Goal: Task Accomplishment & Management: Manage account settings

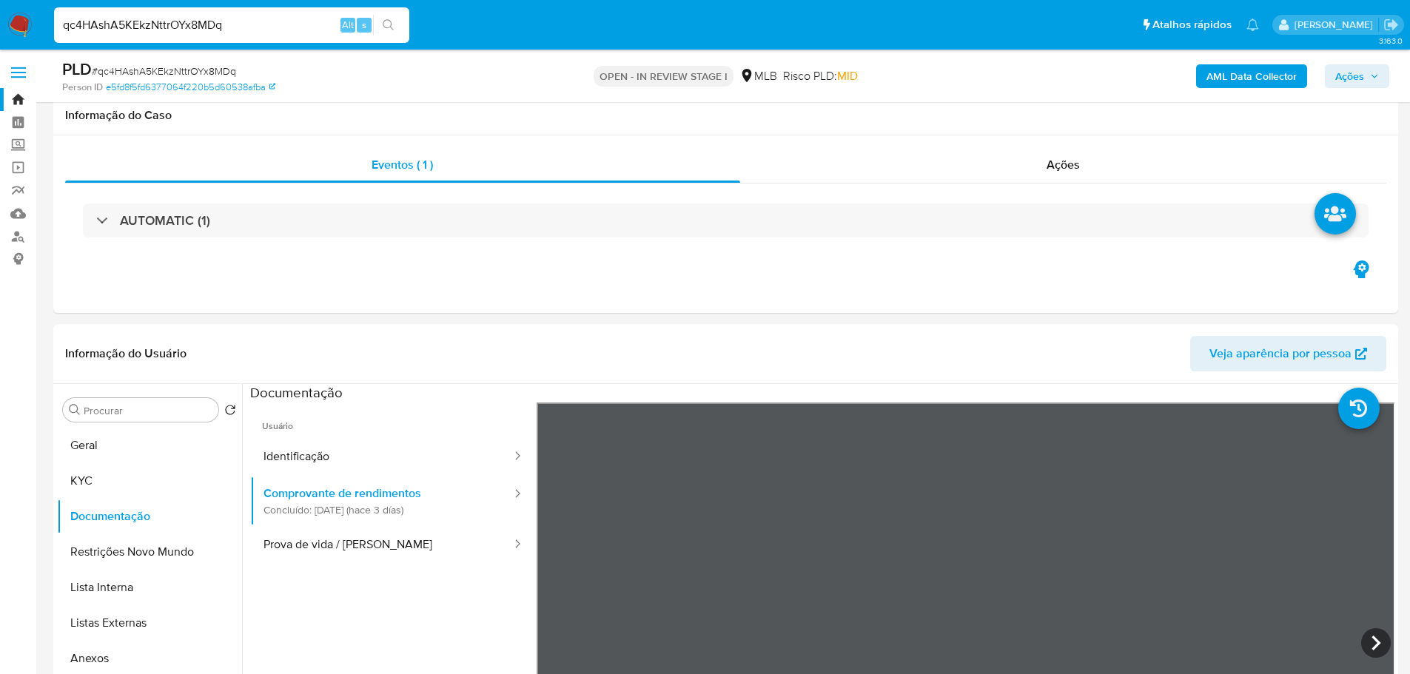
select select "10"
click at [98, 428] on button "Geral" at bounding box center [149, 446] width 185 height 36
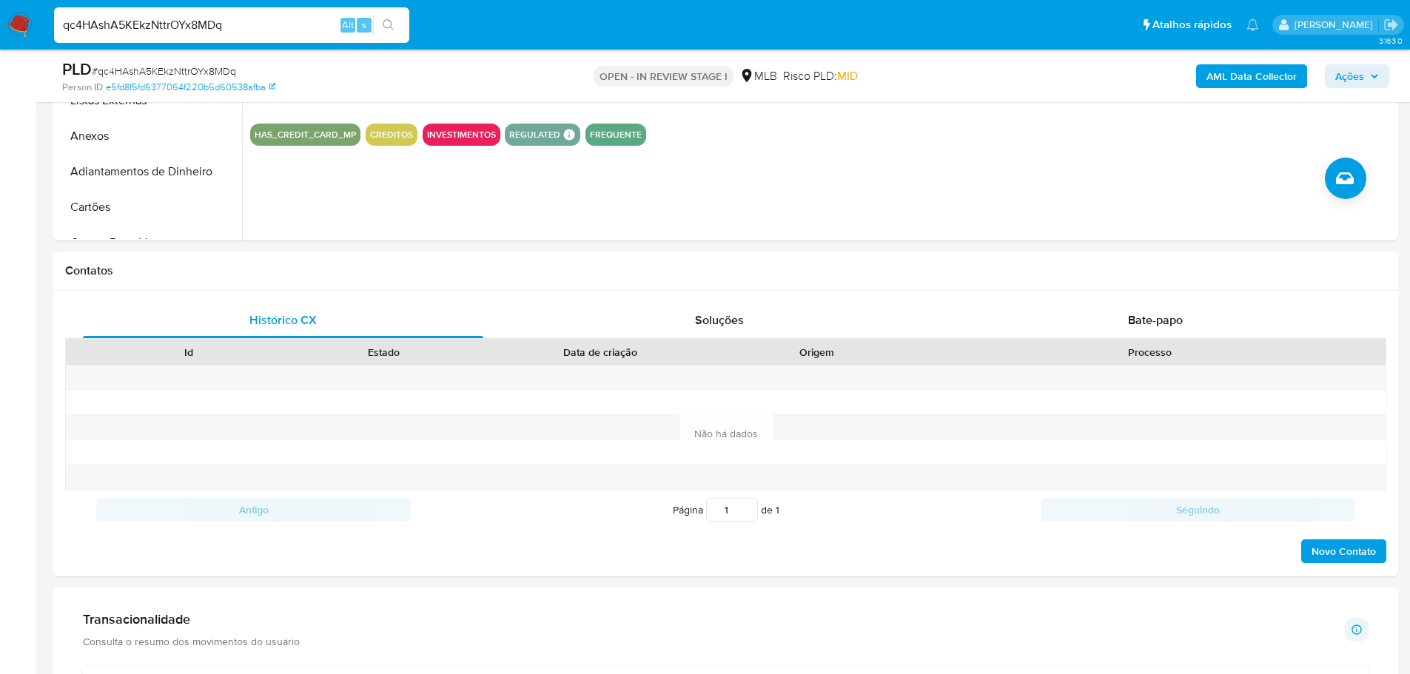
scroll to position [888, 0]
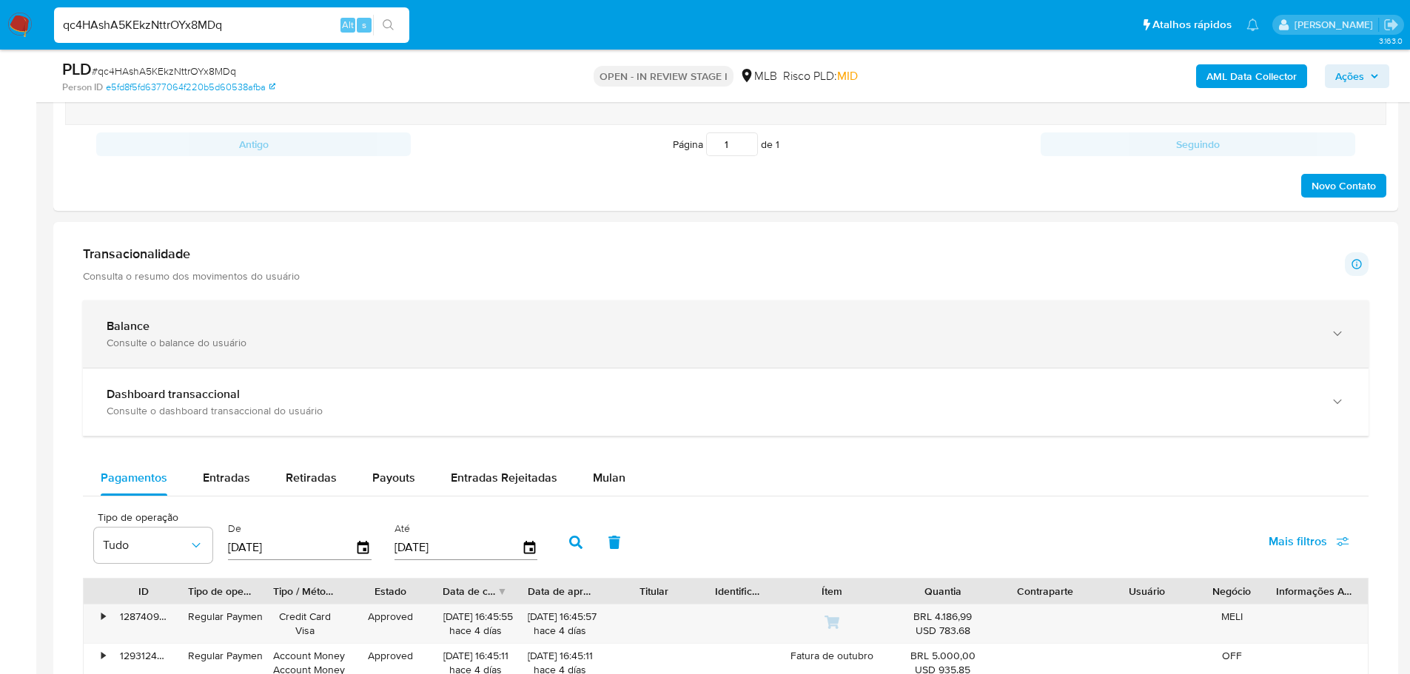
click at [206, 336] on div "Consulte o balance do usuário" at bounding box center [711, 342] width 1209 height 13
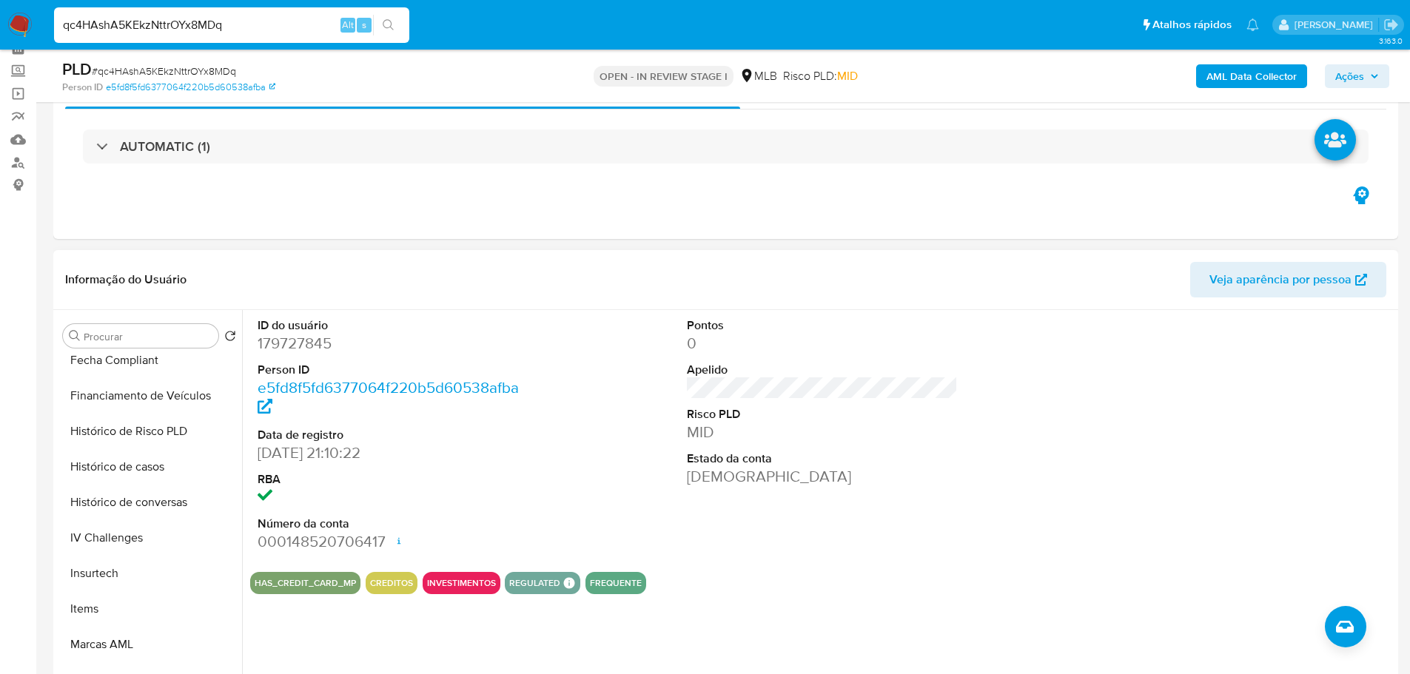
scroll to position [507, 0]
click at [143, 529] on button "Histórico de casos" at bounding box center [143, 540] width 173 height 36
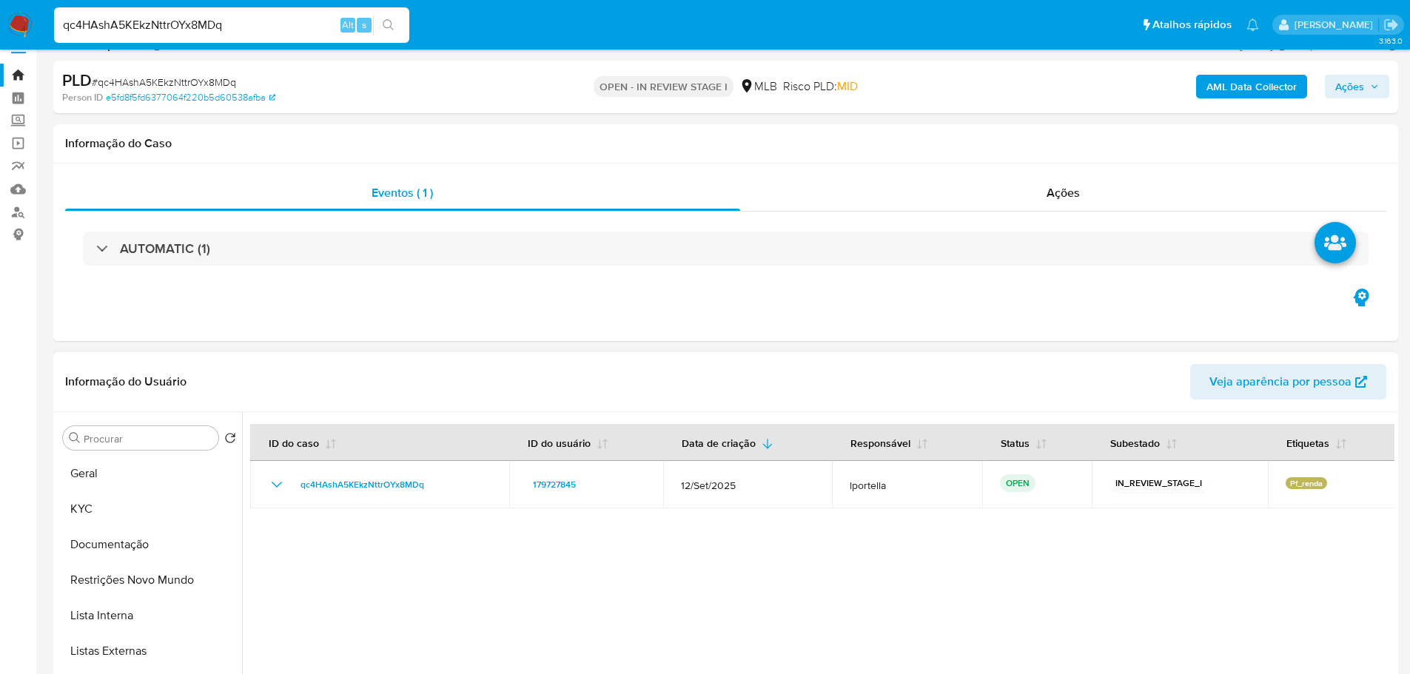
scroll to position [0, 0]
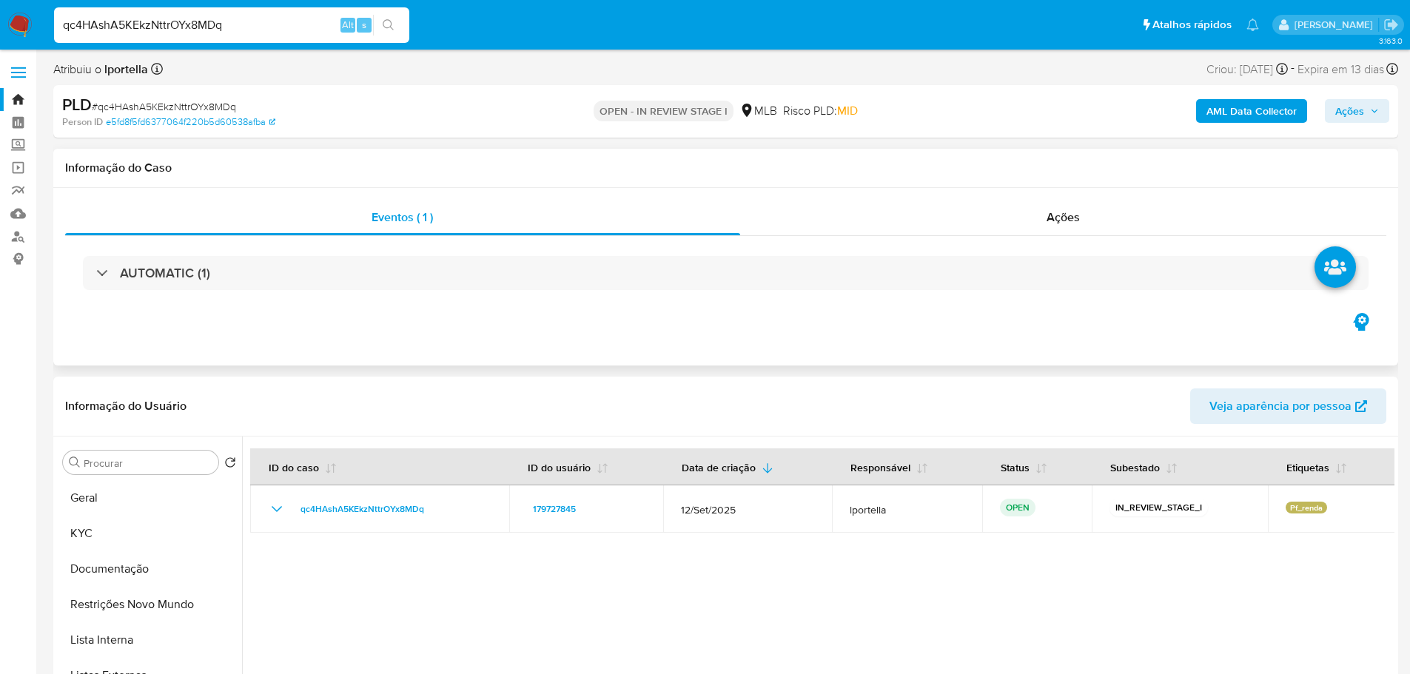
drag, startPoint x: 127, startPoint y: 500, endPoint x: 308, endPoint y: 323, distance: 253.9
click at [134, 486] on button "Geral" at bounding box center [149, 499] width 185 height 36
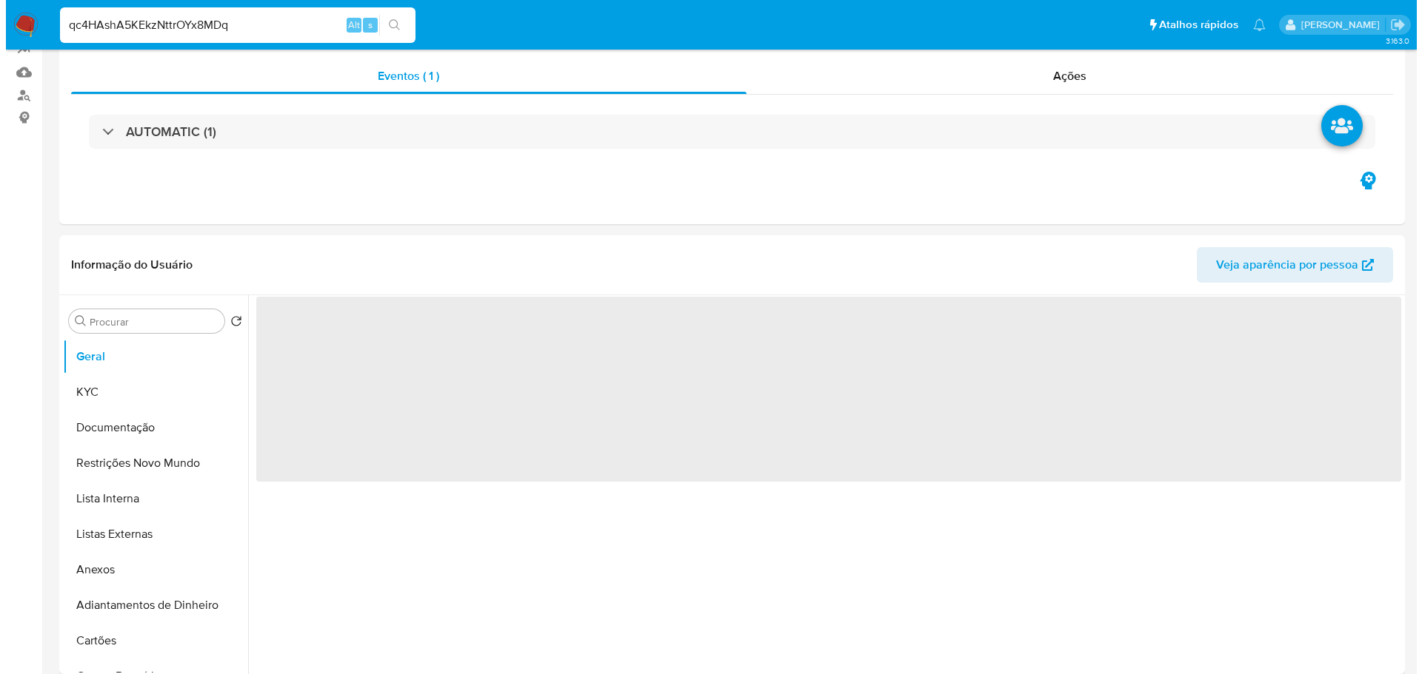
scroll to position [222, 0]
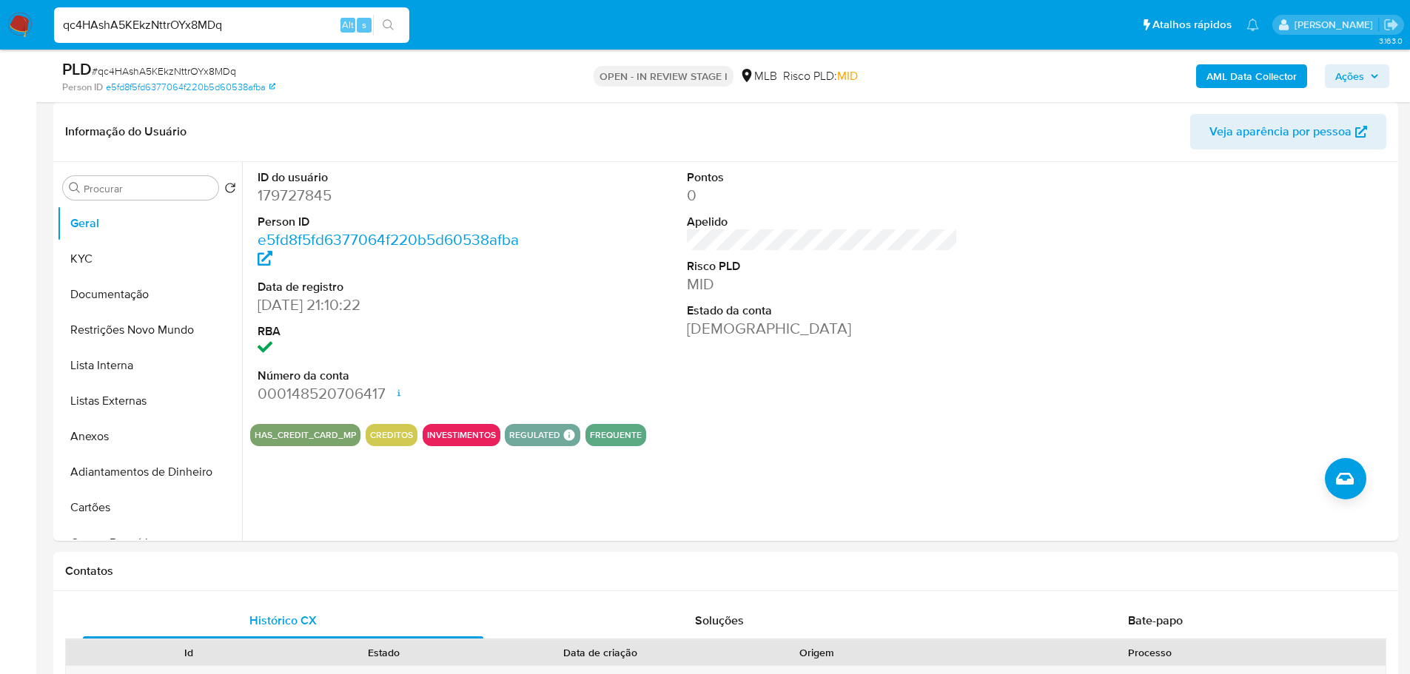
click at [1271, 69] on b "AML Data Collector" at bounding box center [1252, 76] width 90 height 24
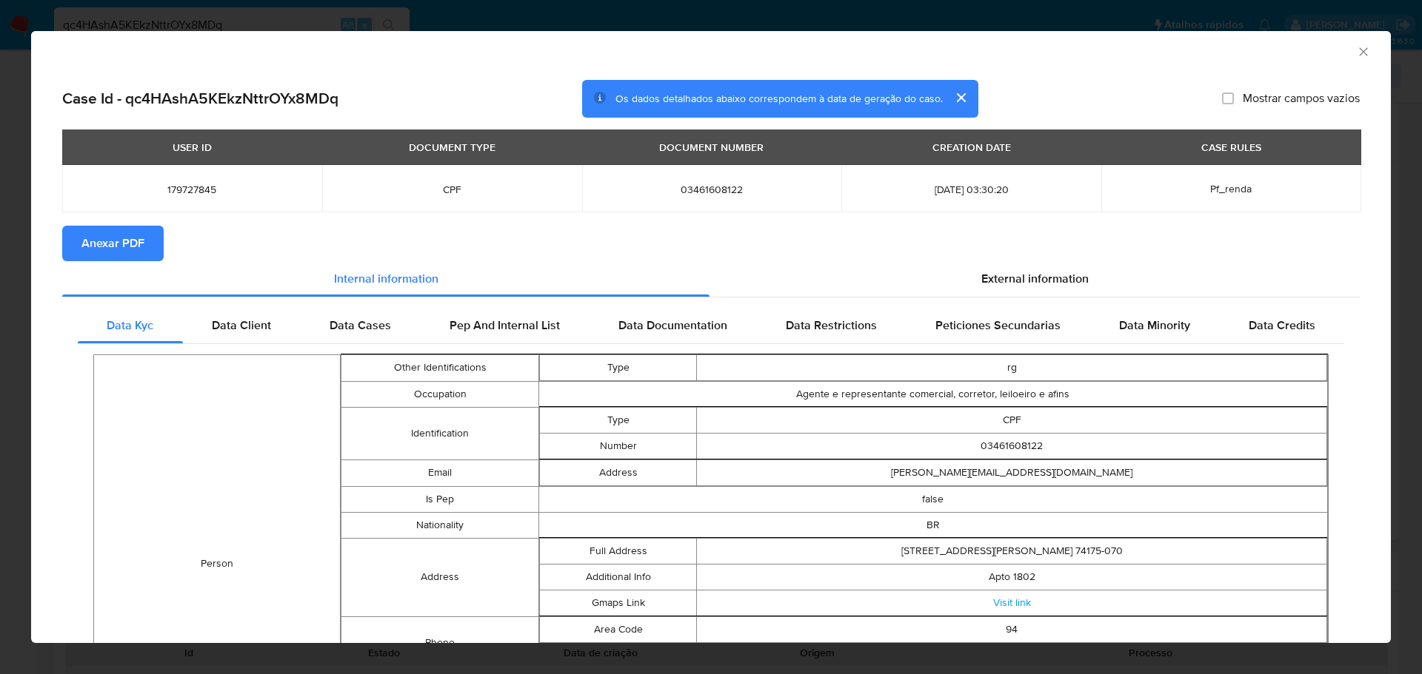
click at [151, 243] on button "Anexar PDF" at bounding box center [112, 244] width 101 height 36
click at [1343, 53] on div "AML Data Collector" at bounding box center [698, 49] width 1314 height 16
click at [1356, 50] on icon "Fechar a janela" at bounding box center [1363, 51] width 15 height 15
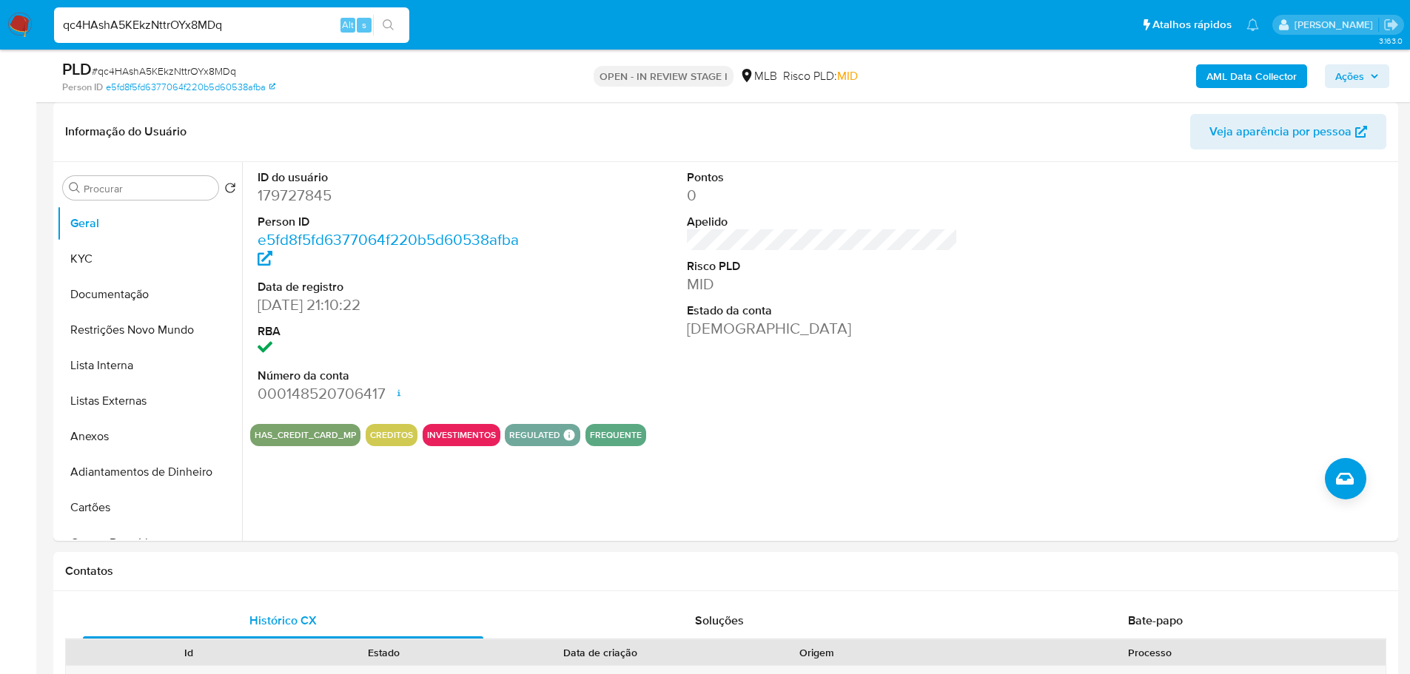
click at [1356, 77] on span "Ações" at bounding box center [1350, 76] width 29 height 24
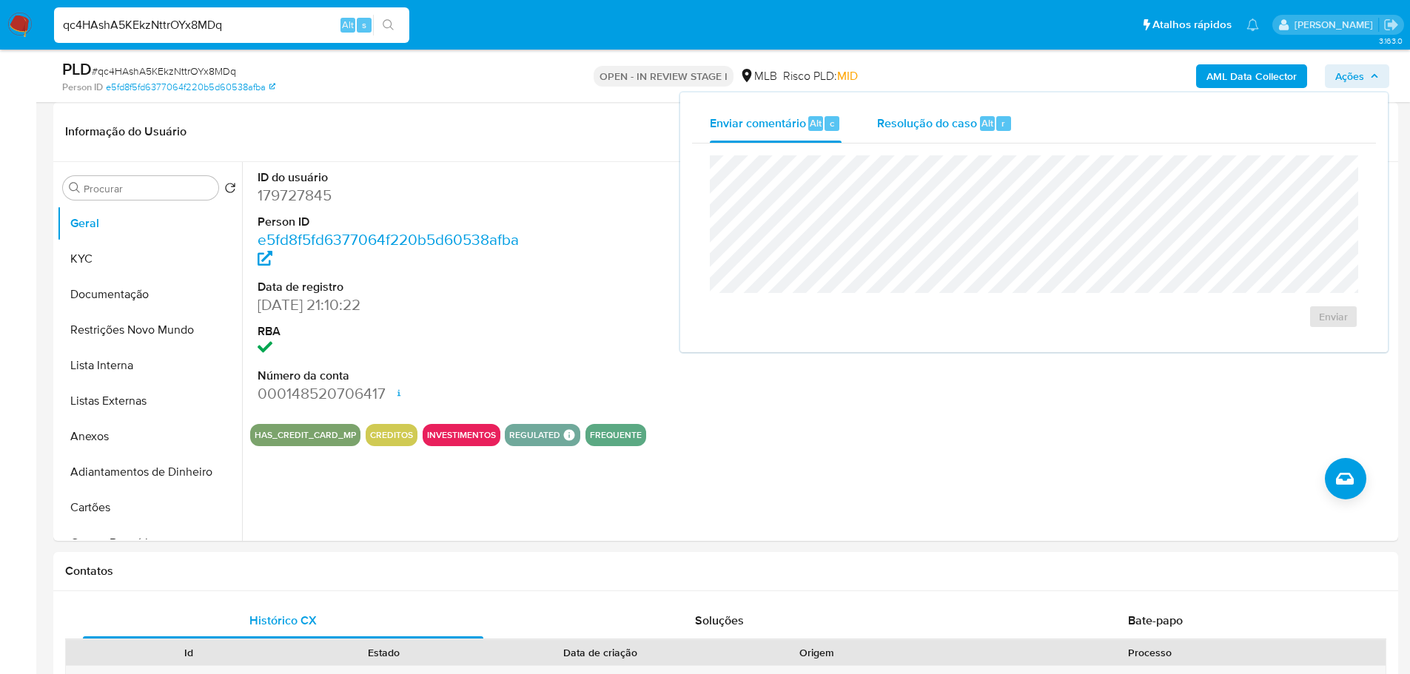
click at [941, 121] on span "Resolução do caso" at bounding box center [927, 122] width 100 height 17
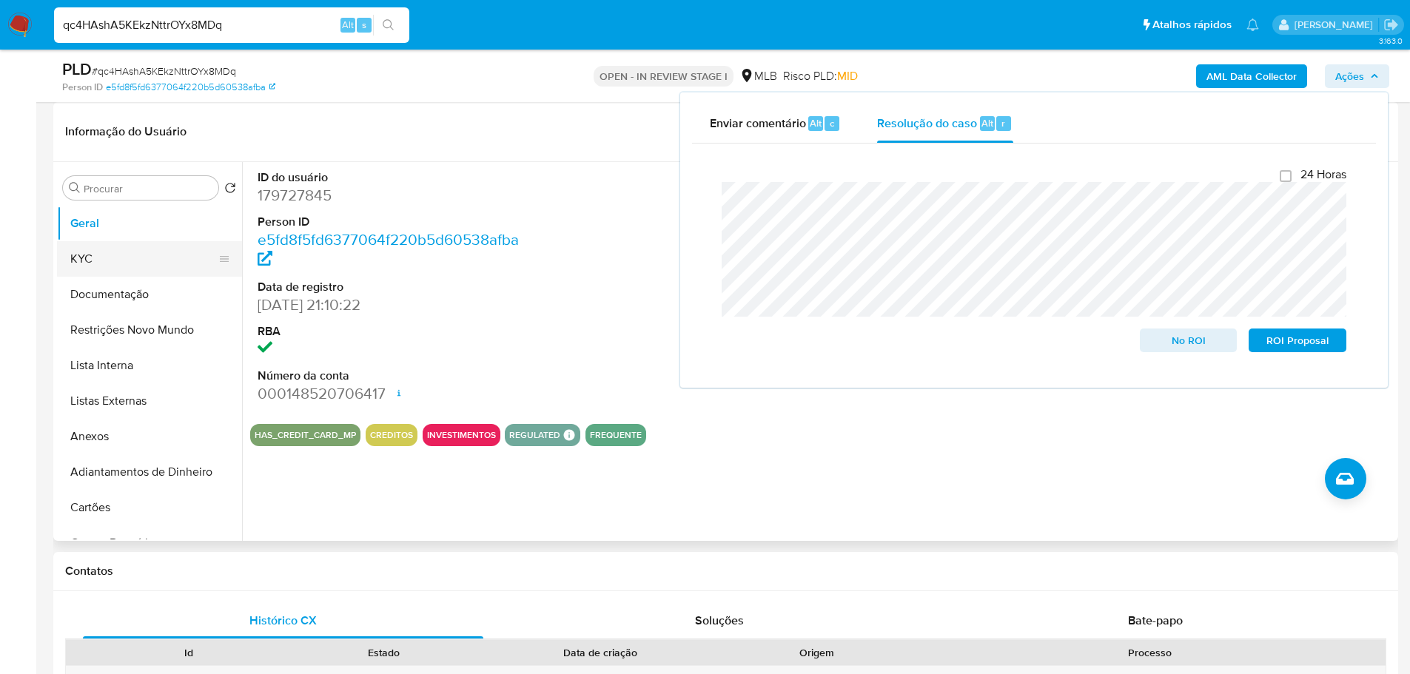
click at [128, 258] on button "KYC" at bounding box center [143, 259] width 173 height 36
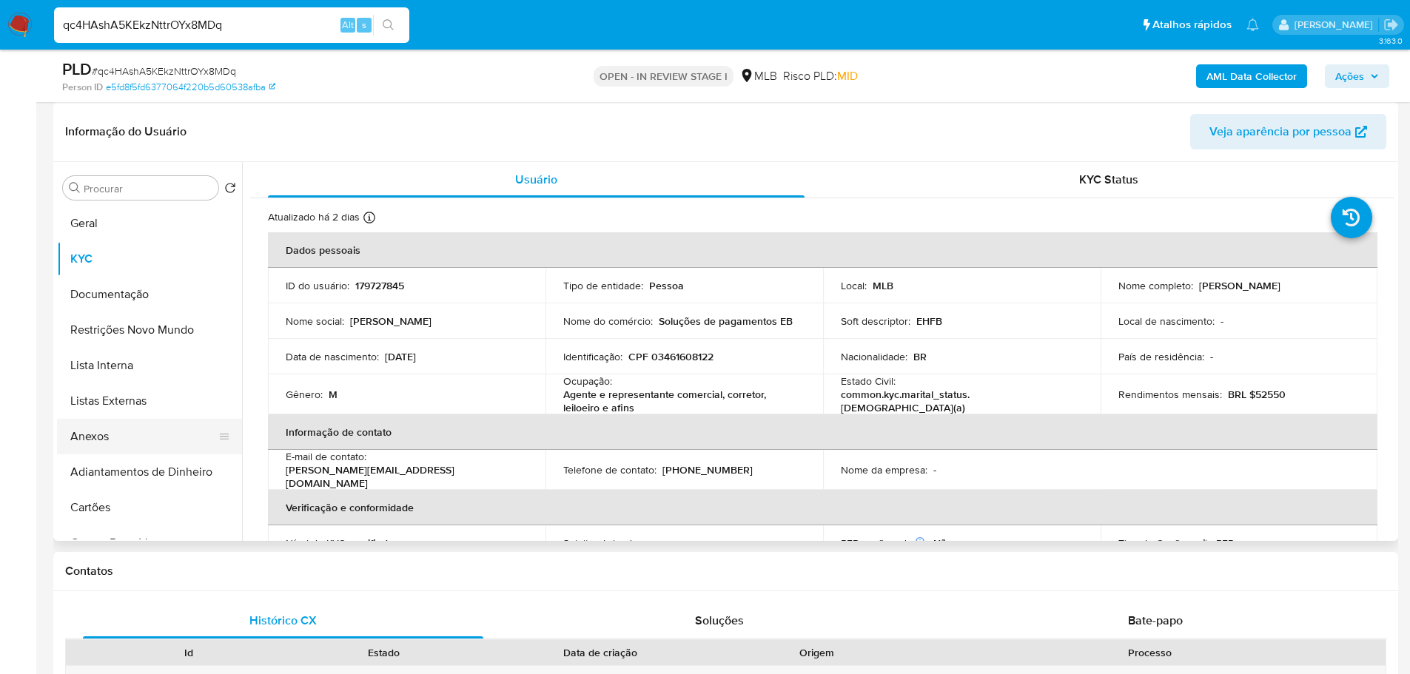
click at [183, 445] on button "Anexos" at bounding box center [143, 437] width 173 height 36
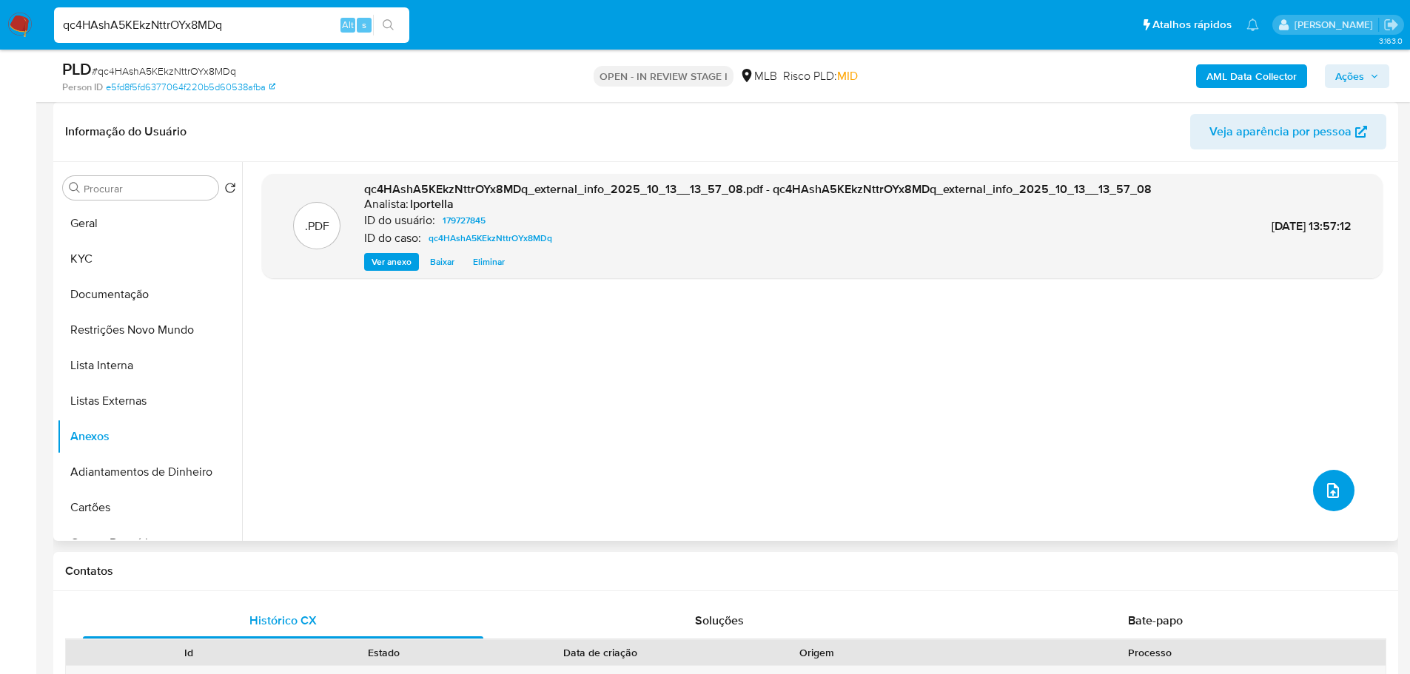
click at [1347, 492] on button "upload-file" at bounding box center [1333, 490] width 41 height 41
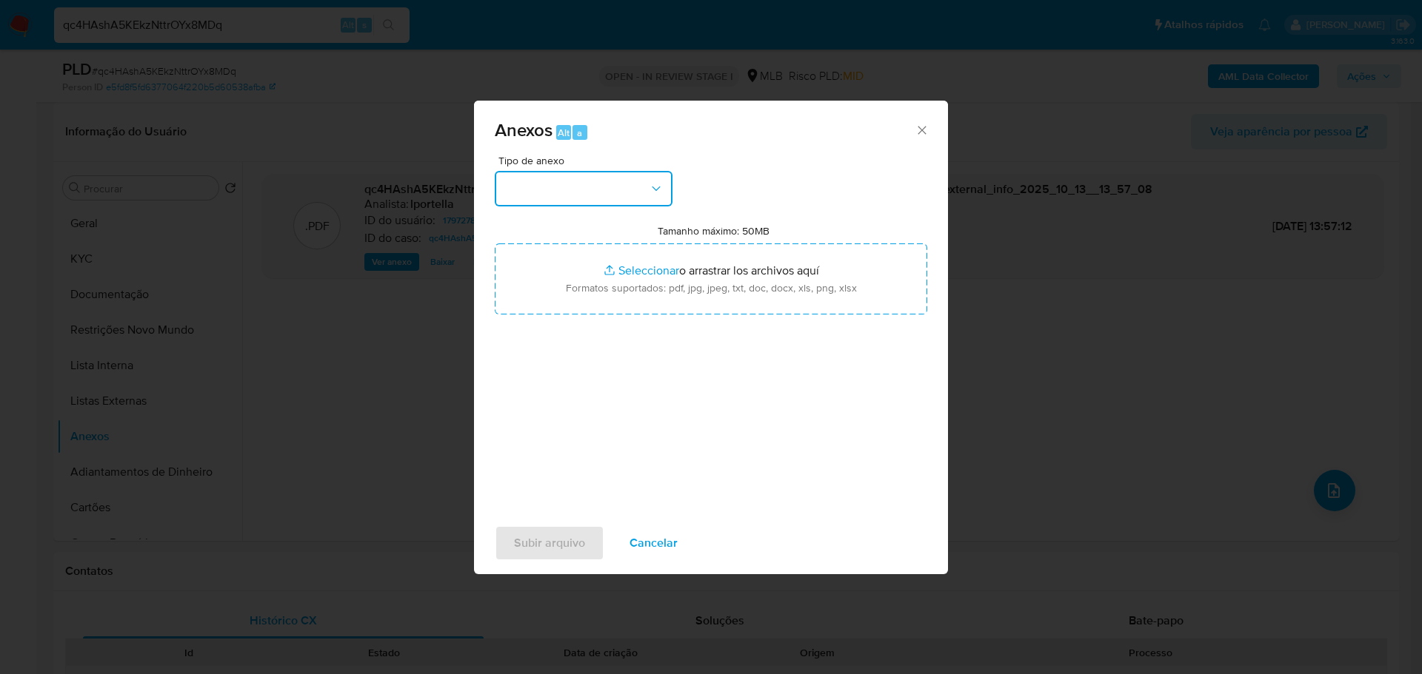
click at [657, 187] on icon "button" at bounding box center [656, 188] width 15 height 15
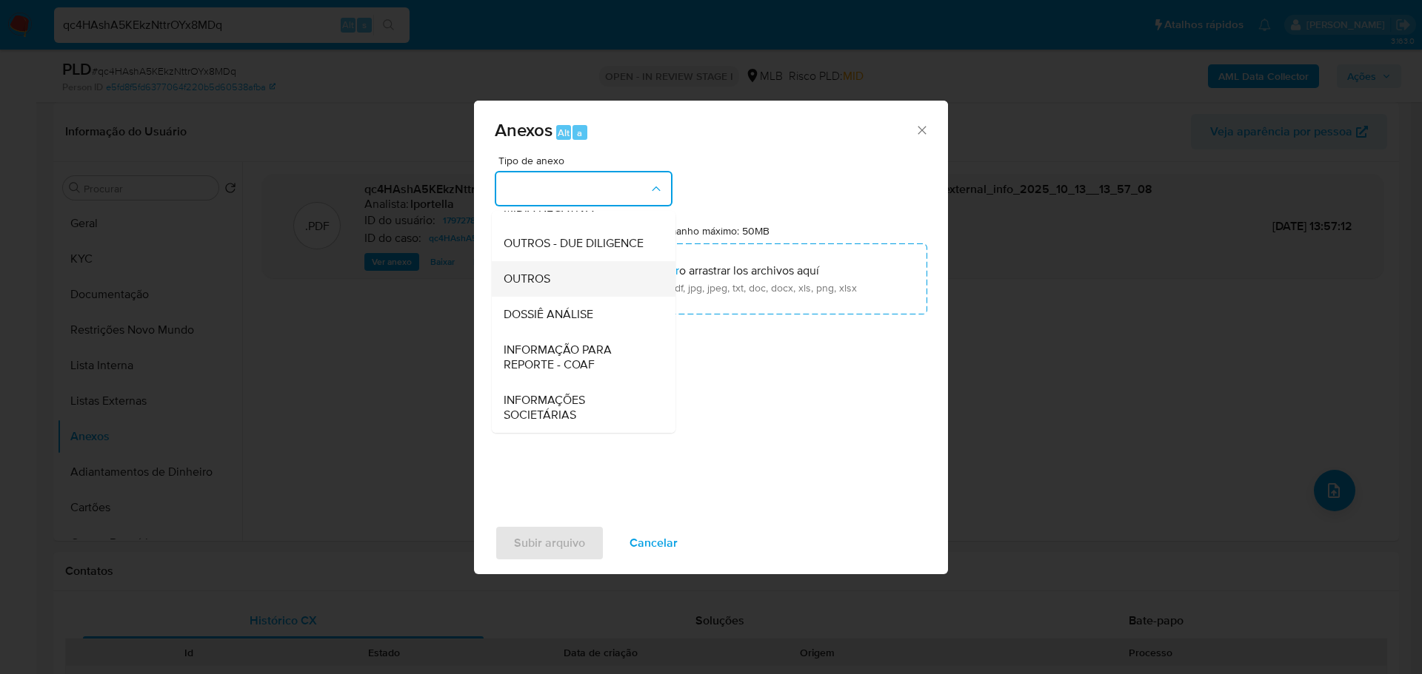
click at [541, 284] on span "OUTROS" at bounding box center [526, 279] width 47 height 15
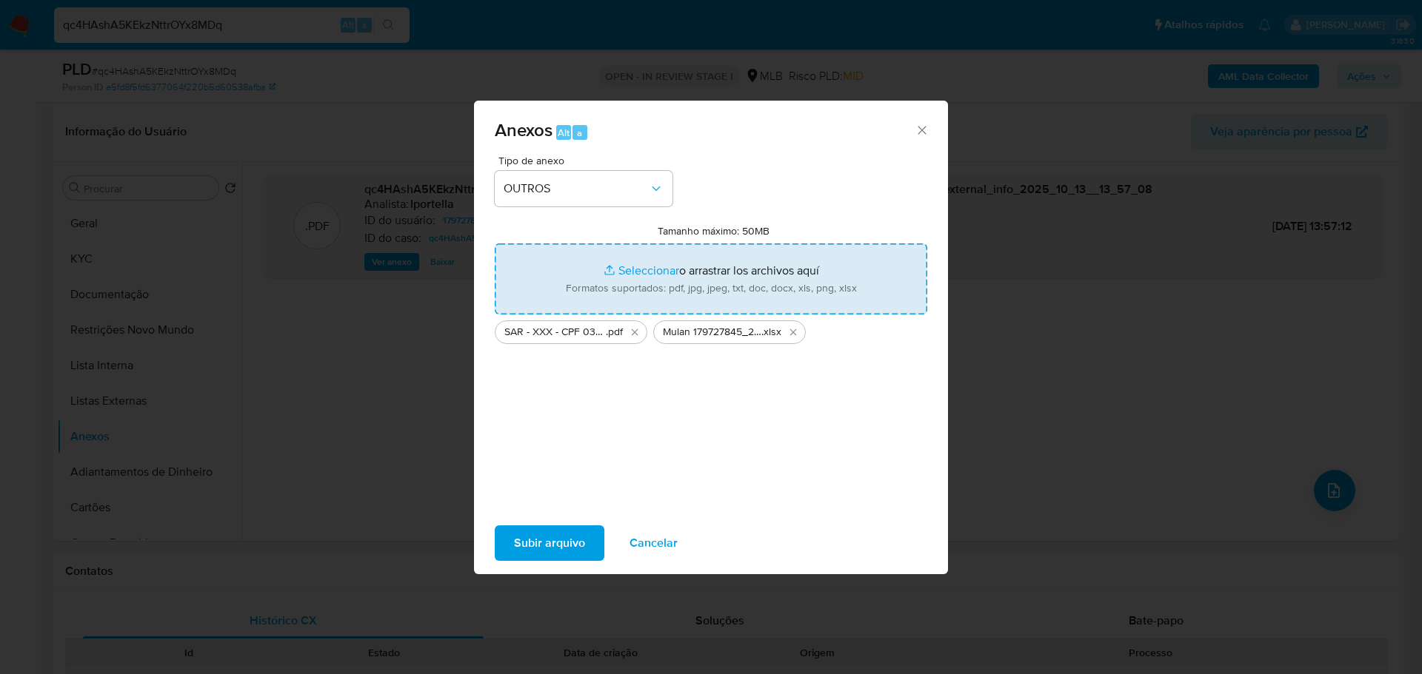
click at [555, 544] on span "Subir arquivo" at bounding box center [549, 543] width 71 height 33
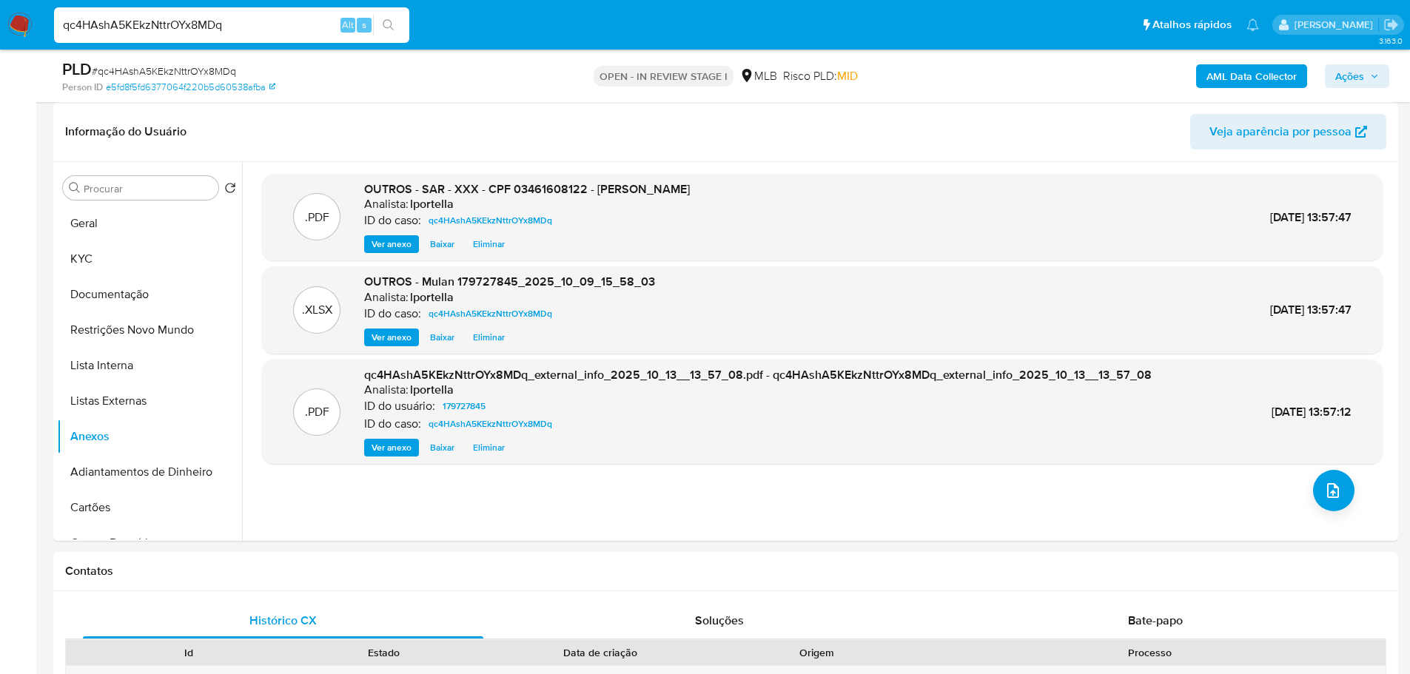
click at [1371, 74] on icon "button" at bounding box center [1374, 76] width 9 height 9
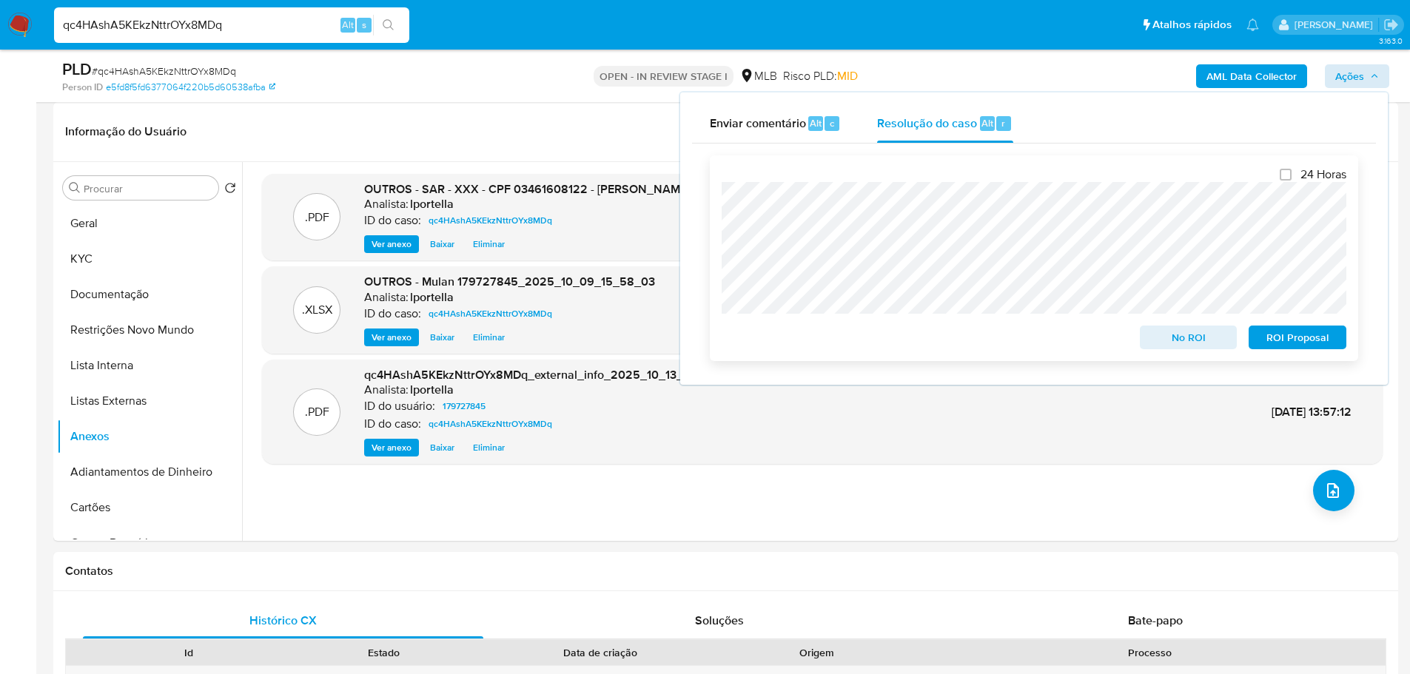
click at [1317, 340] on span "ROI Proposal" at bounding box center [1297, 337] width 77 height 21
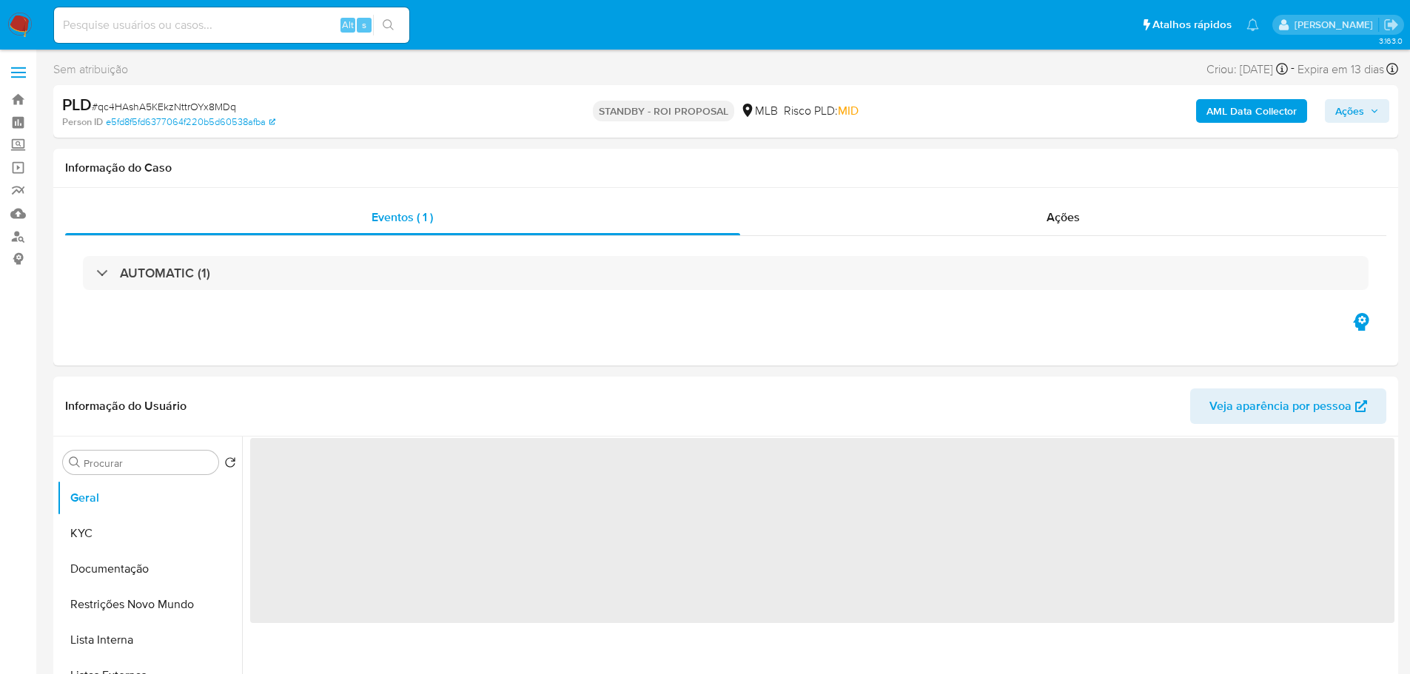
select select "10"
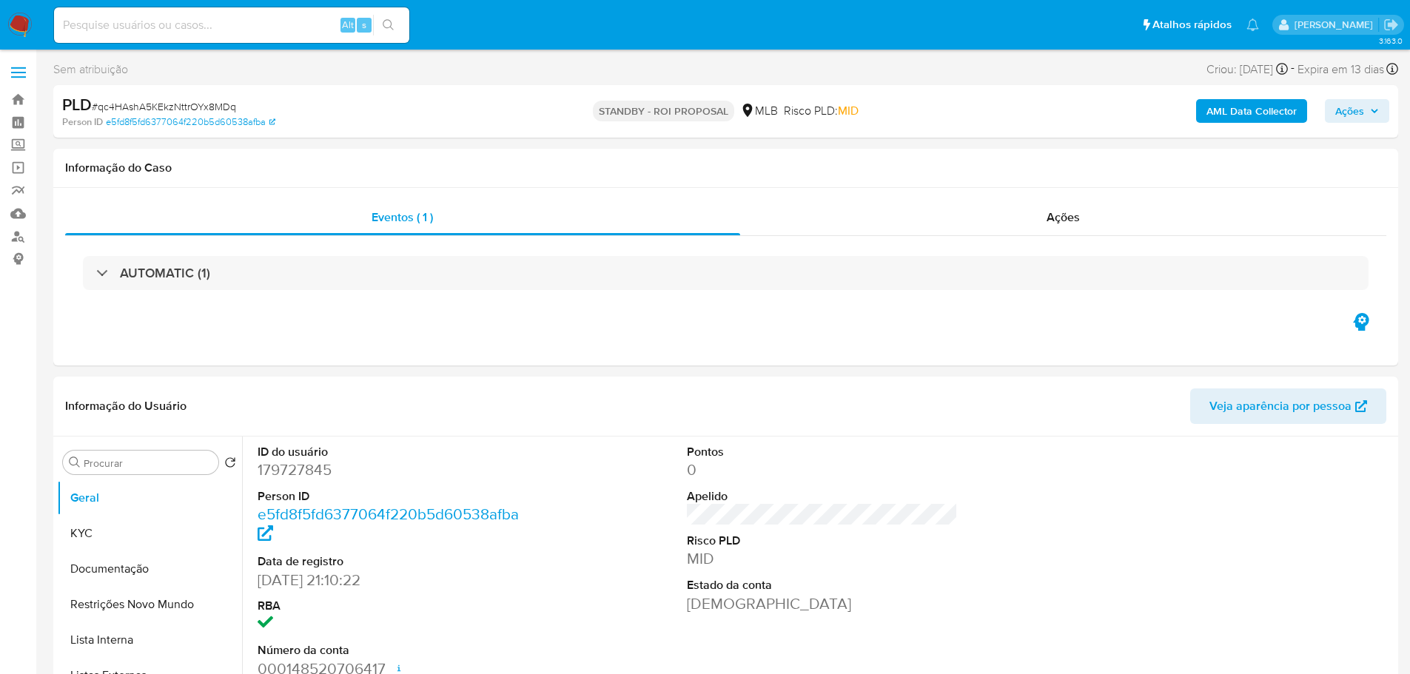
click at [172, 101] on span "# qc4HAshA5KEkzNttrOYx8MDq" at bounding box center [164, 106] width 144 height 15
copy span "qc4HAshA5KEkzNttrOYx8MDq"
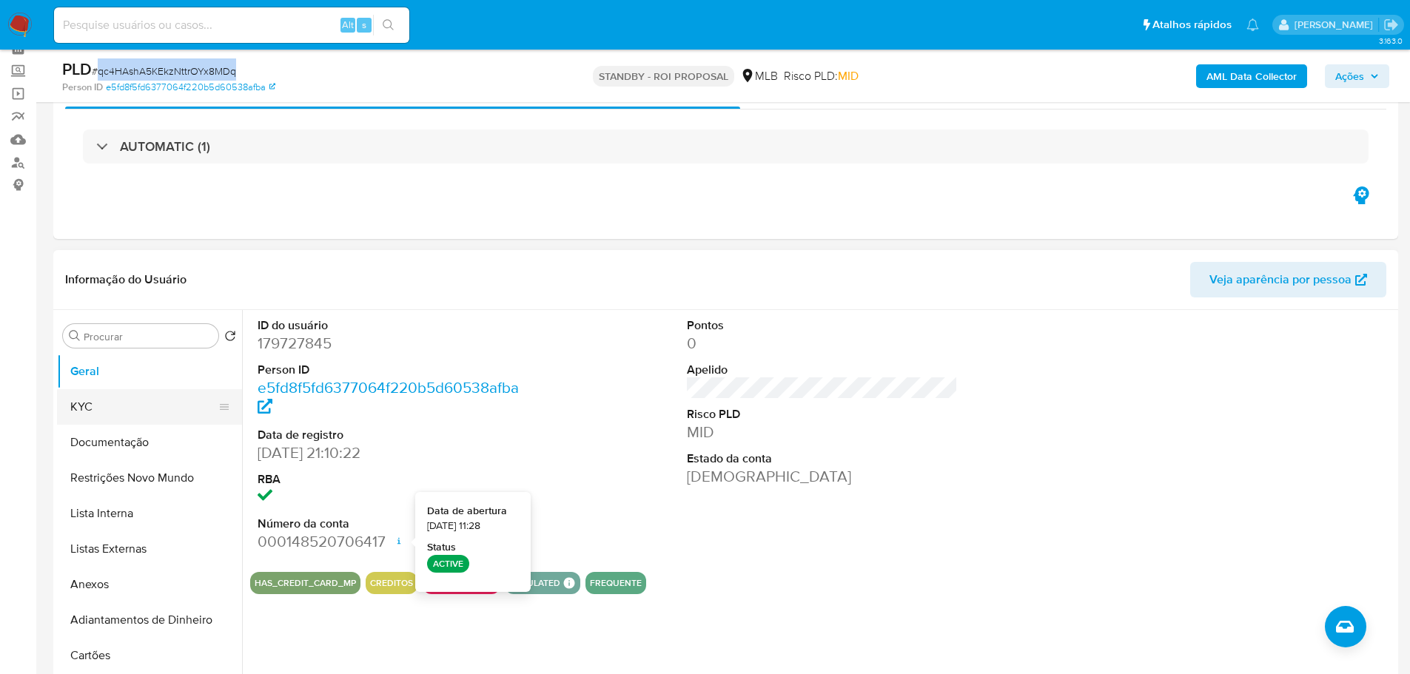
click at [151, 393] on button "KYC" at bounding box center [143, 407] width 173 height 36
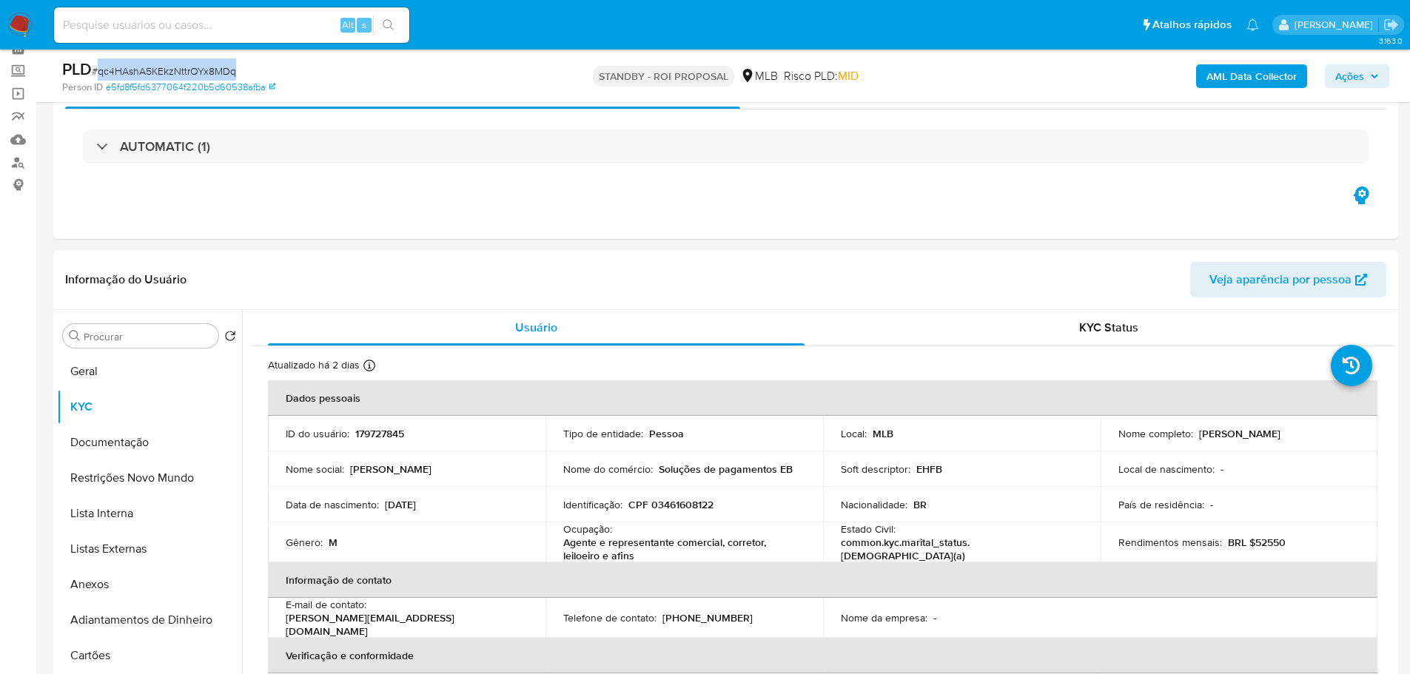
drag, startPoint x: 23, startPoint y: 27, endPoint x: 5, endPoint y: 27, distance: 17.8
click at [23, 27] on img at bounding box center [19, 25] width 25 height 25
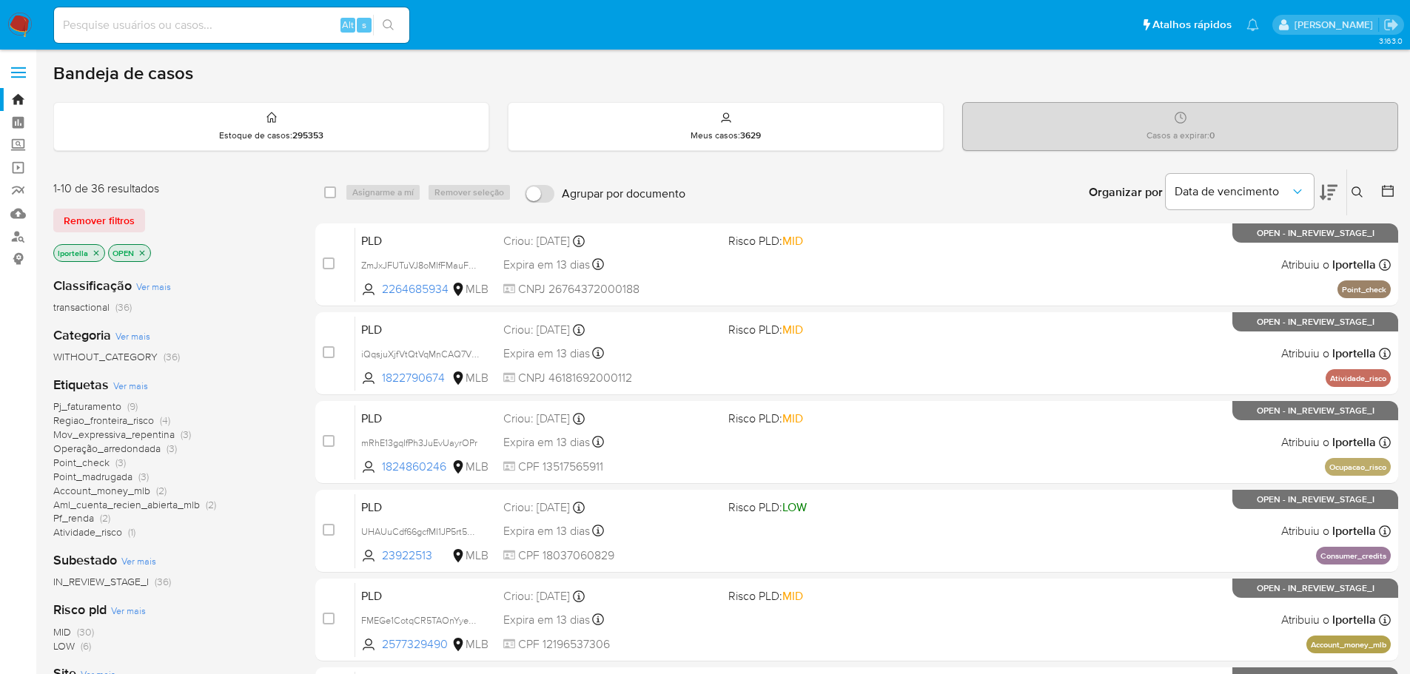
click at [186, 22] on input at bounding box center [231, 25] width 355 height 19
click at [108, 25] on input "76694644" at bounding box center [231, 25] width 355 height 19
click at [169, 24] on input "76694644" at bounding box center [231, 25] width 355 height 19
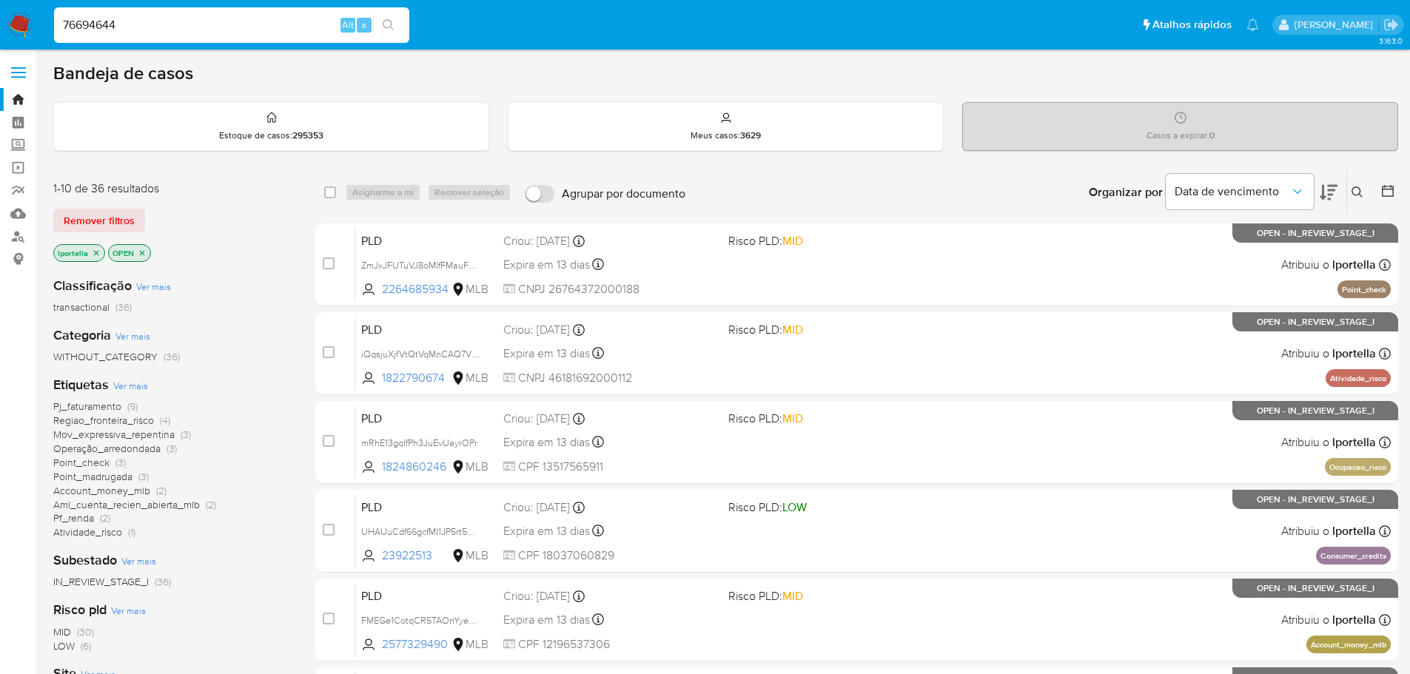
click at [169, 24] on input "76694644" at bounding box center [231, 25] width 355 height 19
type input "1"
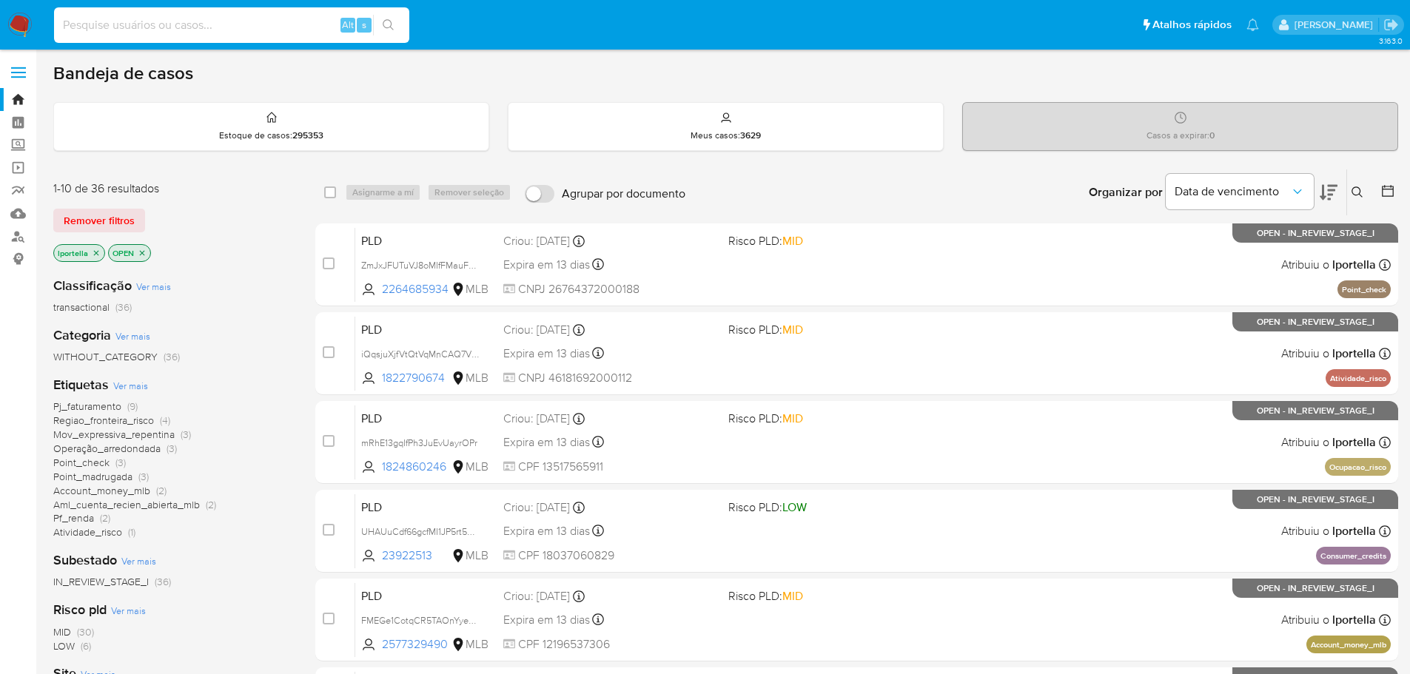
drag, startPoint x: 543, startPoint y: 1, endPoint x: 734, endPoint y: 185, distance: 265.0
click at [757, 185] on div "Organizar por Data de vencimento Os resultados não podem ser classificados enqu…" at bounding box center [1046, 193] width 706 height 46
click at [227, 33] on input at bounding box center [231, 25] width 355 height 19
paste input "FMEGe1CotqCR5TAOnYye23kG"
type input "FMEGe1CotqCR5TAOnYye23kG"
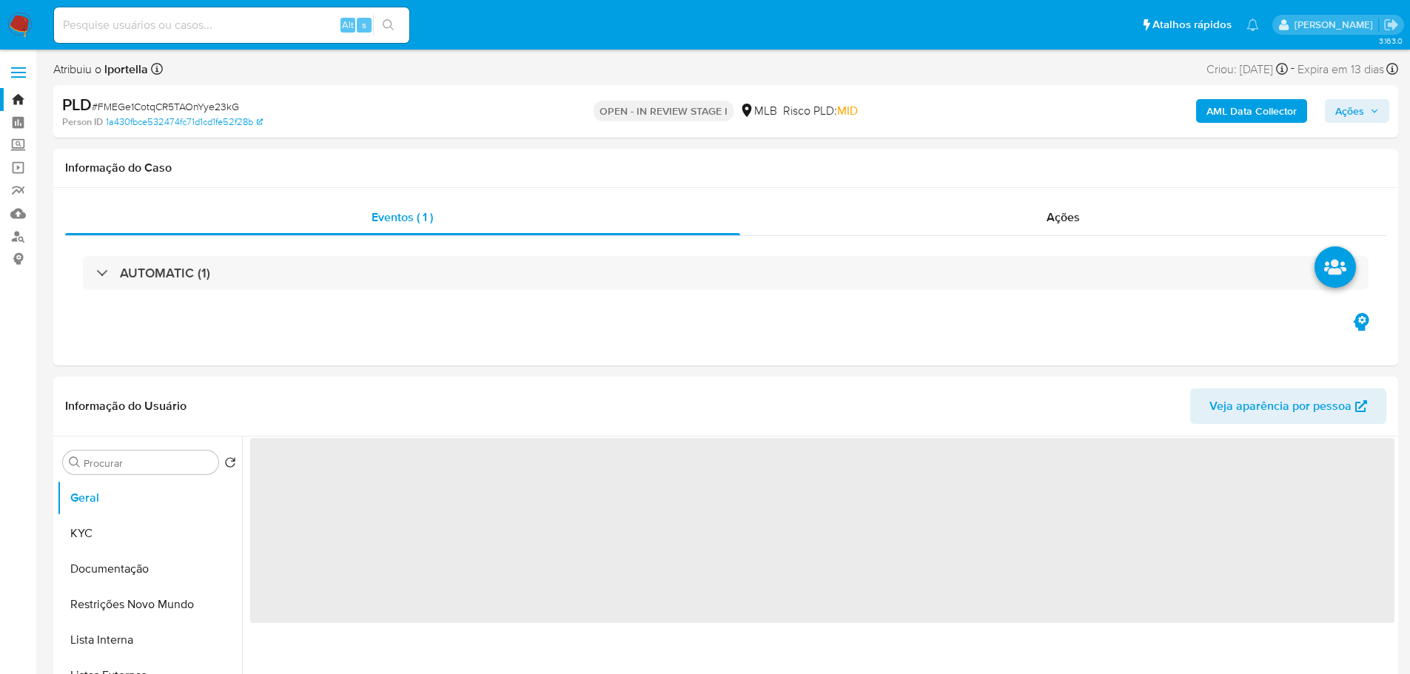
select select "10"
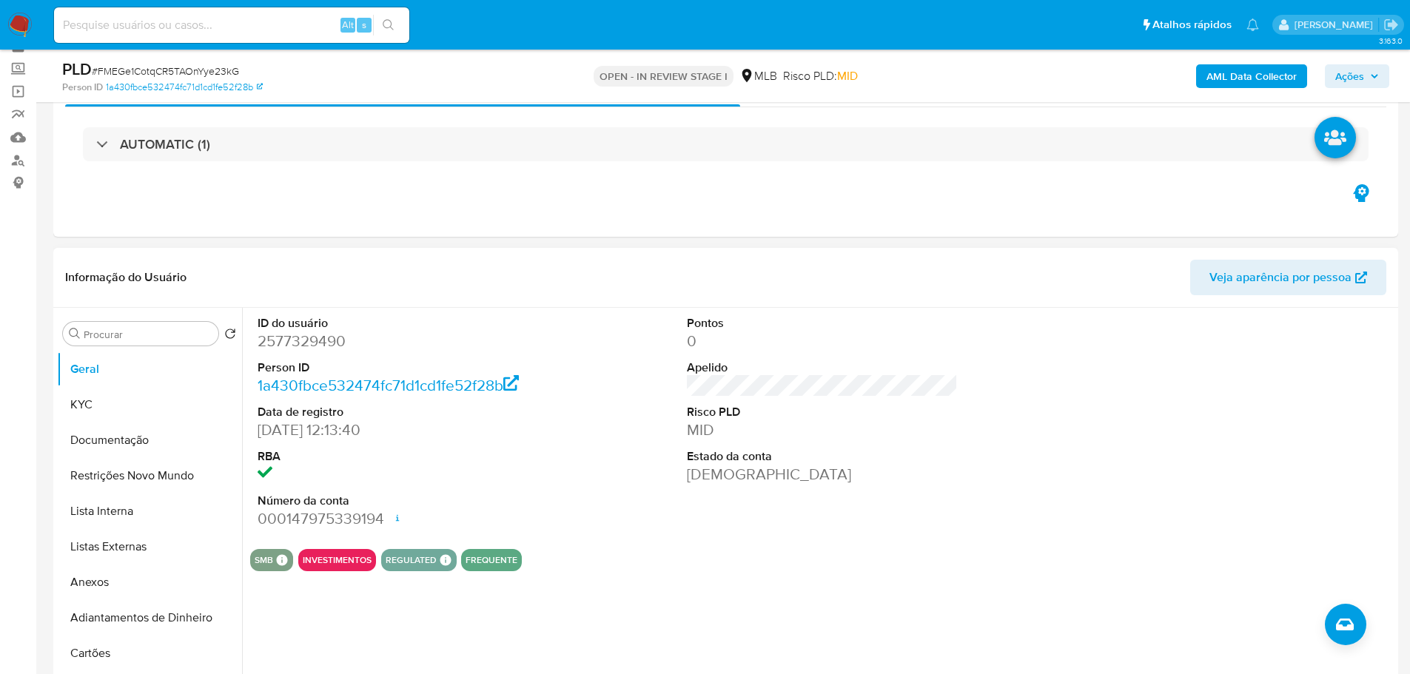
scroll to position [148, 0]
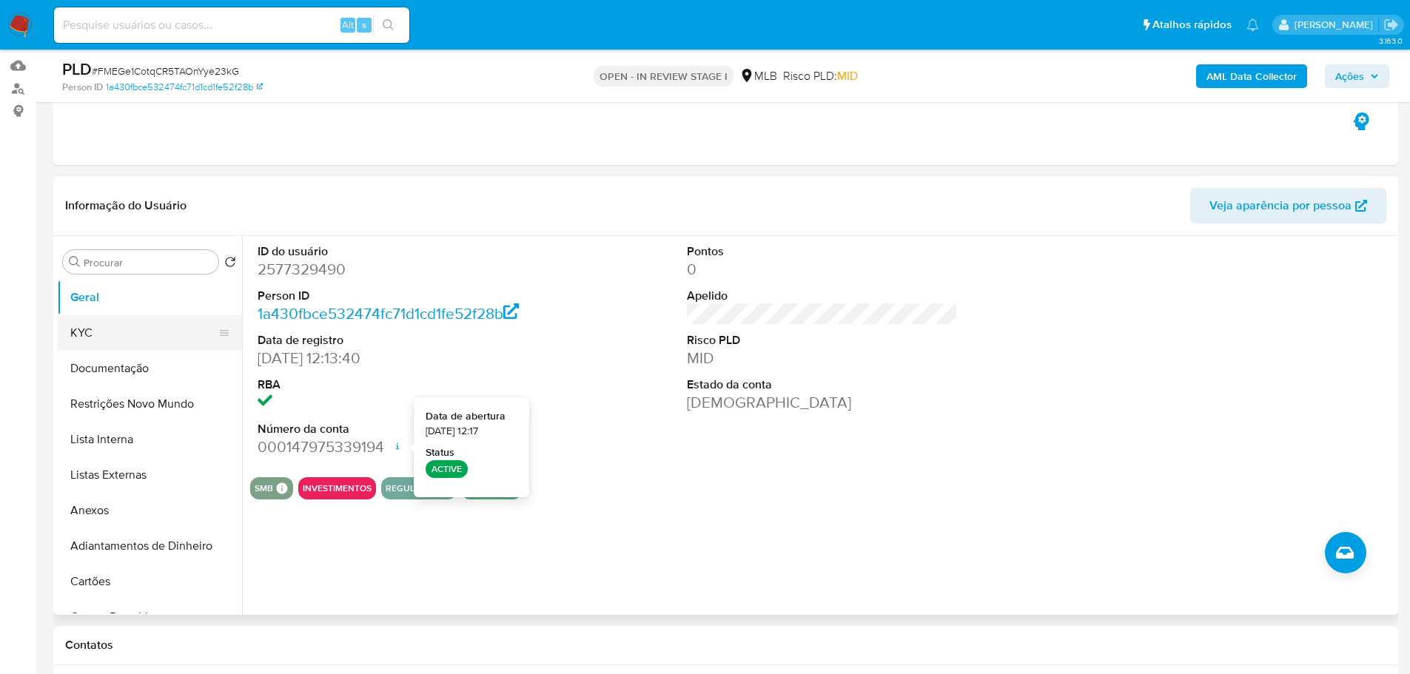
click at [81, 321] on button "KYC" at bounding box center [143, 333] width 173 height 36
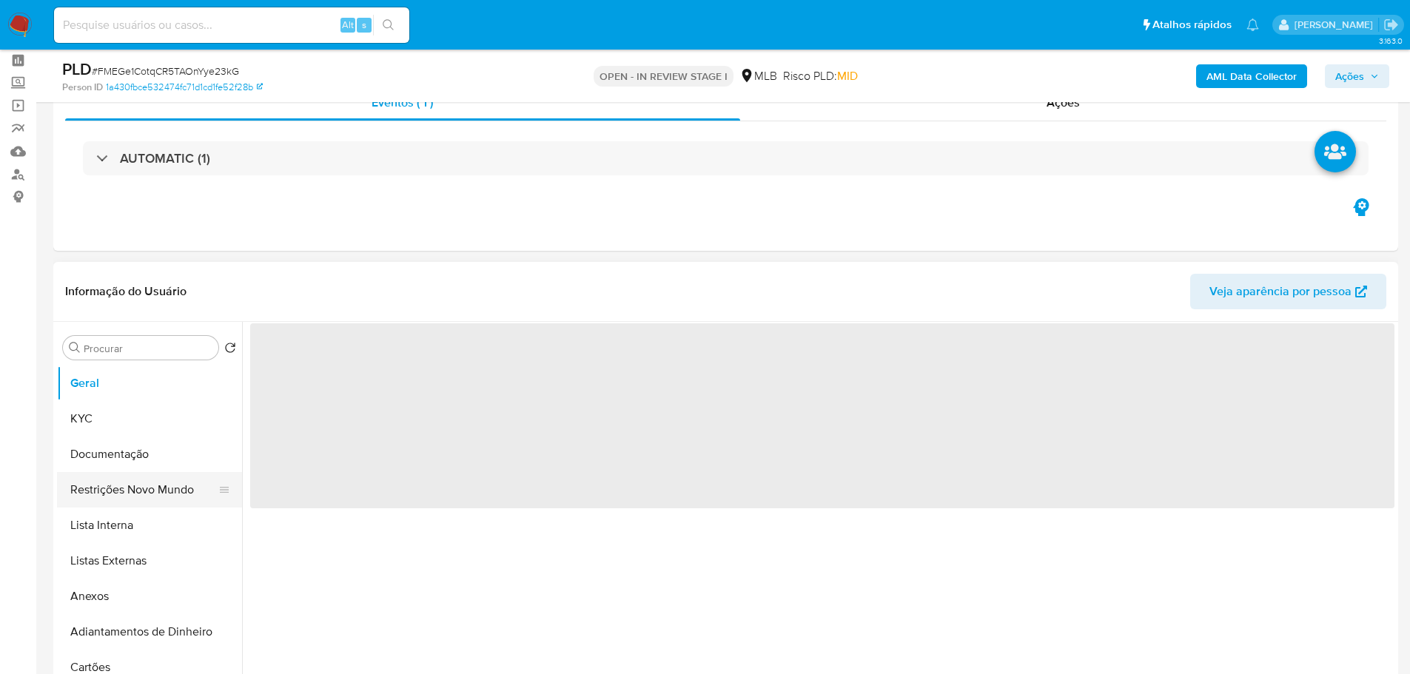
scroll to position [148, 0]
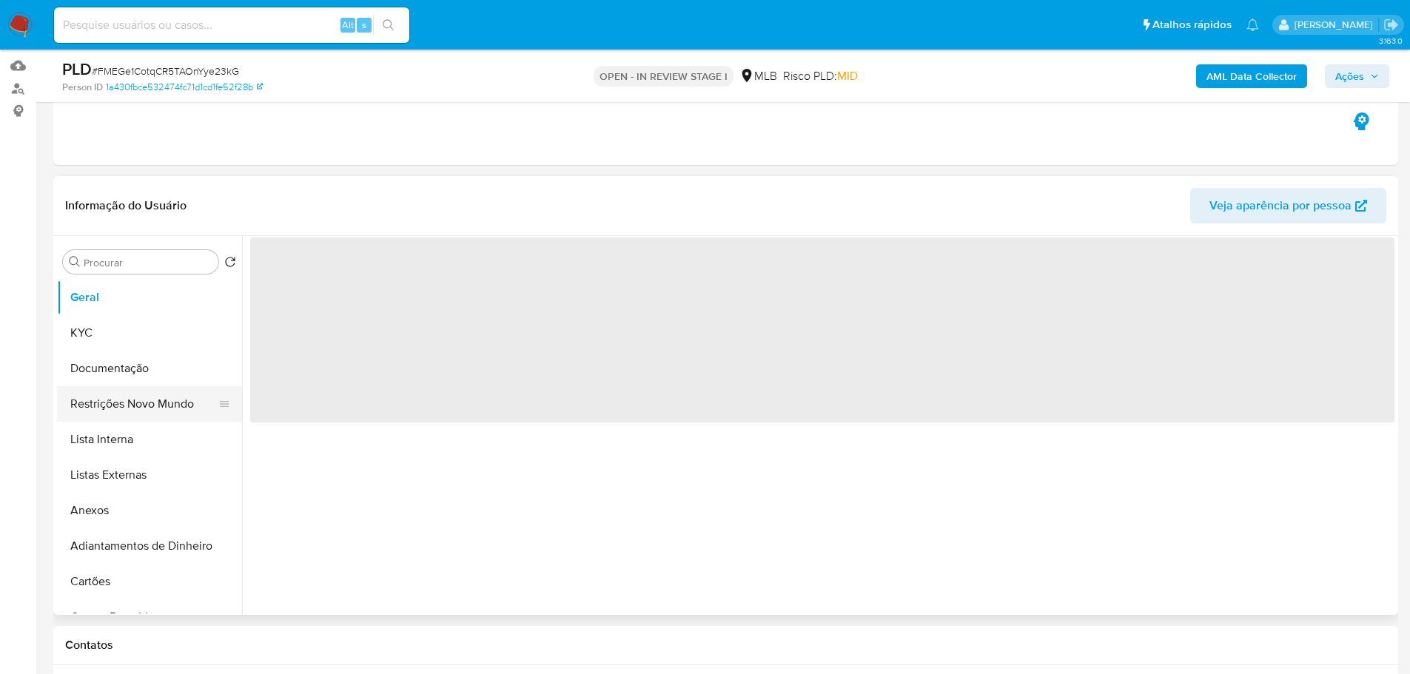
select select "10"
click at [113, 377] on button "Documentação" at bounding box center [143, 369] width 173 height 36
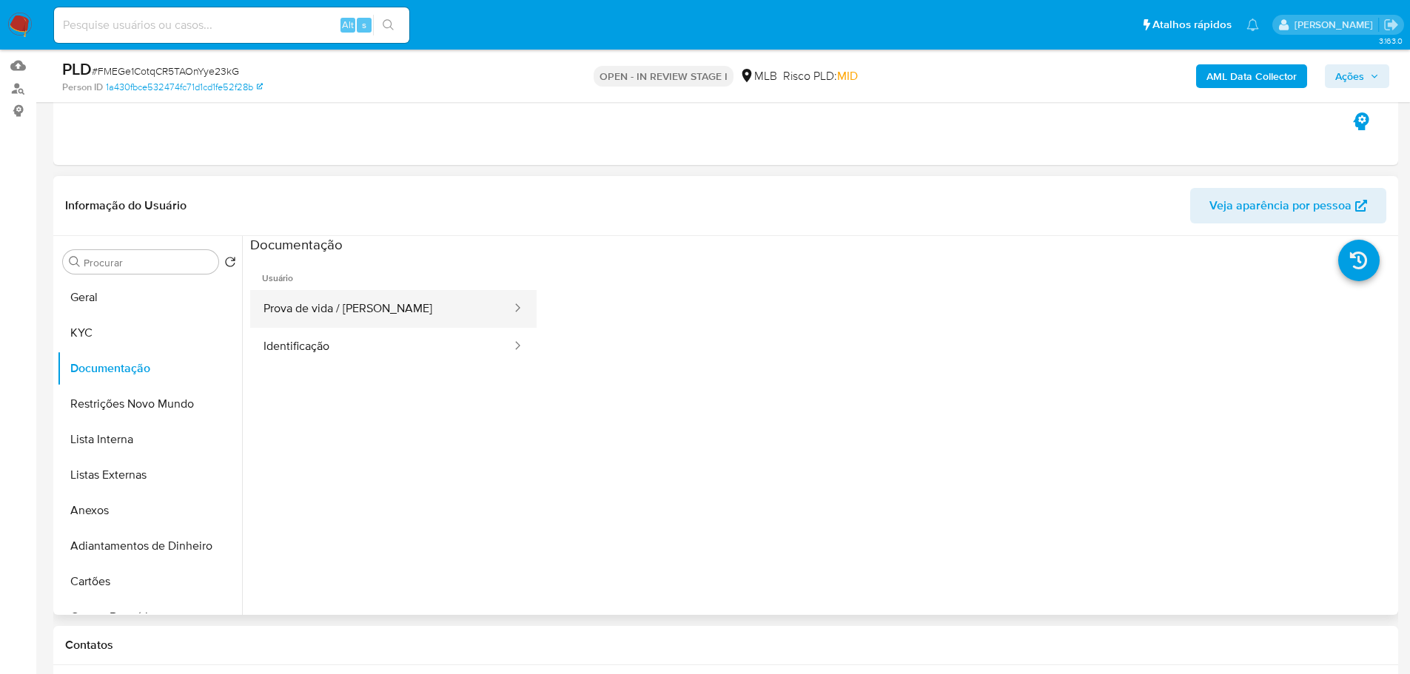
click at [369, 318] on button "Prova de vida / Selfie" at bounding box center [381, 309] width 263 height 38
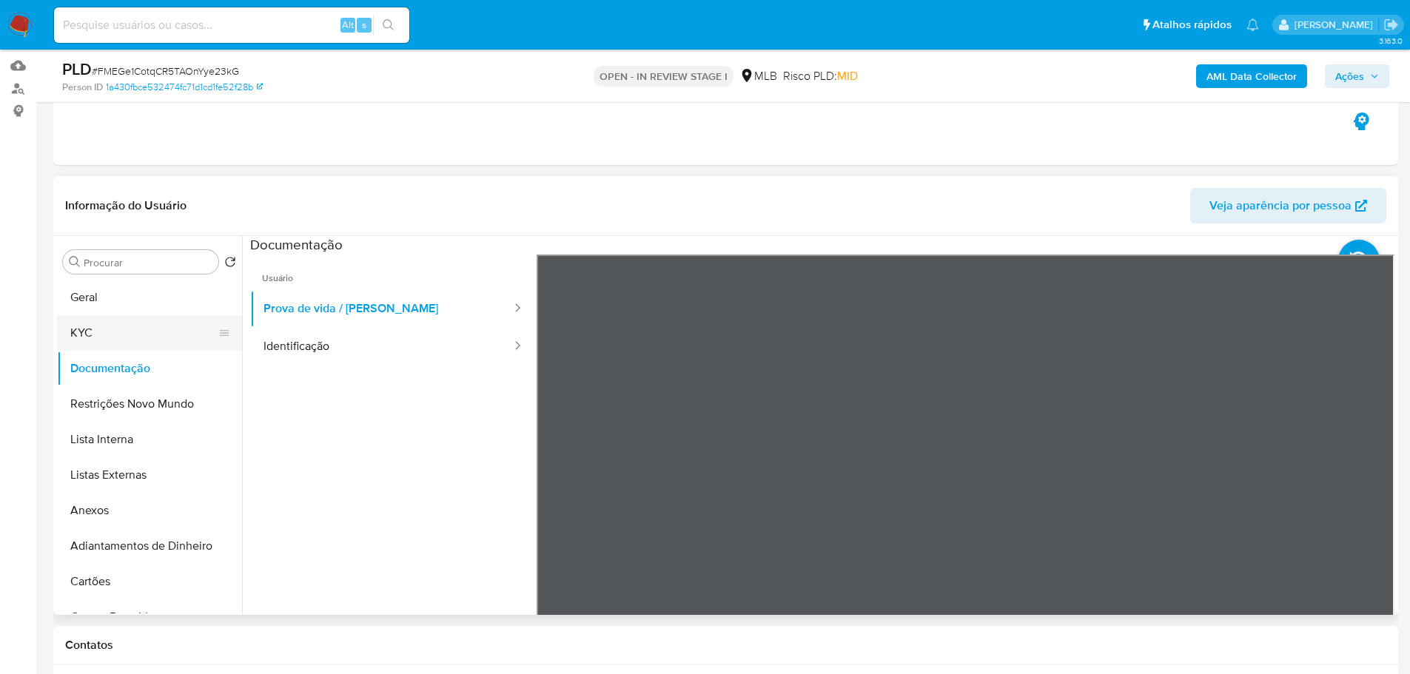
click at [89, 331] on button "KYC" at bounding box center [143, 333] width 173 height 36
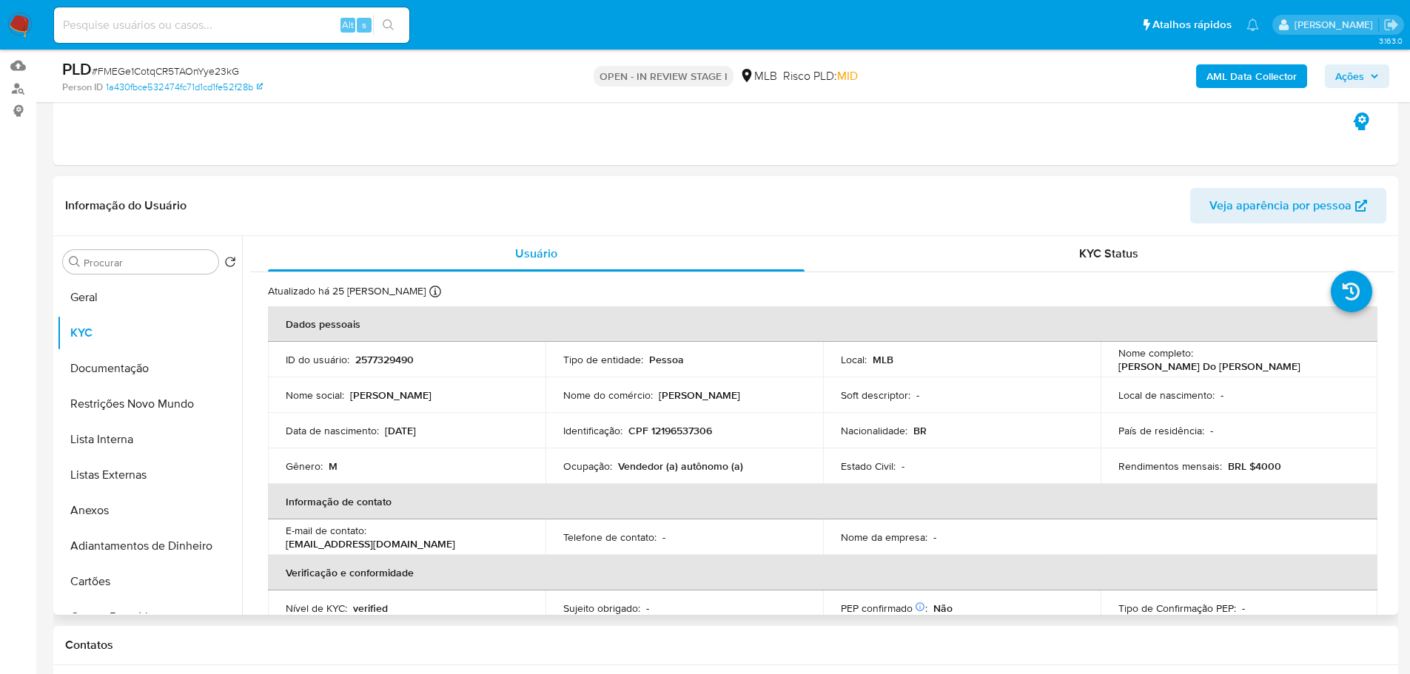
click at [707, 466] on p "Vendedor (a) autônomo (a)" at bounding box center [680, 466] width 125 height 13
copy p "autônomo"
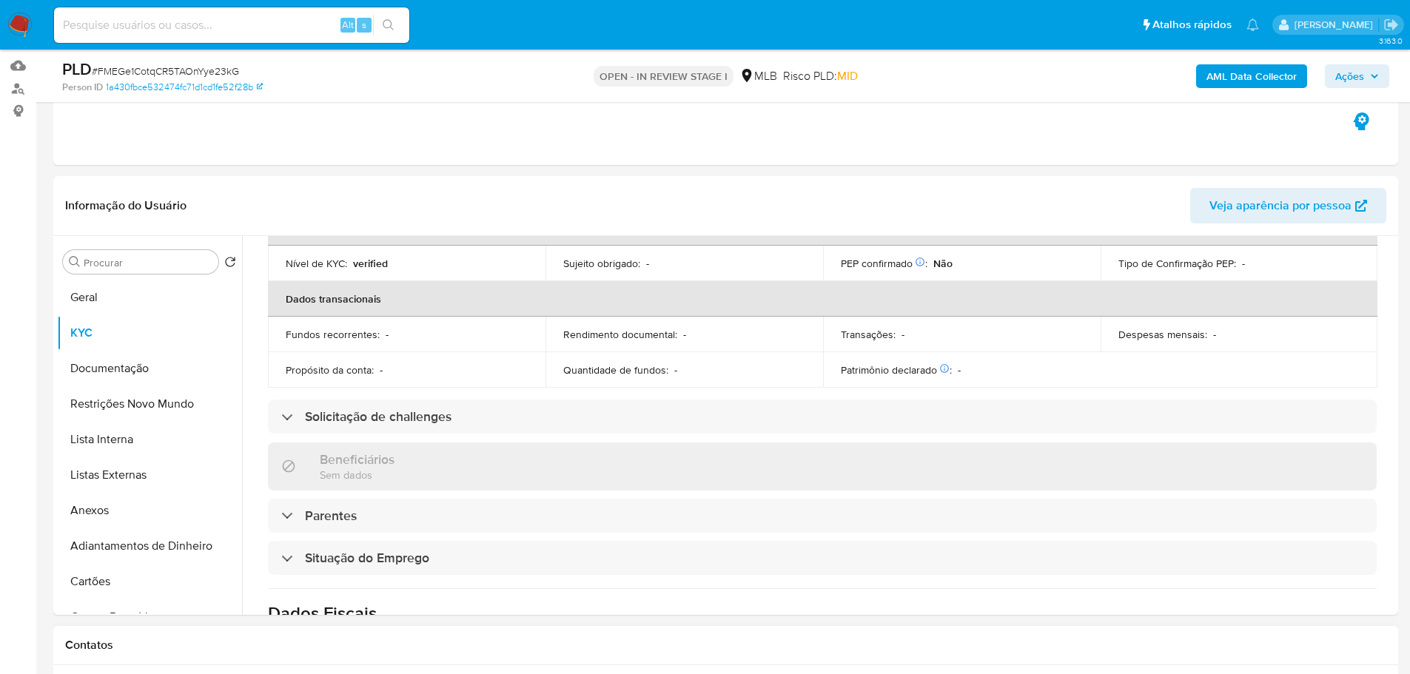
scroll to position [518, 0]
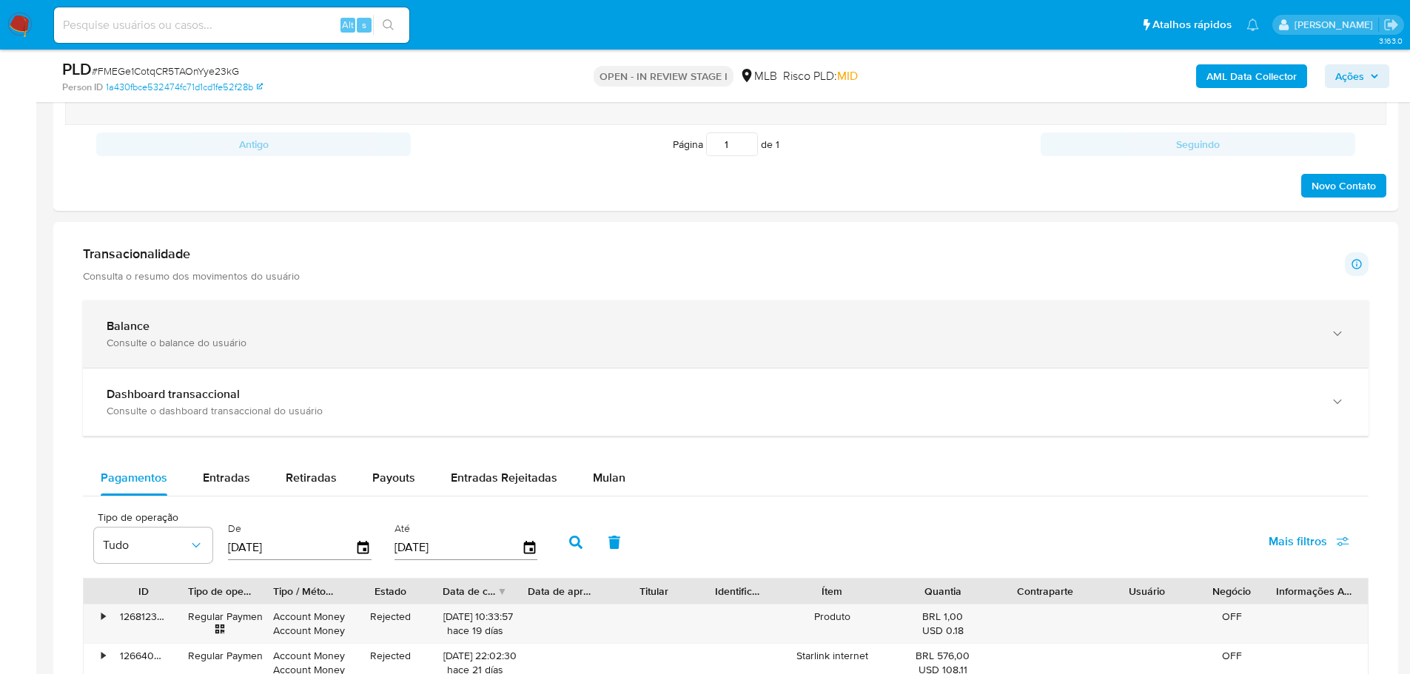
click at [296, 332] on div "Balance" at bounding box center [711, 326] width 1209 height 15
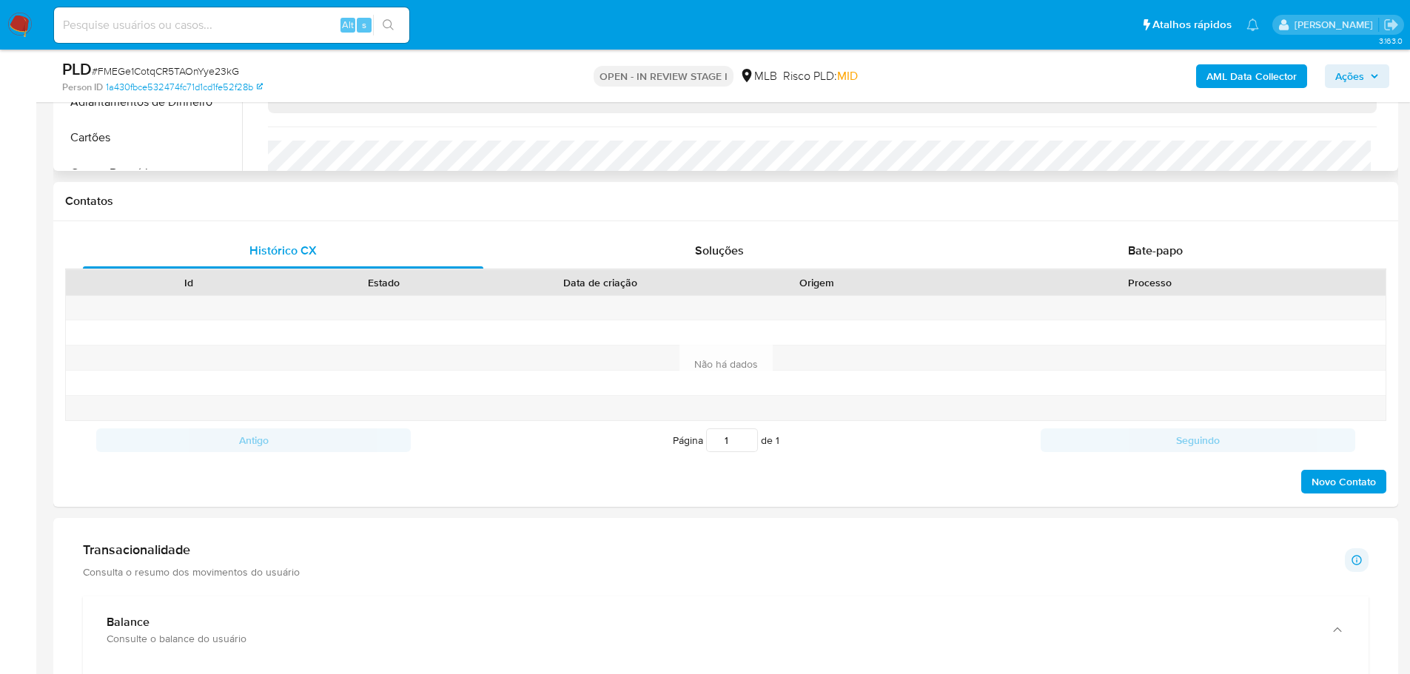
scroll to position [148, 0]
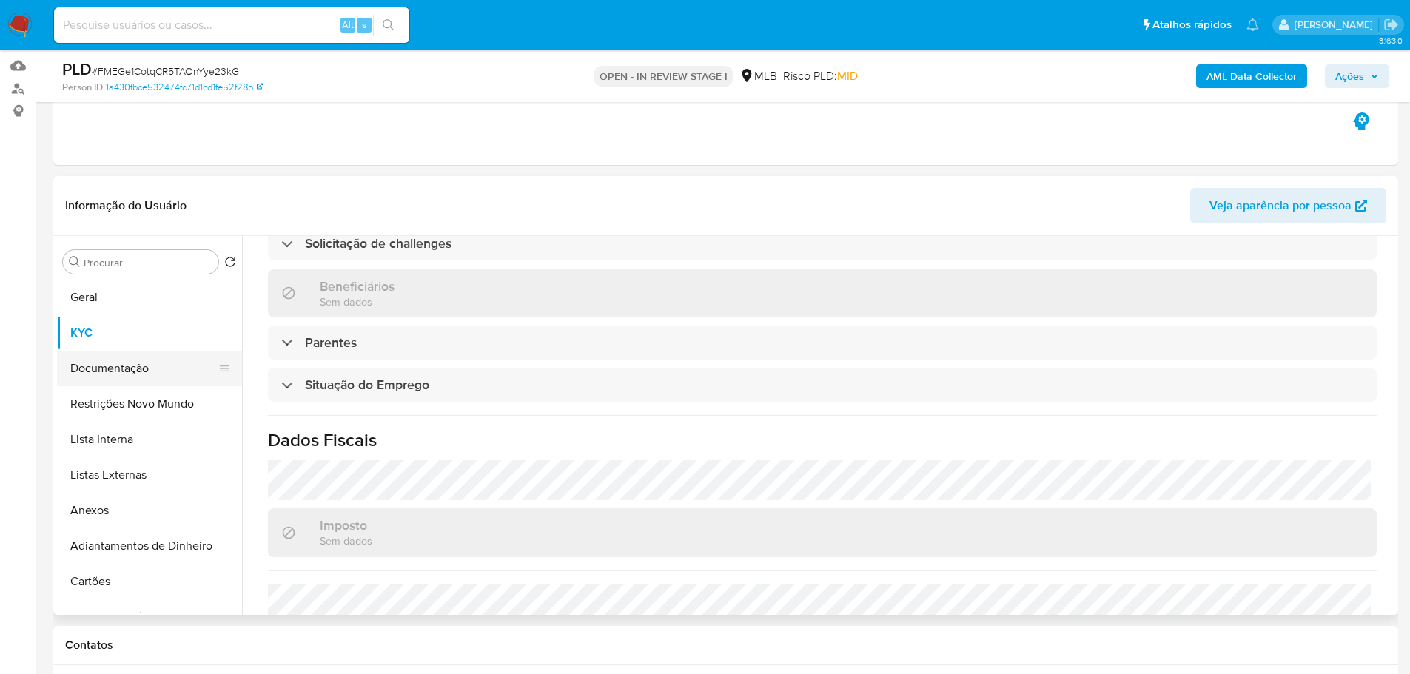
click at [135, 364] on button "Documentação" at bounding box center [143, 369] width 173 height 36
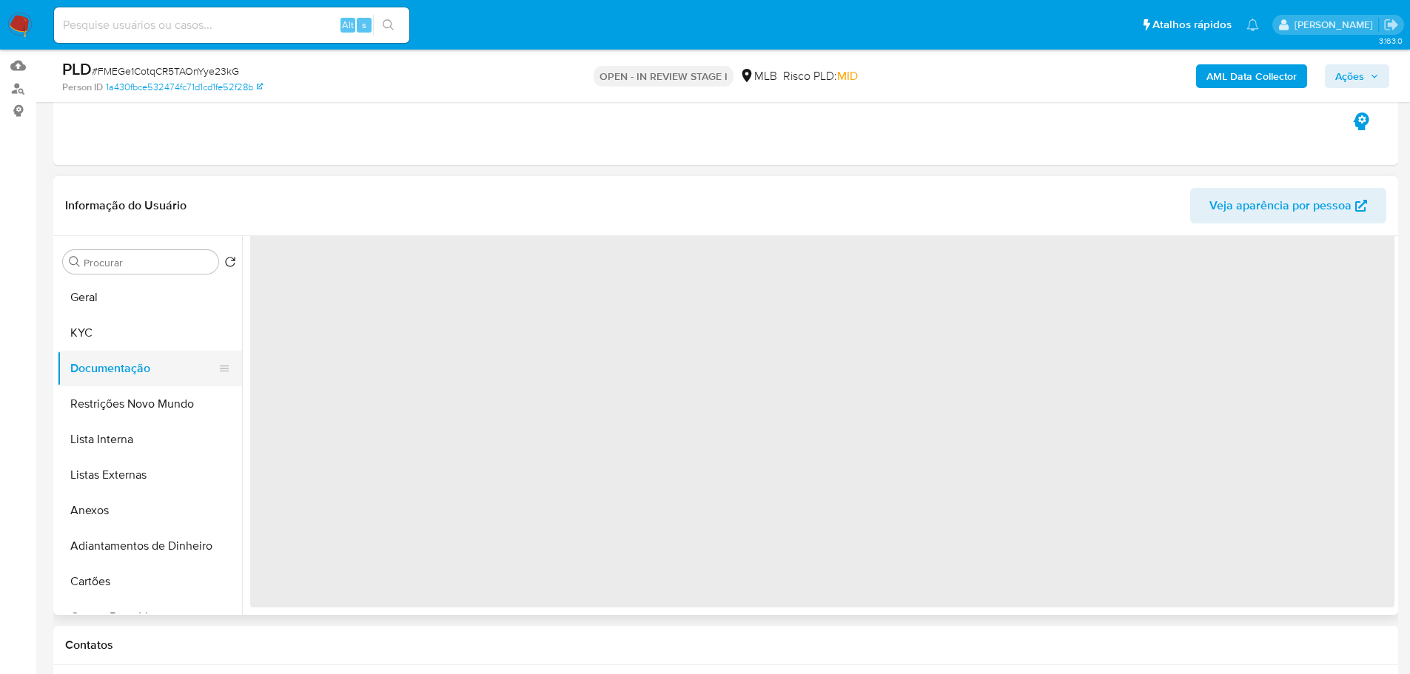
scroll to position [0, 0]
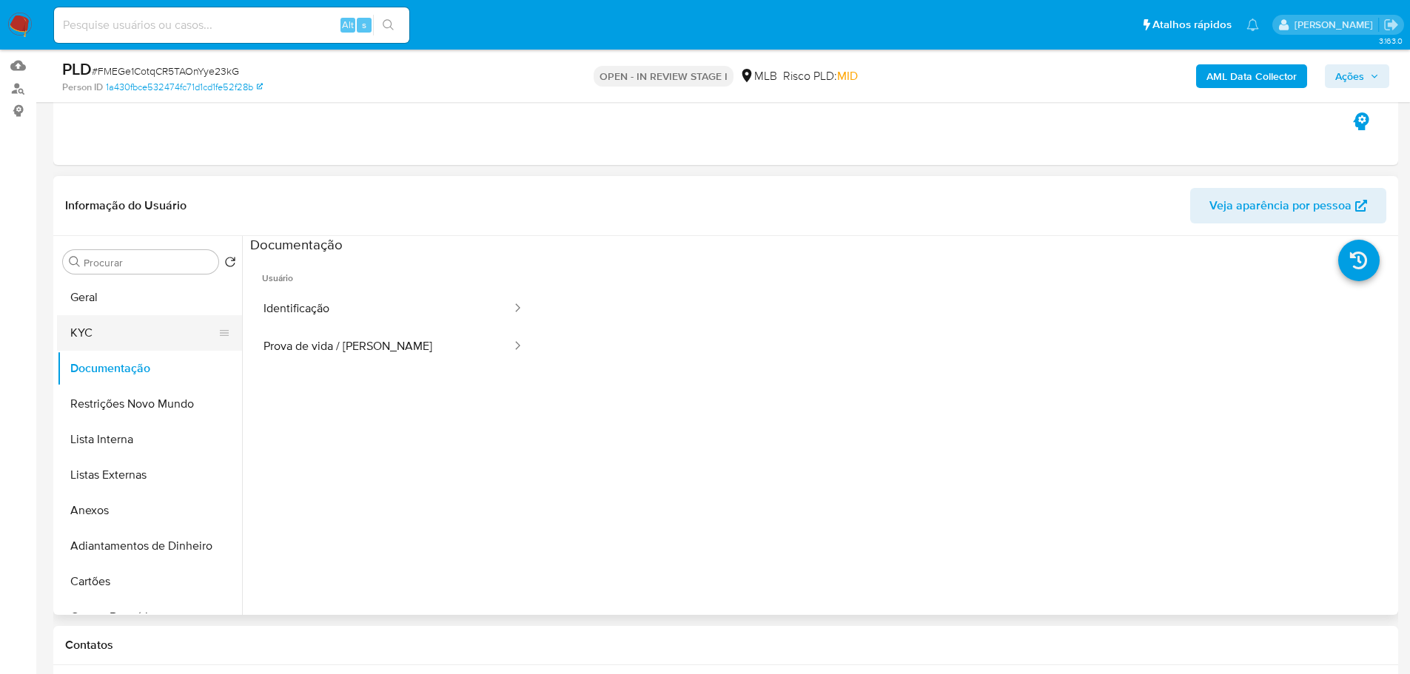
click at [163, 327] on button "KYC" at bounding box center [143, 333] width 173 height 36
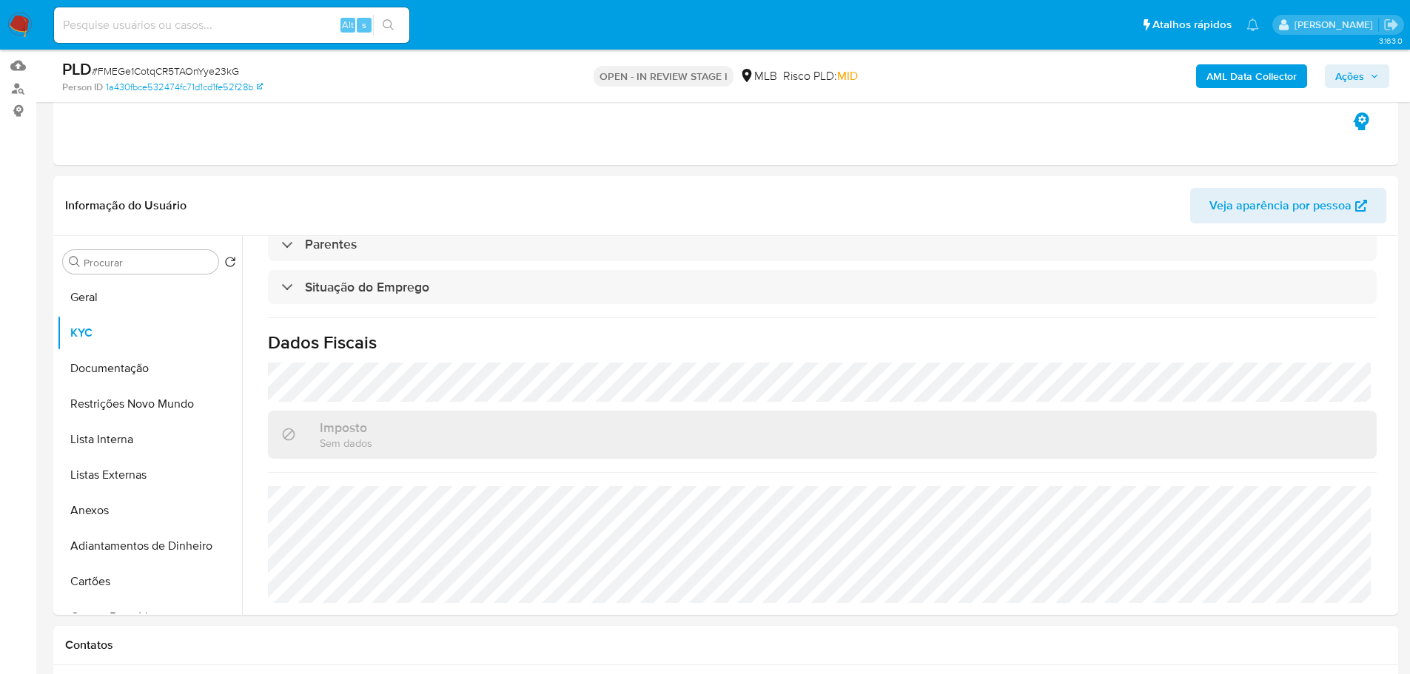
scroll to position [617, 0]
click at [107, 318] on button "KYC" at bounding box center [143, 333] width 173 height 36
click at [170, 304] on button "Geral" at bounding box center [143, 298] width 173 height 36
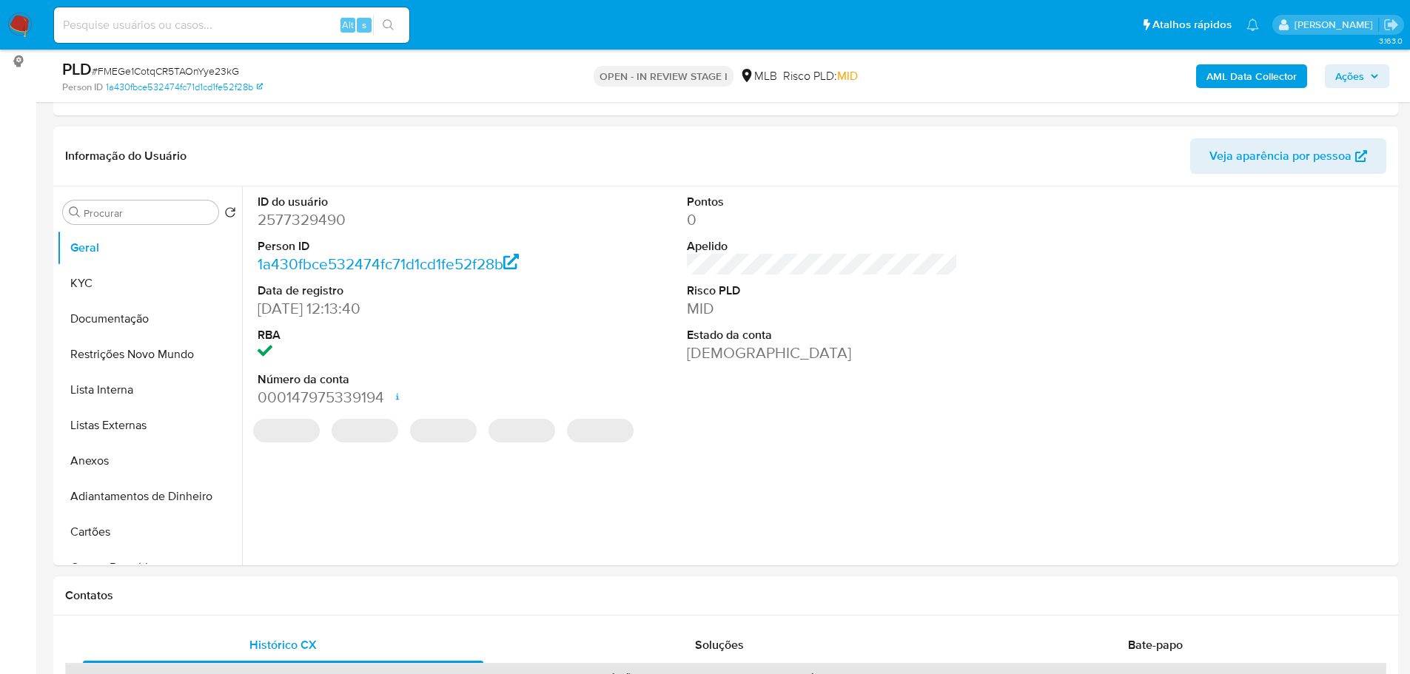
scroll to position [190, 0]
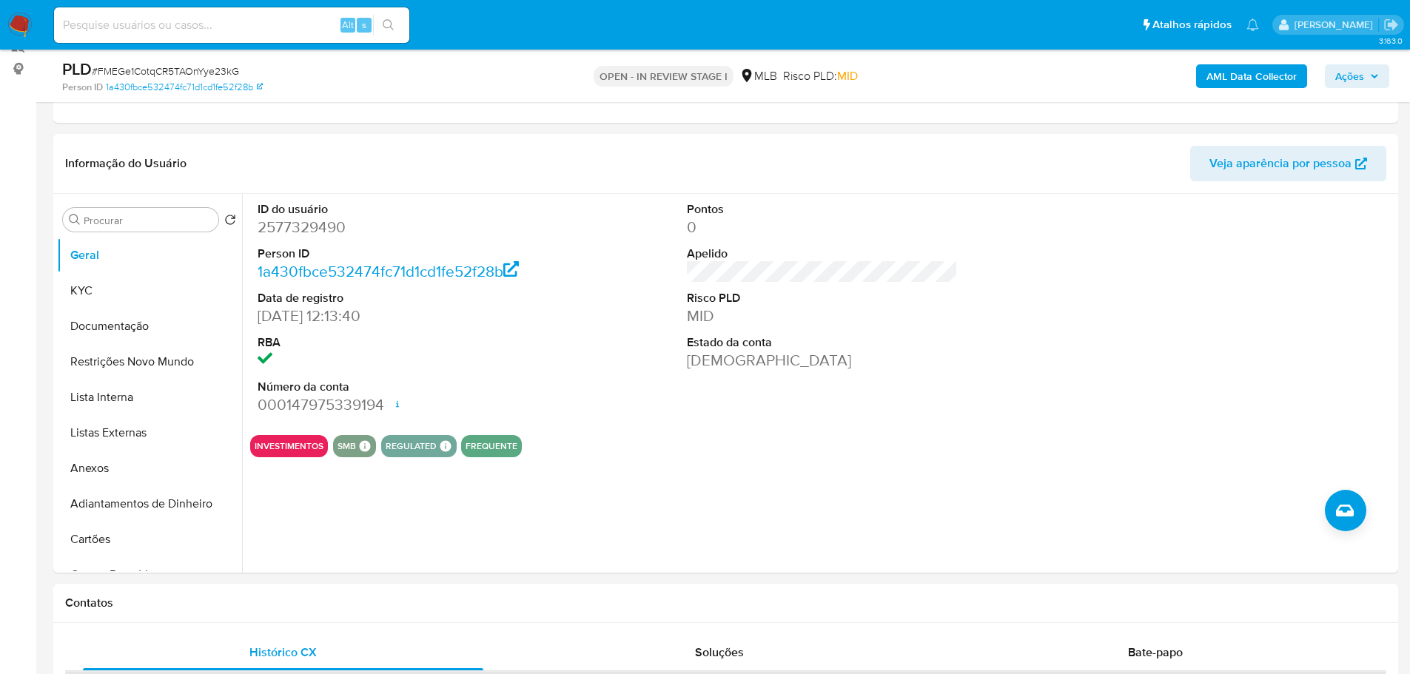
click at [358, 607] on div "Contatos" at bounding box center [725, 603] width 1345 height 39
click at [98, 284] on button "KYC" at bounding box center [143, 291] width 173 height 36
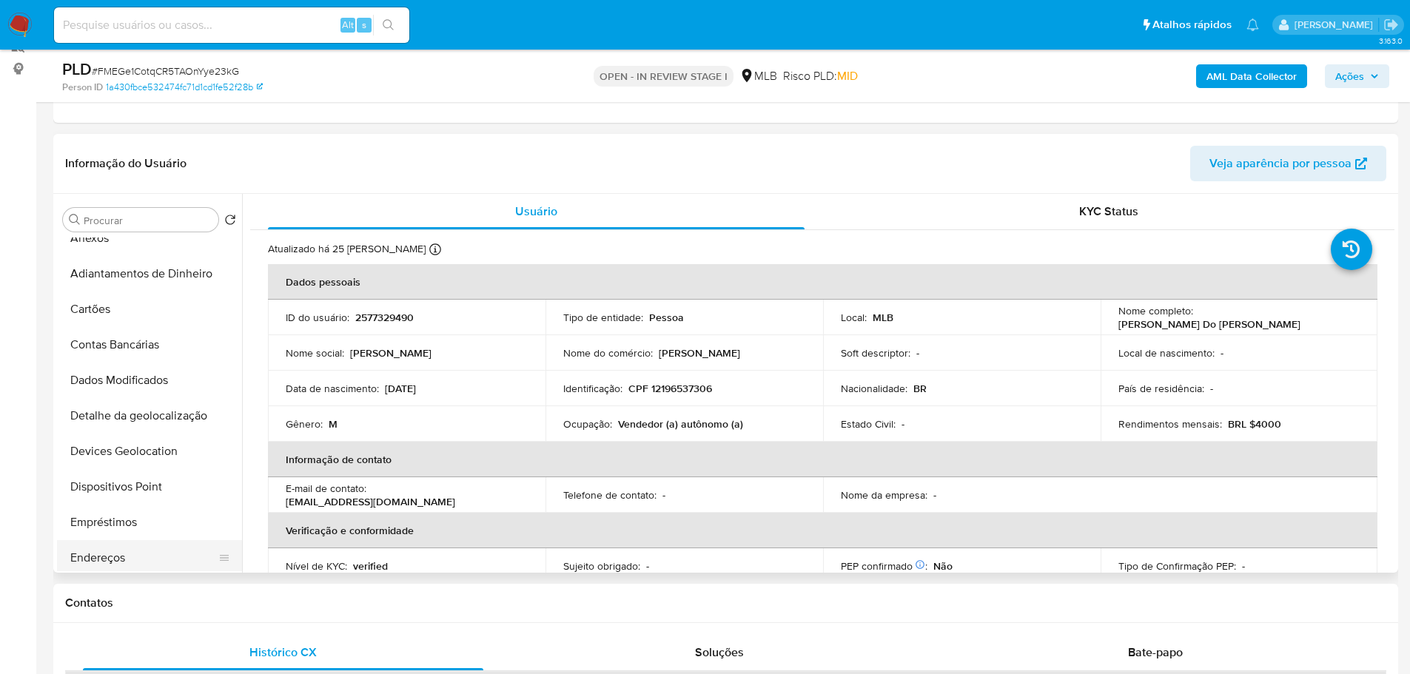
scroll to position [370, 0]
drag, startPoint x: 123, startPoint y: 417, endPoint x: 70, endPoint y: 420, distance: 53.4
click at [117, 419] on button "Endereços" at bounding box center [143, 419] width 173 height 36
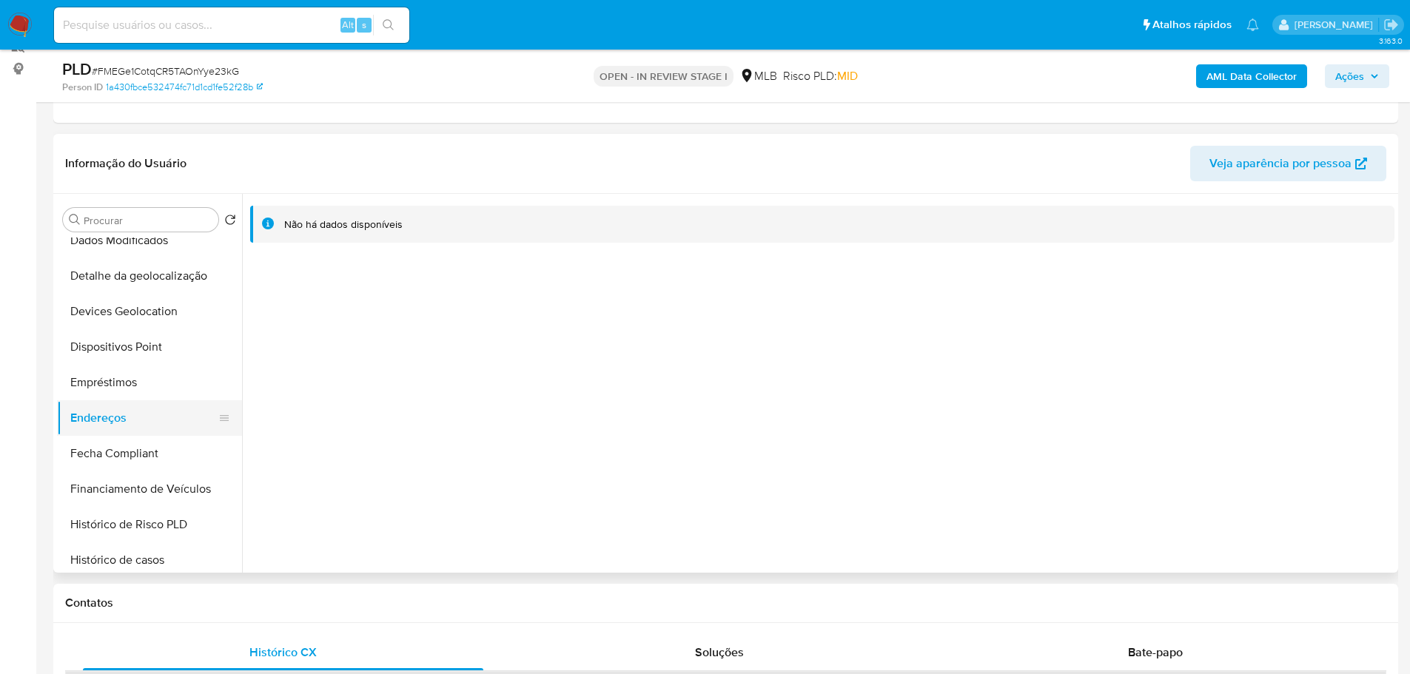
drag, startPoint x: 438, startPoint y: 603, endPoint x: 188, endPoint y: 413, distance: 313.8
click at [428, 603] on h1 "Contatos" at bounding box center [726, 603] width 1322 height 15
drag, startPoint x: 144, startPoint y: 272, endPoint x: 25, endPoint y: 281, distance: 119.5
click at [144, 271] on button "Detalhe da geolocalização" at bounding box center [149, 276] width 185 height 36
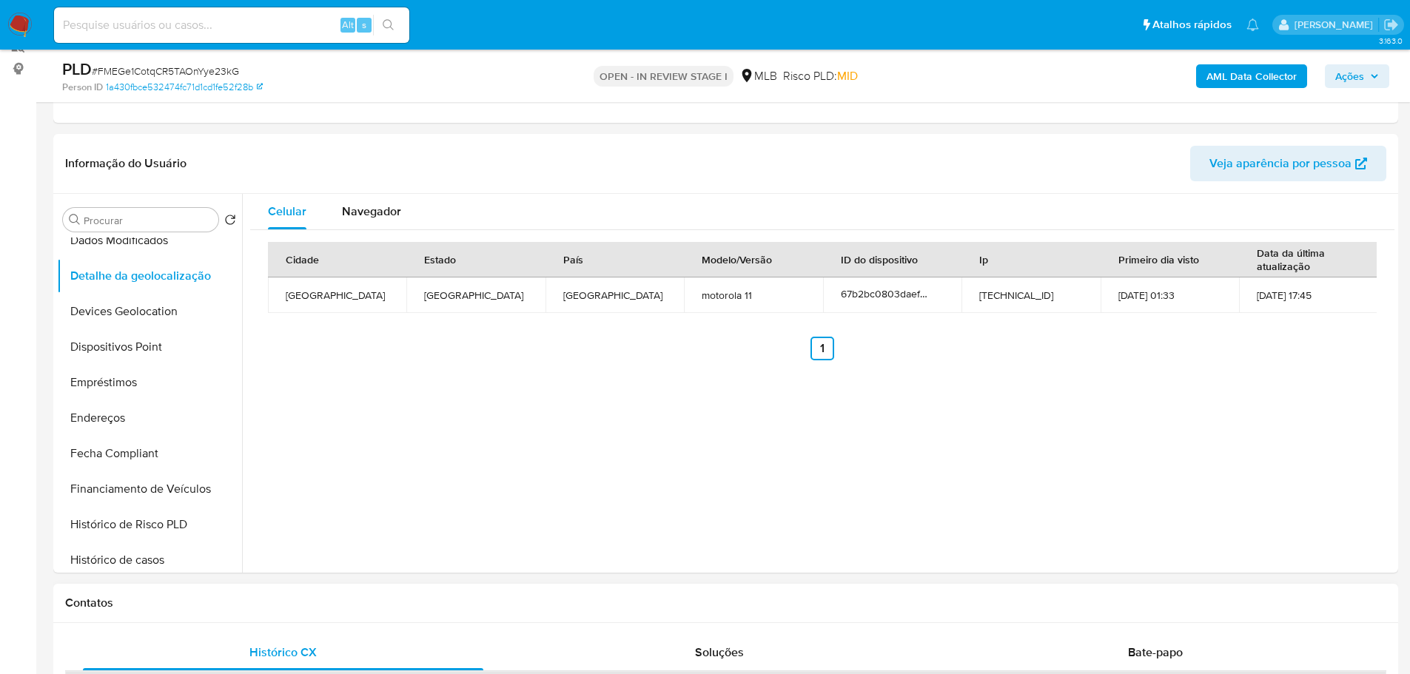
drag, startPoint x: 357, startPoint y: 603, endPoint x: 218, endPoint y: 501, distance: 171.6
click at [349, 601] on h1 "Contatos" at bounding box center [726, 603] width 1322 height 15
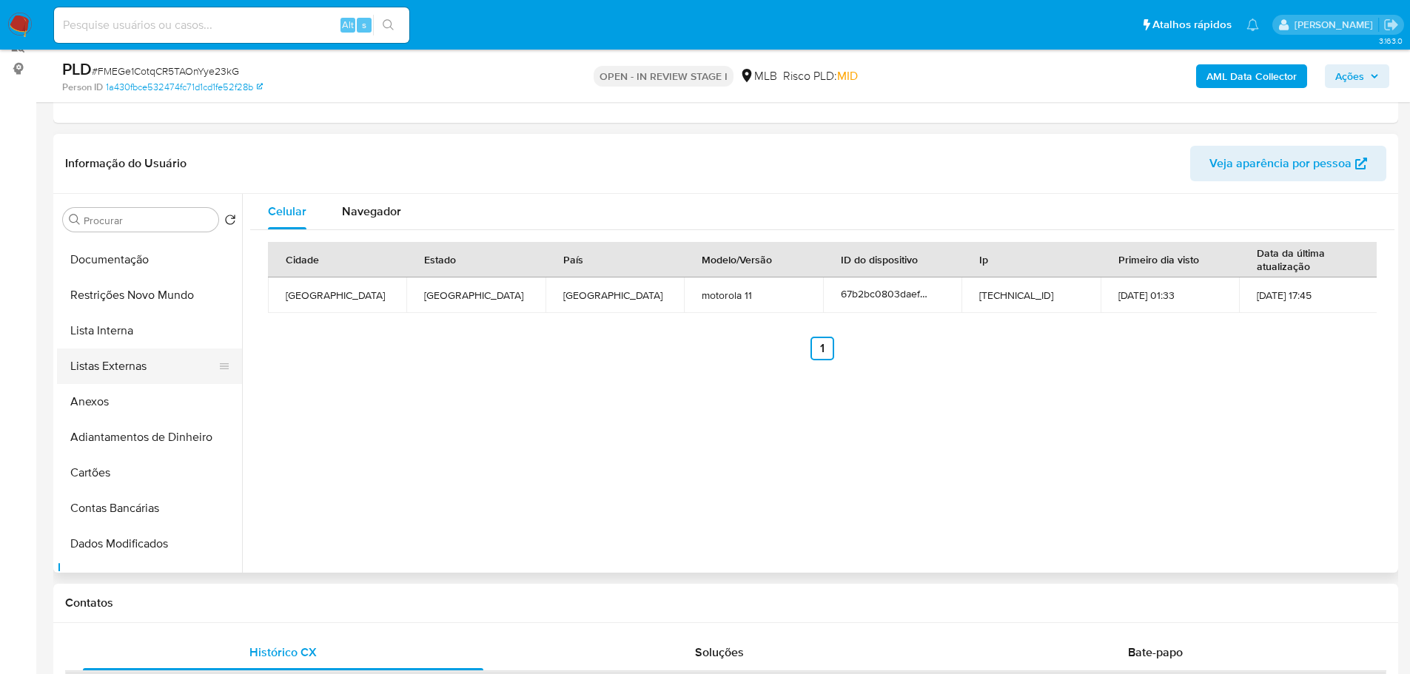
scroll to position [0, 0]
click at [133, 361] on button "Restrições Novo Mundo" at bounding box center [143, 362] width 173 height 36
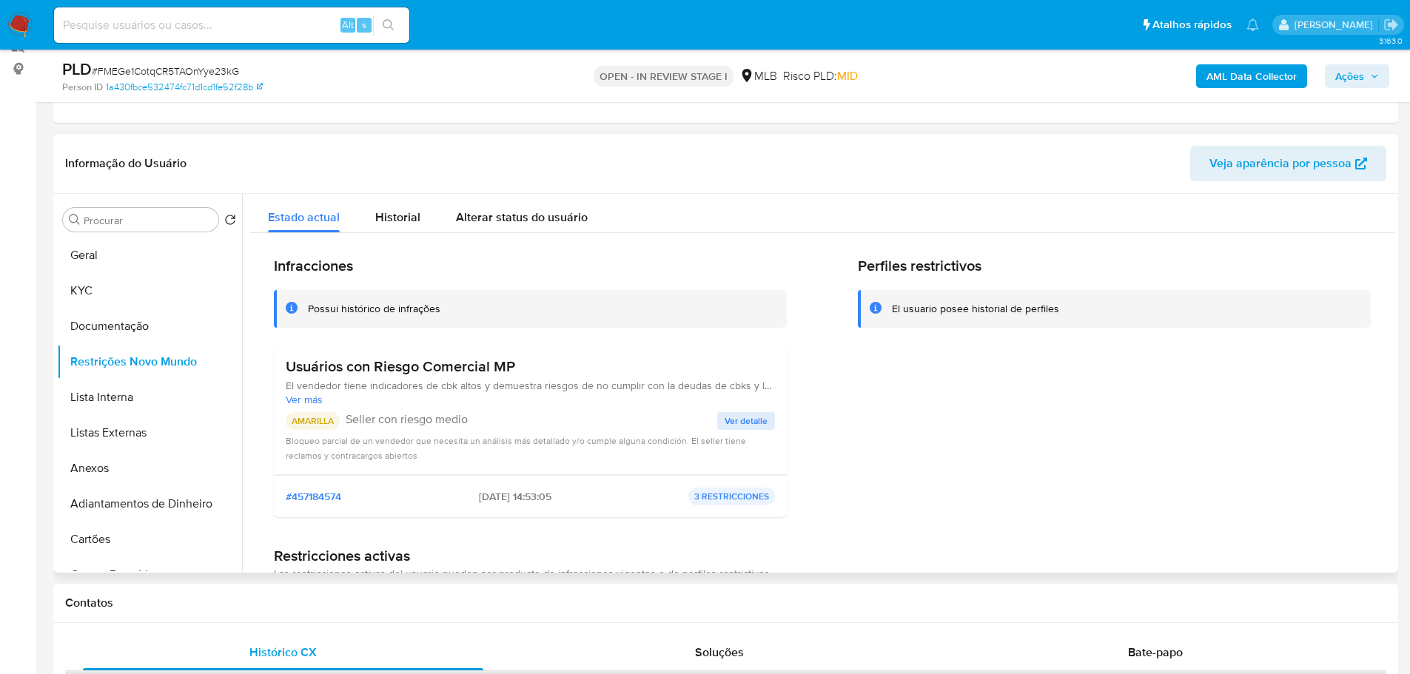
drag, startPoint x: 429, startPoint y: 597, endPoint x: 236, endPoint y: 469, distance: 231.8
click at [429, 597] on h1 "Contatos" at bounding box center [726, 603] width 1322 height 15
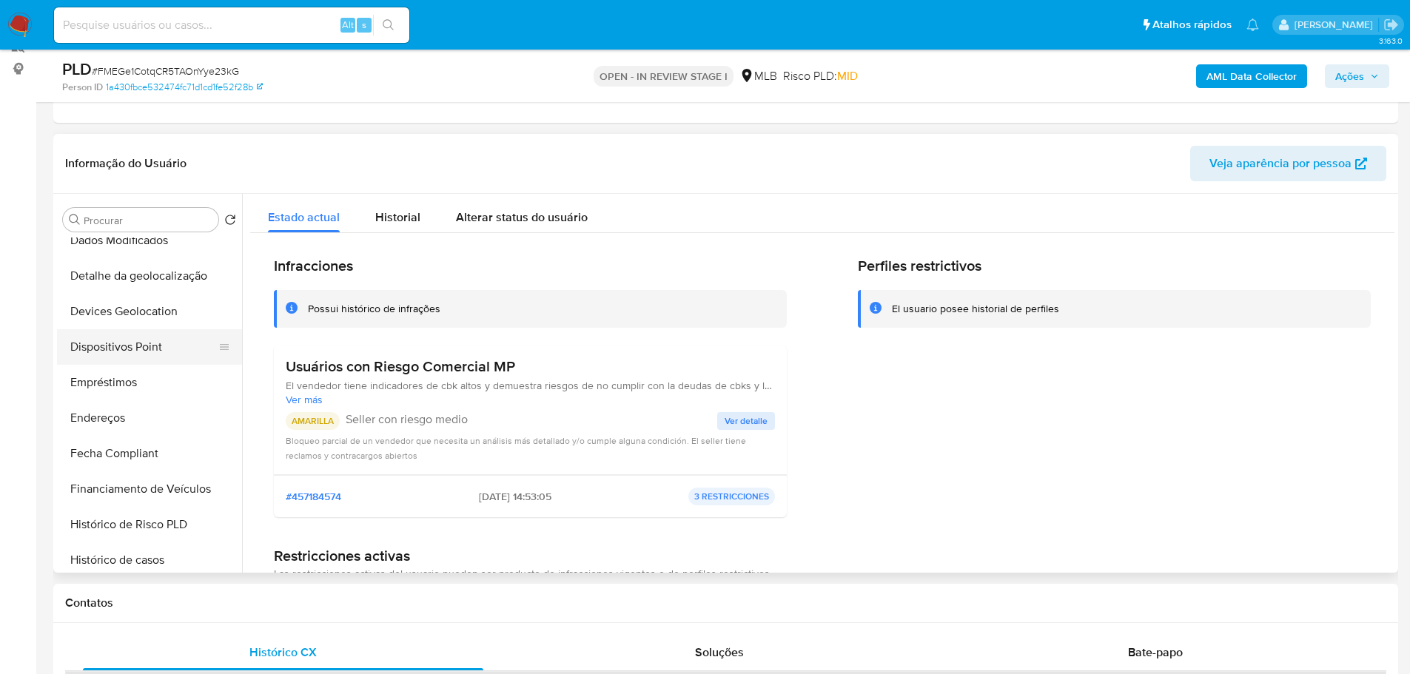
drag, startPoint x: 150, startPoint y: 344, endPoint x: 161, endPoint y: 344, distance: 11.1
click at [149, 344] on button "Dispositivos Point" at bounding box center [143, 347] width 173 height 36
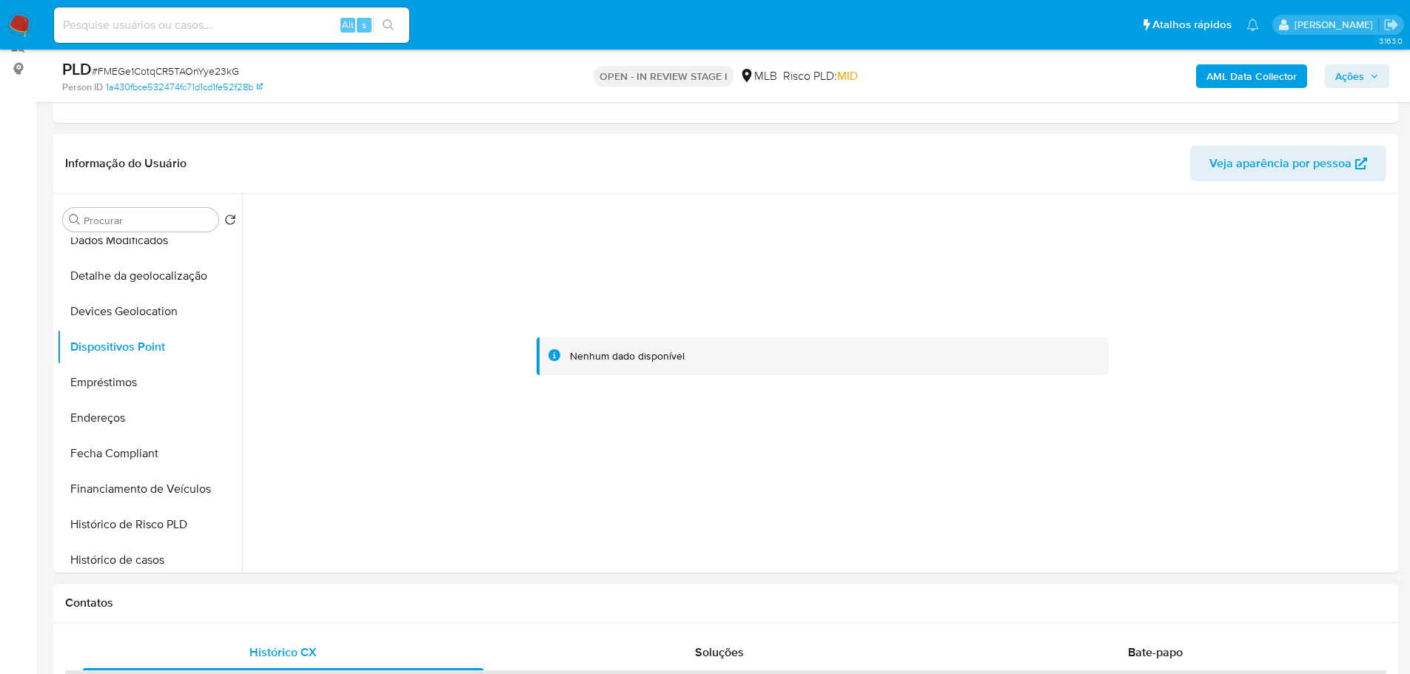
click at [402, 617] on div "Contatos" at bounding box center [725, 603] width 1345 height 39
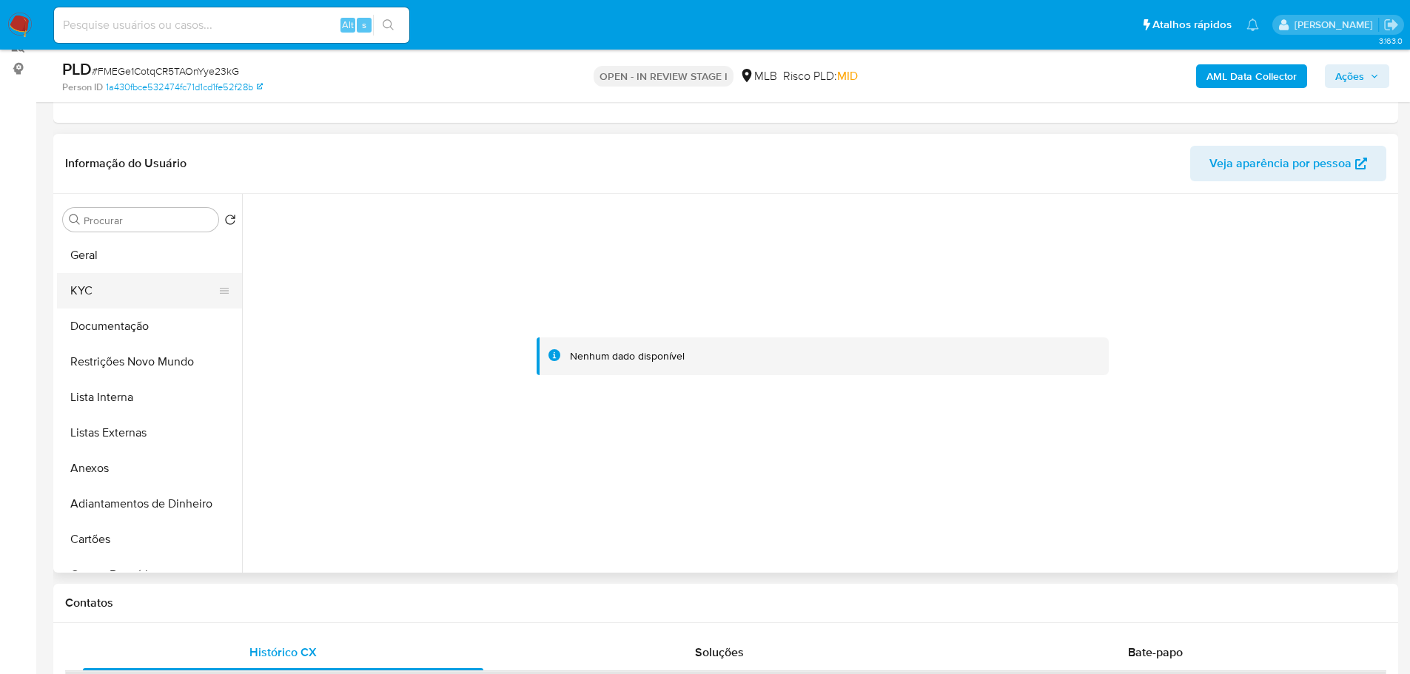
click at [111, 295] on button "KYC" at bounding box center [143, 291] width 173 height 36
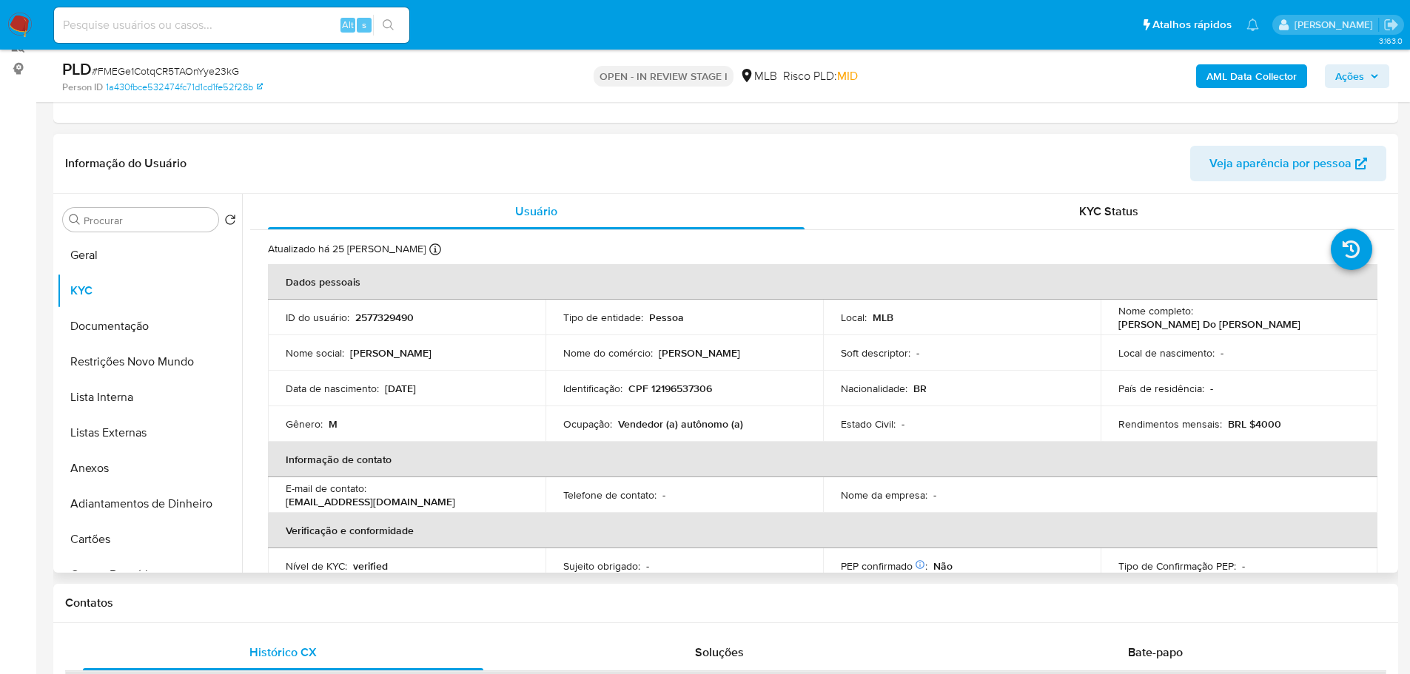
click at [687, 395] on p "CPF 12196537306" at bounding box center [671, 388] width 84 height 13
copy p "12196537306"
click at [156, 354] on button "Restrições Novo Mundo" at bounding box center [143, 362] width 173 height 36
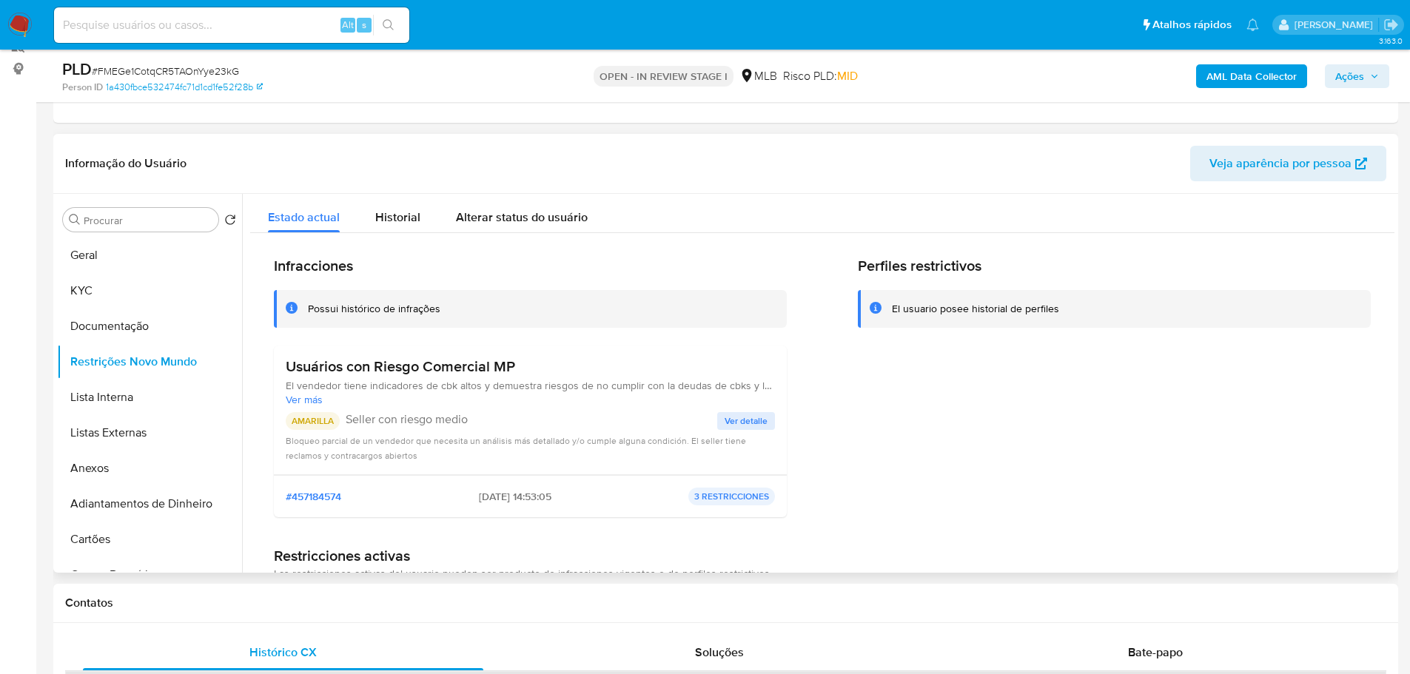
click at [323, 424] on p "AMARILLA" at bounding box center [313, 421] width 54 height 18
click at [439, 370] on h3 "Usuários con Riesgo Comercial MP" at bounding box center [530, 367] width 489 height 19
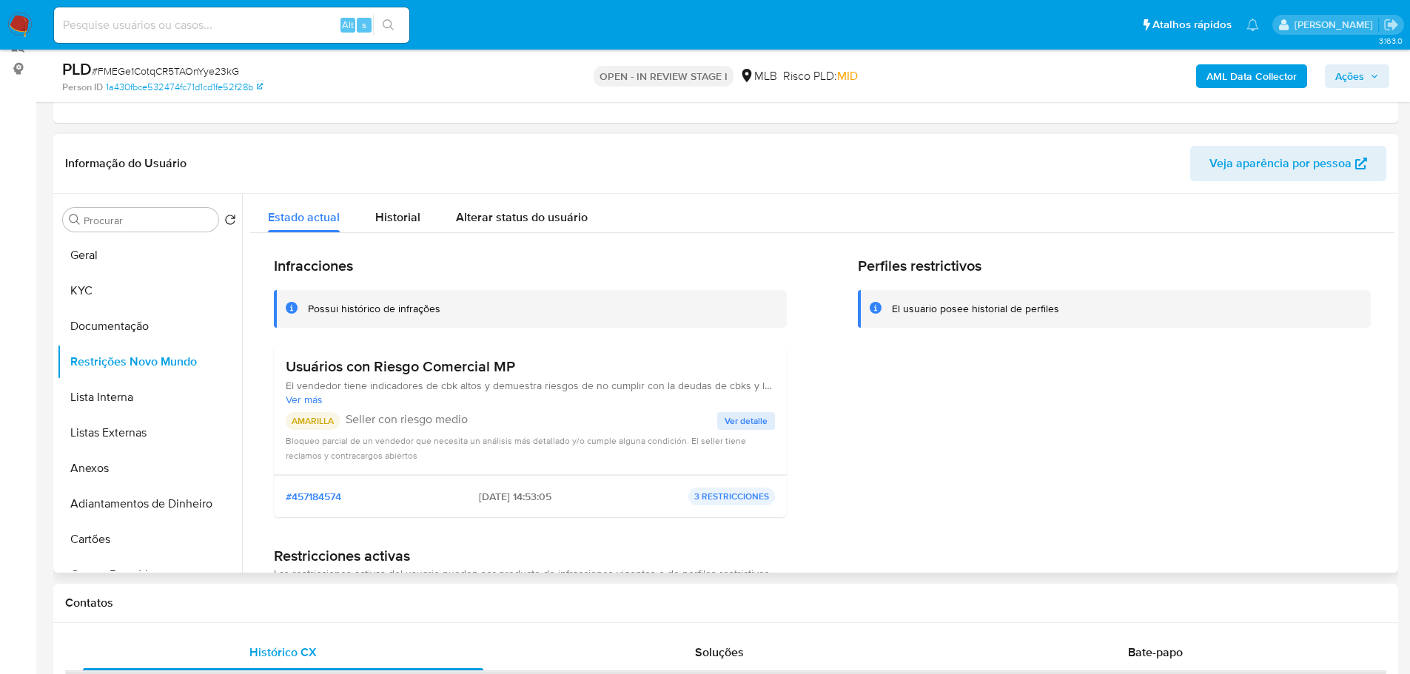
click at [419, 414] on p "Seller con riesgo medio" at bounding box center [532, 419] width 372 height 15
click at [1368, 70] on span "Ações" at bounding box center [1358, 76] width 44 height 21
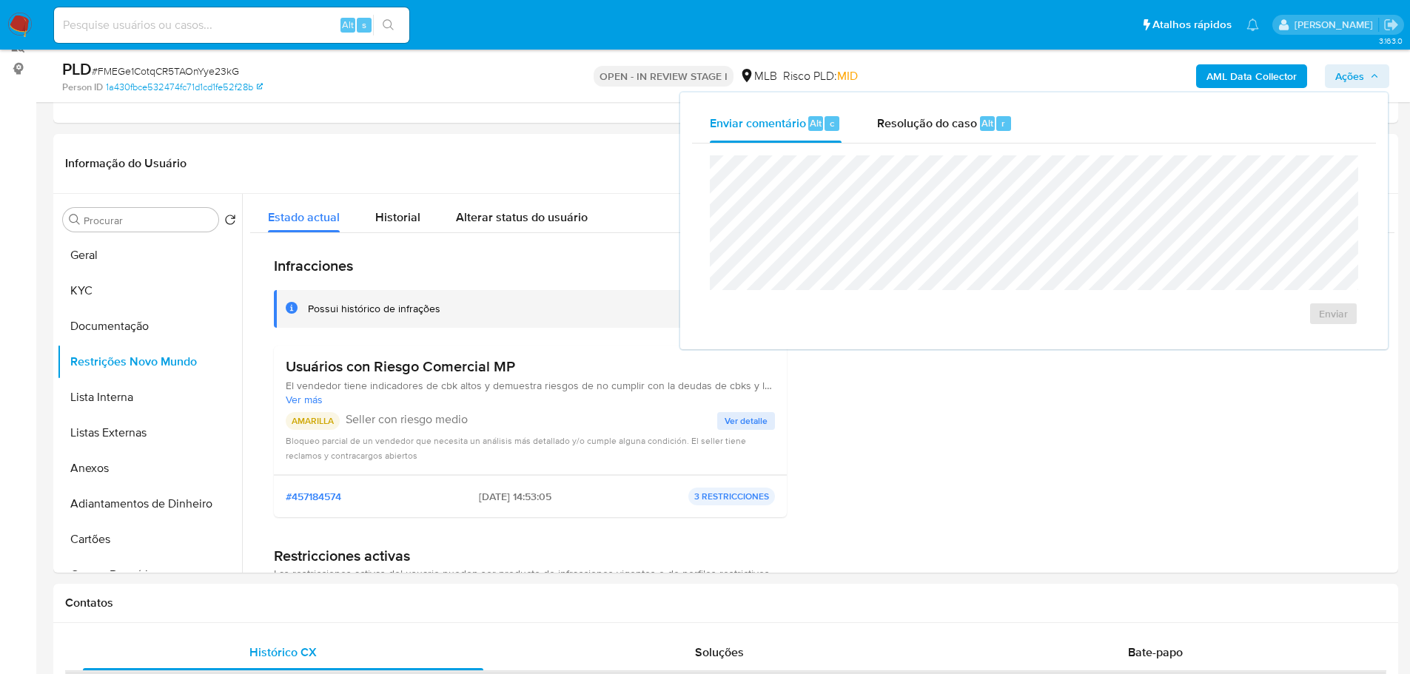
click at [1235, 64] on b "AML Data Collector" at bounding box center [1252, 76] width 90 height 24
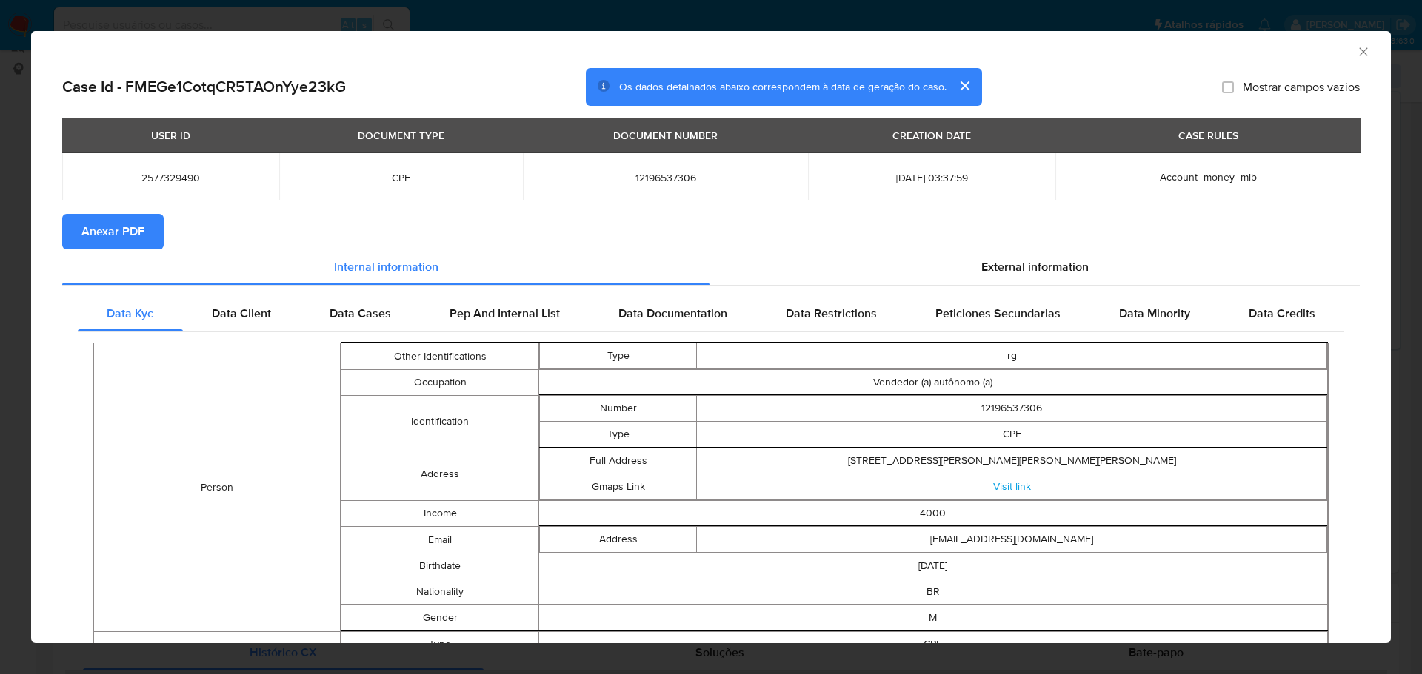
click at [140, 233] on span "Anexar PDF" at bounding box center [112, 231] width 63 height 33
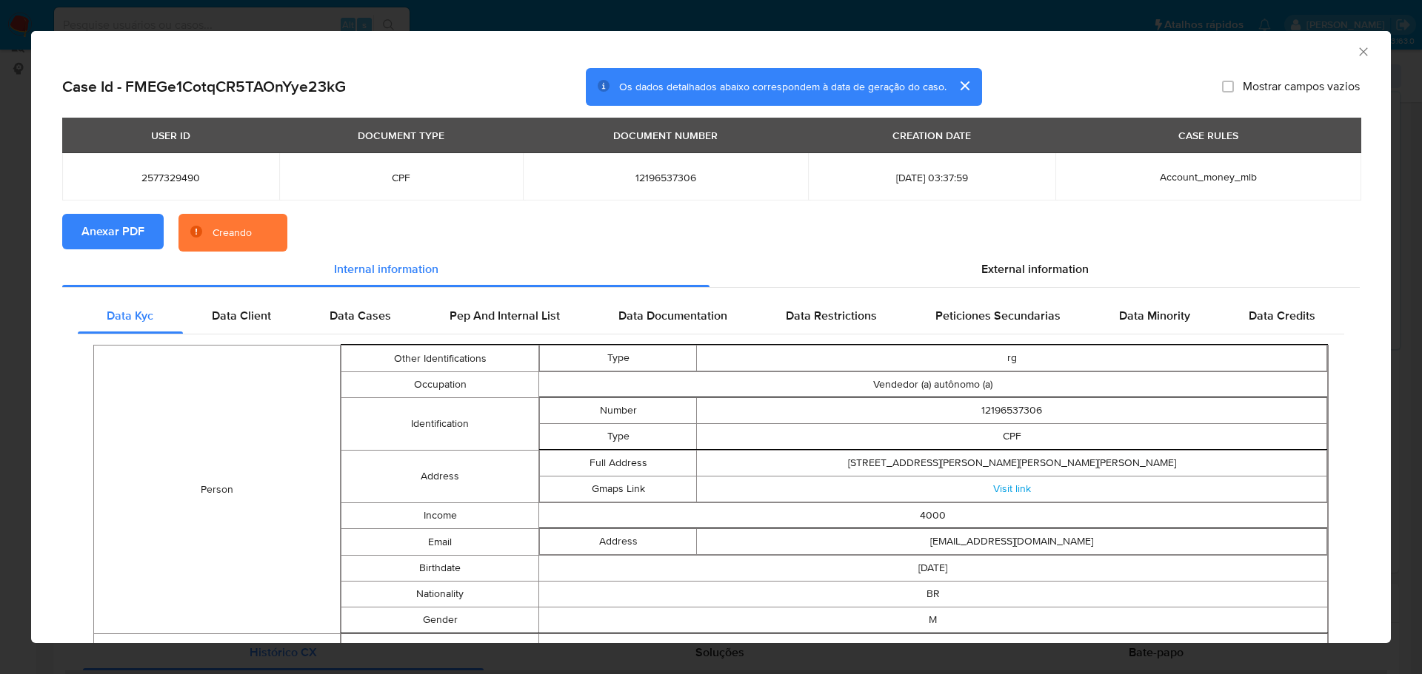
click at [1356, 55] on icon "Fechar a janela" at bounding box center [1363, 51] width 15 height 15
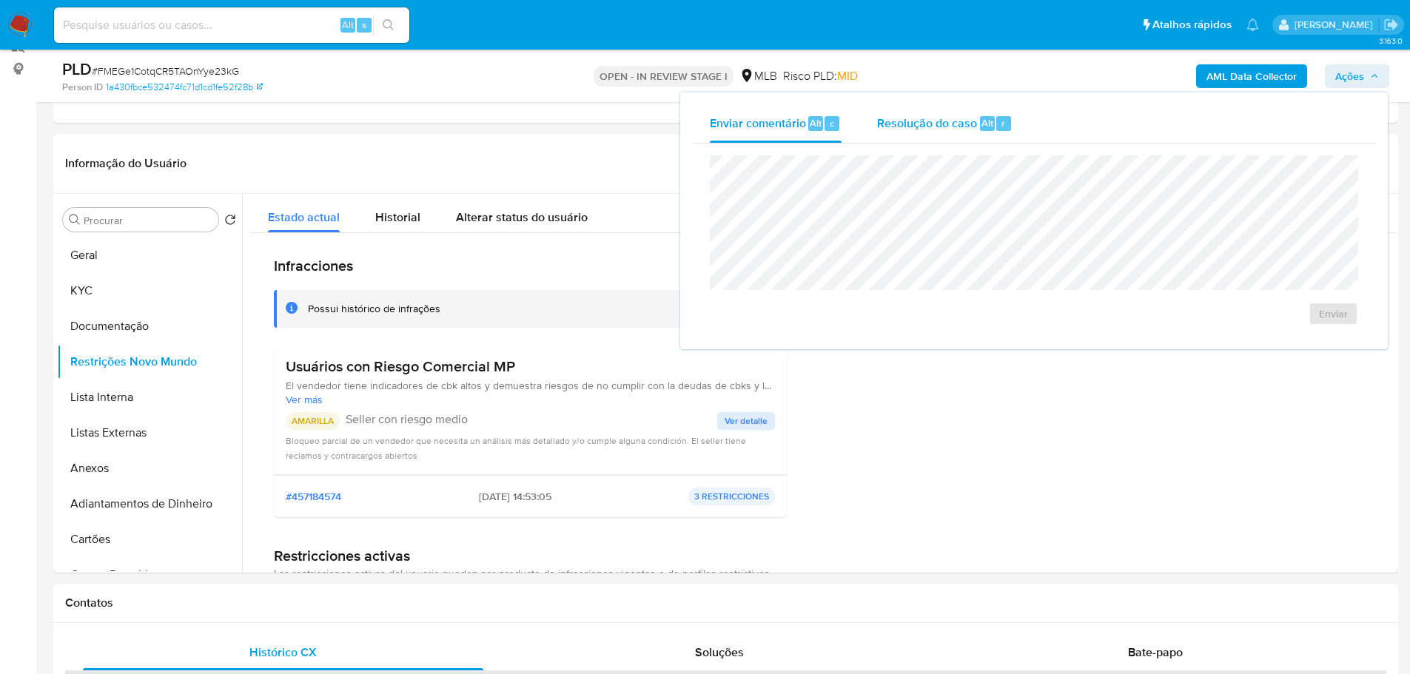
click at [943, 118] on span "Resolução do caso" at bounding box center [927, 122] width 100 height 17
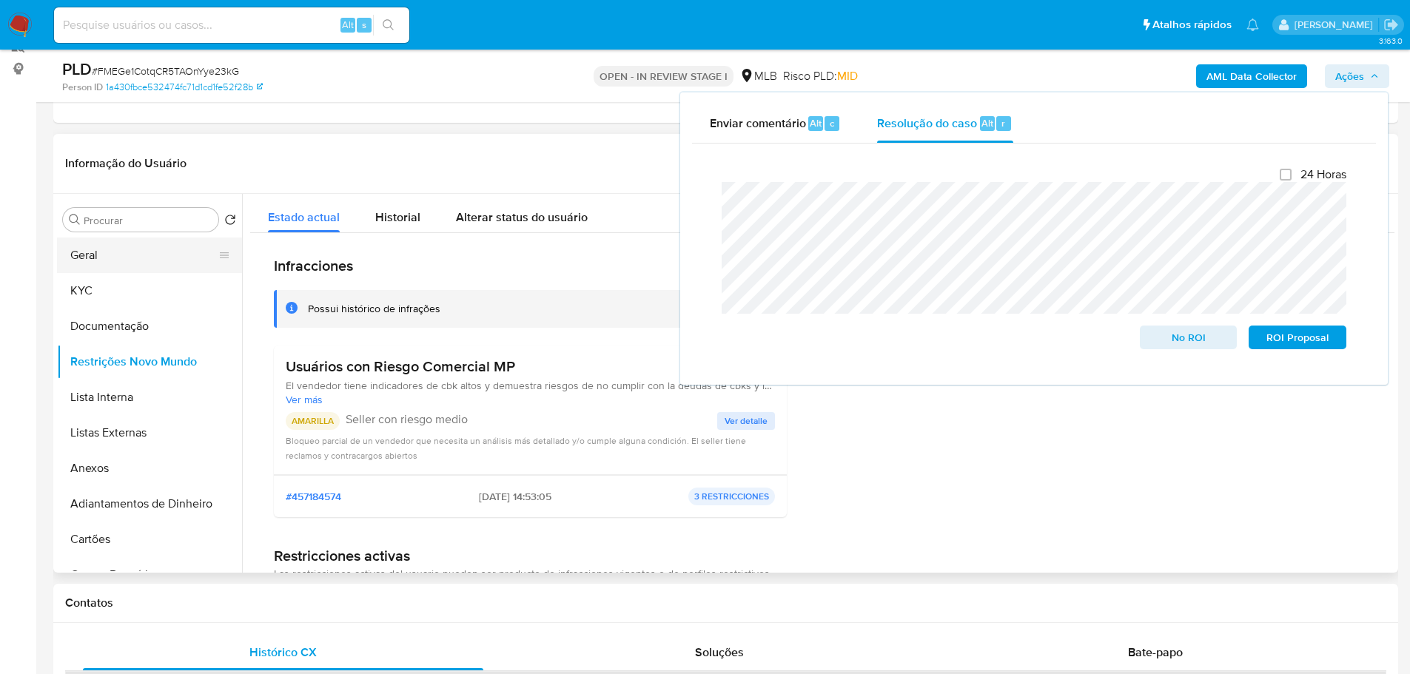
click at [92, 250] on button "Geral" at bounding box center [143, 256] width 173 height 36
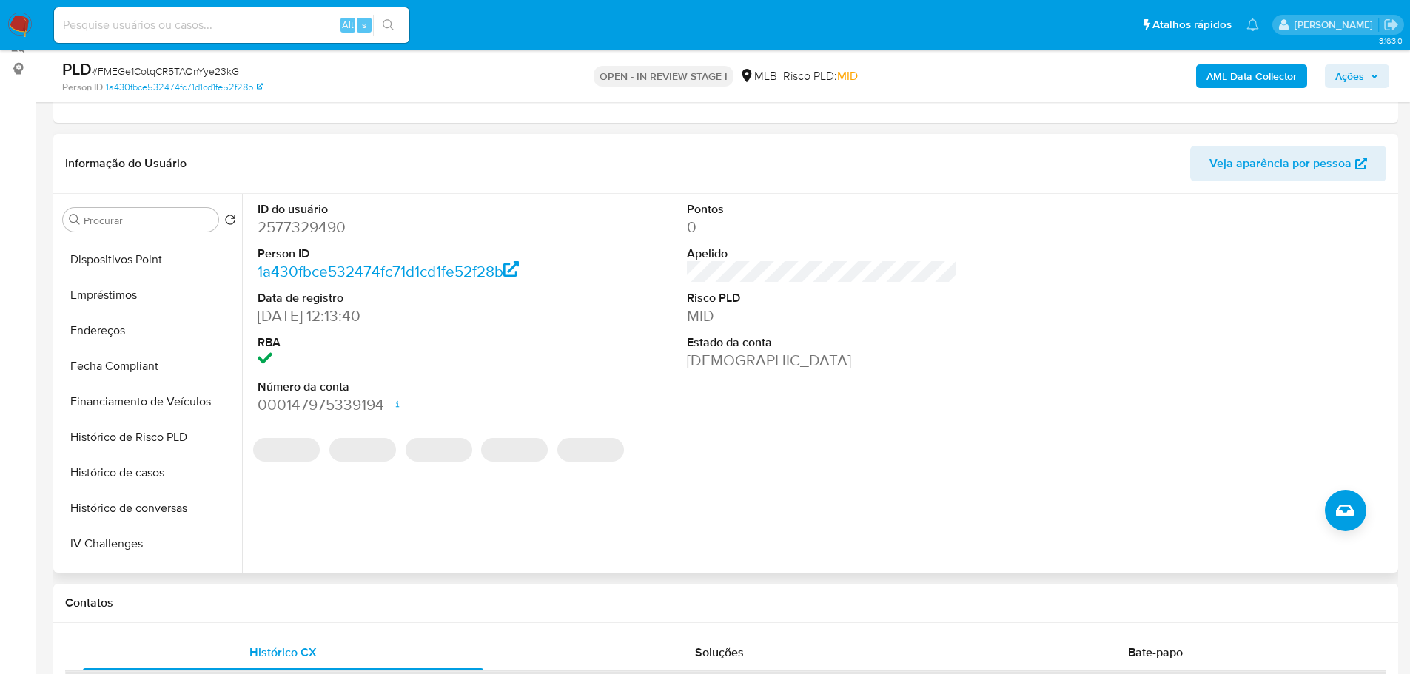
scroll to position [666, 0]
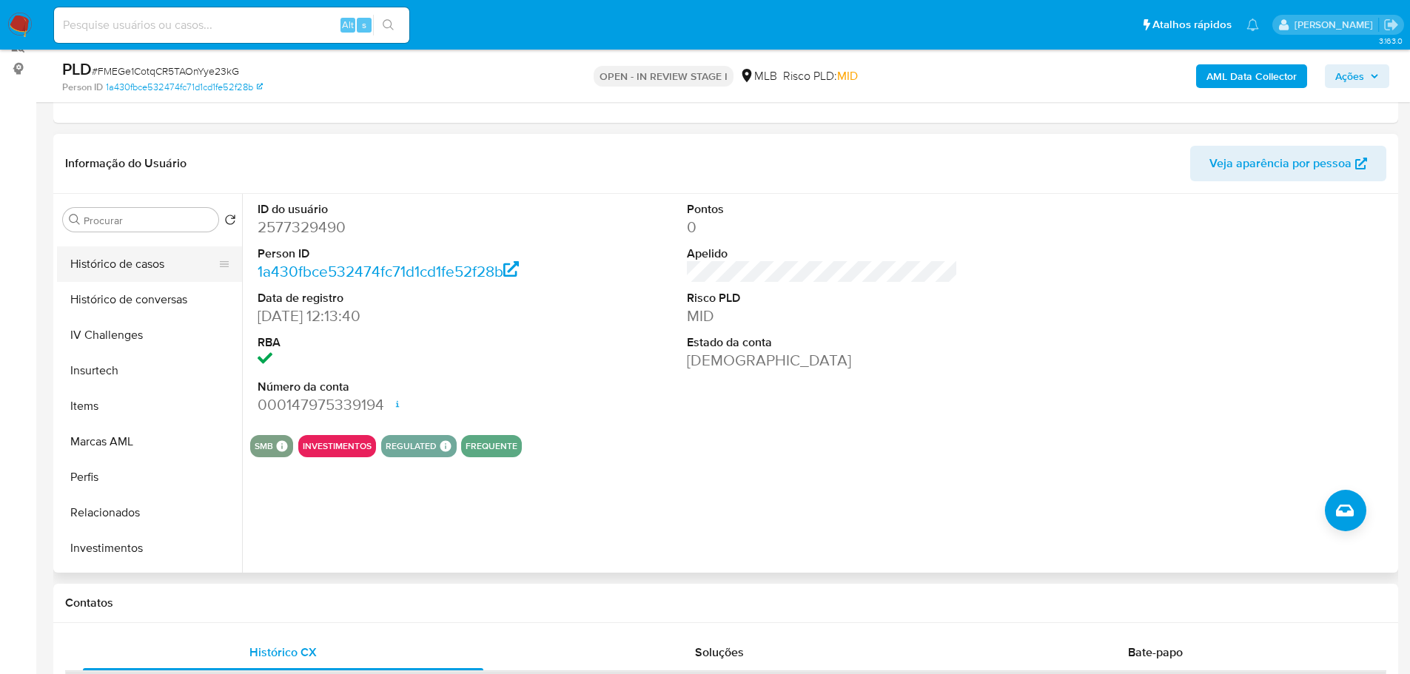
click at [142, 271] on button "Histórico de casos" at bounding box center [143, 265] width 173 height 36
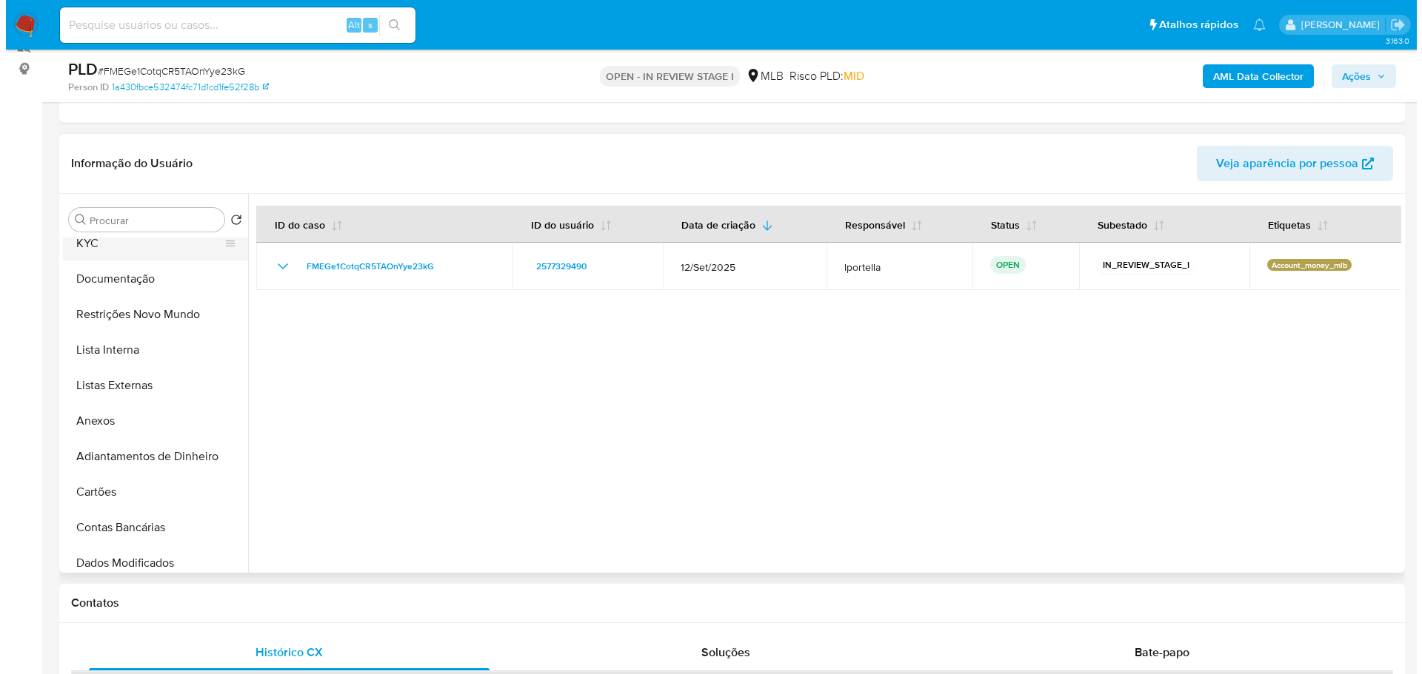
scroll to position [0, 0]
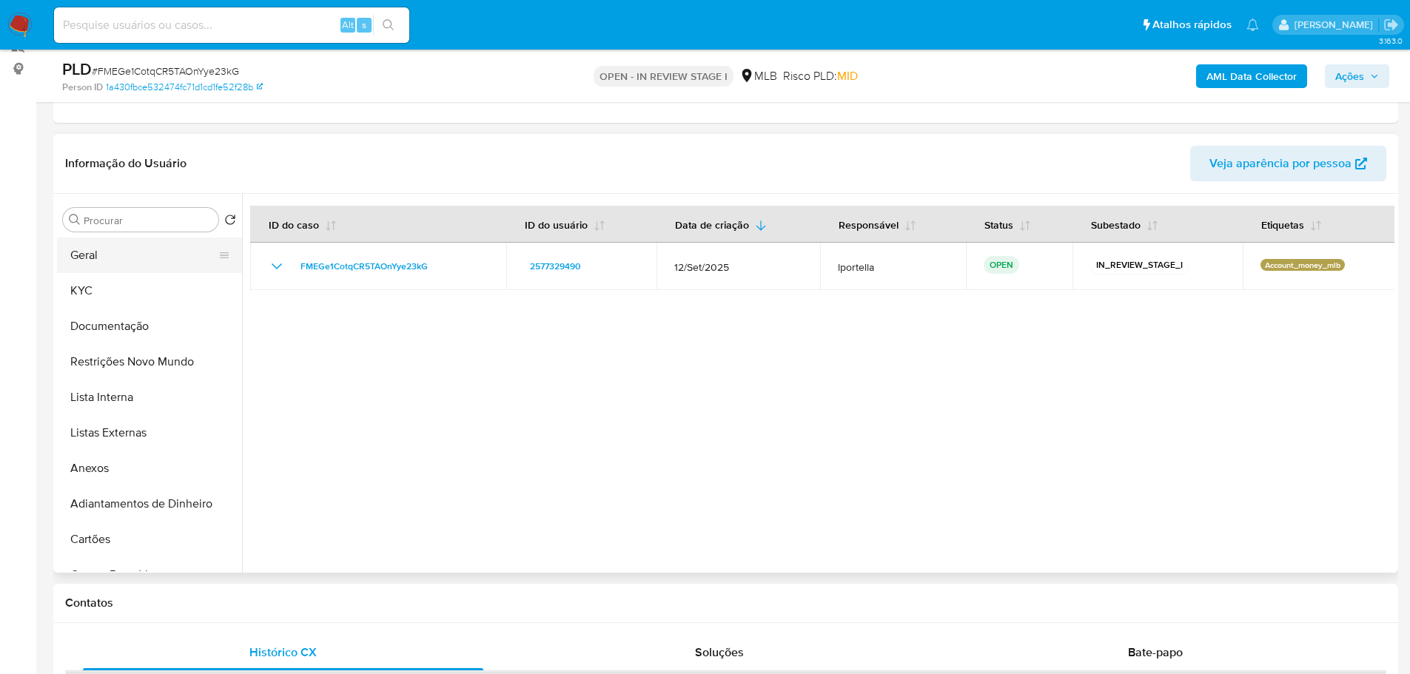
click at [115, 264] on button "Geral" at bounding box center [143, 256] width 173 height 36
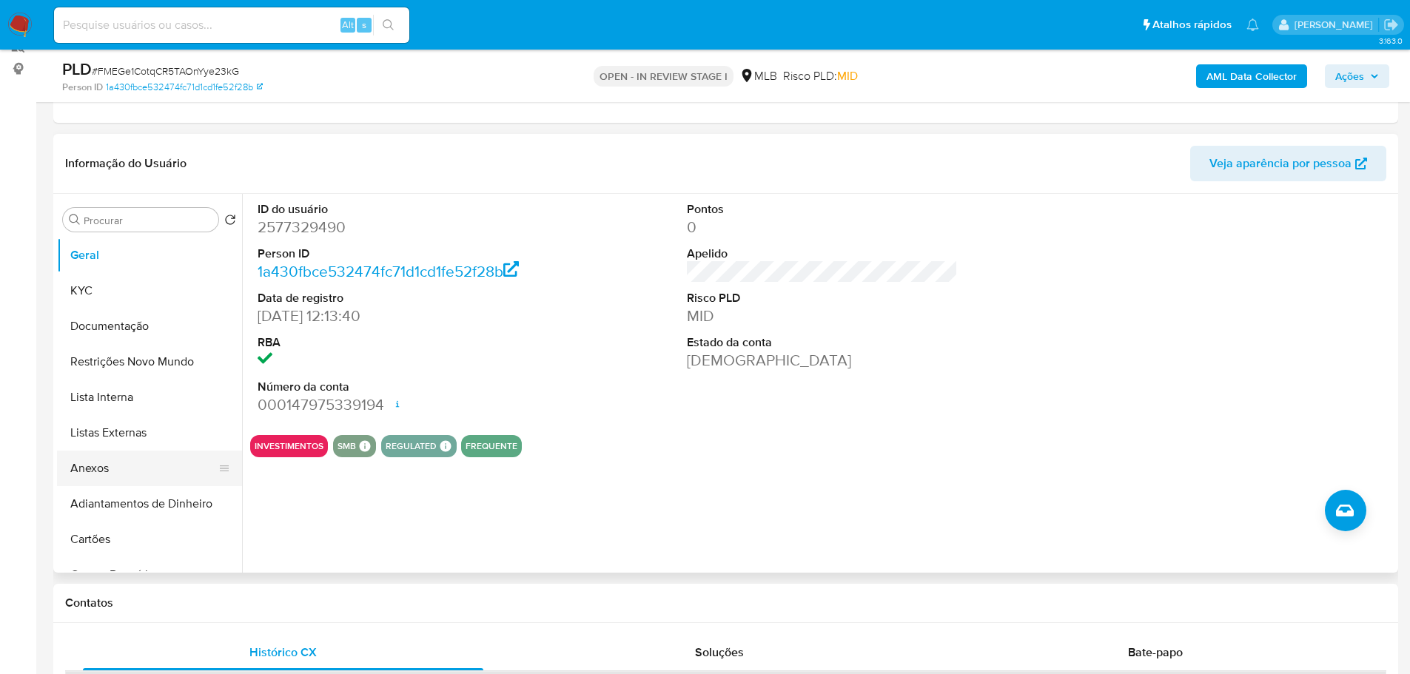
click at [127, 454] on button "Anexos" at bounding box center [143, 469] width 173 height 36
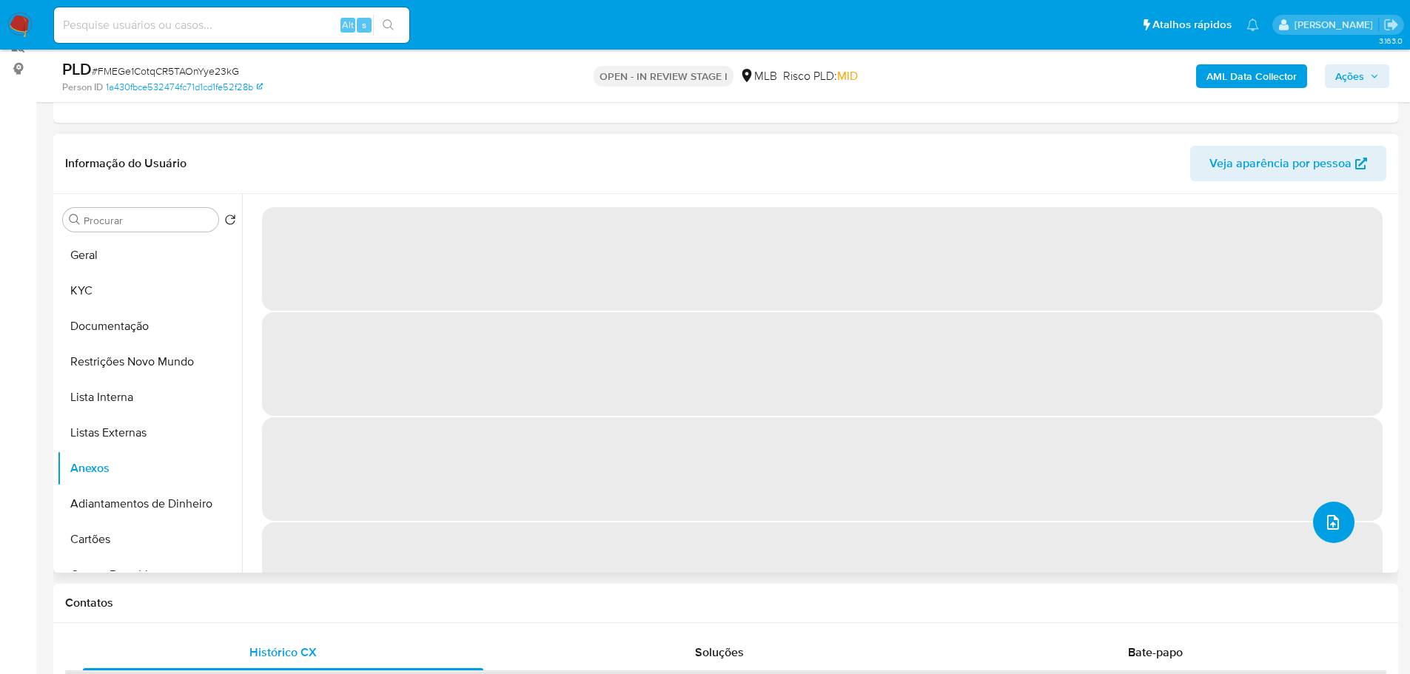
click at [1335, 530] on span "upload-file" at bounding box center [1334, 523] width 18 height 18
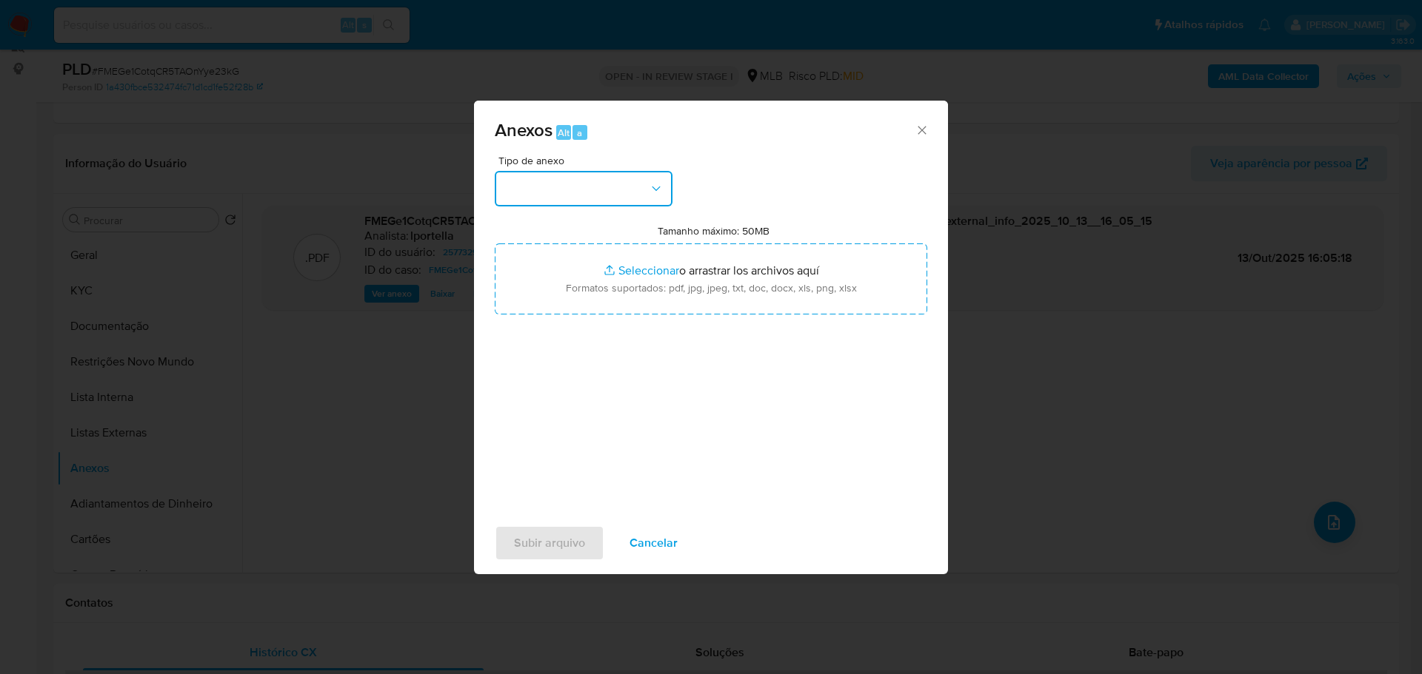
click at [594, 179] on button "button" at bounding box center [584, 189] width 178 height 36
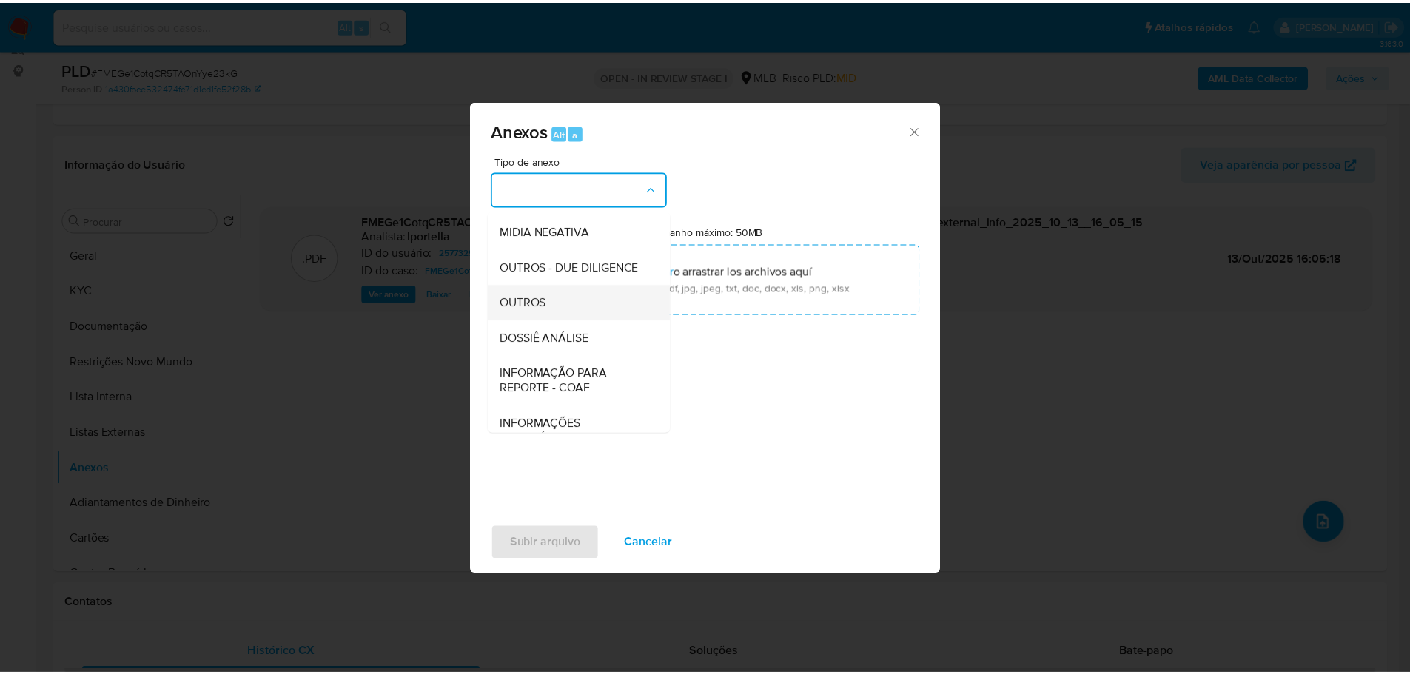
scroll to position [222, 0]
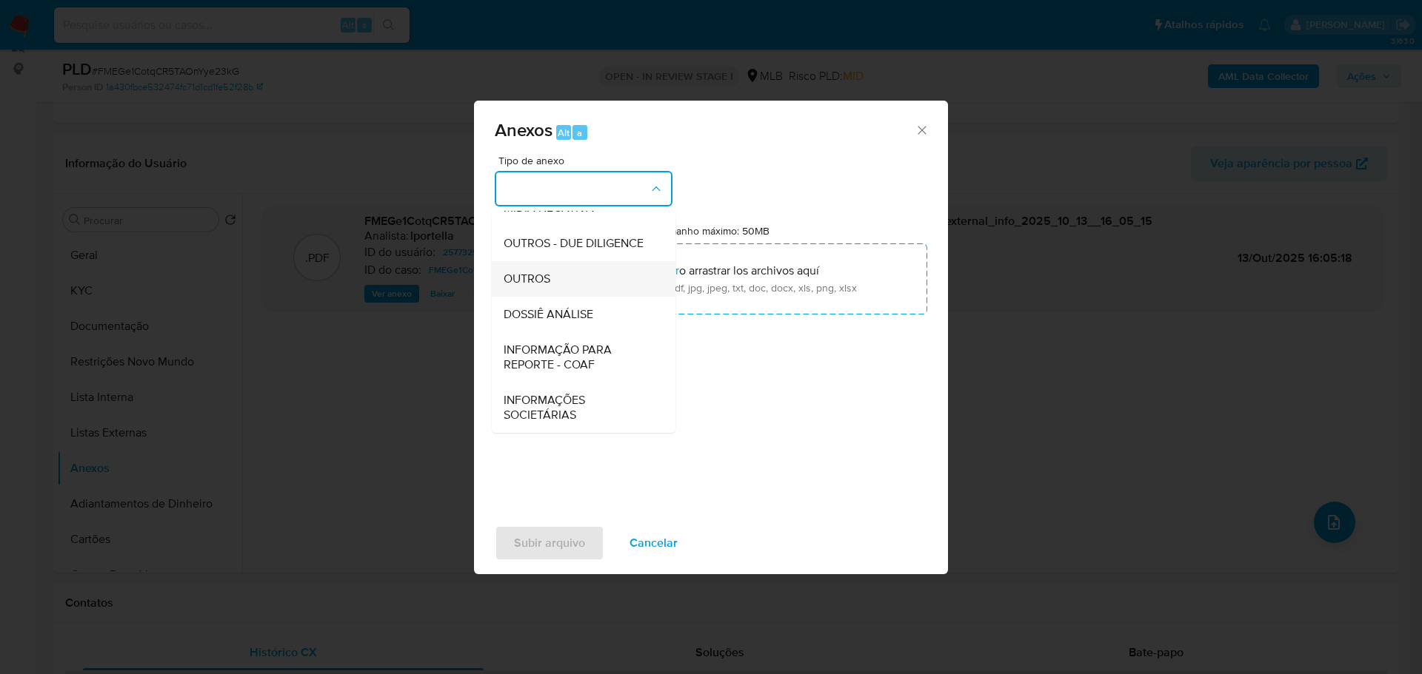
click at [572, 278] on div "OUTROS" at bounding box center [578, 279] width 151 height 36
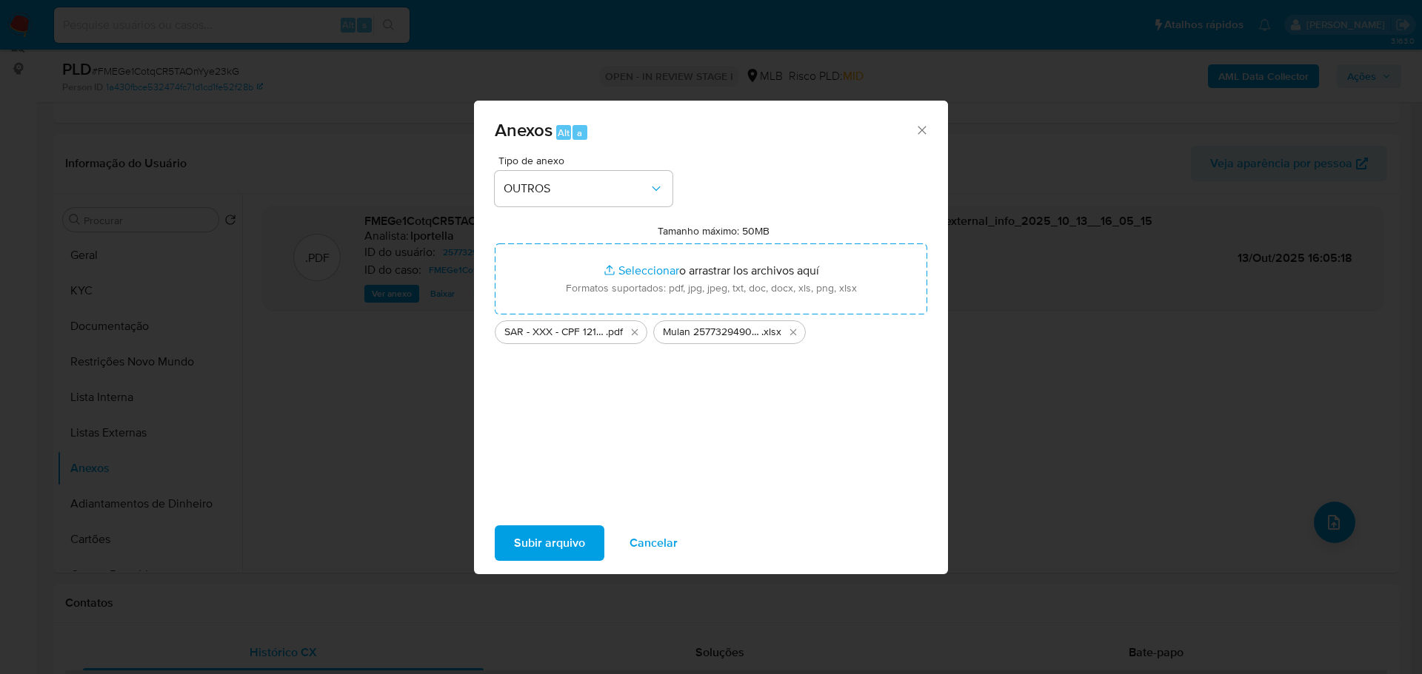
click at [549, 540] on span "Subir arquivo" at bounding box center [549, 543] width 71 height 33
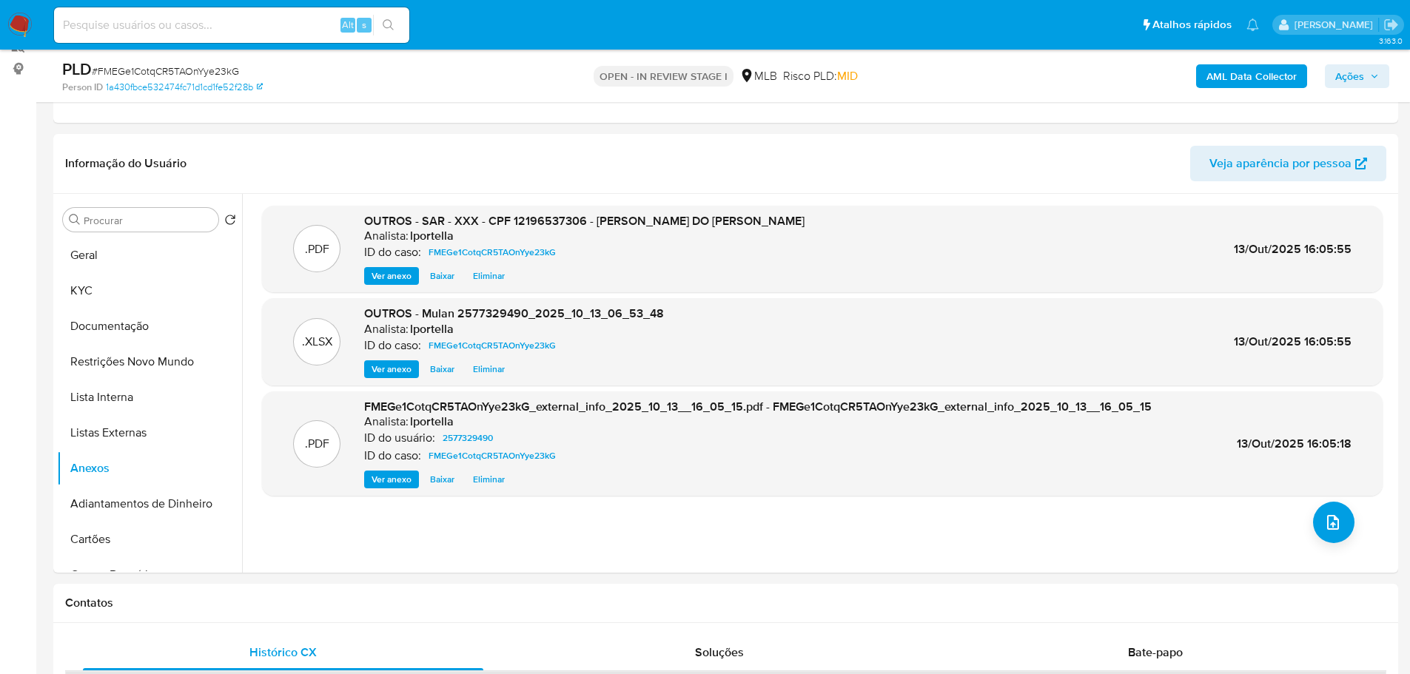
click at [1338, 76] on span "Ações" at bounding box center [1350, 76] width 29 height 24
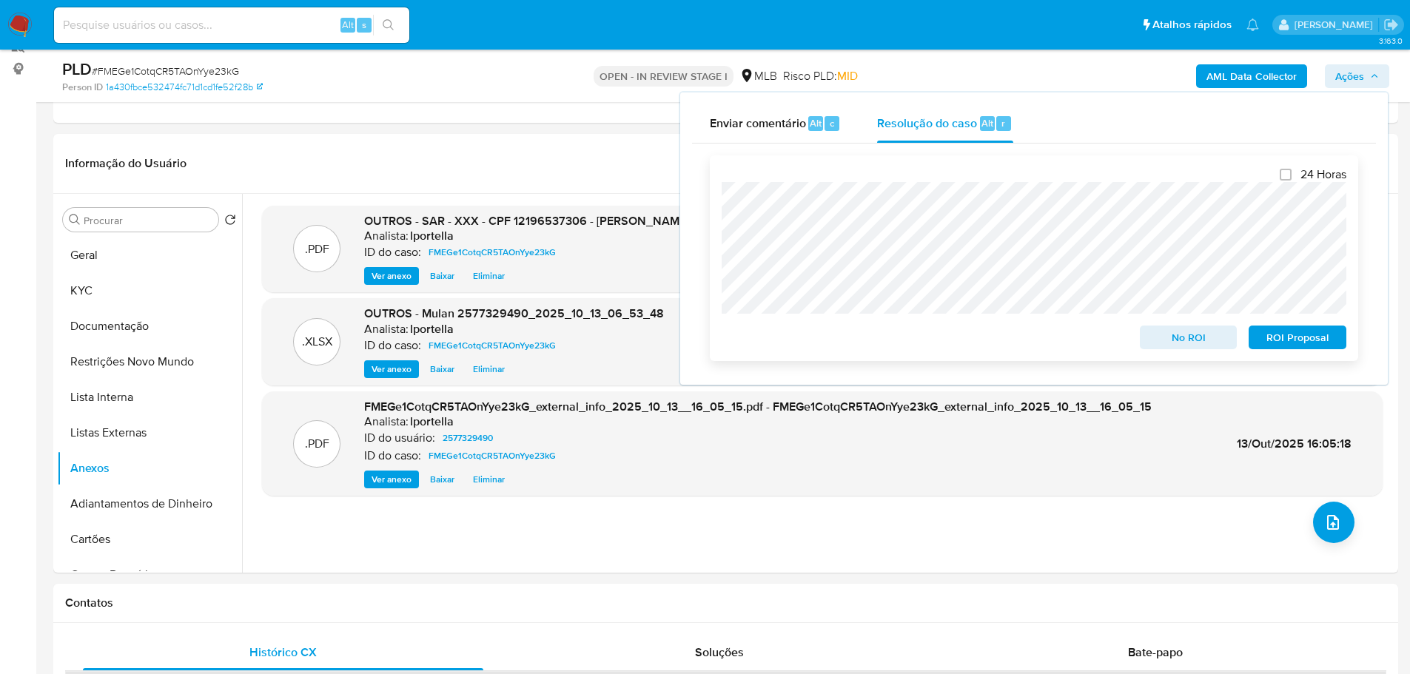
click at [1288, 342] on span "ROI Proposal" at bounding box center [1297, 337] width 77 height 21
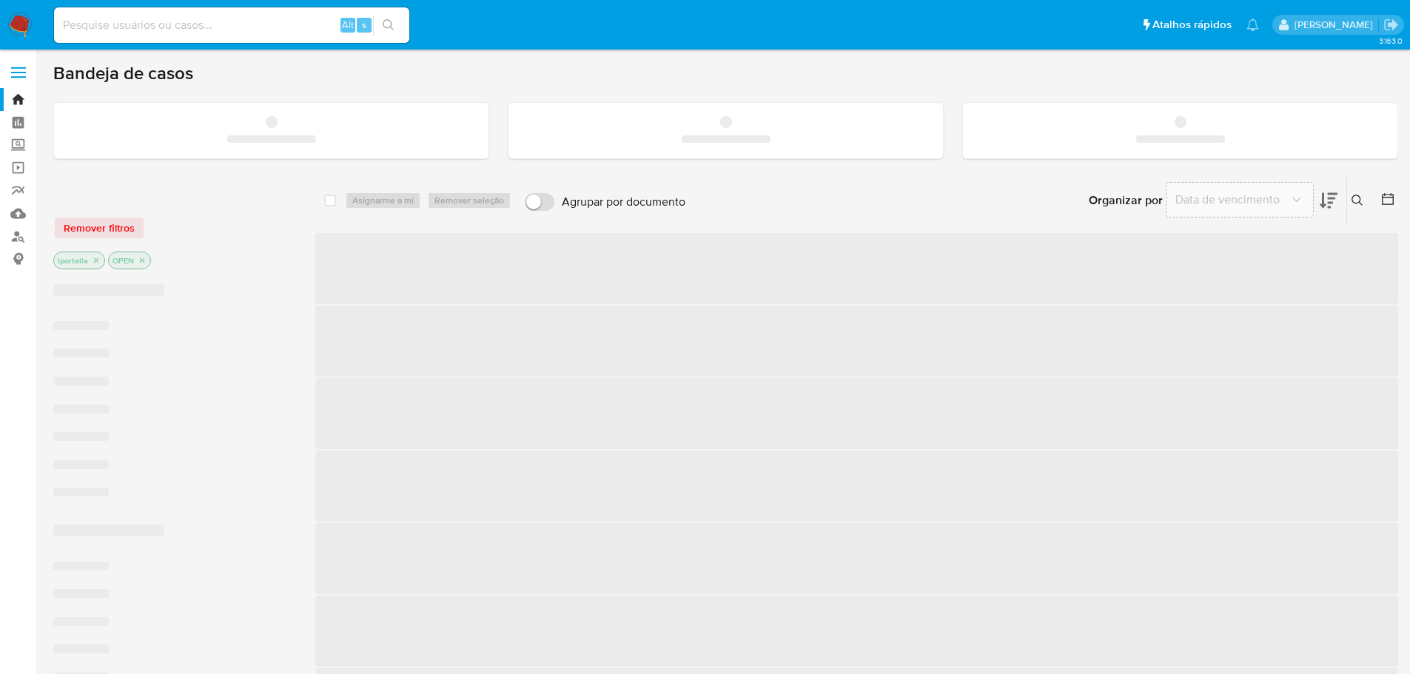
click at [190, 24] on input at bounding box center [231, 25] width 355 height 19
paste input "2672471510"
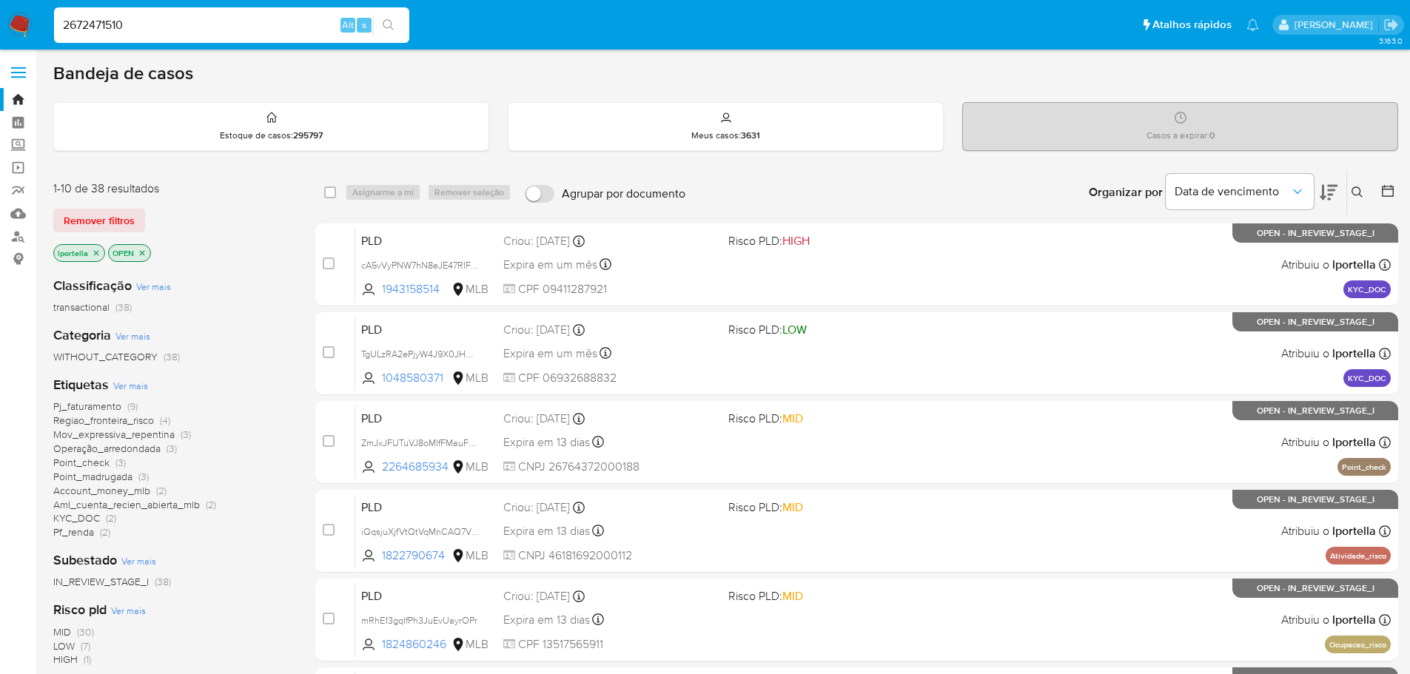
type input "2672471510"
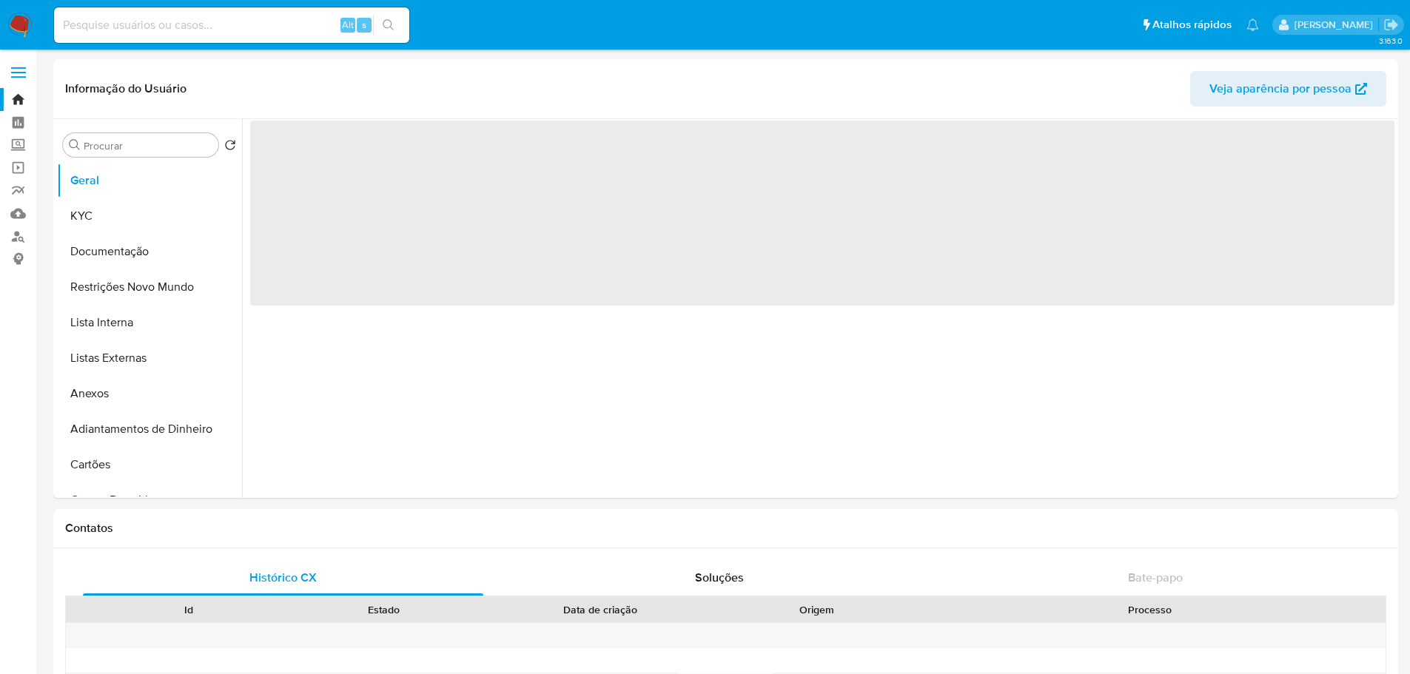
select select "10"
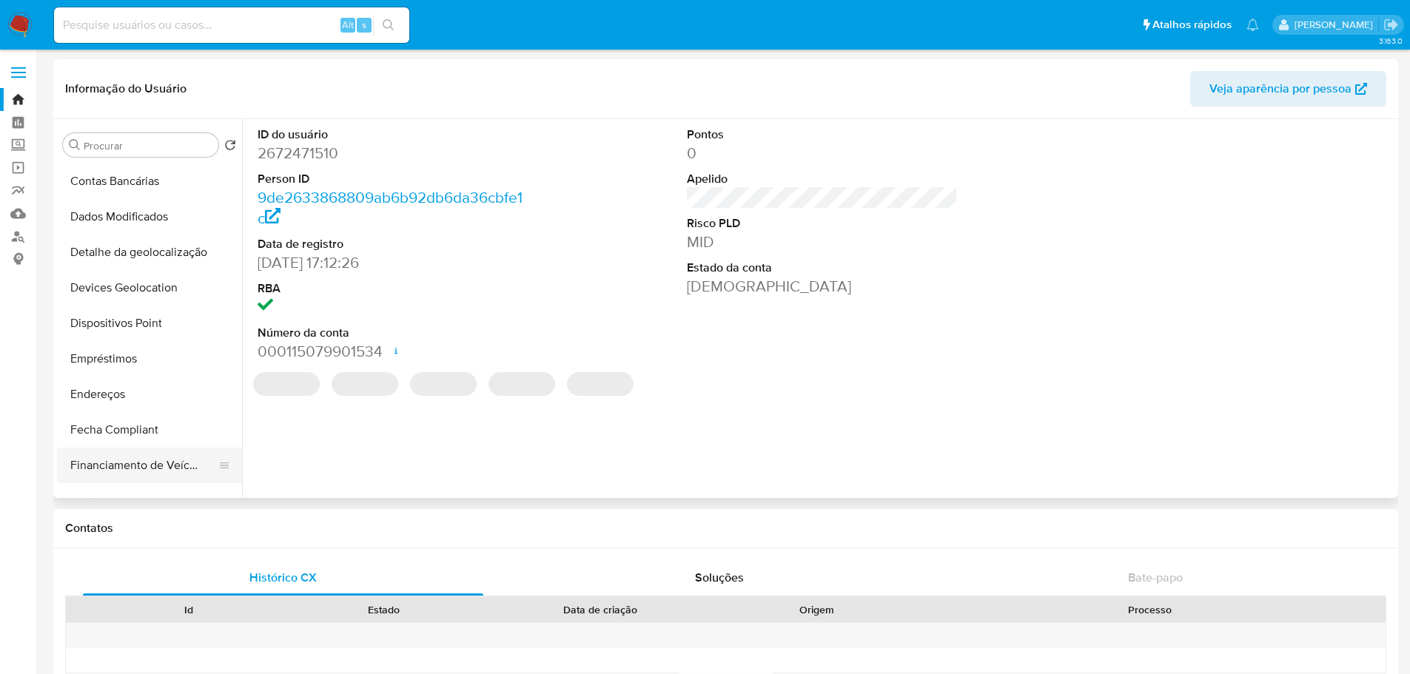
scroll to position [444, 0]
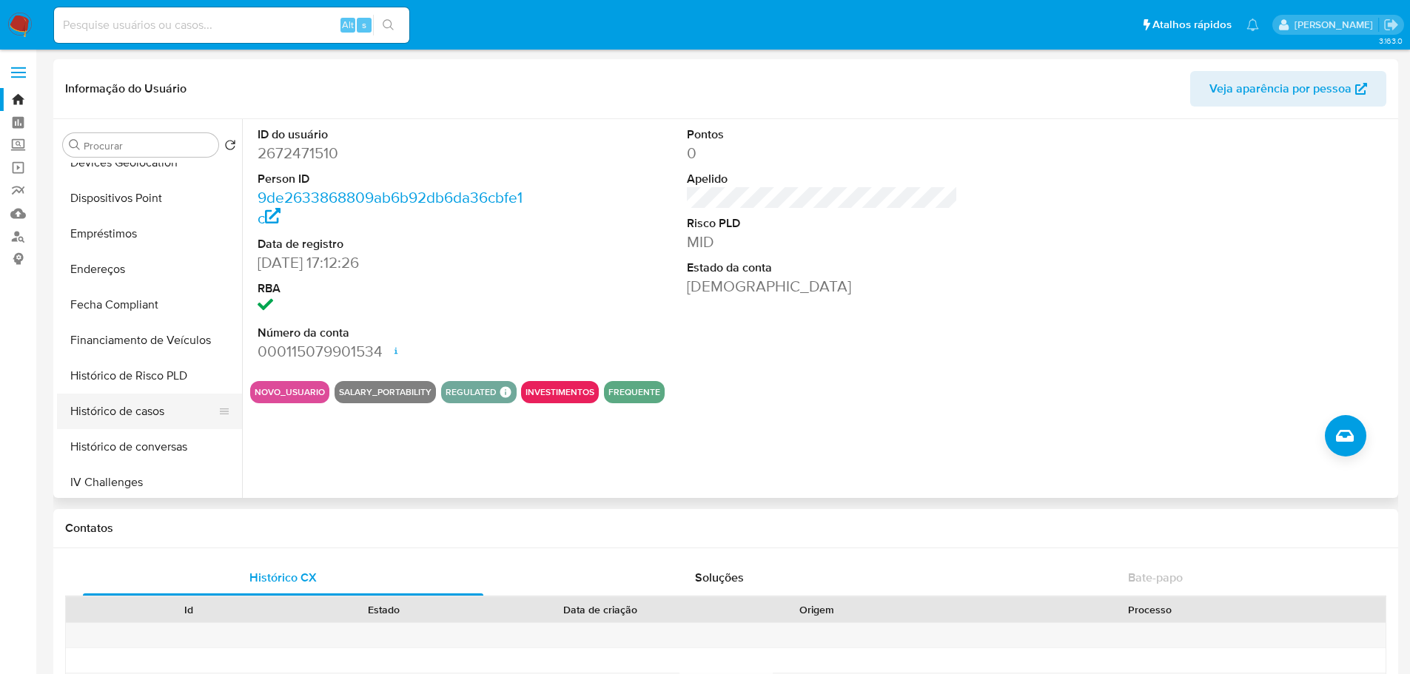
click at [124, 411] on button "Histórico de casos" at bounding box center [143, 412] width 173 height 36
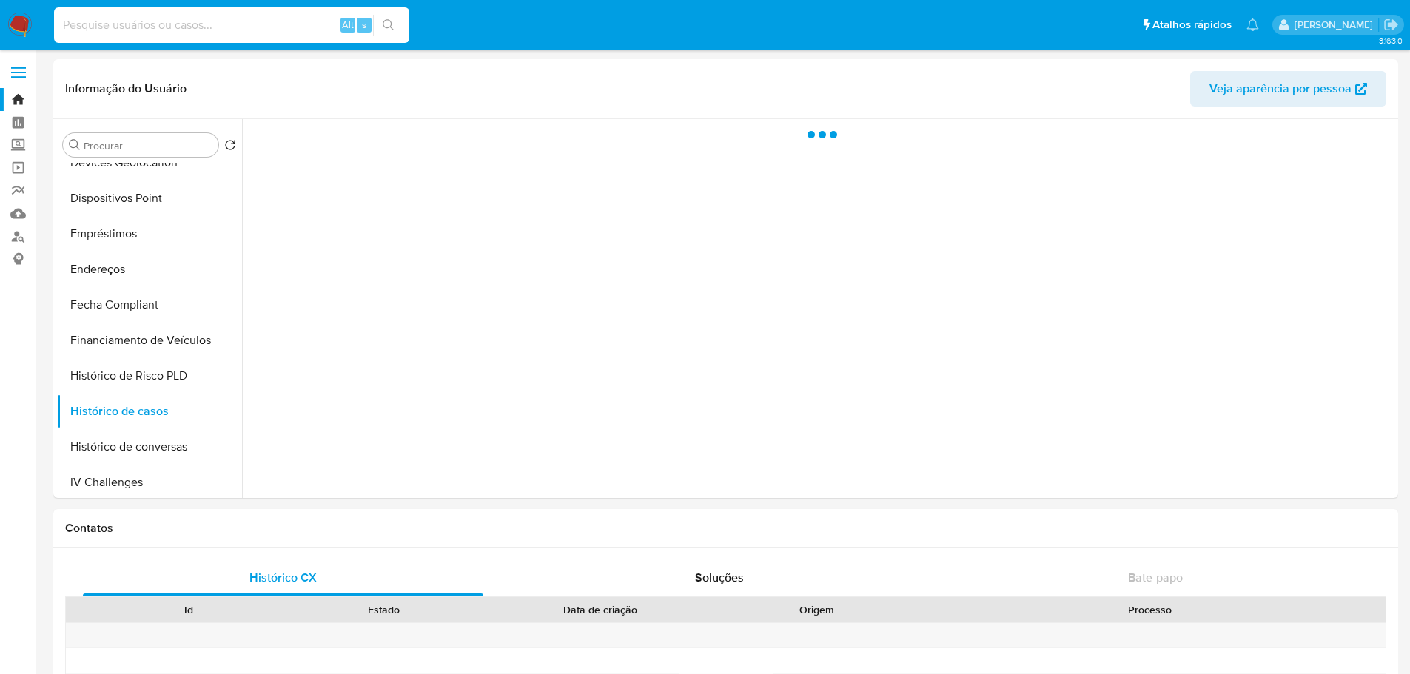
click at [146, 29] on input at bounding box center [231, 25] width 355 height 19
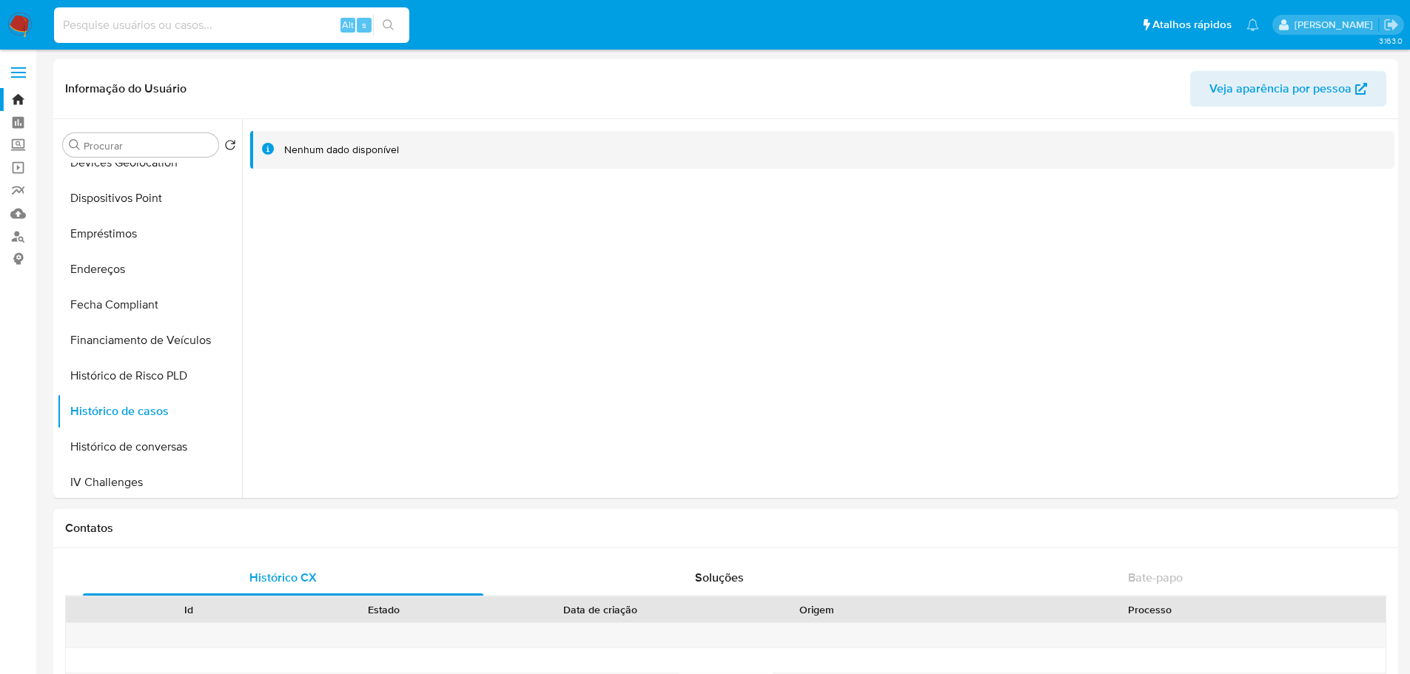
click at [152, 19] on input at bounding box center [231, 25] width 355 height 19
paste input "2643778415"
type input "2643778415"
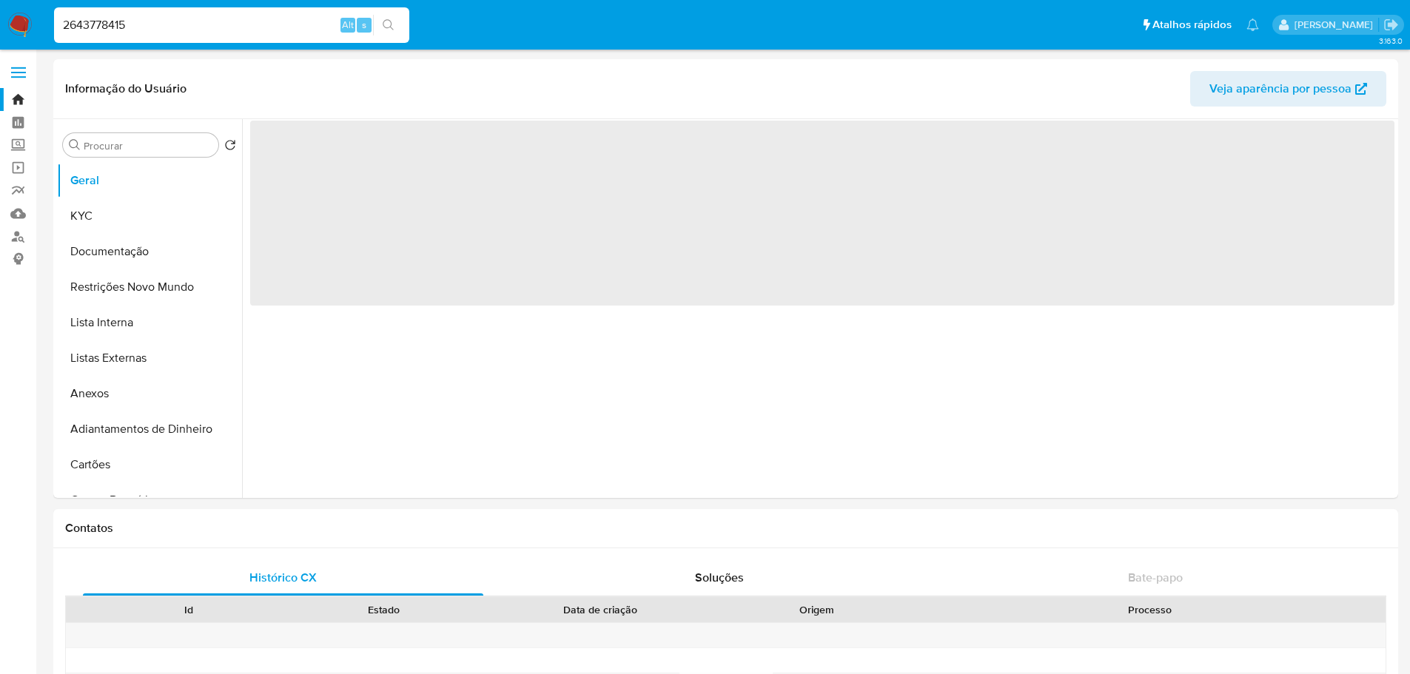
select select "10"
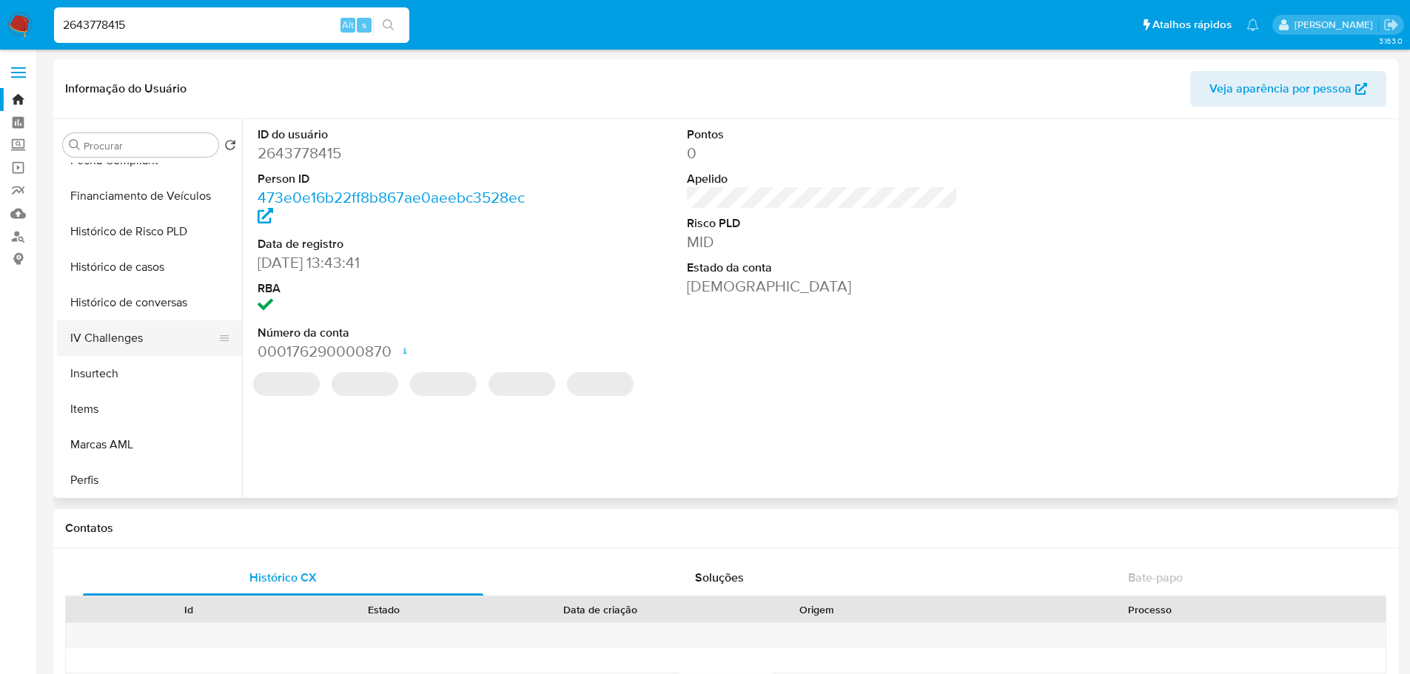
scroll to position [592, 0]
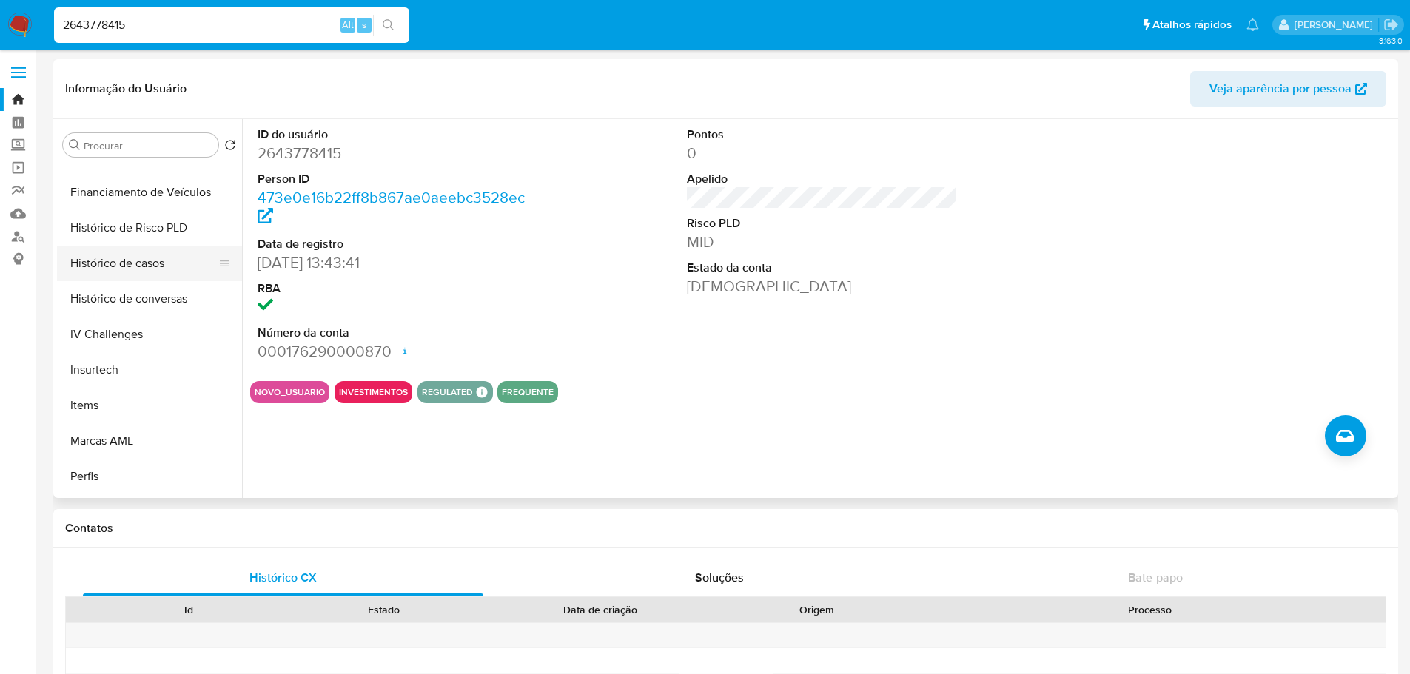
click at [132, 262] on button "Histórico de casos" at bounding box center [143, 264] width 173 height 36
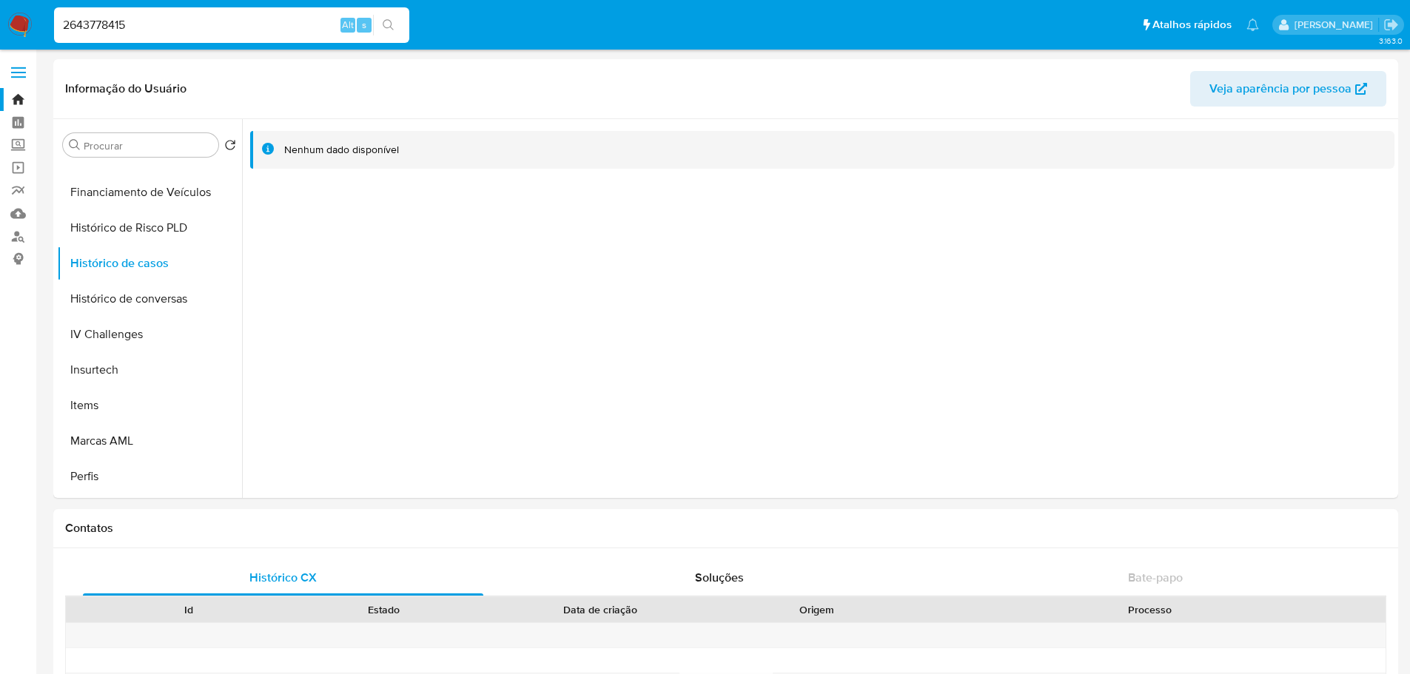
click at [141, 32] on input "2643778415" at bounding box center [231, 25] width 355 height 19
paste input "38391051"
type input "2638391051"
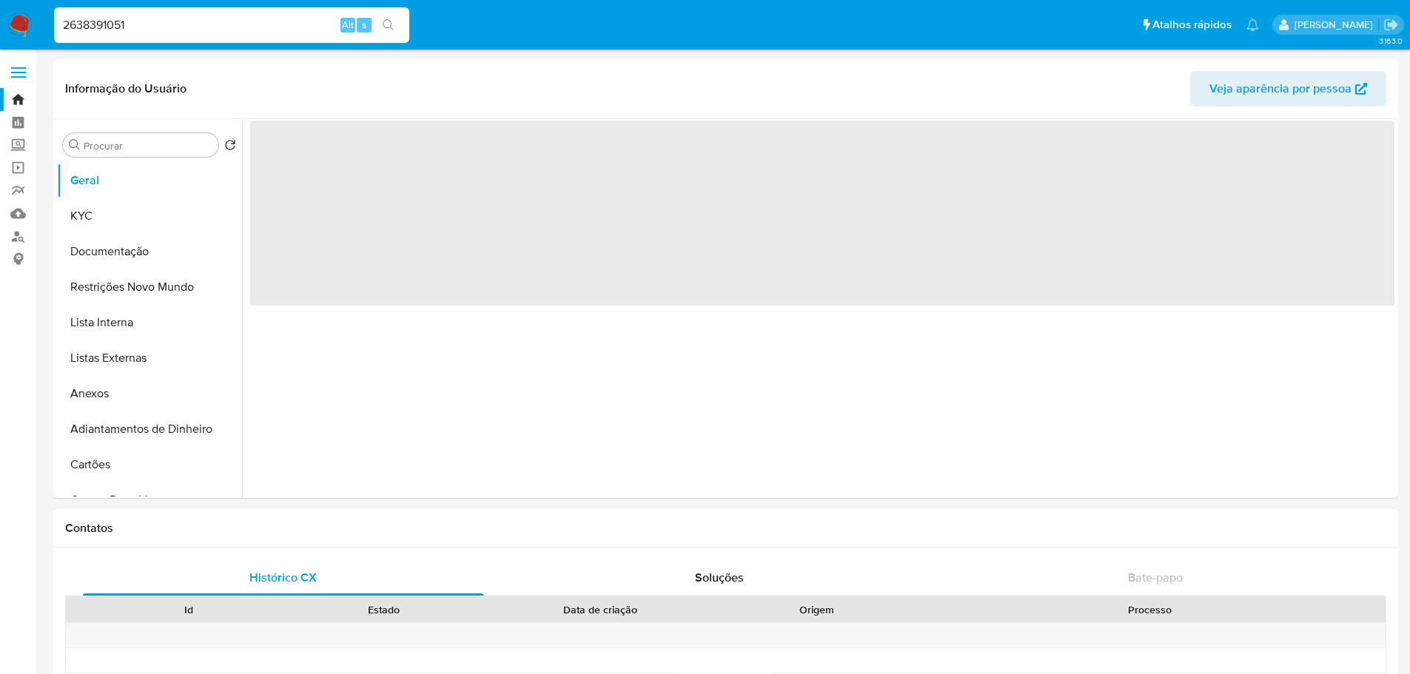
select select "10"
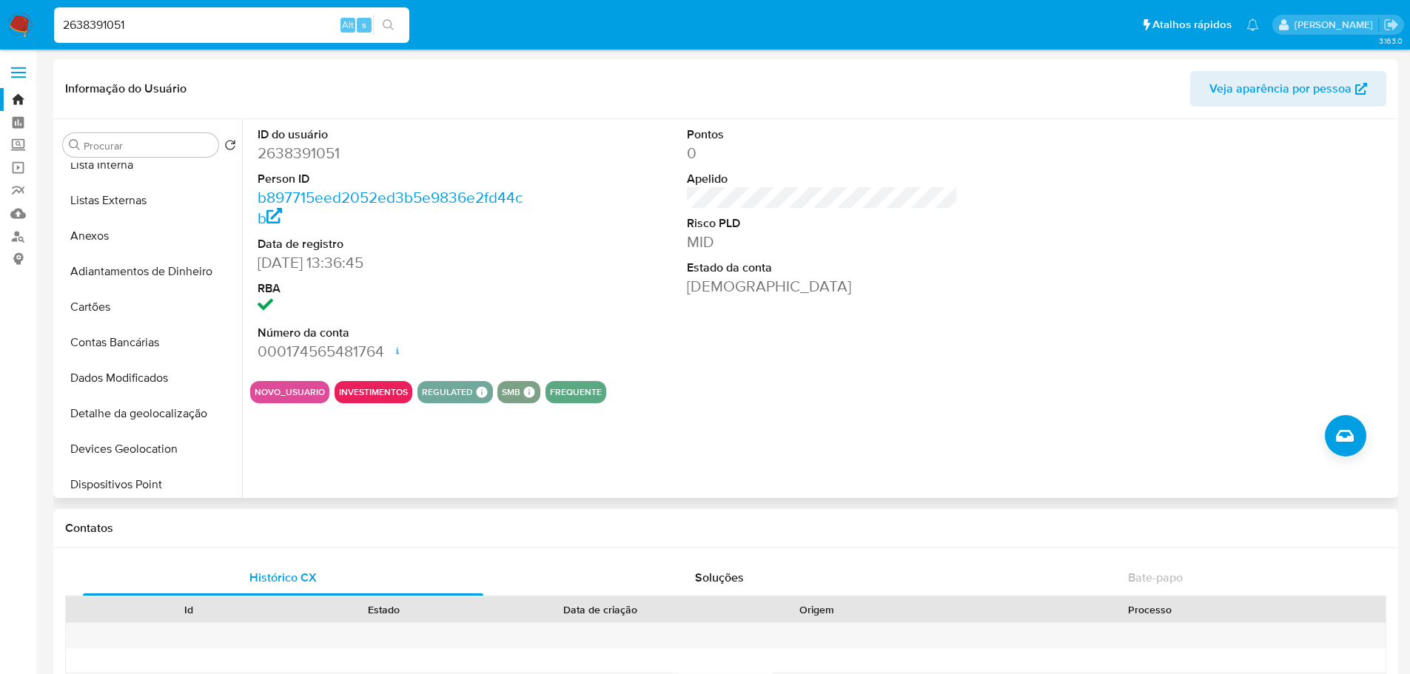
scroll to position [592, 0]
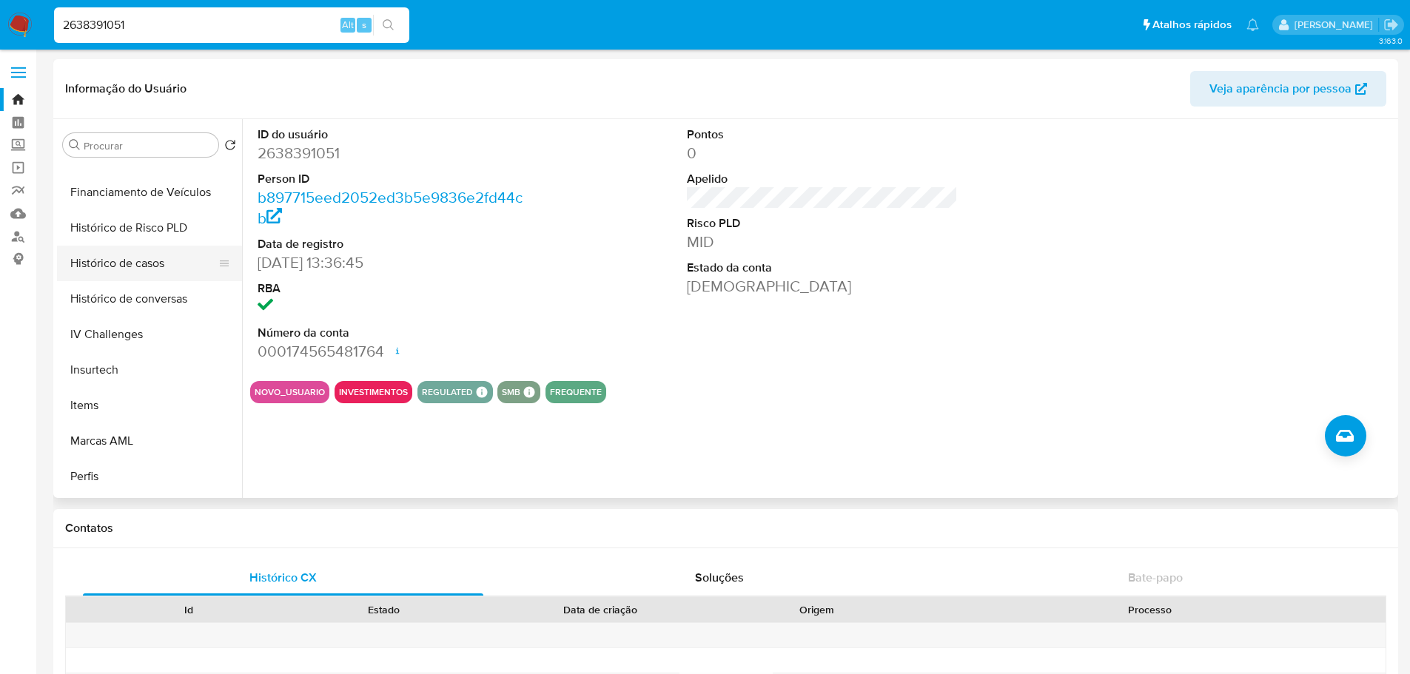
click at [121, 269] on button "Histórico de casos" at bounding box center [143, 264] width 173 height 36
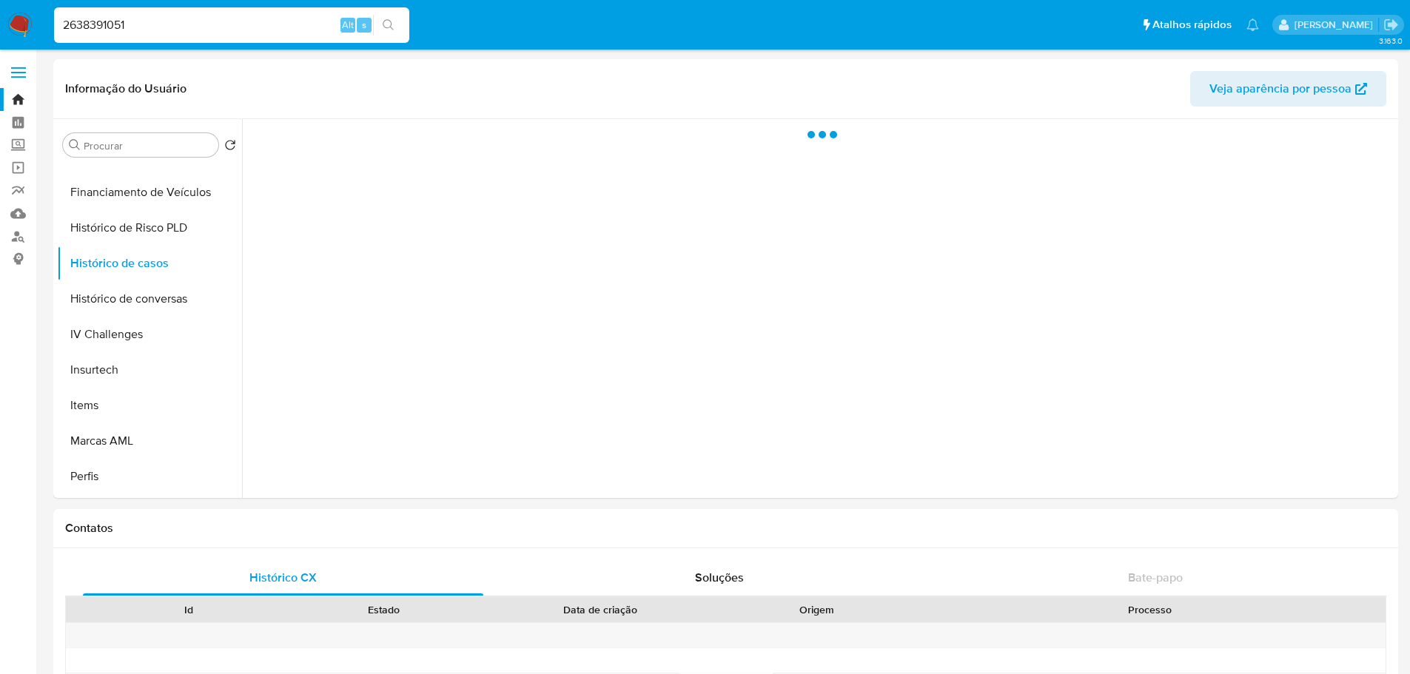
click at [178, 29] on input "2638391051" at bounding box center [231, 25] width 355 height 19
paste input "535227615"
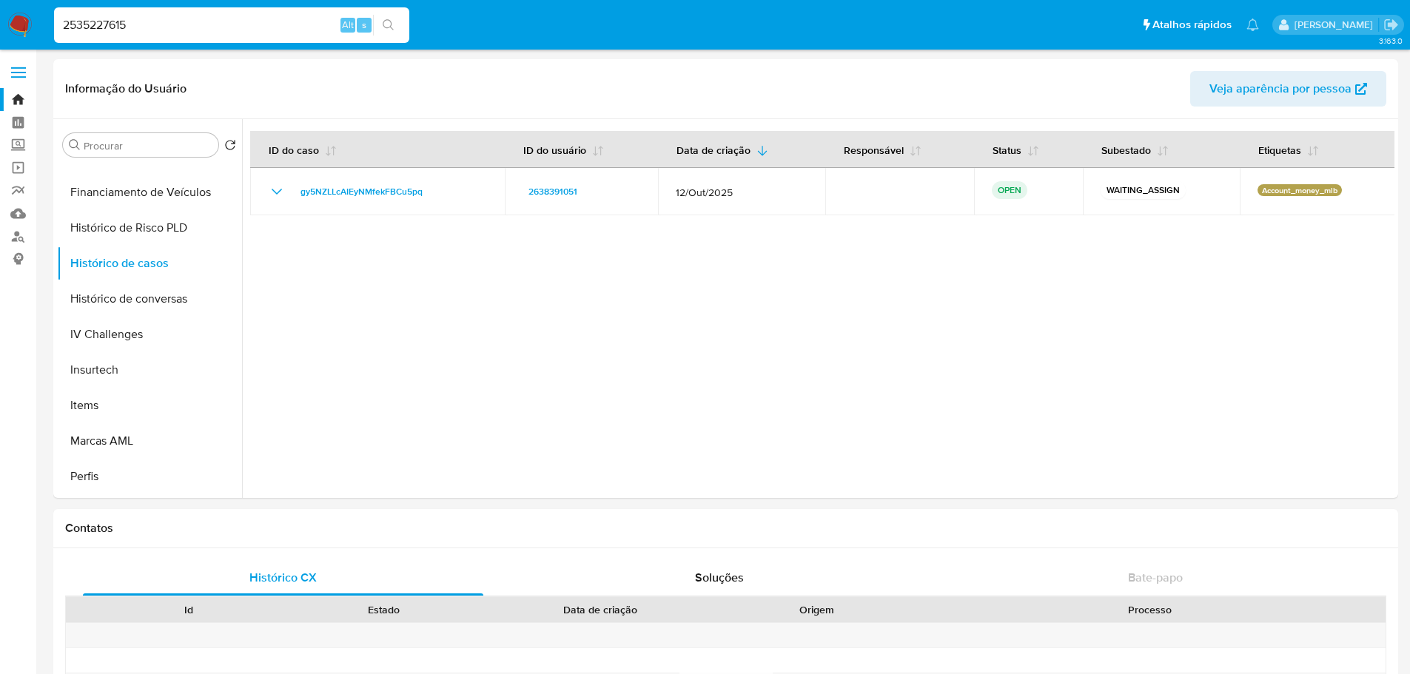
type input "2535227615"
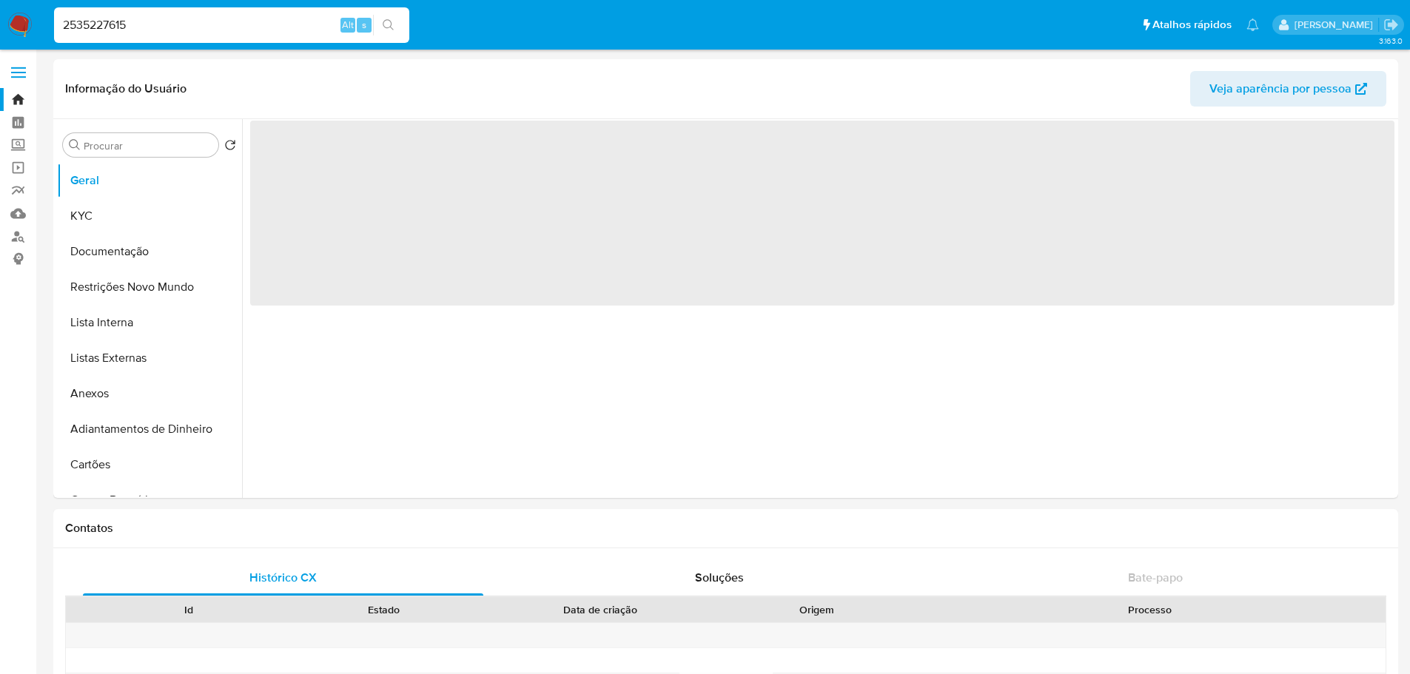
select select "10"
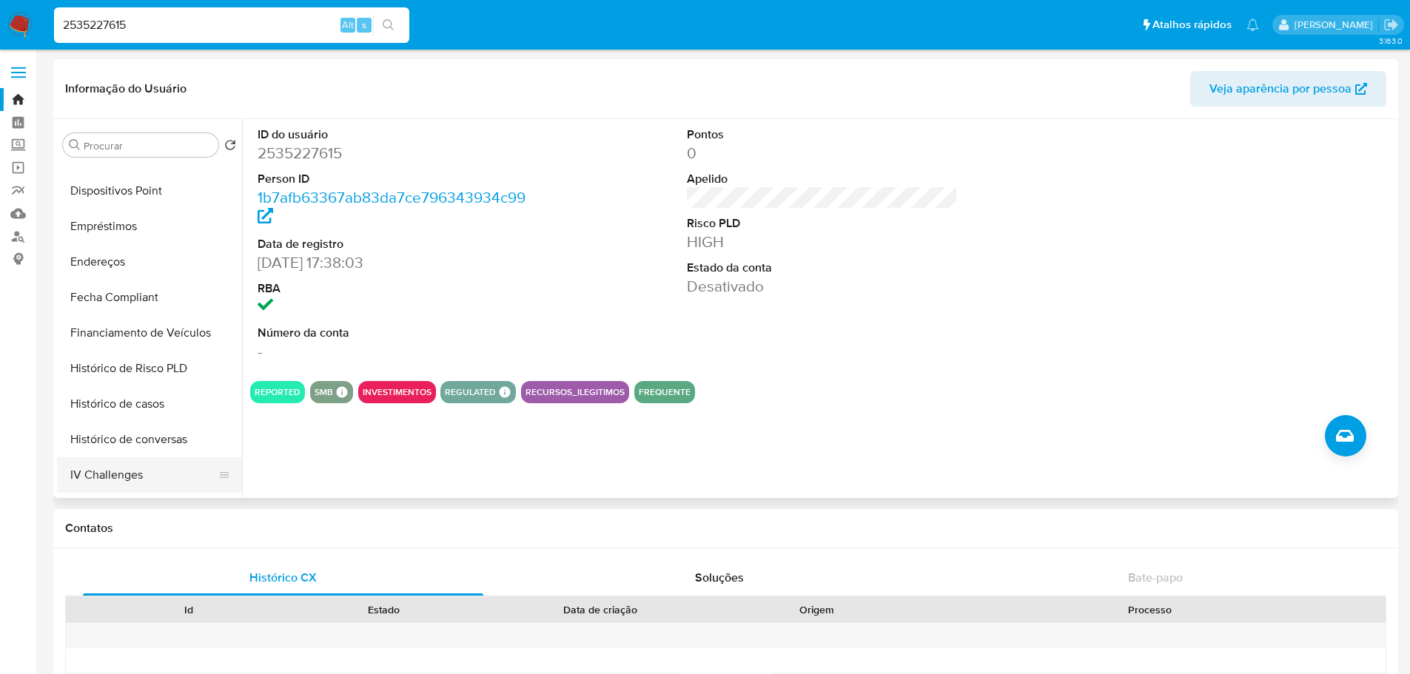
scroll to position [592, 0]
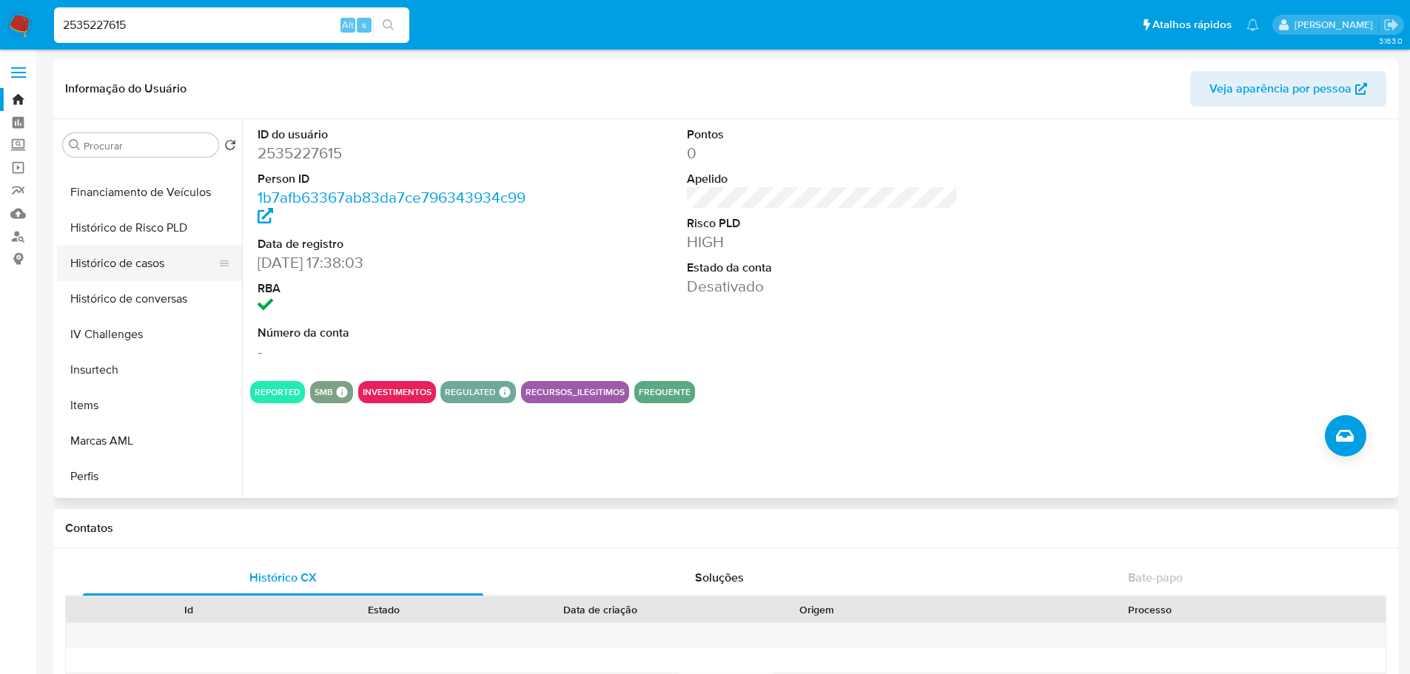
click at [128, 275] on button "Histórico de casos" at bounding box center [143, 264] width 173 height 36
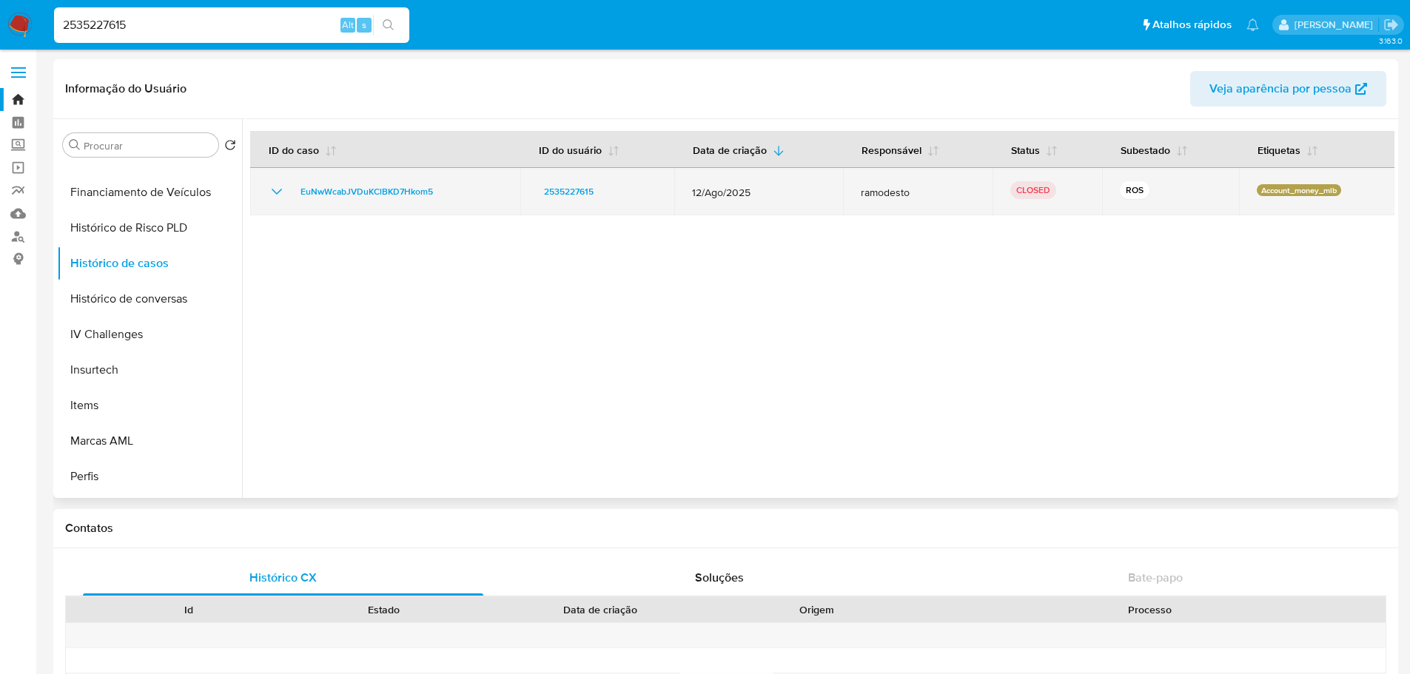
drag, startPoint x: 311, startPoint y: 172, endPoint x: 316, endPoint y: 182, distance: 11.6
click at [312, 177] on td "EuNwWcabJVDuKClBKD7Hkom5" at bounding box center [385, 191] width 270 height 47
click at [321, 184] on span "EuNwWcabJVDuKClBKD7Hkom5" at bounding box center [367, 192] width 133 height 18
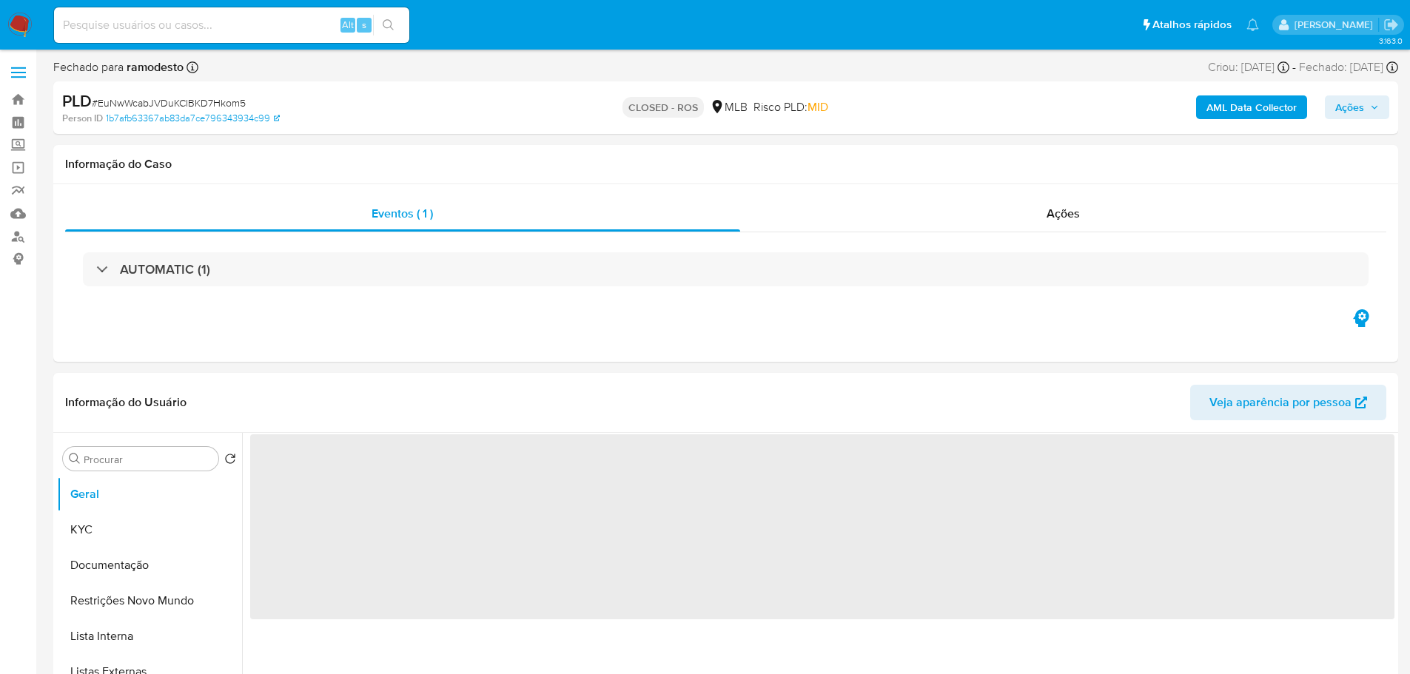
select select "10"
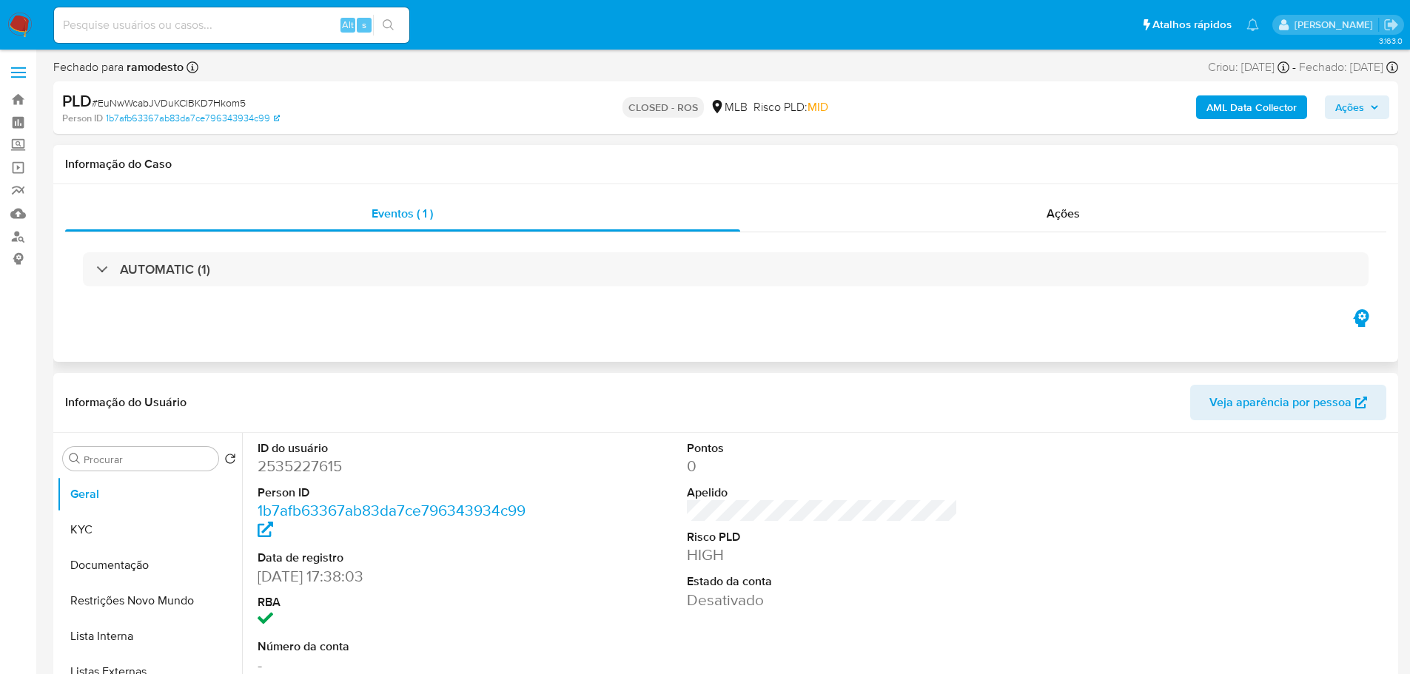
click at [1126, 232] on div "AUTOMATIC (1)" at bounding box center [726, 269] width 1322 height 74
click at [1074, 210] on span "Ações" at bounding box center [1063, 213] width 33 height 17
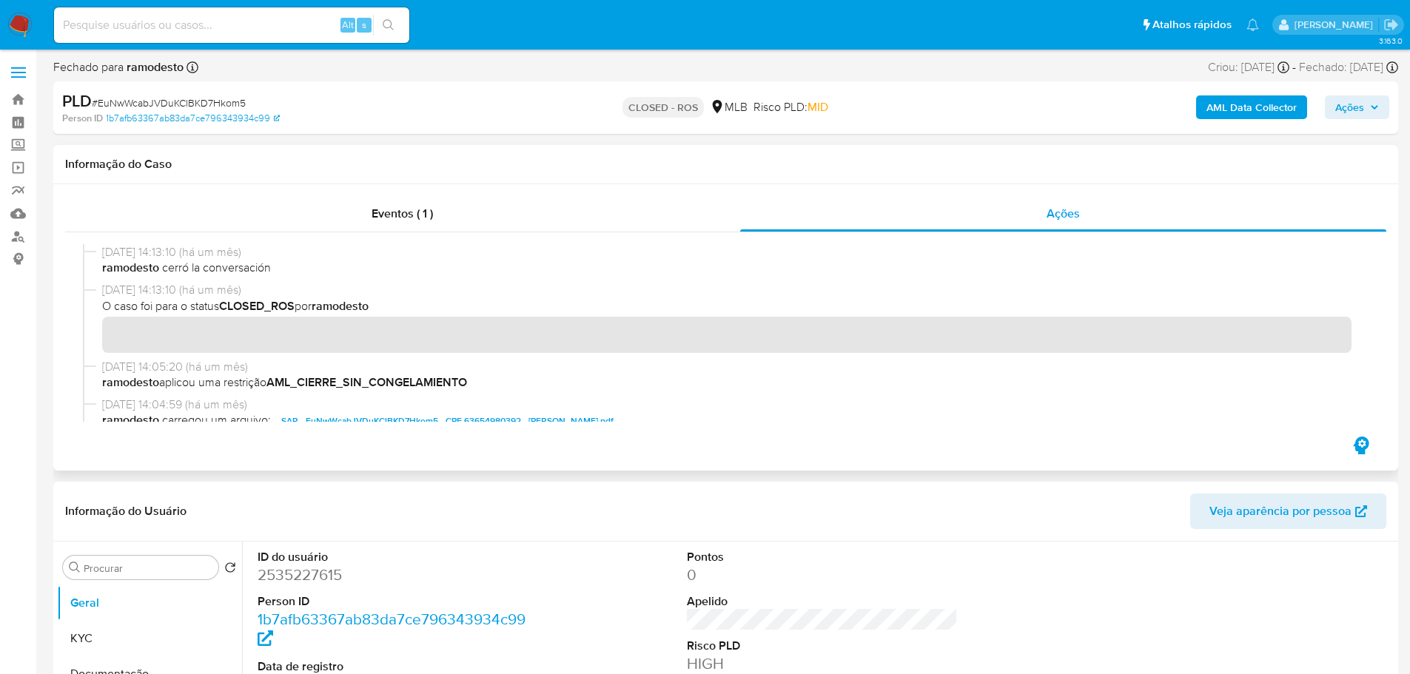
drag, startPoint x: 164, startPoint y: 251, endPoint x: 101, endPoint y: 250, distance: 63.7
click at [101, 250] on div "09/09/2025 14:13:10 (há um mês) ramodesto cerró la conversación" at bounding box center [726, 263] width 1286 height 38
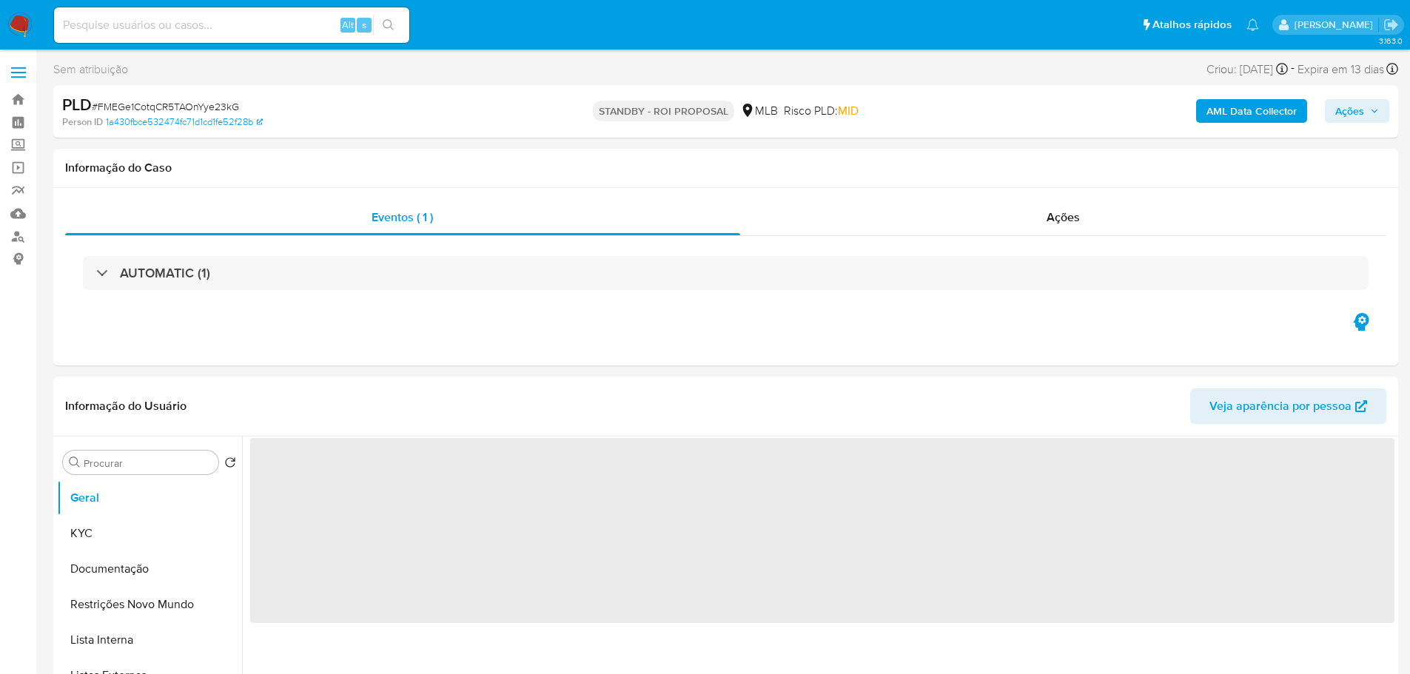
select select "10"
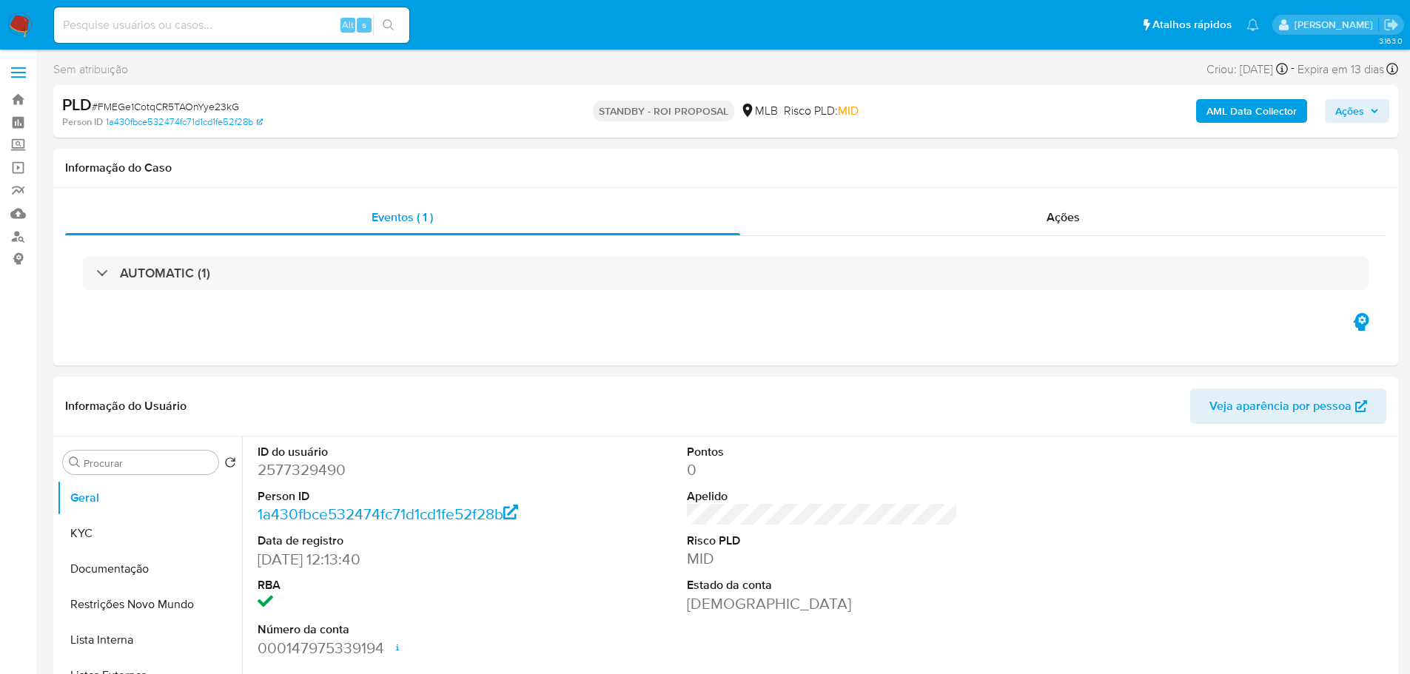
click at [201, 111] on span "# FMEGe1CotqCR5TAOnYye23kG" at bounding box center [165, 106] width 147 height 15
copy span "FMEGe1CotqCR5TAOnYye23kG"
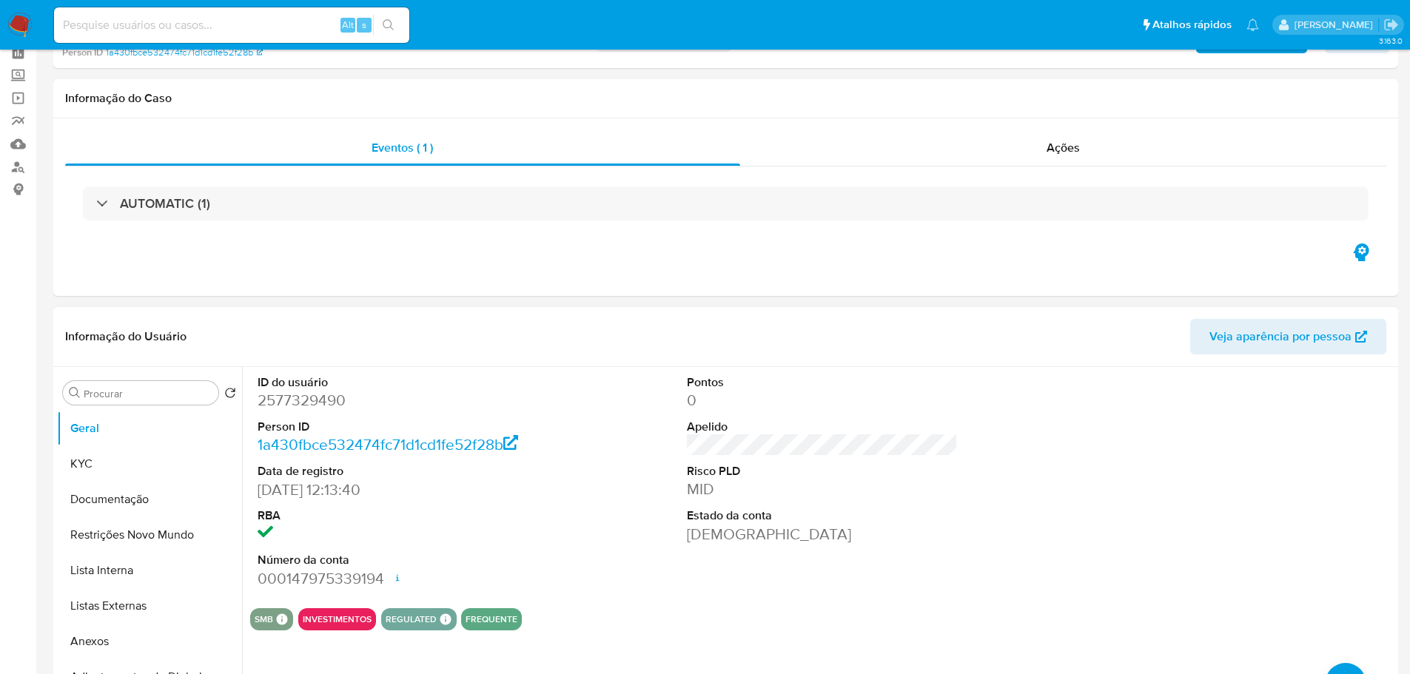
scroll to position [148, 0]
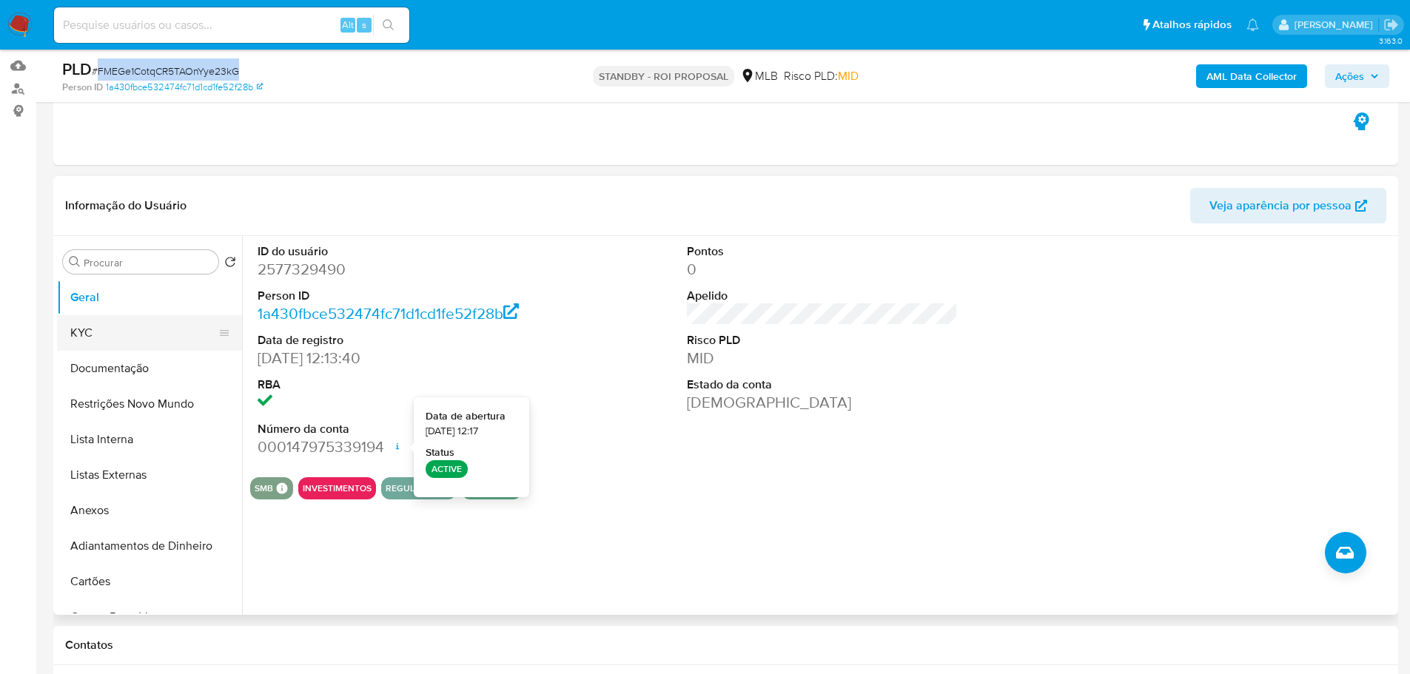
click at [147, 339] on button "KYC" at bounding box center [143, 333] width 173 height 36
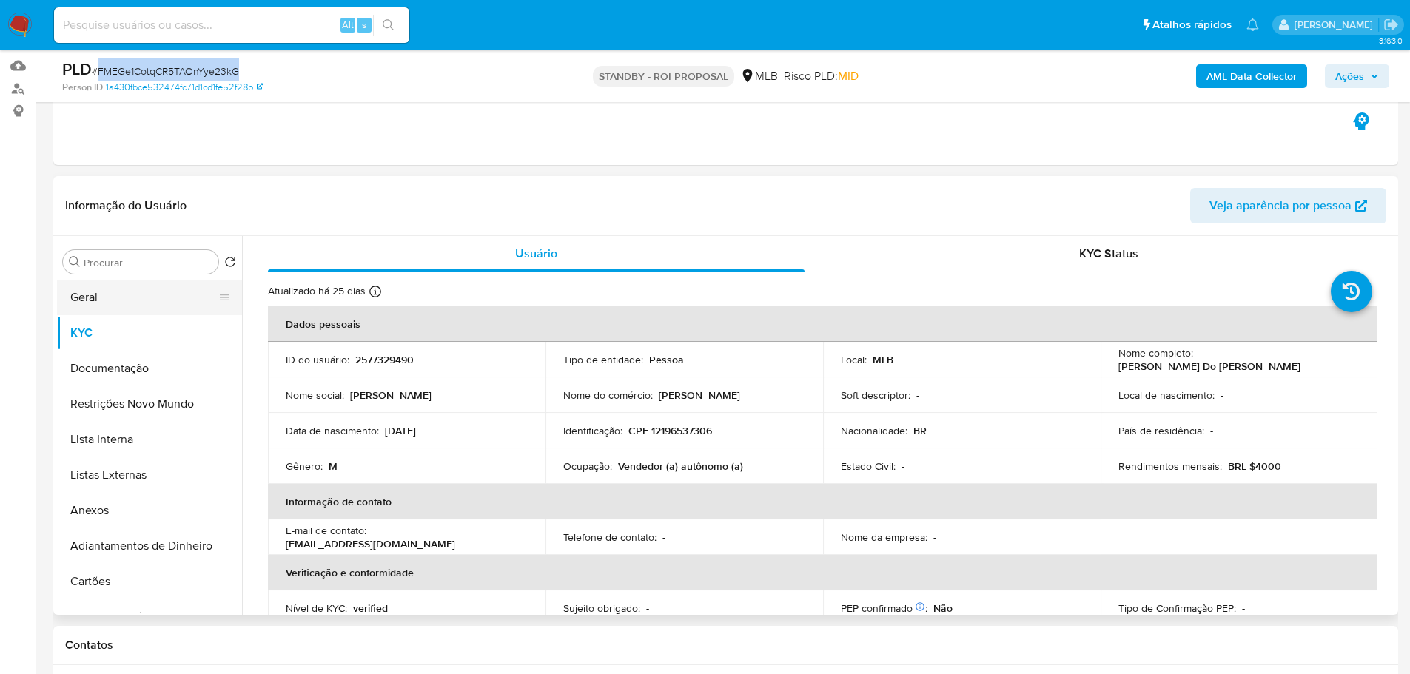
click at [82, 295] on button "Geral" at bounding box center [143, 298] width 173 height 36
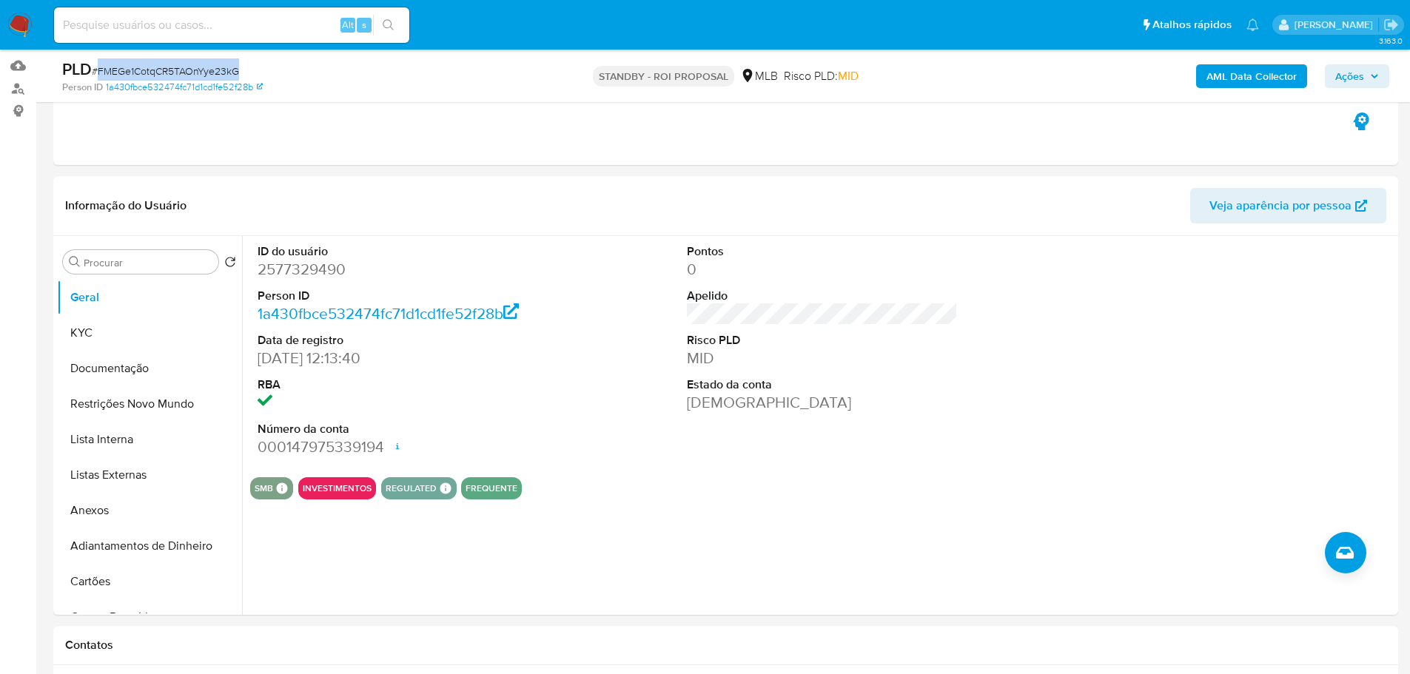
click at [31, 18] on img at bounding box center [19, 25] width 25 height 25
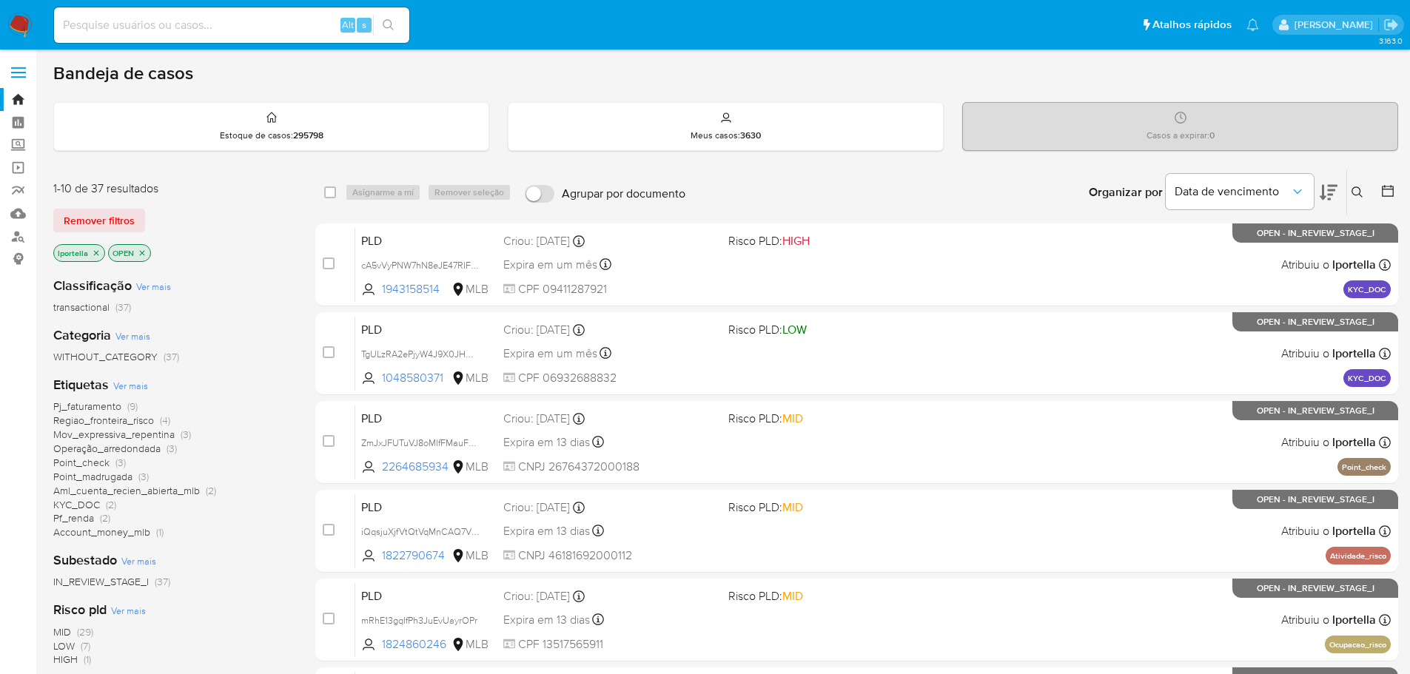
drag, startPoint x: 483, startPoint y: 1, endPoint x: 708, endPoint y: 89, distance: 240.7
click at [754, 90] on div "Bandeja de casos Estoque de casos : 295798 Meus casos : 3630 Casos a expirar : …" at bounding box center [725, 610] width 1345 height 1097
click at [284, 19] on input at bounding box center [231, 25] width 355 height 19
paste input "EWlssJuDL3xpj3CAi37SnLGx"
type input "EWlssJuDL3xpj3CAi37SnLGx"
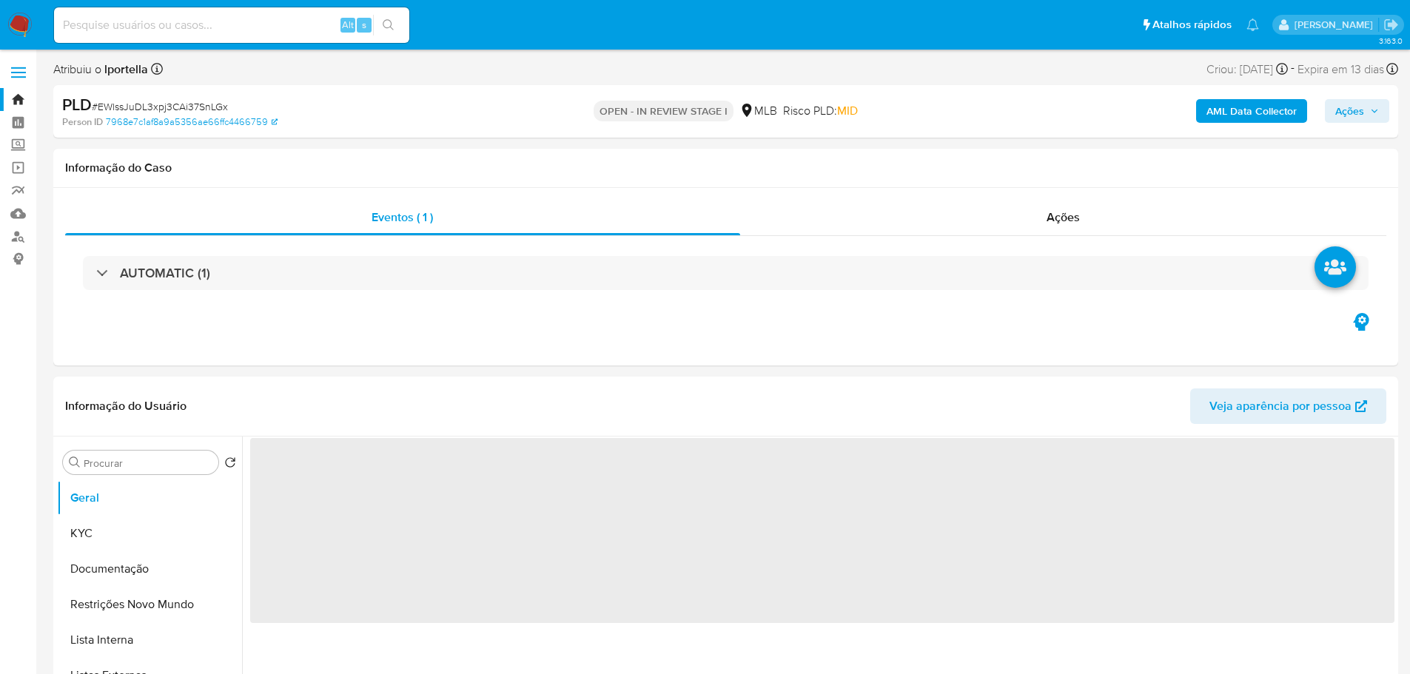
select select "10"
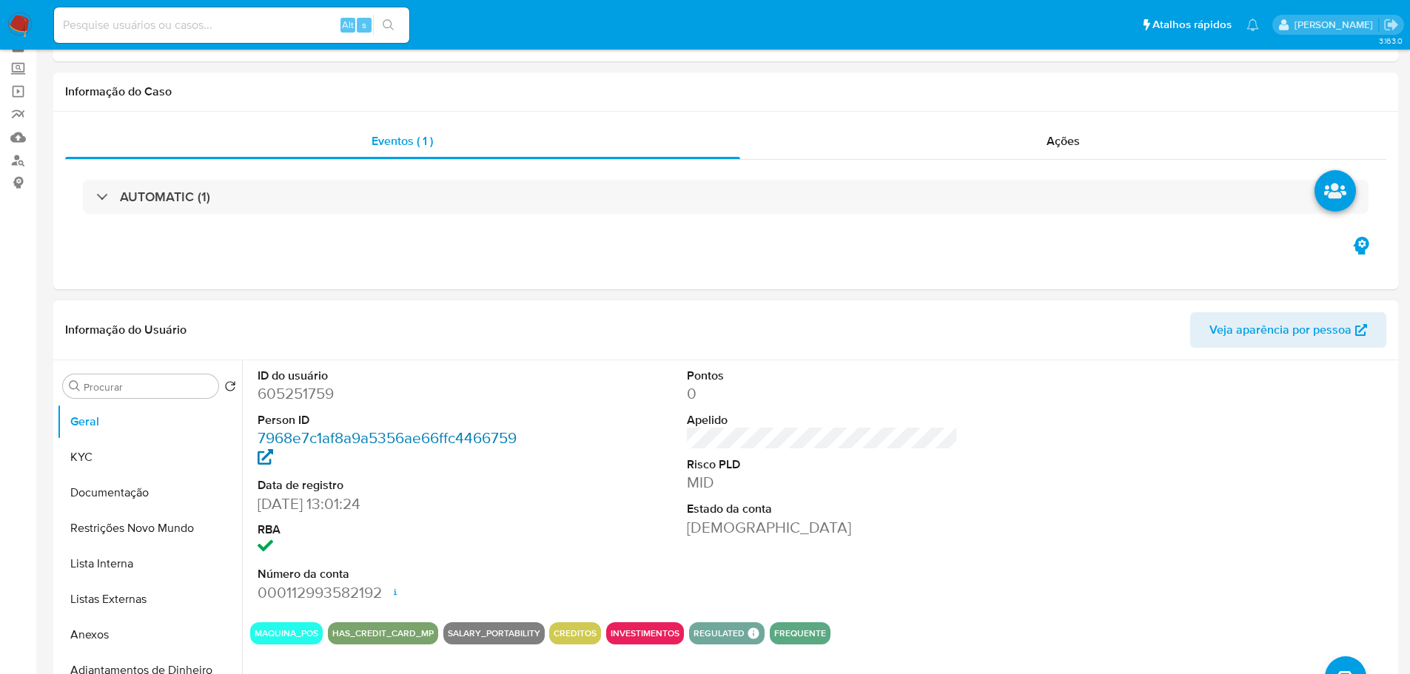
scroll to position [148, 0]
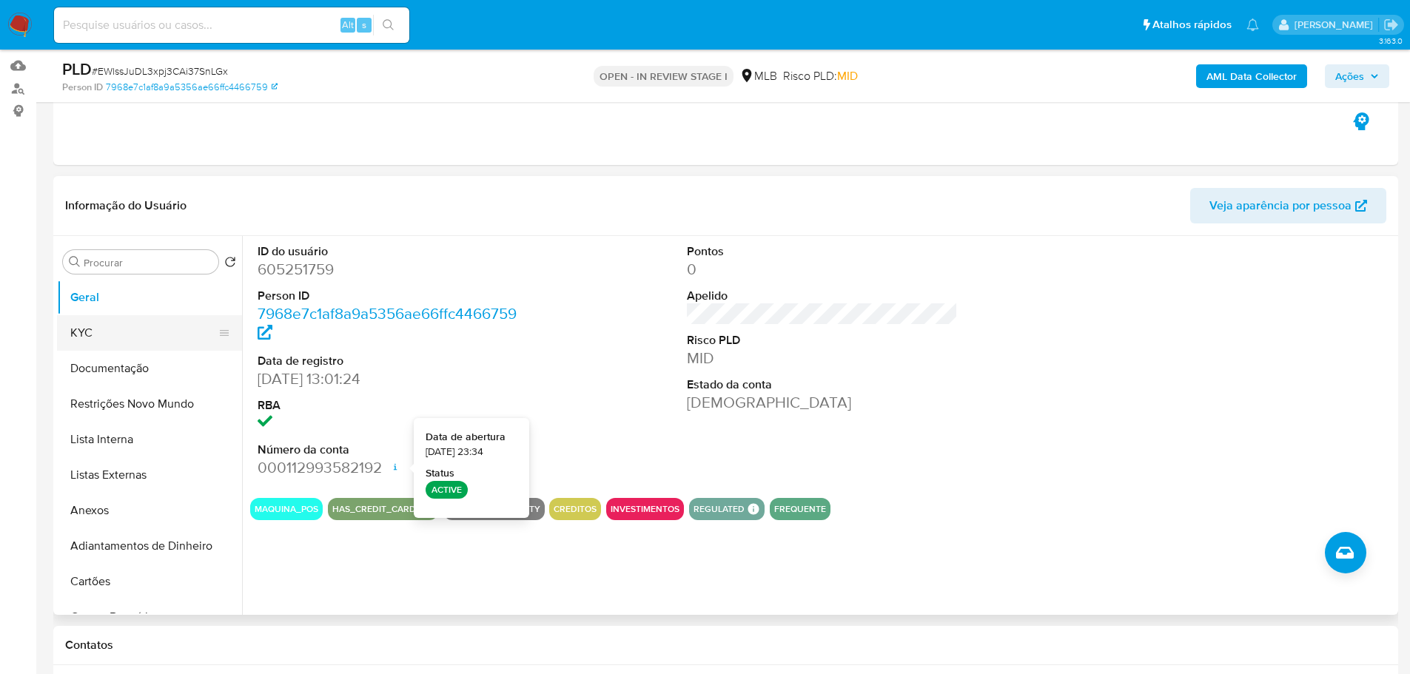
click at [133, 344] on button "KYC" at bounding box center [143, 333] width 173 height 36
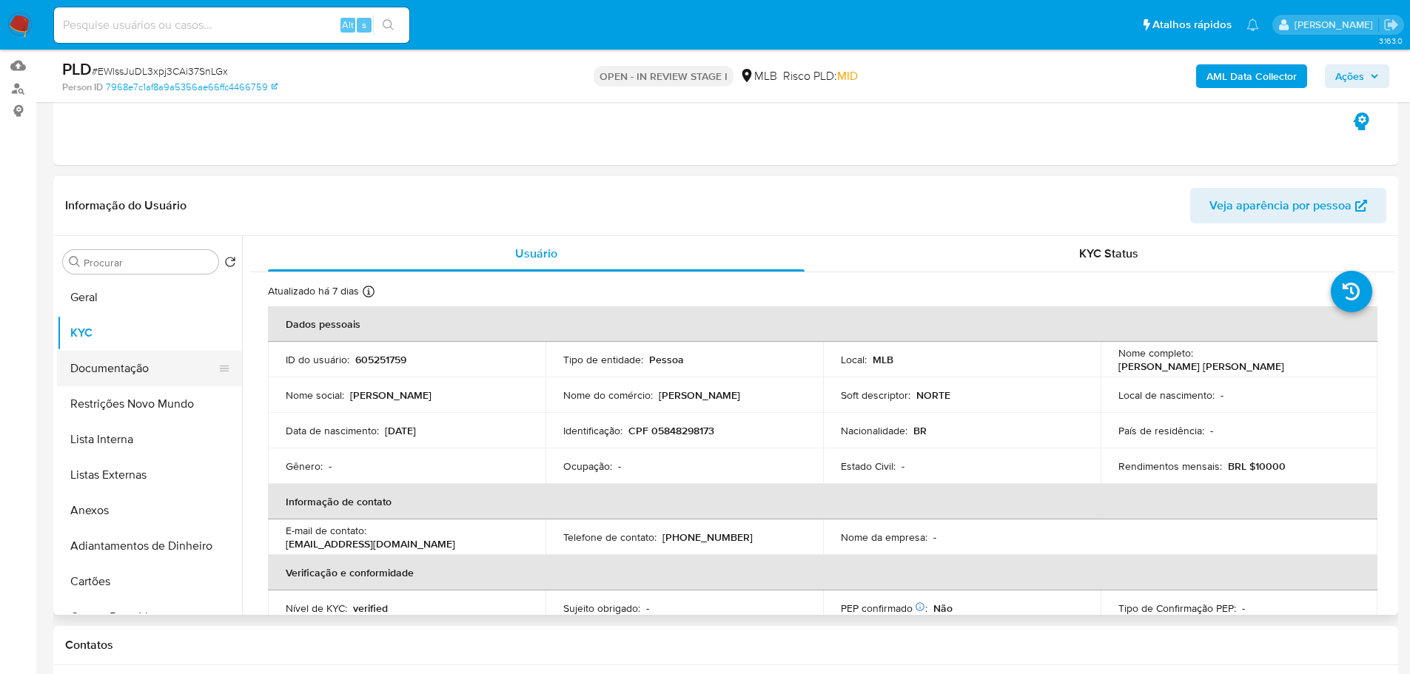
click at [155, 364] on button "Documentação" at bounding box center [143, 369] width 173 height 36
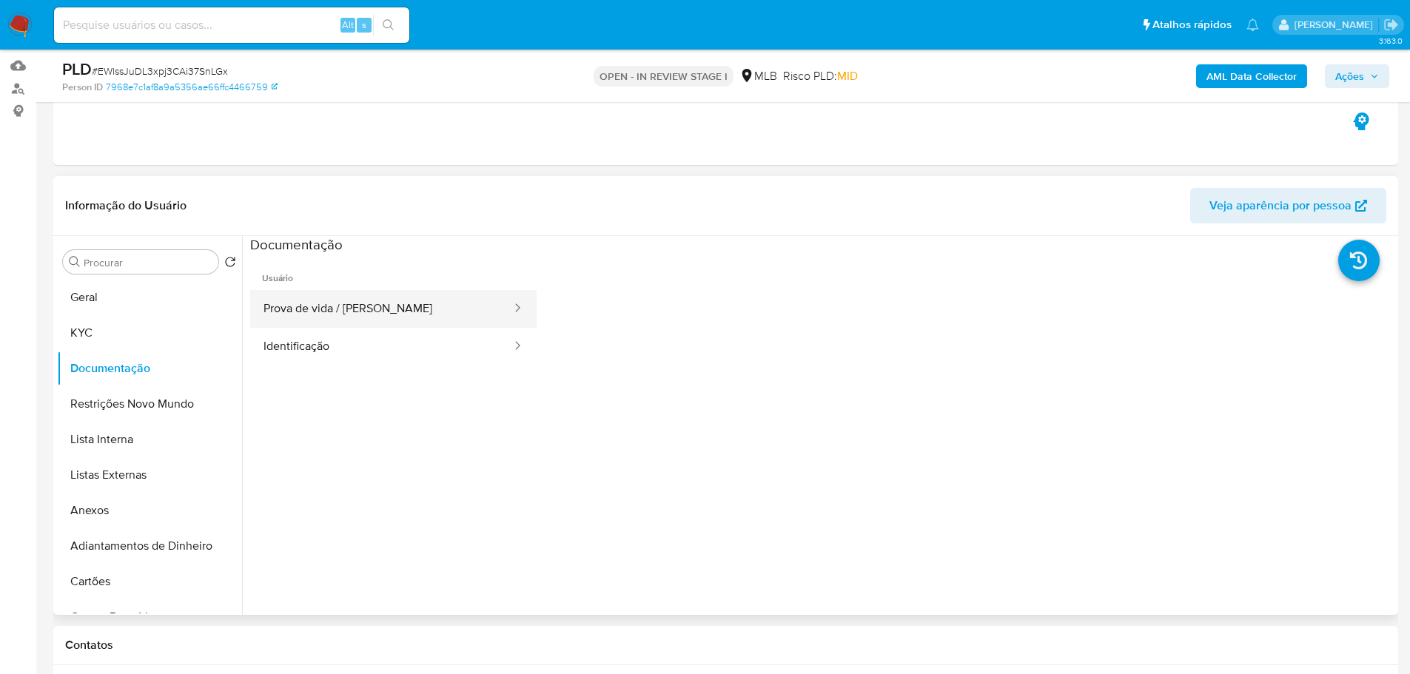
click at [321, 287] on span "Usuário" at bounding box center [393, 273] width 287 height 36
click at [341, 303] on button "Prova de vida / Selfie" at bounding box center [381, 309] width 263 height 38
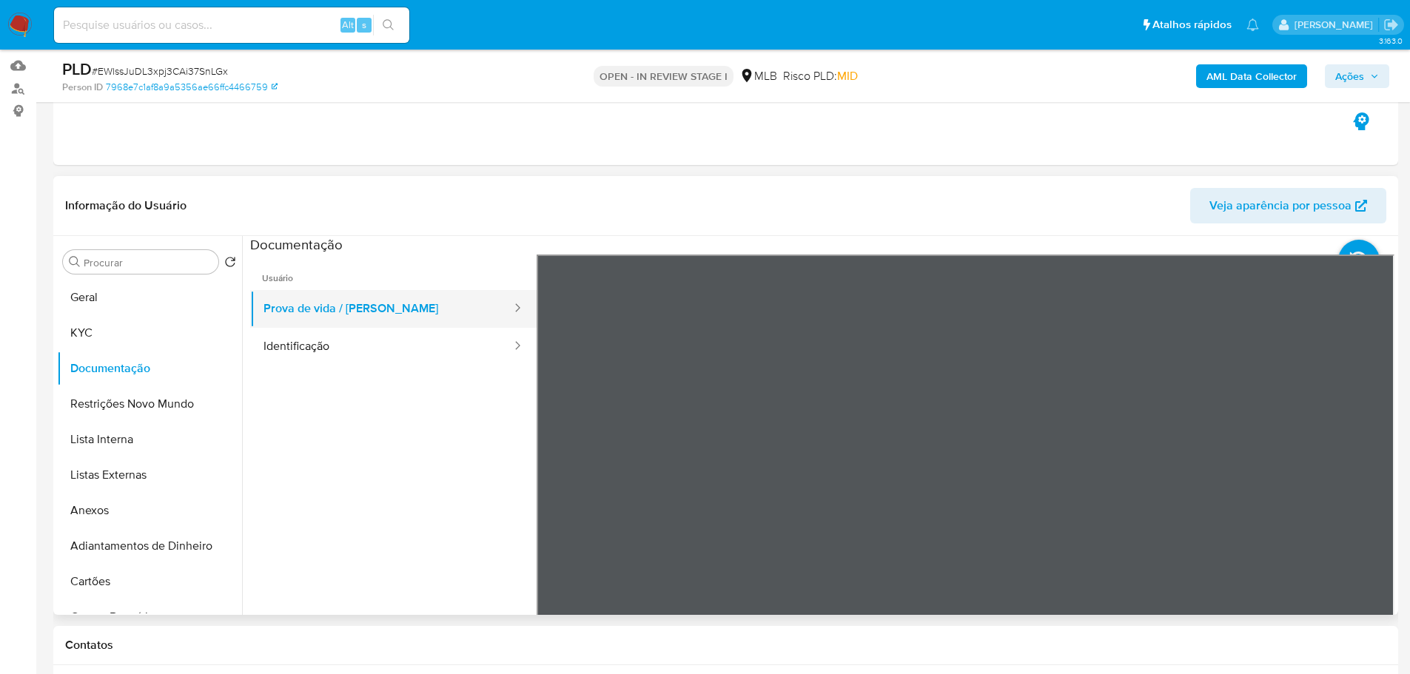
click at [457, 327] on button "Prova de vida / Selfie" at bounding box center [381, 309] width 263 height 38
click at [462, 354] on button "Identificação" at bounding box center [381, 347] width 263 height 38
click at [1380, 500] on icon at bounding box center [1377, 496] width 30 height 30
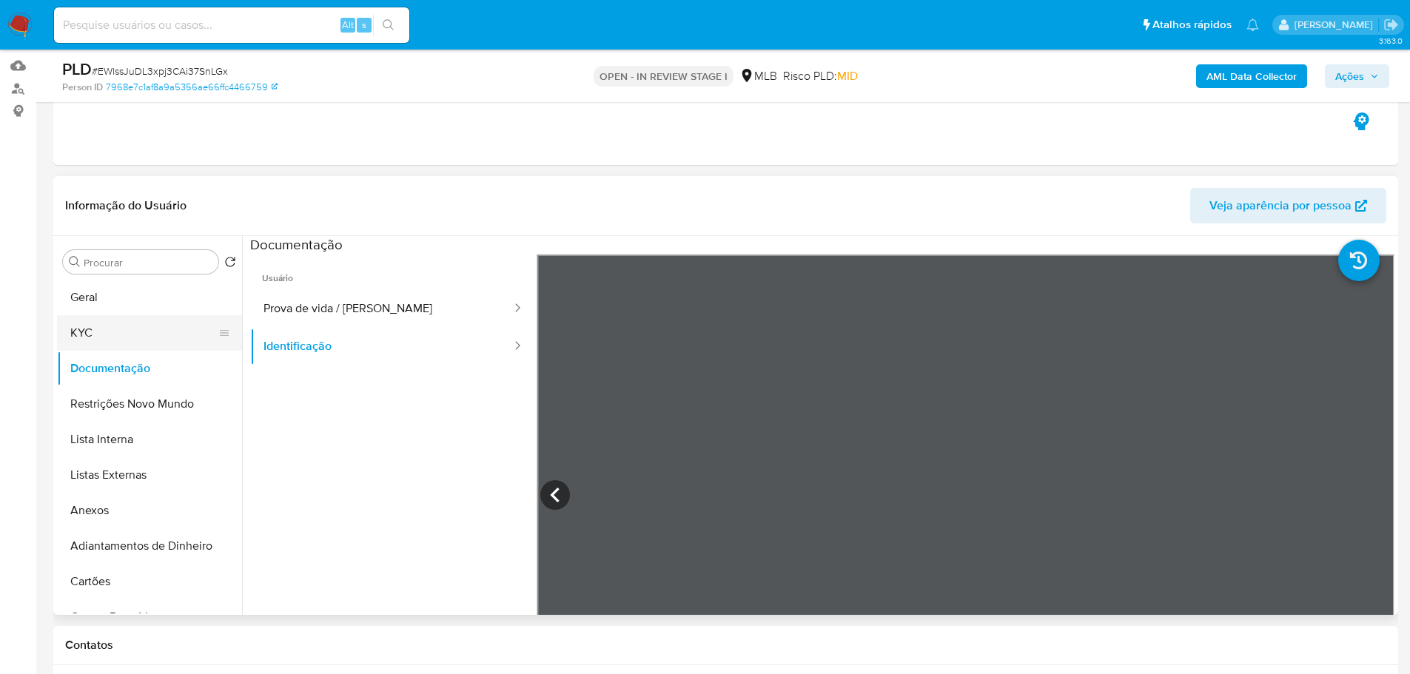
click at [118, 339] on button "KYC" at bounding box center [143, 333] width 173 height 36
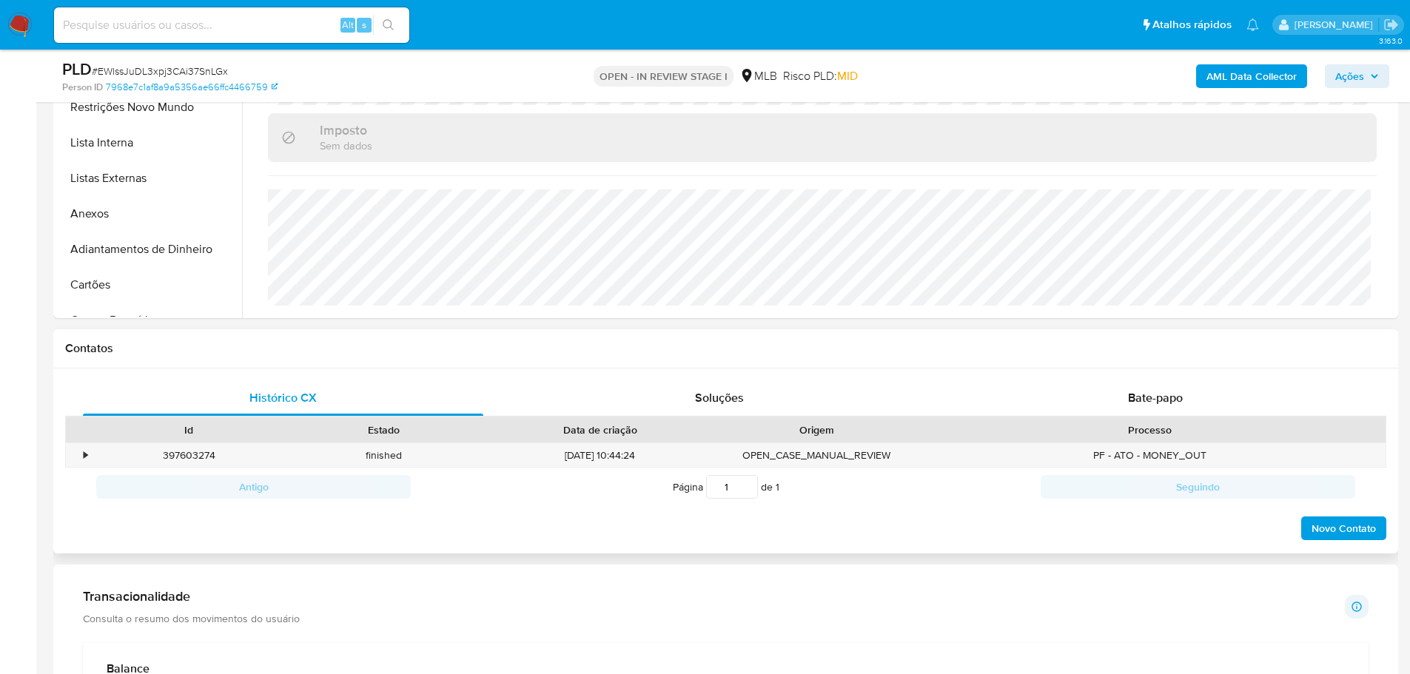
scroll to position [592, 0]
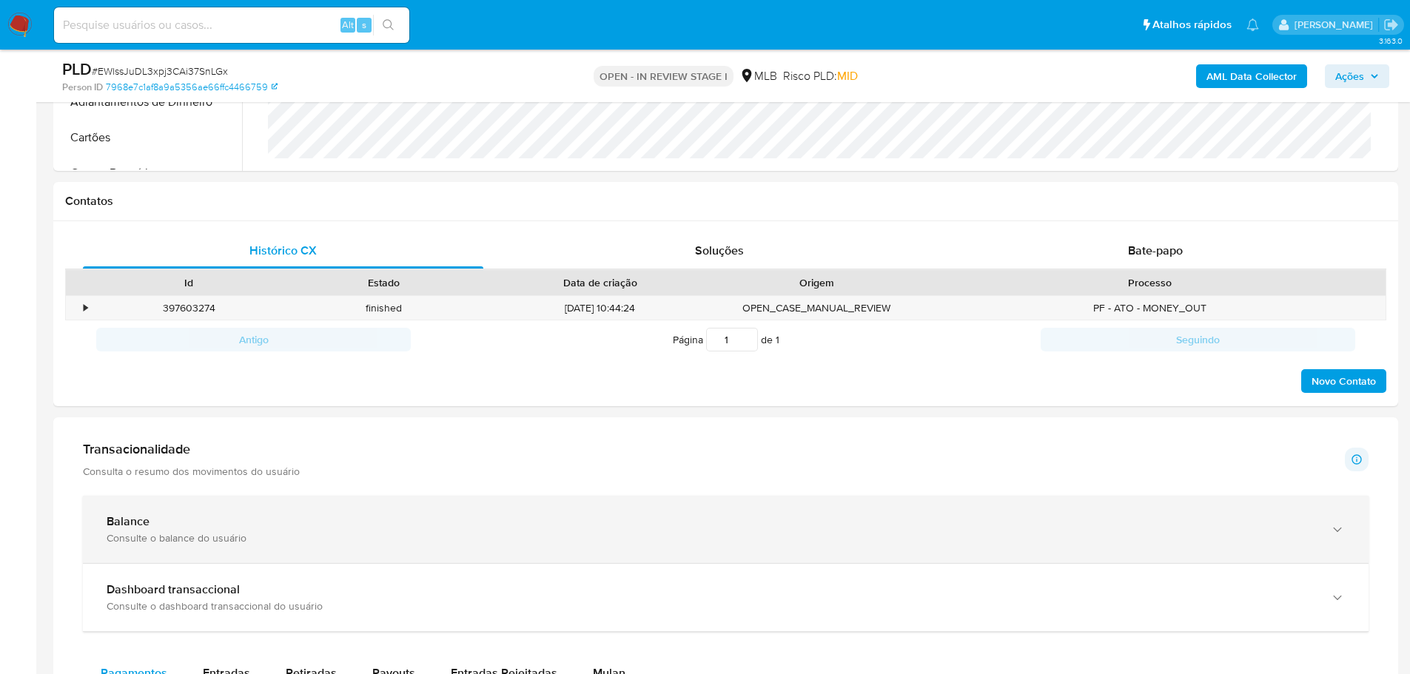
click at [392, 510] on div "Balance Consulte o balance do usuário" at bounding box center [726, 529] width 1286 height 67
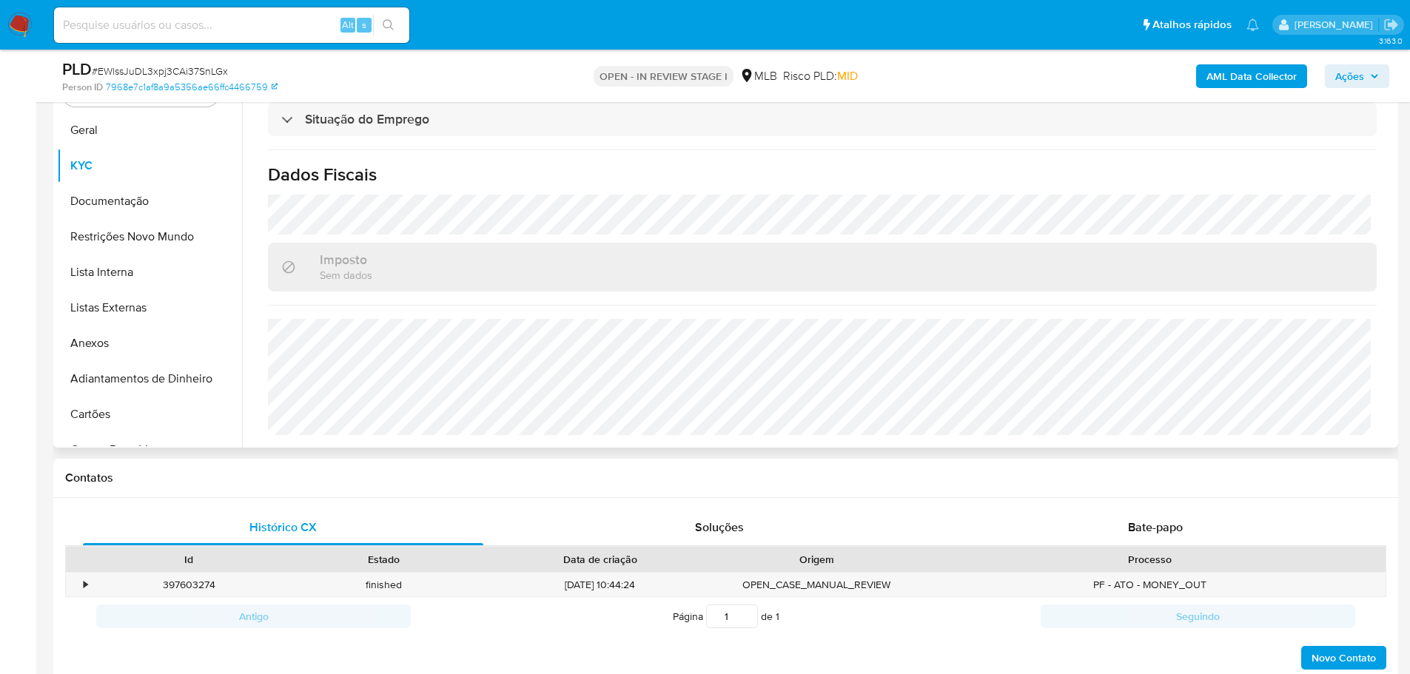
scroll to position [148, 0]
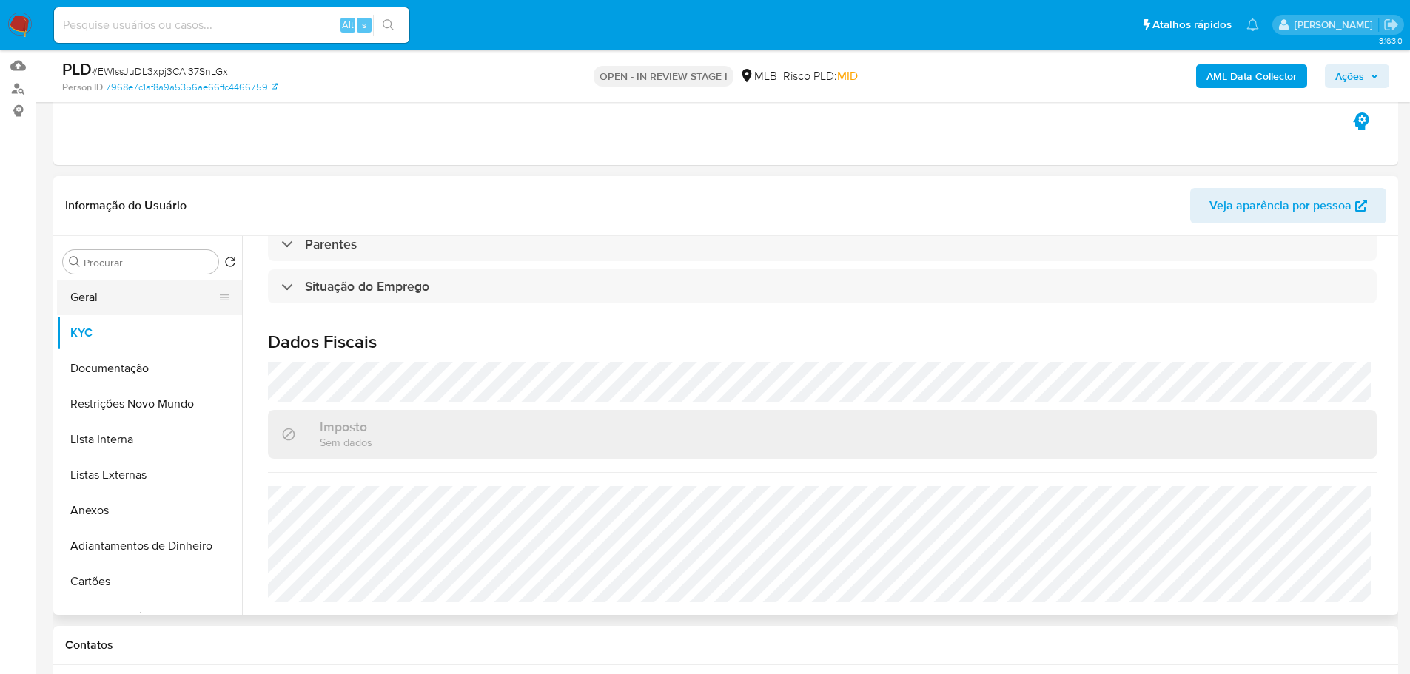
click at [118, 292] on button "Geral" at bounding box center [143, 298] width 173 height 36
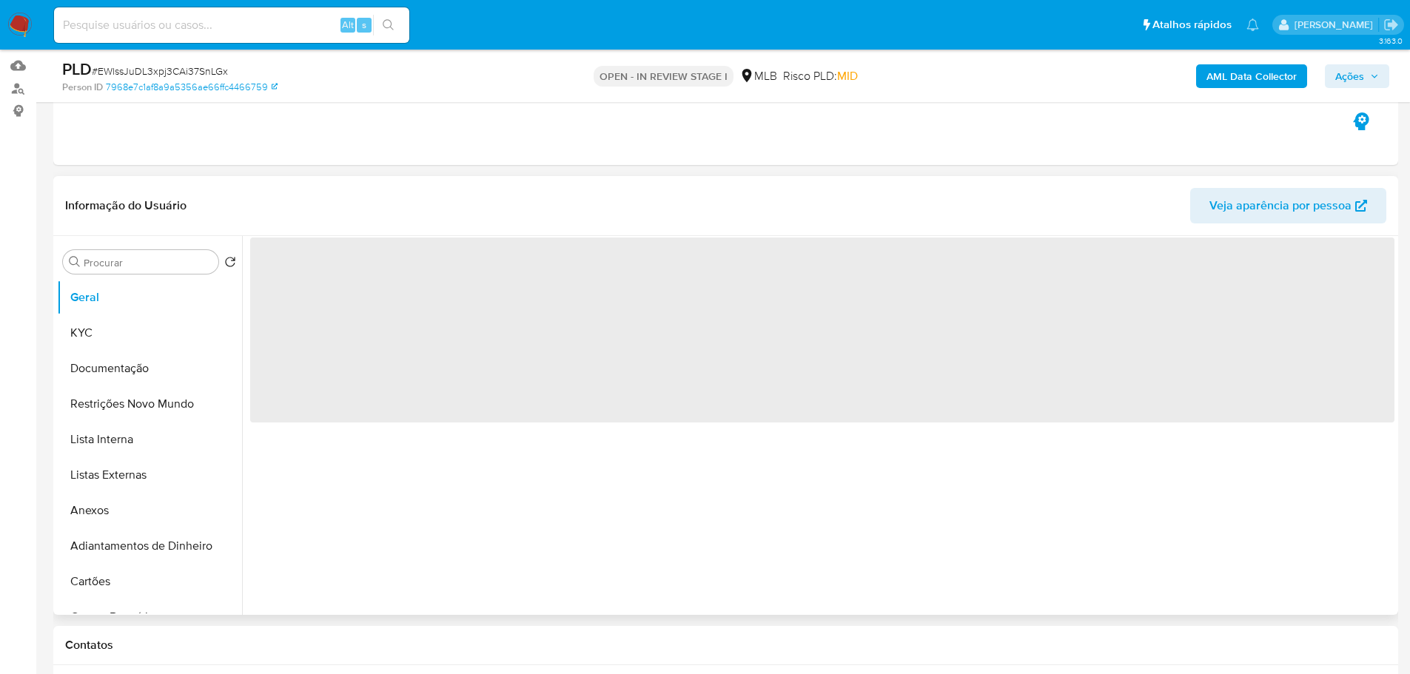
scroll to position [74, 0]
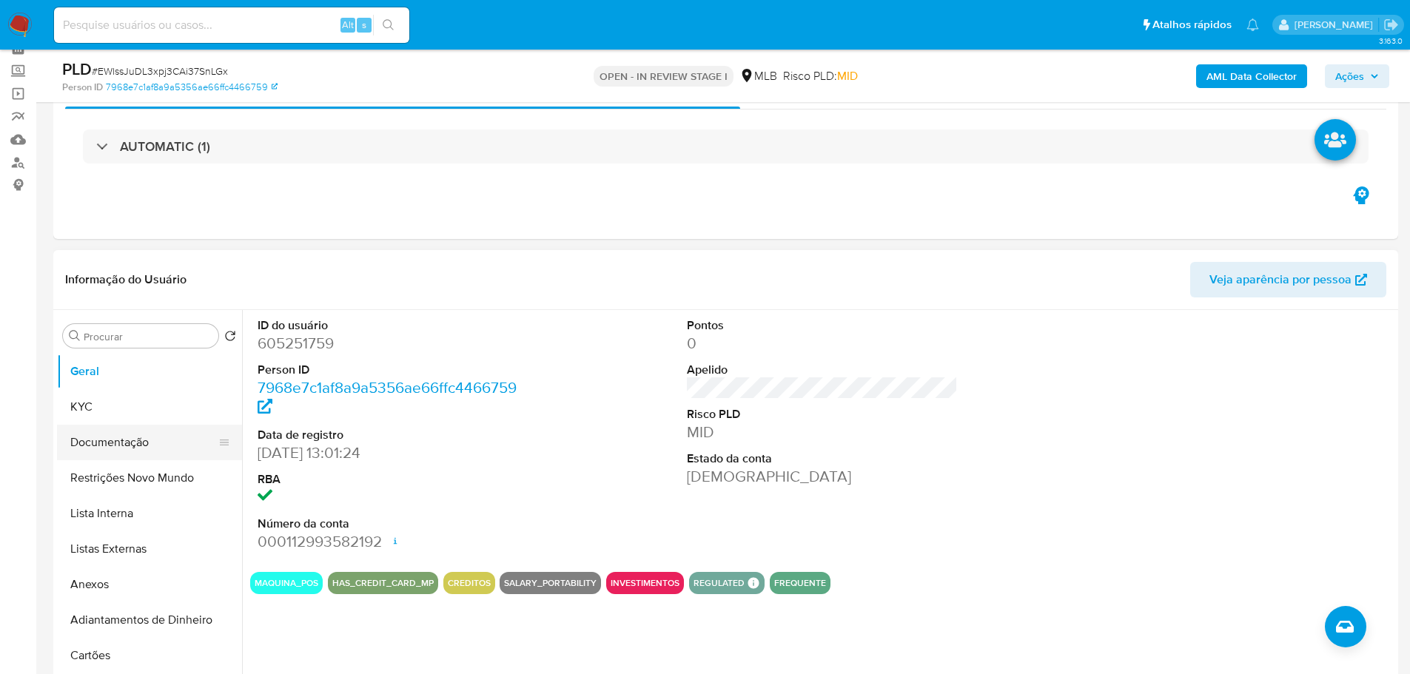
click at [138, 436] on button "Documentação" at bounding box center [143, 443] width 173 height 36
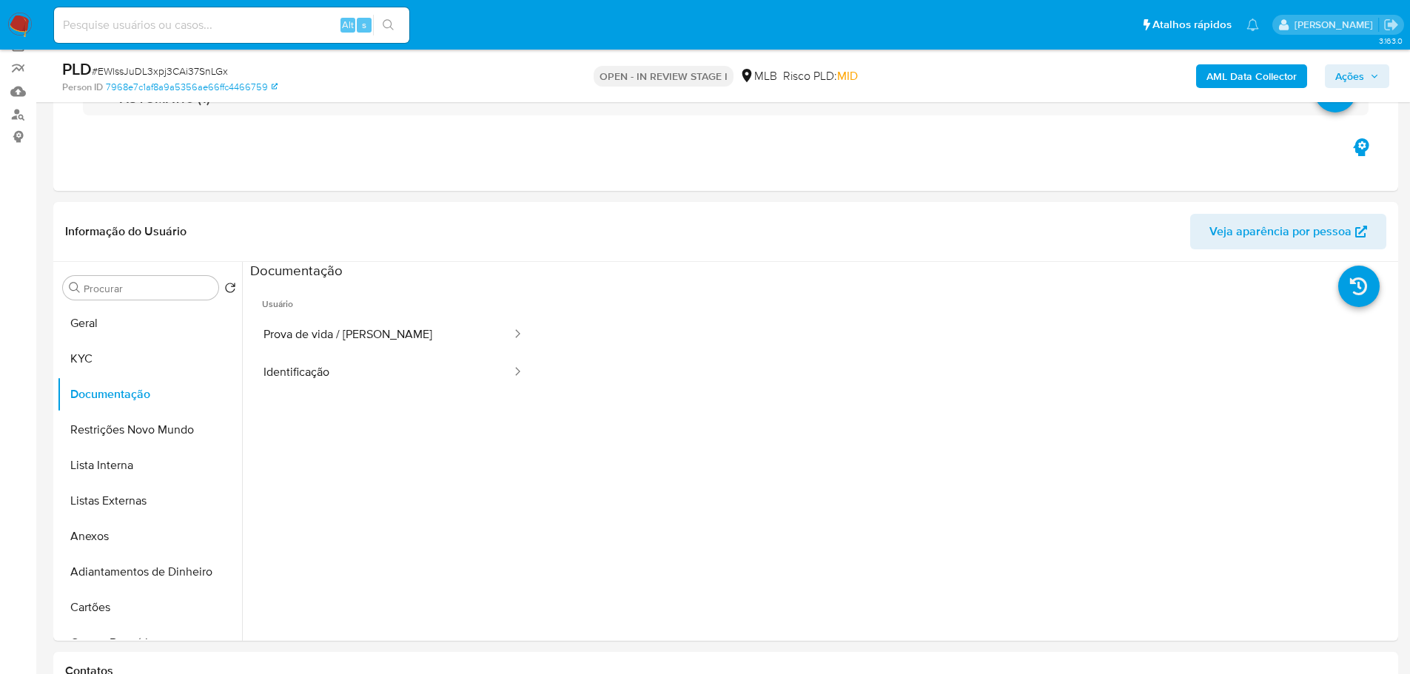
scroll to position [148, 0]
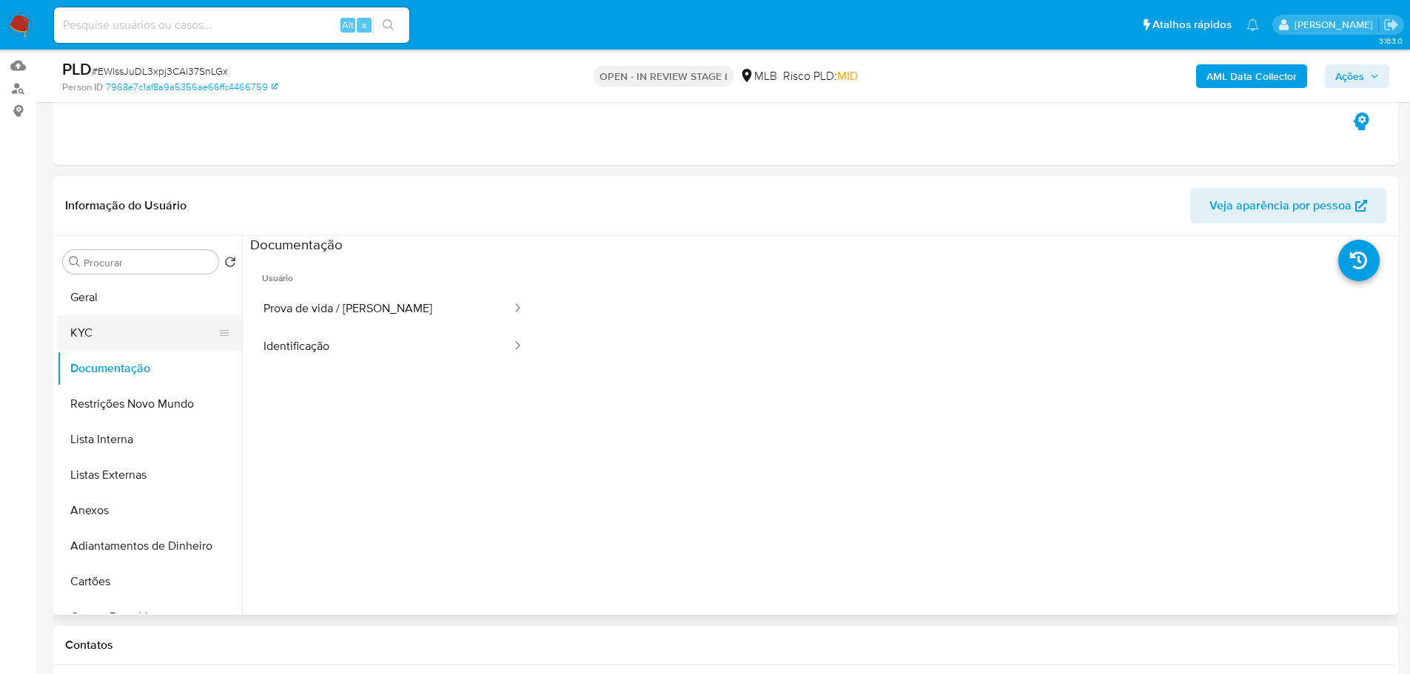
click at [145, 334] on button "KYC" at bounding box center [143, 333] width 173 height 36
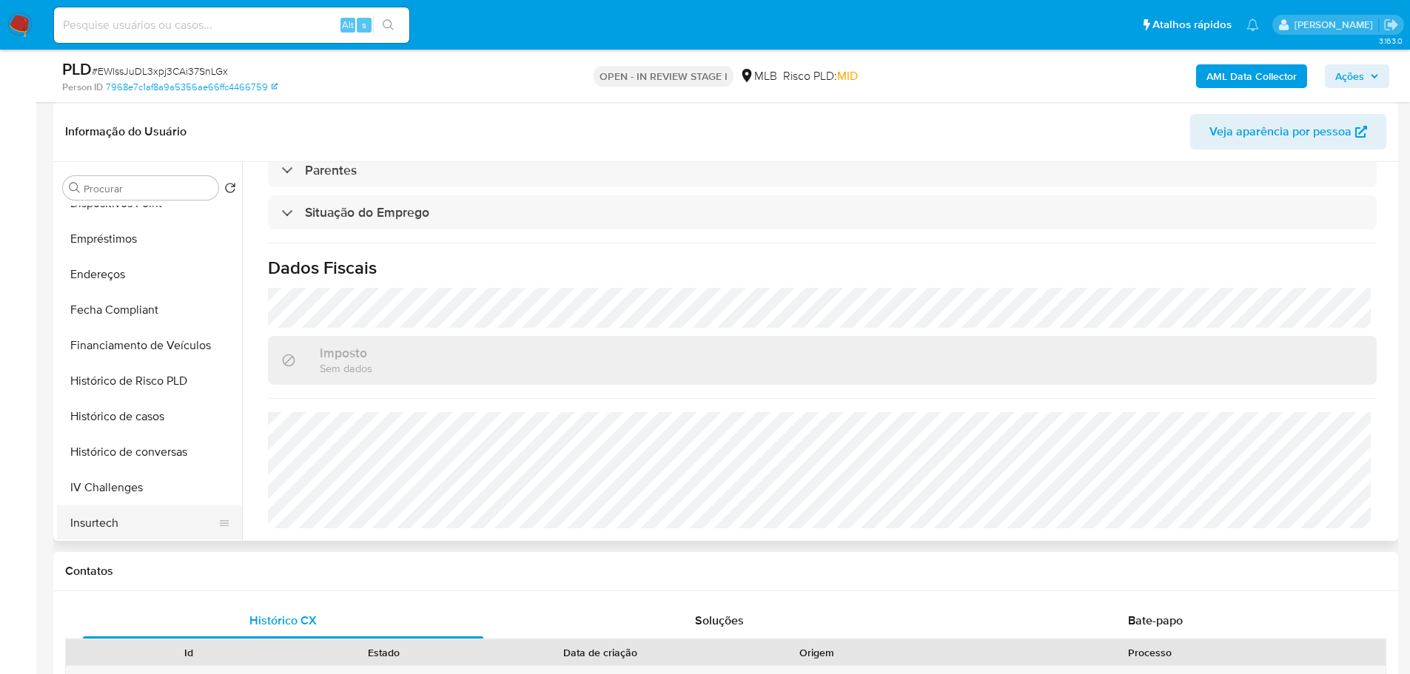
scroll to position [592, 0]
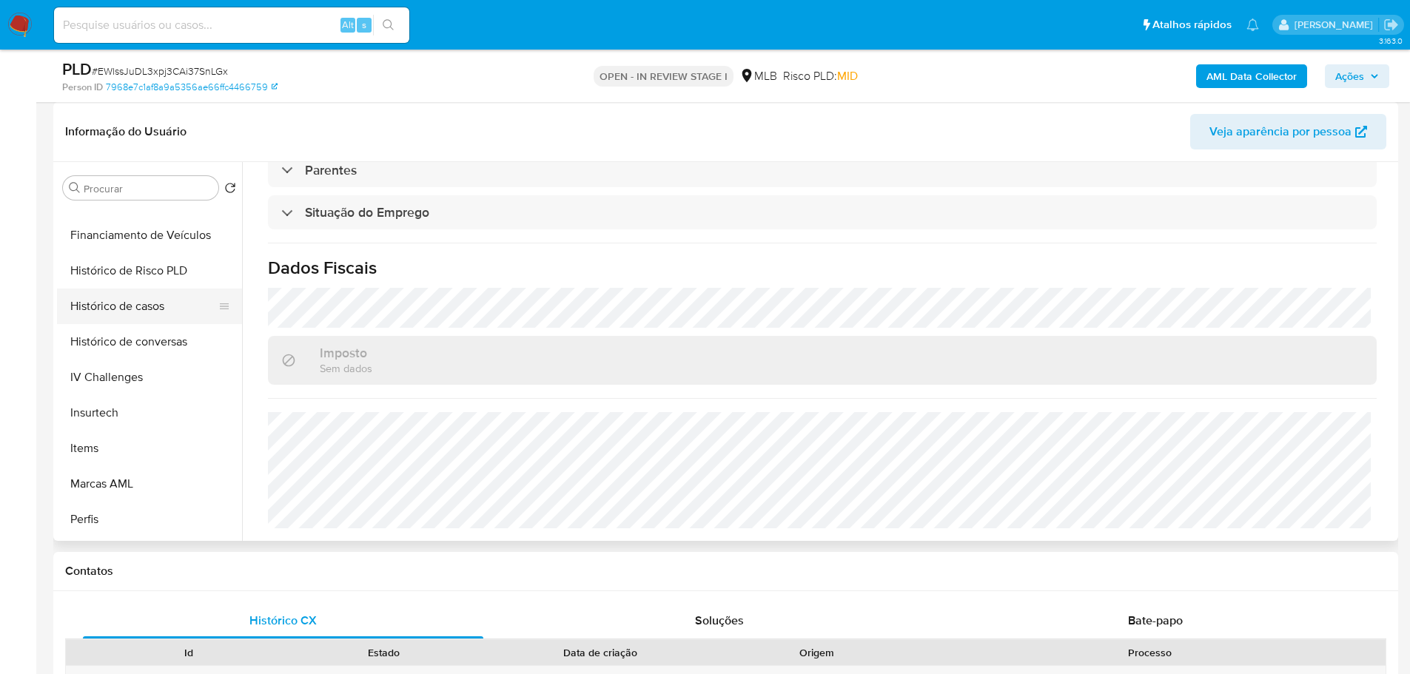
click at [131, 304] on button "Histórico de casos" at bounding box center [143, 307] width 173 height 36
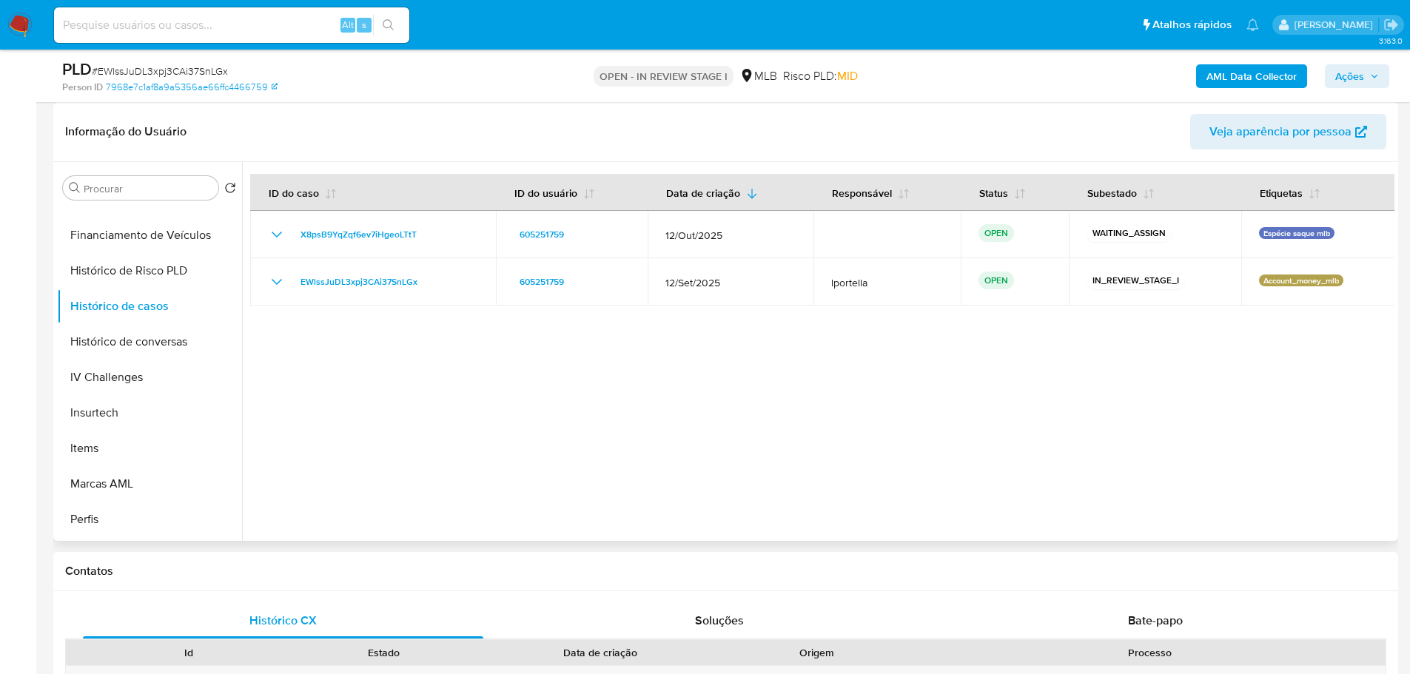
scroll to position [0, 0]
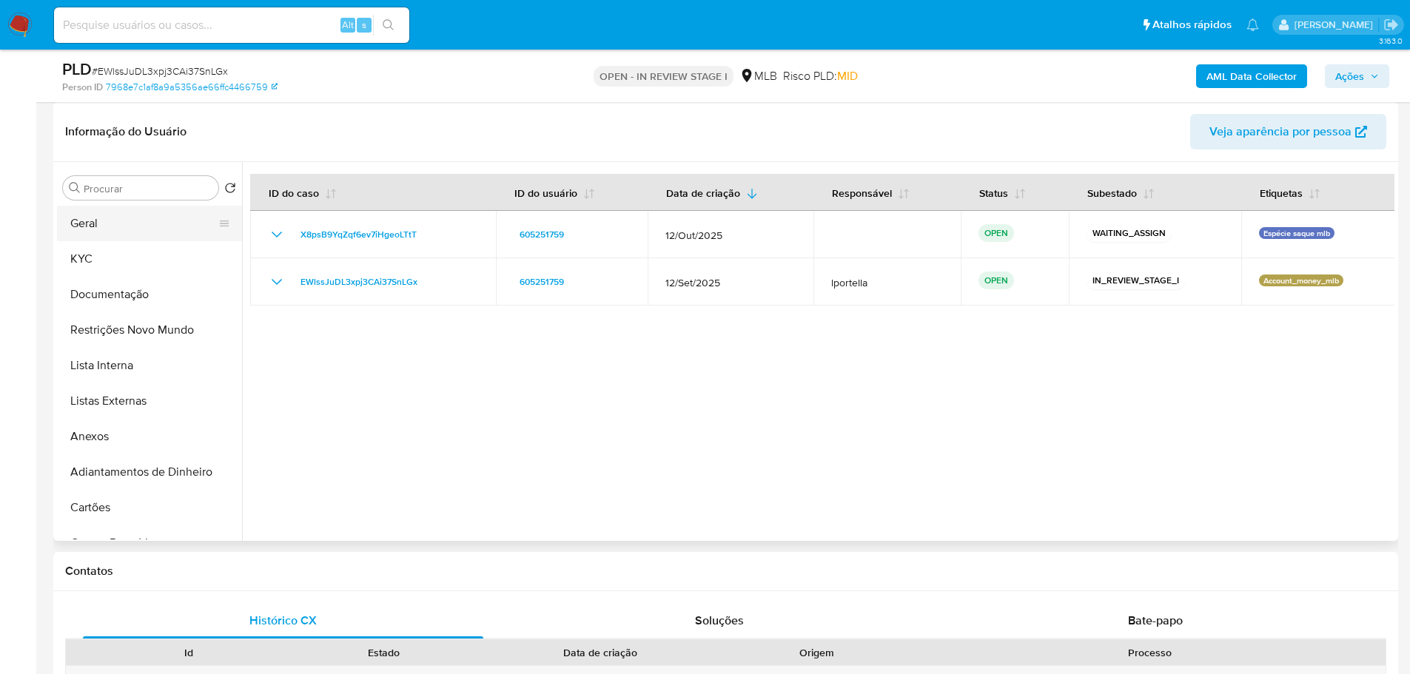
drag, startPoint x: 100, startPoint y: 226, endPoint x: 226, endPoint y: 232, distance: 126.0
click at [107, 226] on button "Geral" at bounding box center [143, 224] width 173 height 36
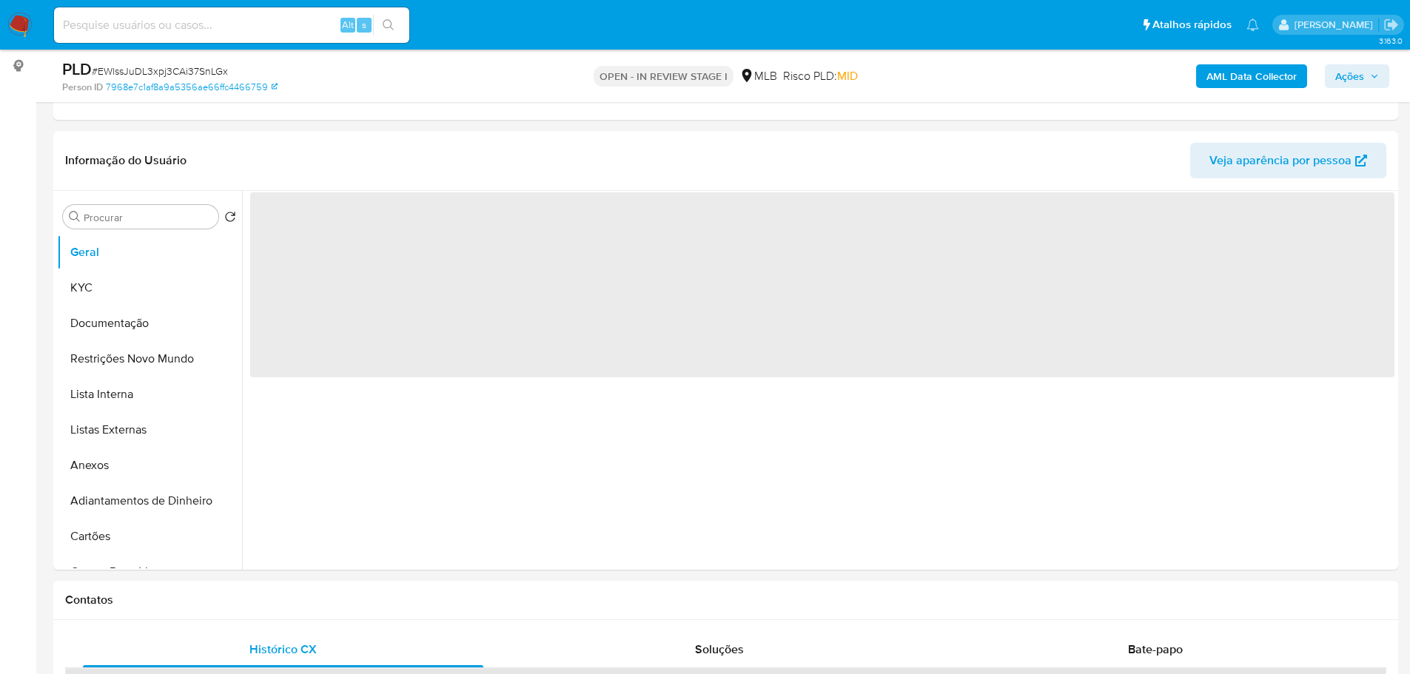
scroll to position [186, 0]
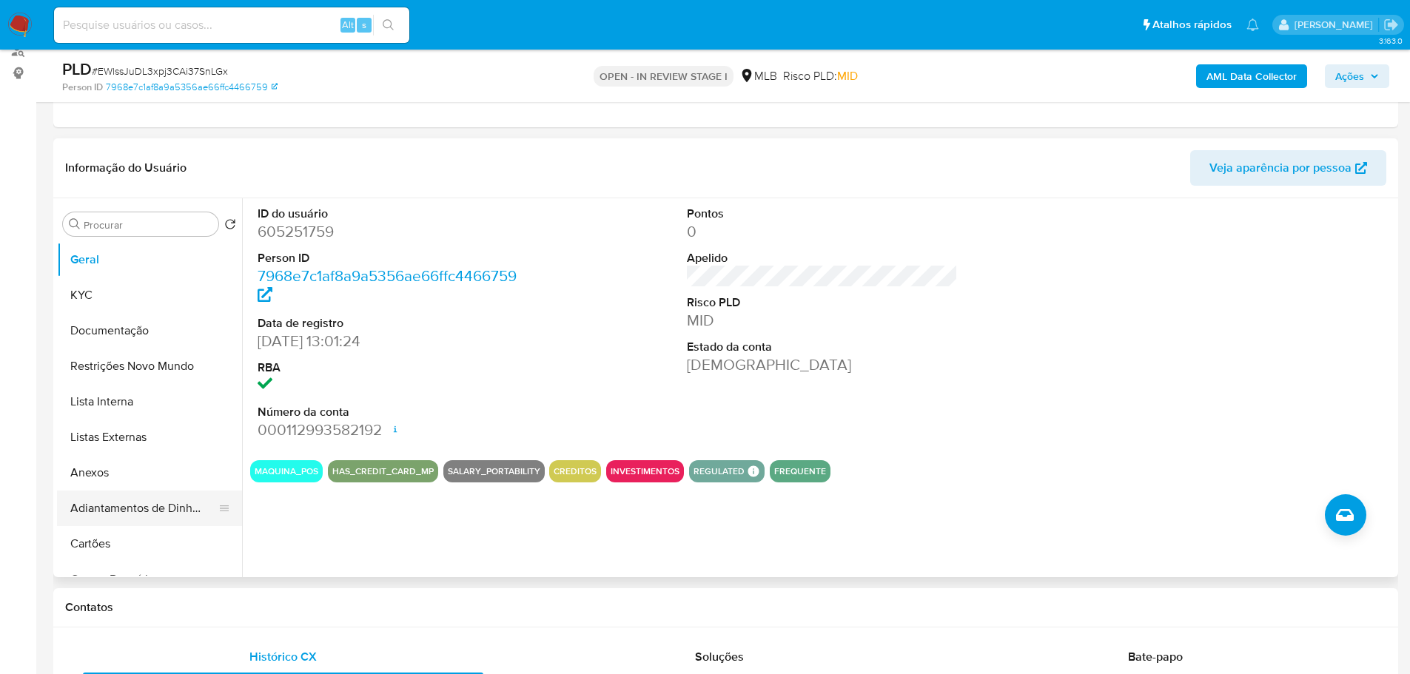
drag, startPoint x: 279, startPoint y: 613, endPoint x: 172, endPoint y: 517, distance: 144.2
click at [267, 609] on h1 "Contatos" at bounding box center [726, 607] width 1322 height 15
click at [81, 288] on button "KYC" at bounding box center [143, 296] width 173 height 36
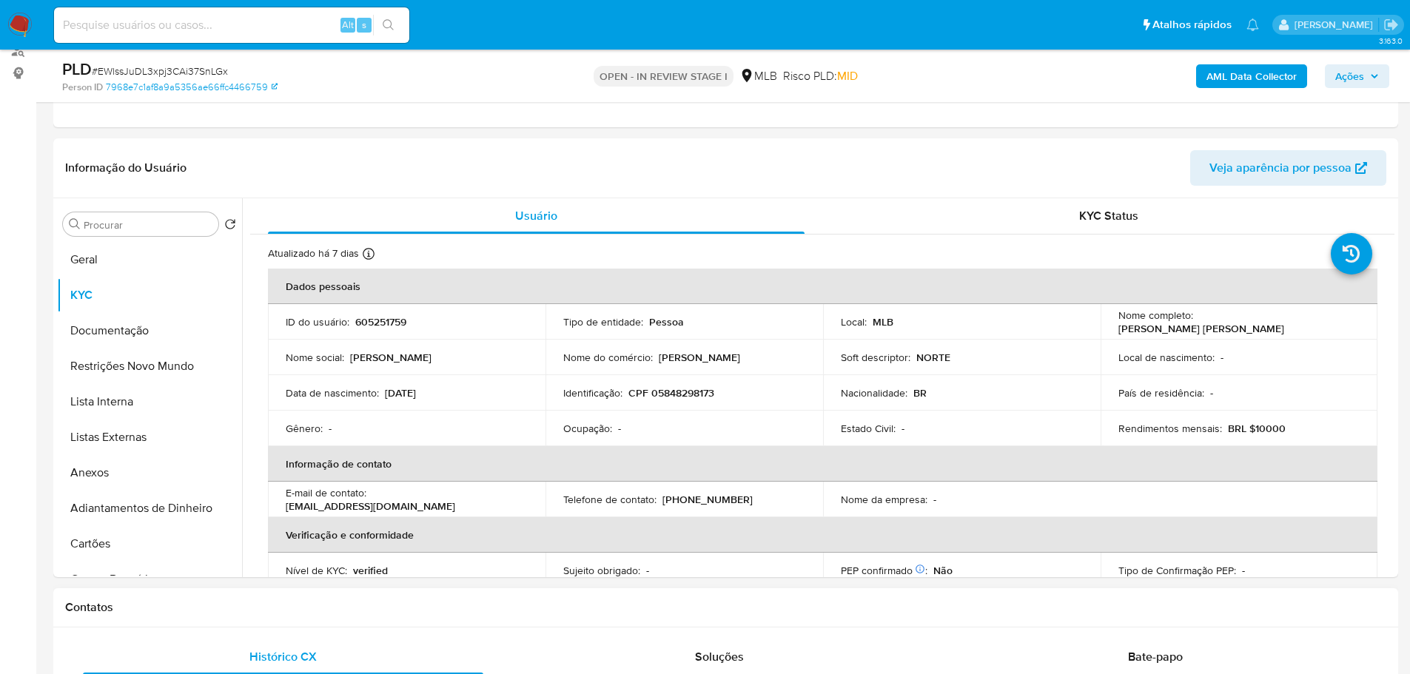
click at [218, 615] on div "Contatos" at bounding box center [725, 608] width 1345 height 39
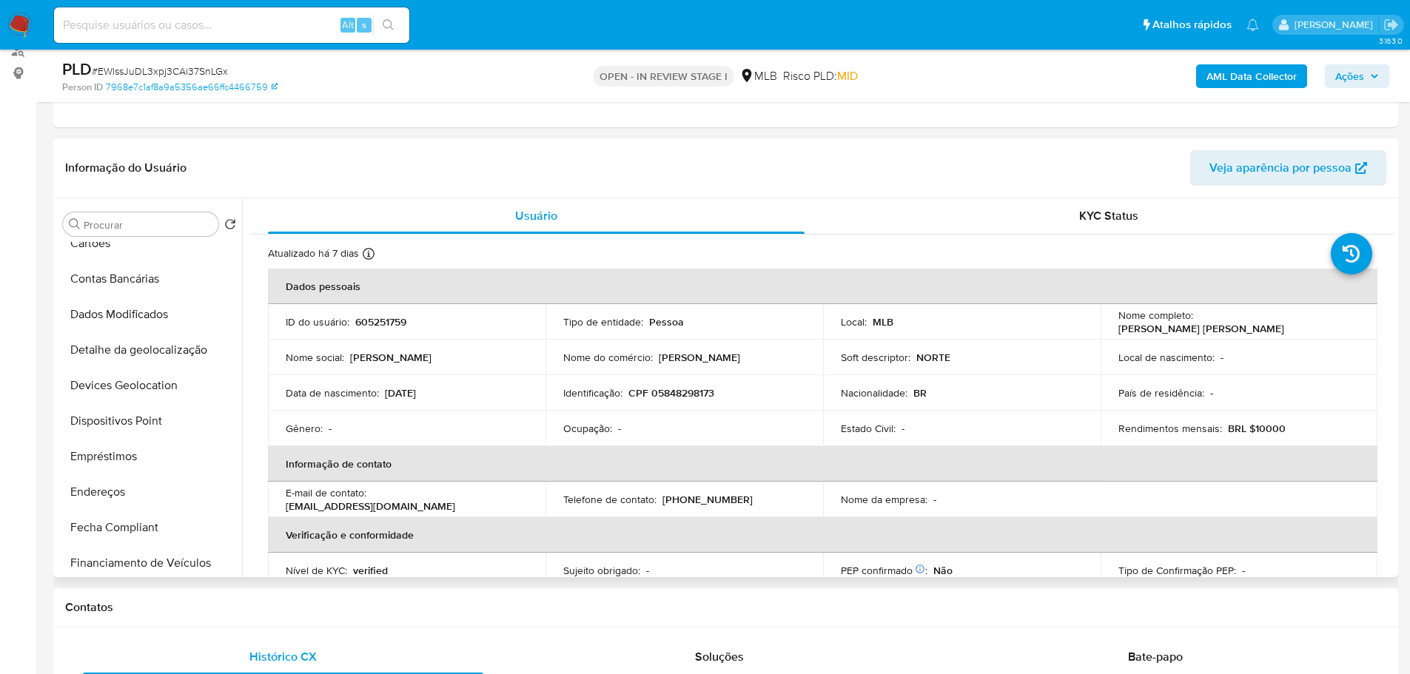
scroll to position [444, 0]
click at [132, 349] on button "Endereços" at bounding box center [143, 349] width 173 height 36
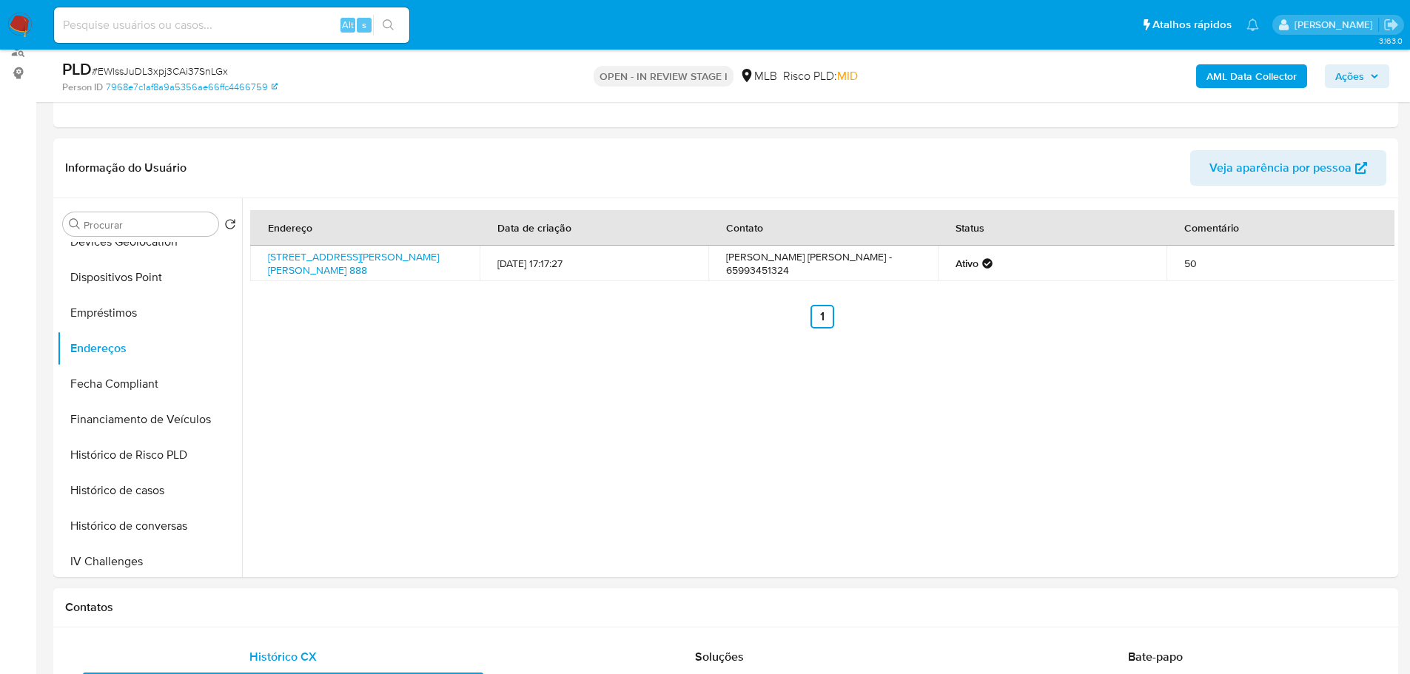
click at [320, 596] on div "Contatos" at bounding box center [725, 608] width 1345 height 39
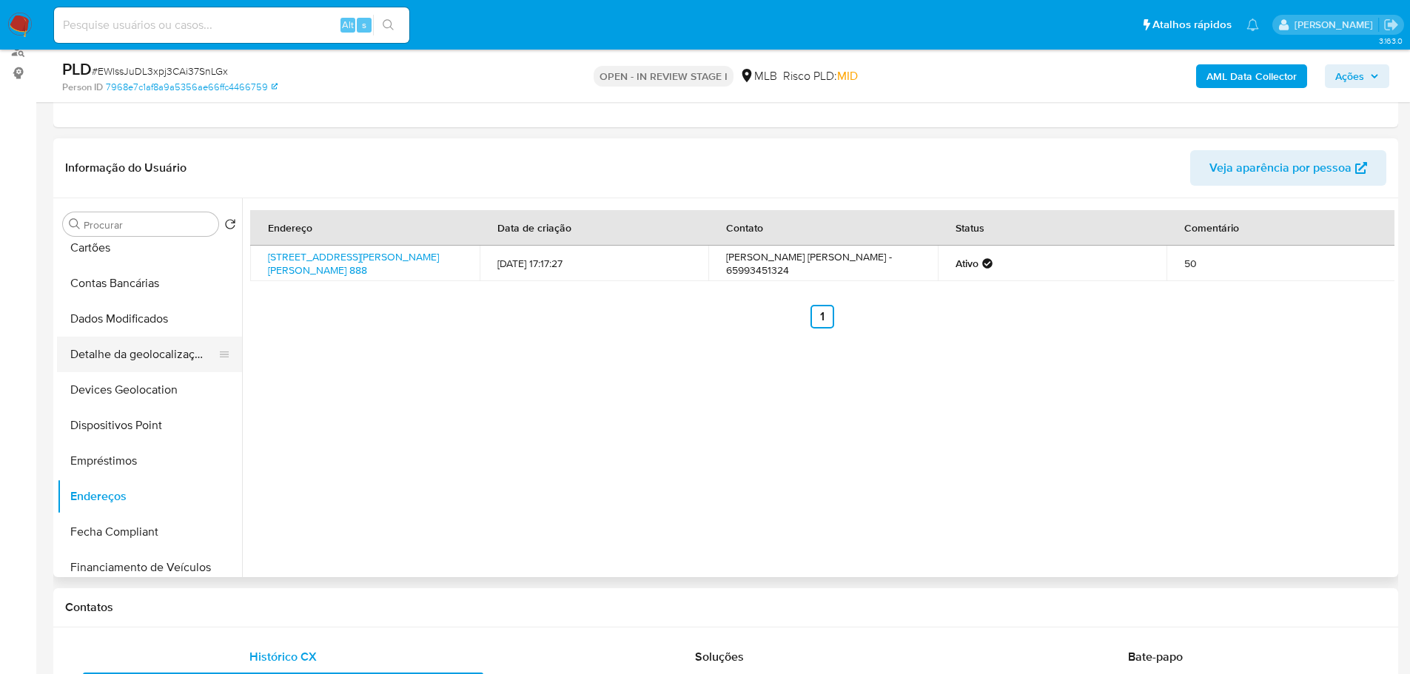
click at [150, 367] on button "Detalhe da geolocalização" at bounding box center [143, 355] width 173 height 36
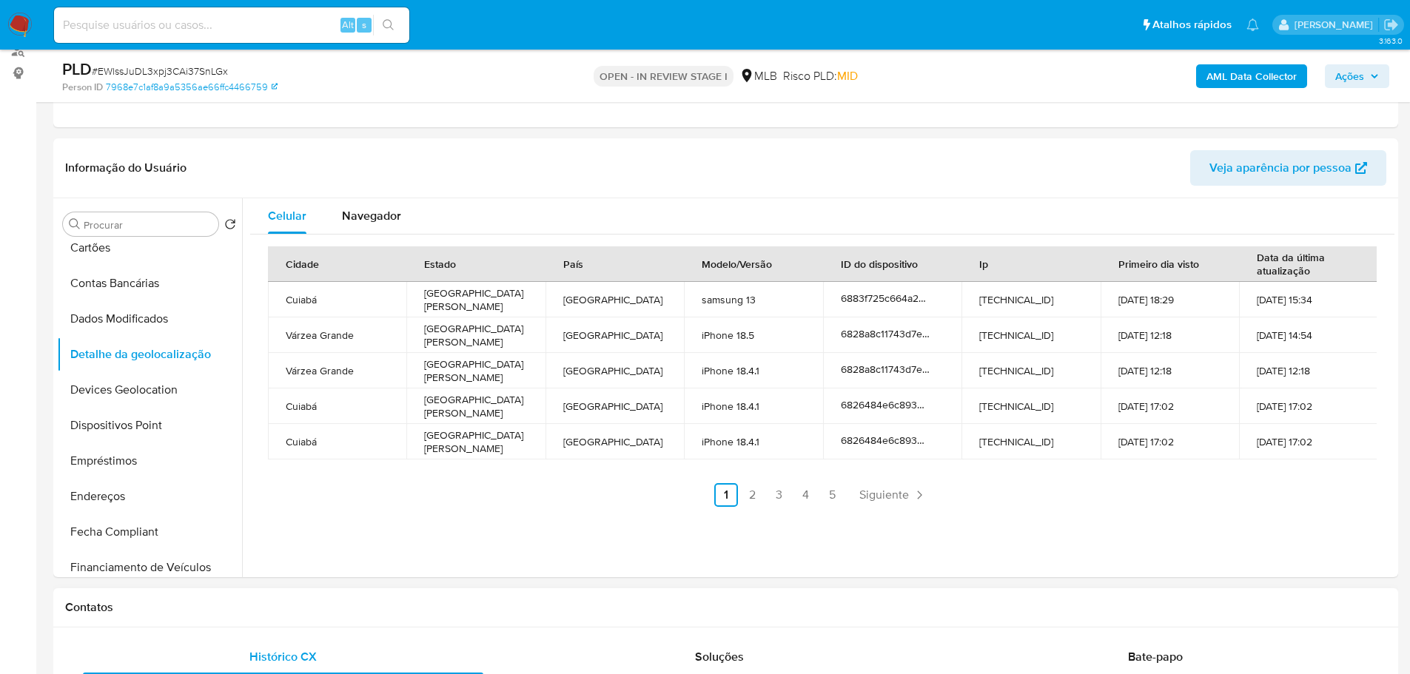
click at [173, 620] on div "Contatos" at bounding box center [725, 608] width 1345 height 39
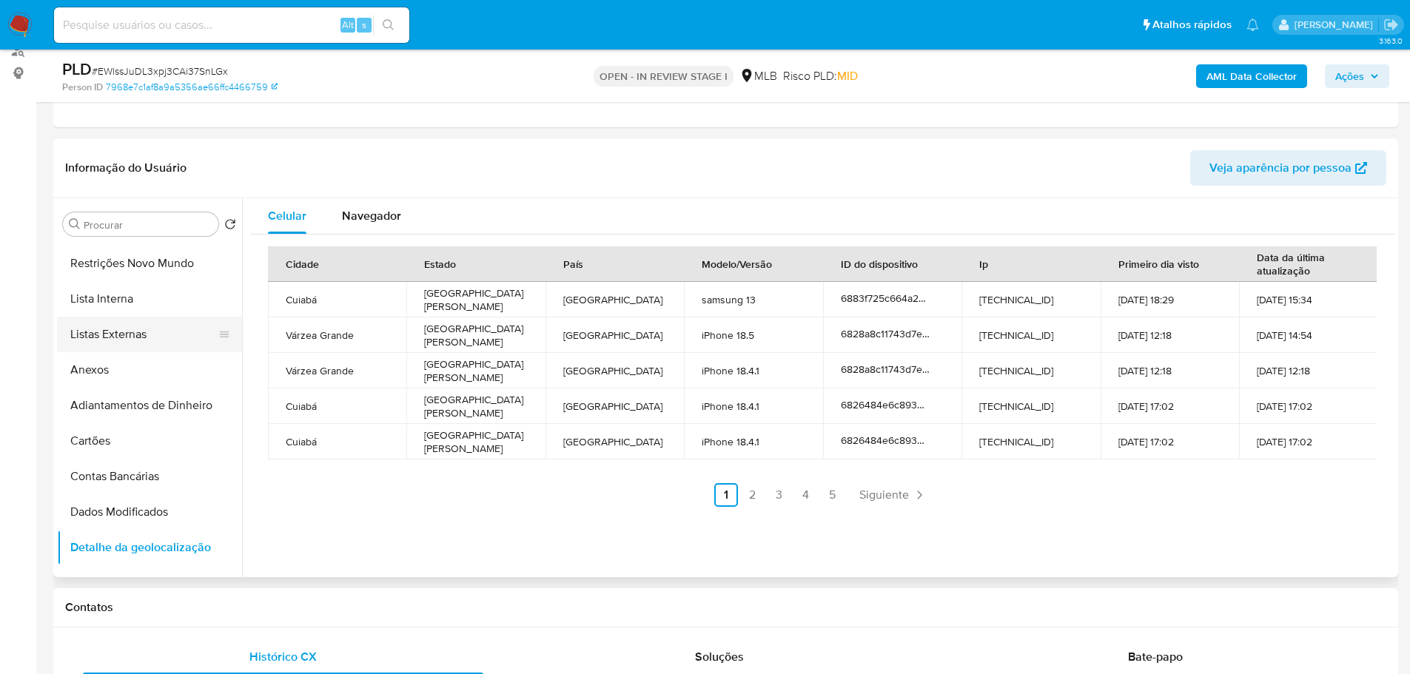
scroll to position [0, 0]
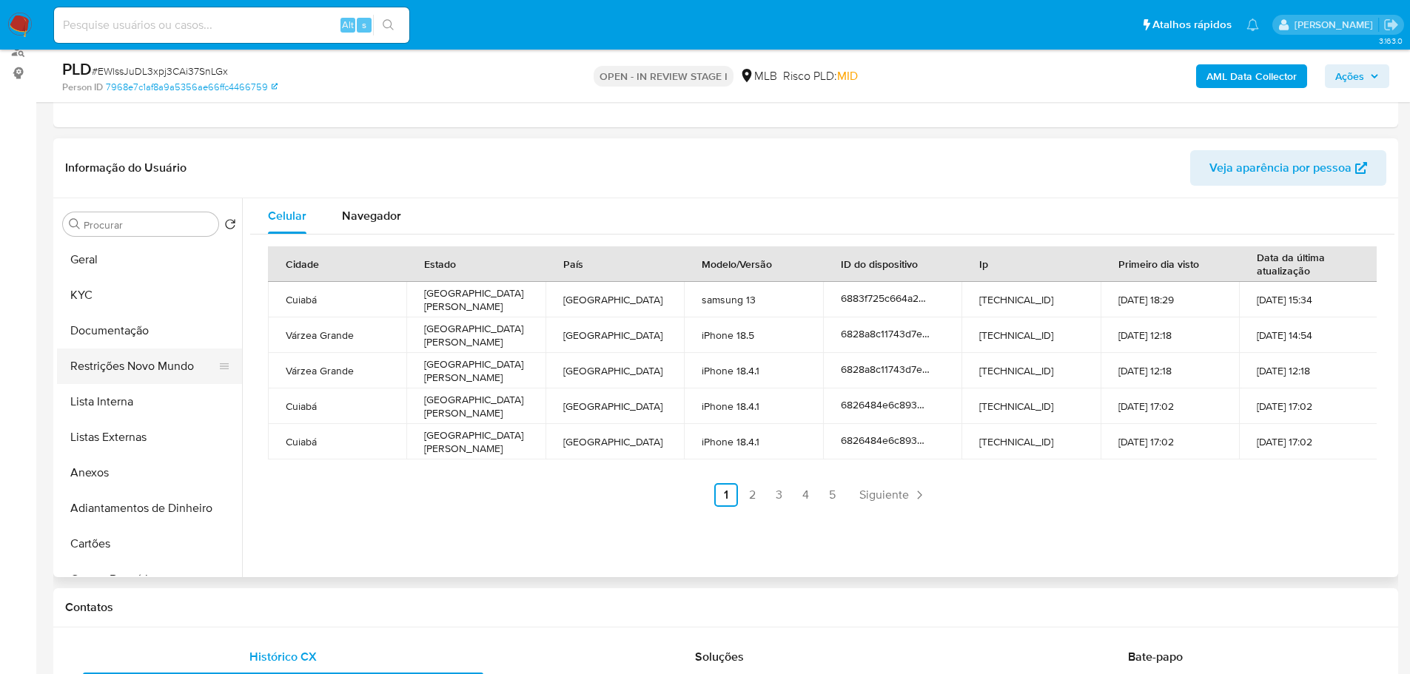
click at [135, 371] on button "Restrições Novo Mundo" at bounding box center [143, 367] width 173 height 36
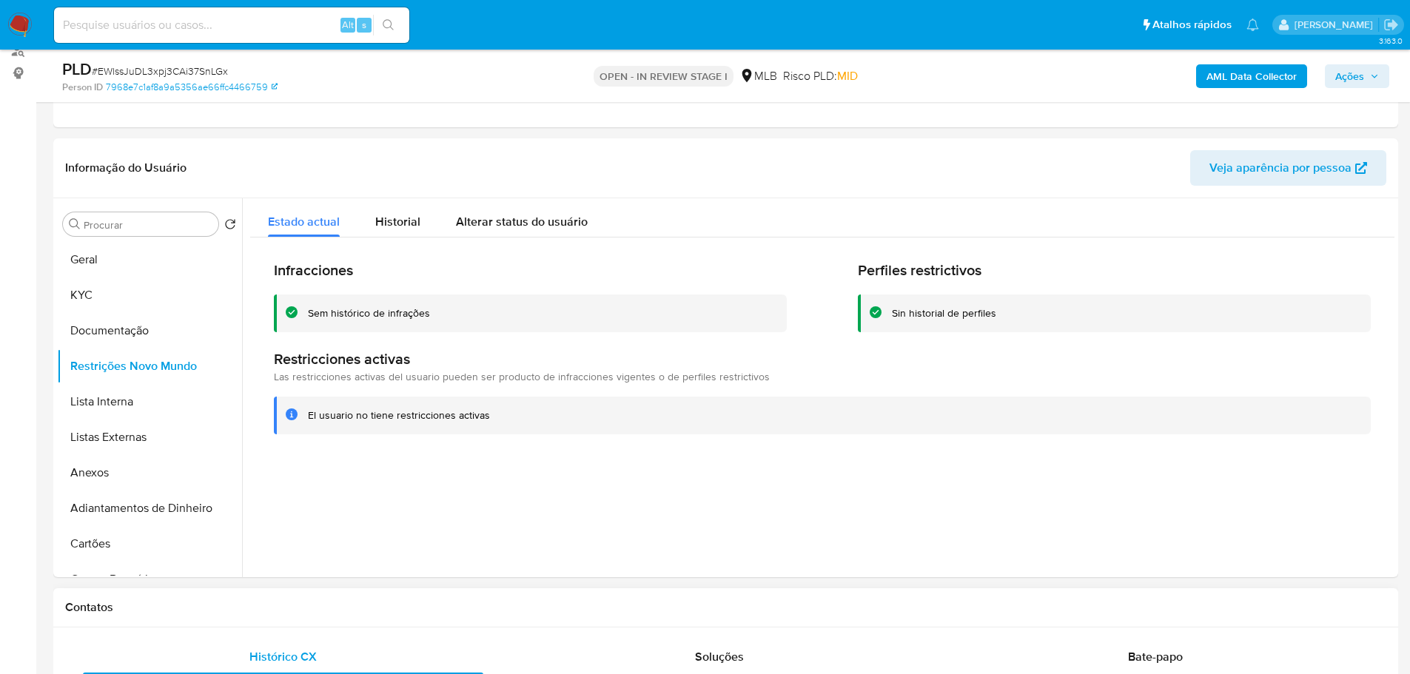
click at [375, 618] on div "Contatos" at bounding box center [725, 608] width 1345 height 39
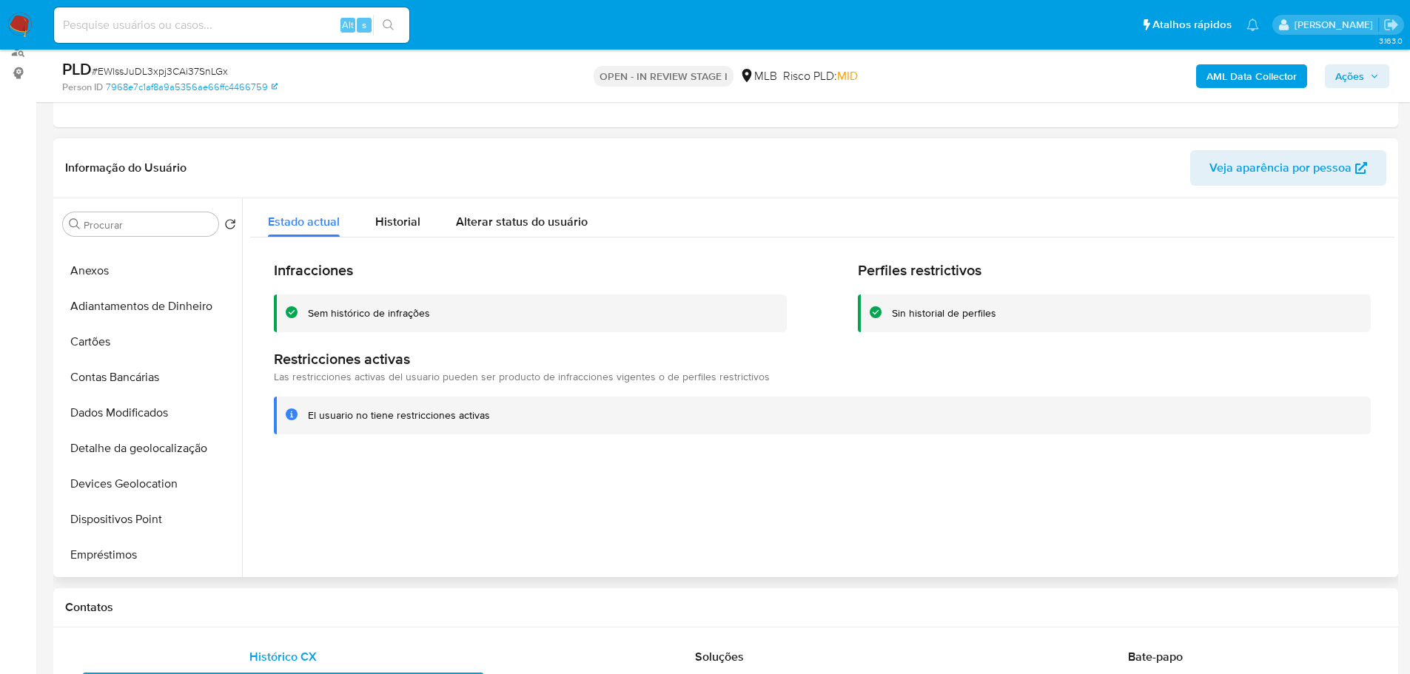
scroll to position [370, 0]
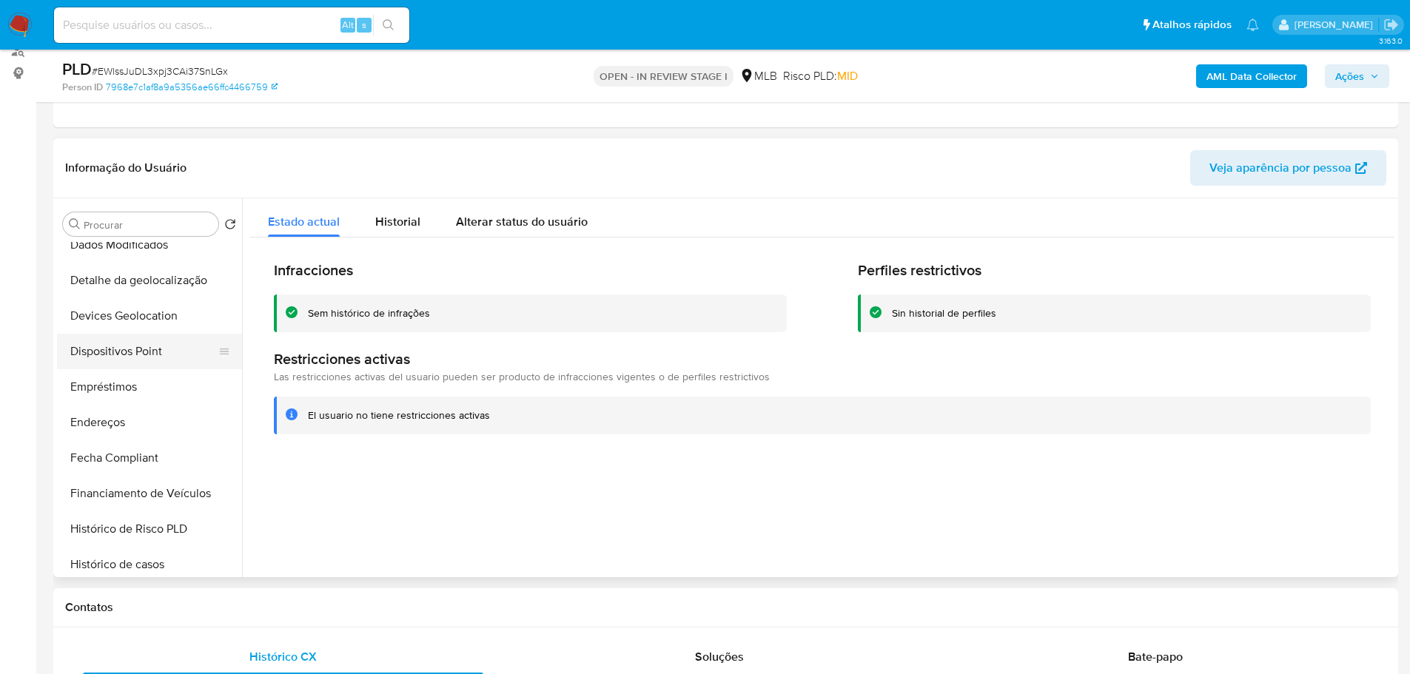
click at [148, 358] on button "Dispositivos Point" at bounding box center [143, 352] width 173 height 36
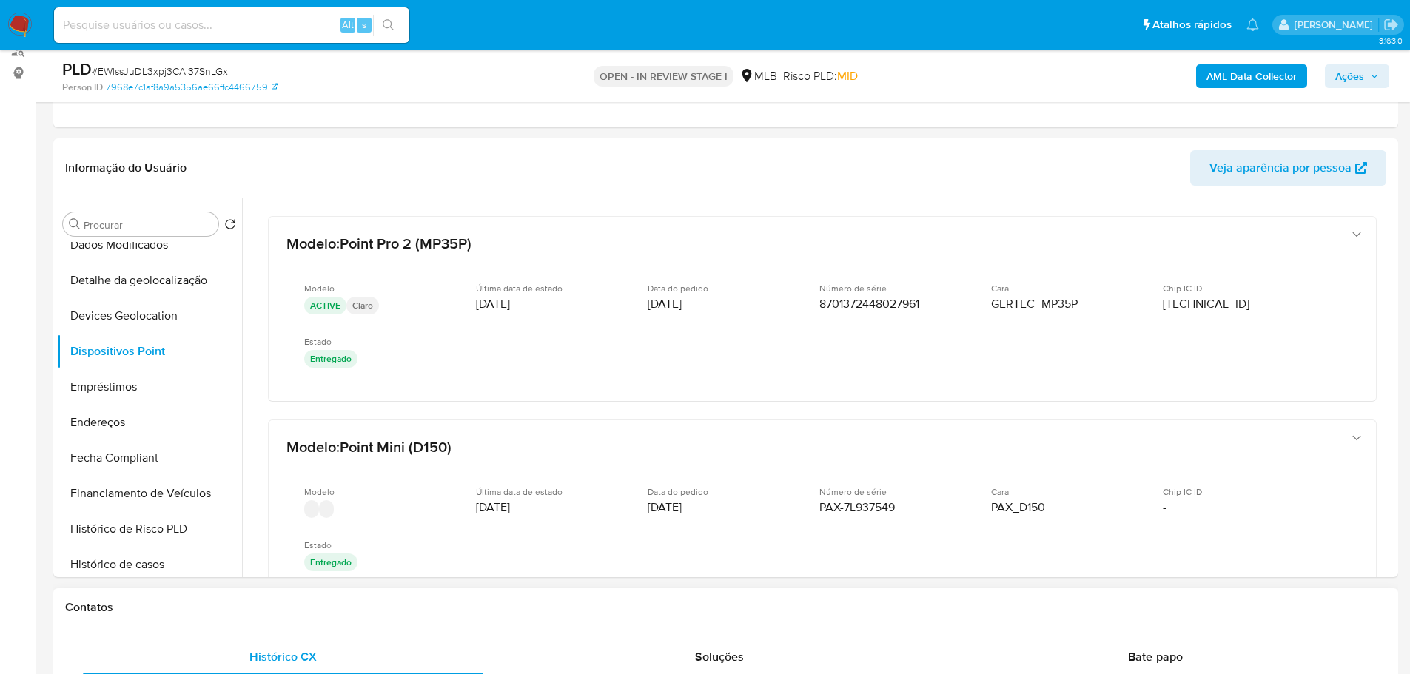
drag, startPoint x: 418, startPoint y: 601, endPoint x: 402, endPoint y: 602, distance: 16.3
click at [418, 601] on h1 "Contatos" at bounding box center [726, 607] width 1322 height 15
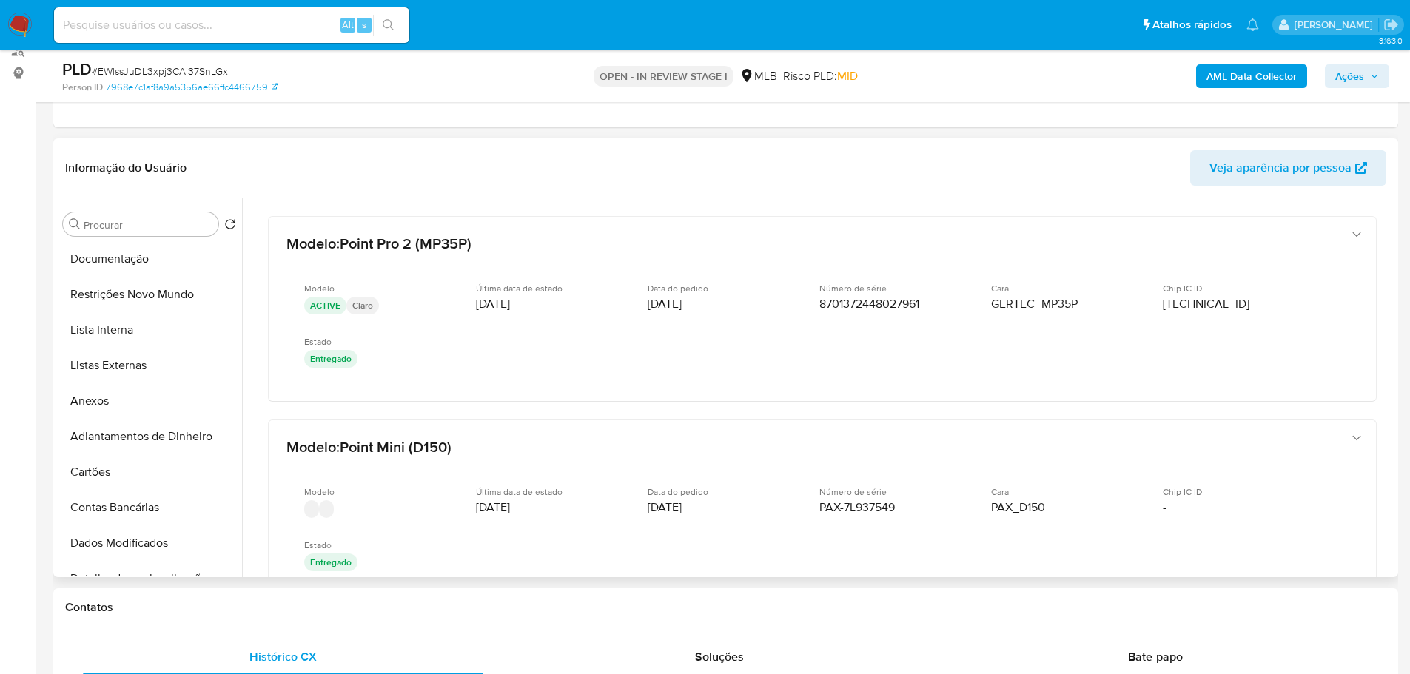
scroll to position [0, 0]
click at [133, 288] on button "KYC" at bounding box center [143, 296] width 173 height 36
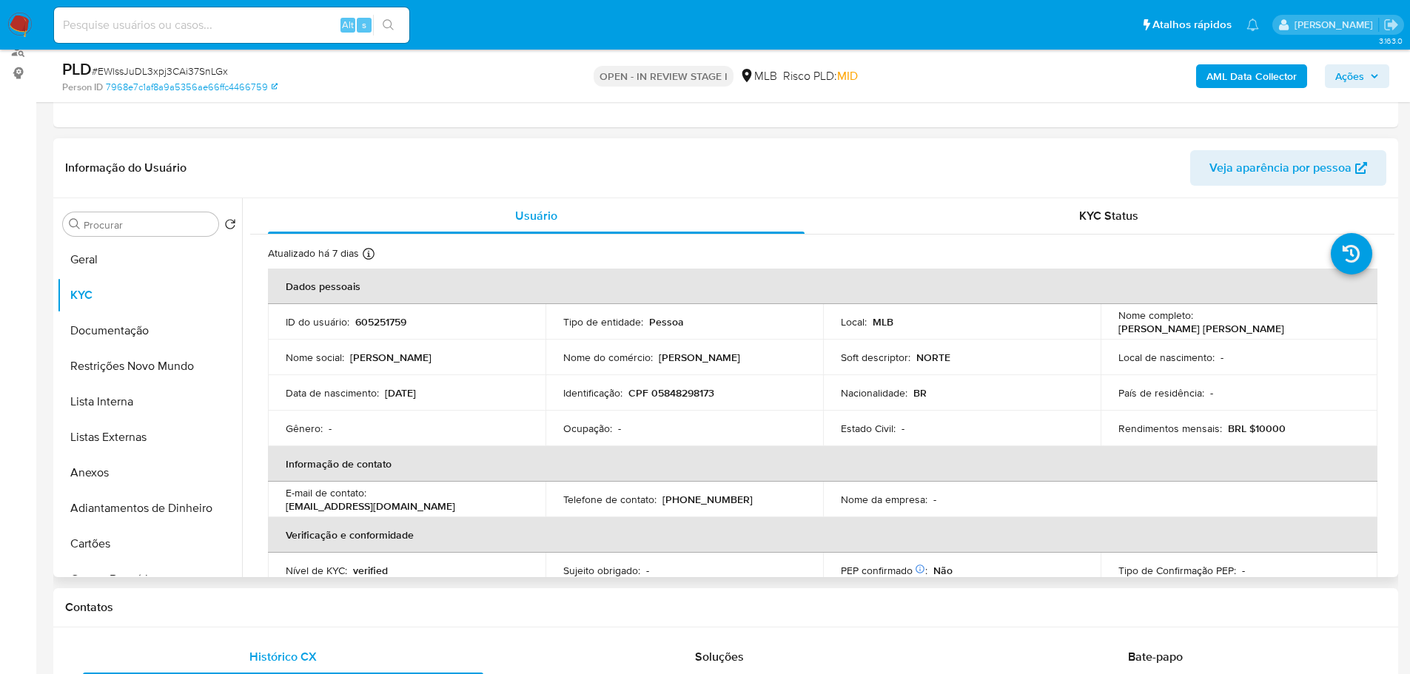
click at [680, 392] on p "CPF 05848298173" at bounding box center [672, 392] width 86 height 13
copy p "05848298173"
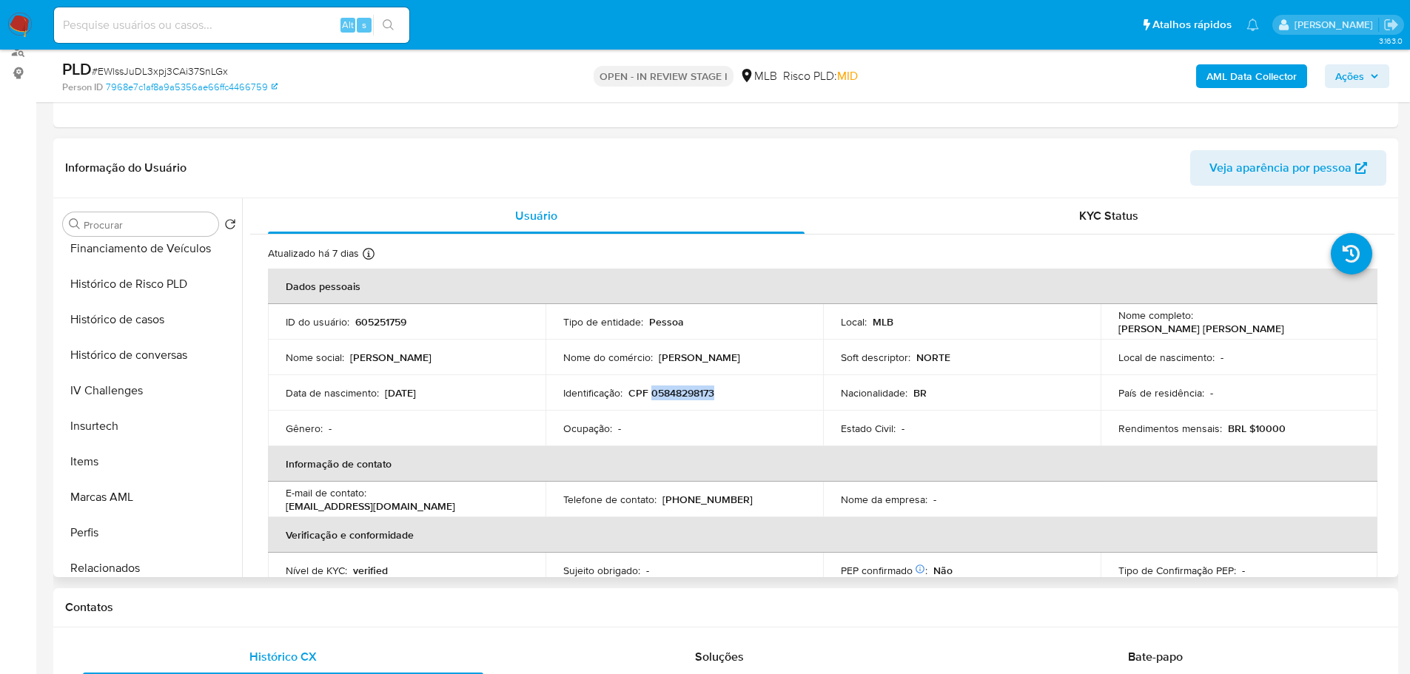
scroll to position [507, 0]
click at [141, 426] on button "Histórico de casos" at bounding box center [143, 428] width 173 height 36
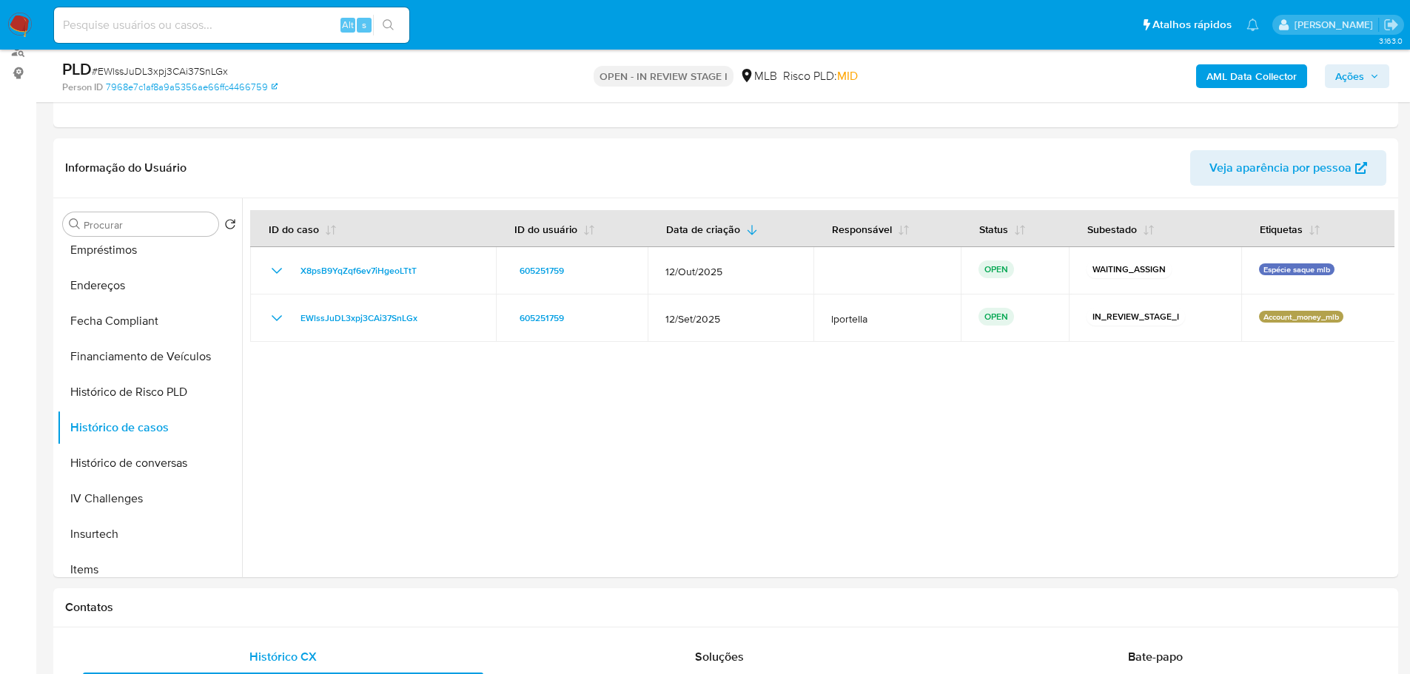
click at [1248, 68] on b "AML Data Collector" at bounding box center [1252, 76] width 90 height 24
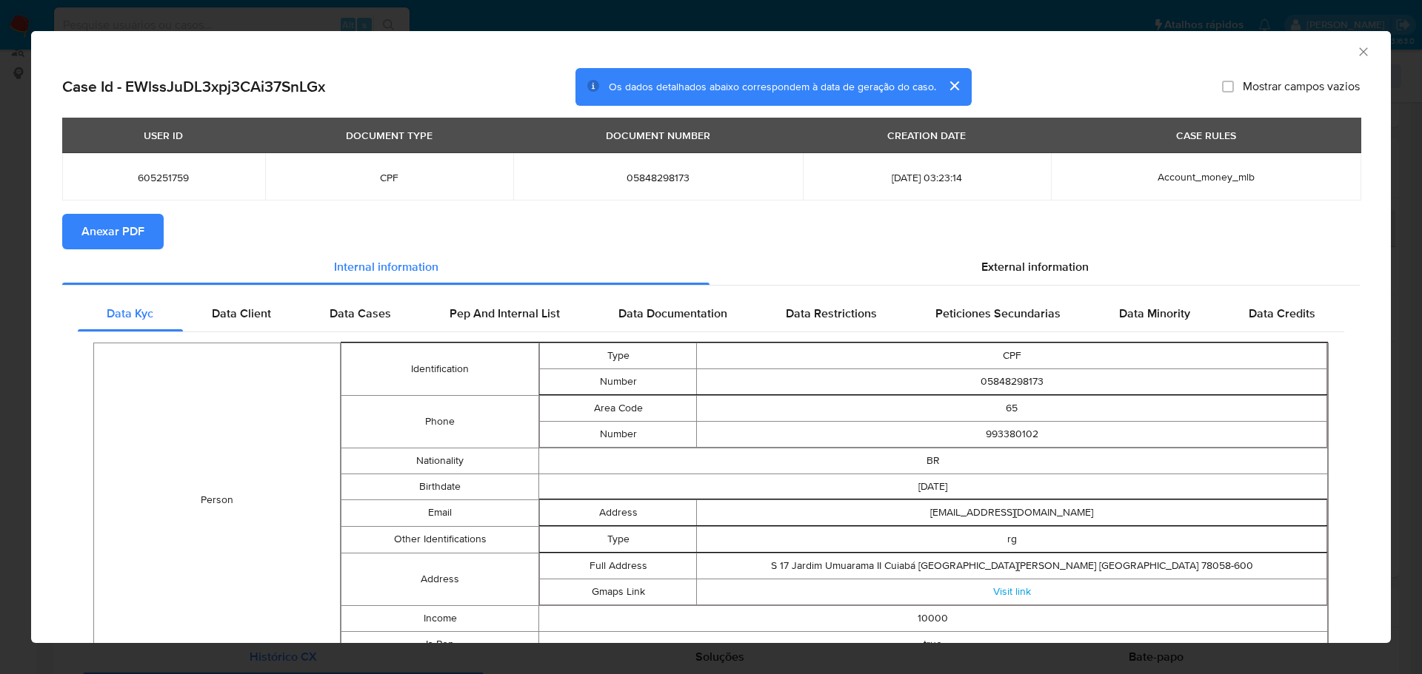
click at [144, 234] on button "Anexar PDF" at bounding box center [112, 232] width 101 height 36
click at [1359, 53] on icon "Fechar a janela" at bounding box center [1363, 51] width 8 height 8
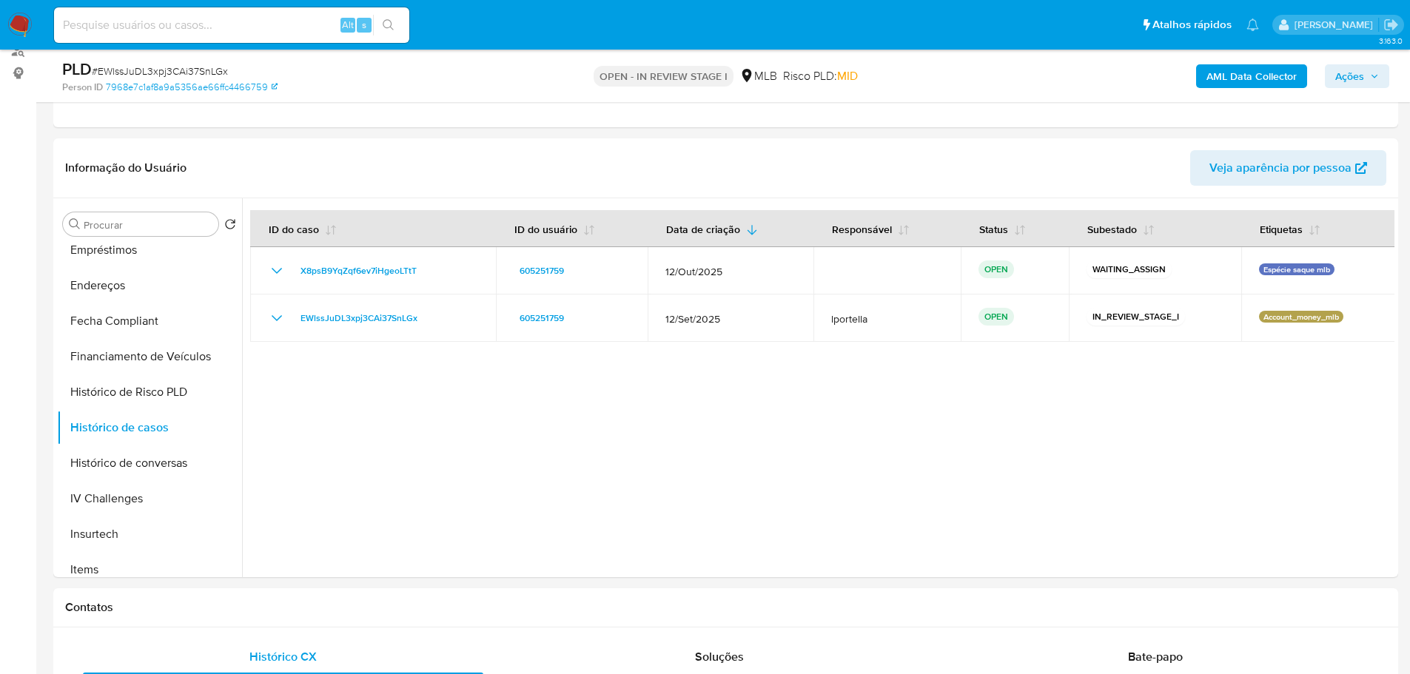
click at [1353, 70] on span "Ações" at bounding box center [1350, 76] width 29 height 24
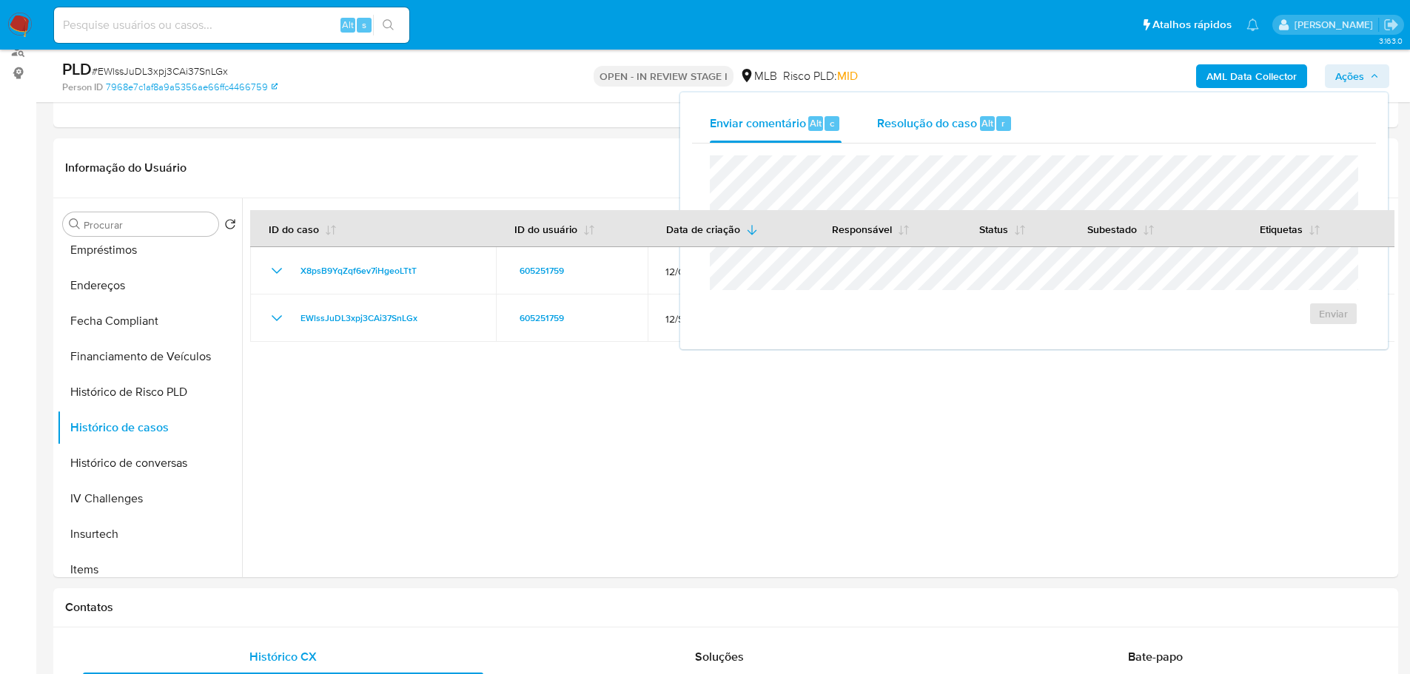
click at [943, 125] on span "Resolução do caso" at bounding box center [927, 122] width 100 height 17
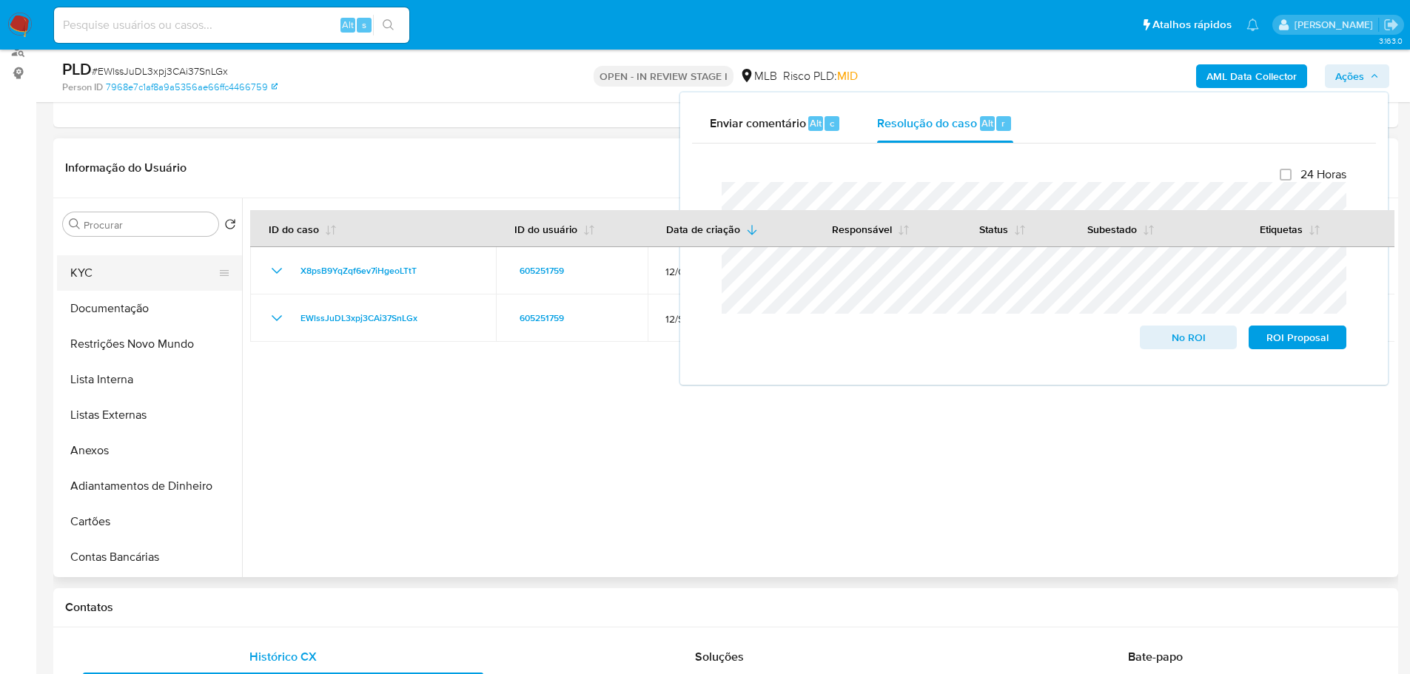
scroll to position [0, 0]
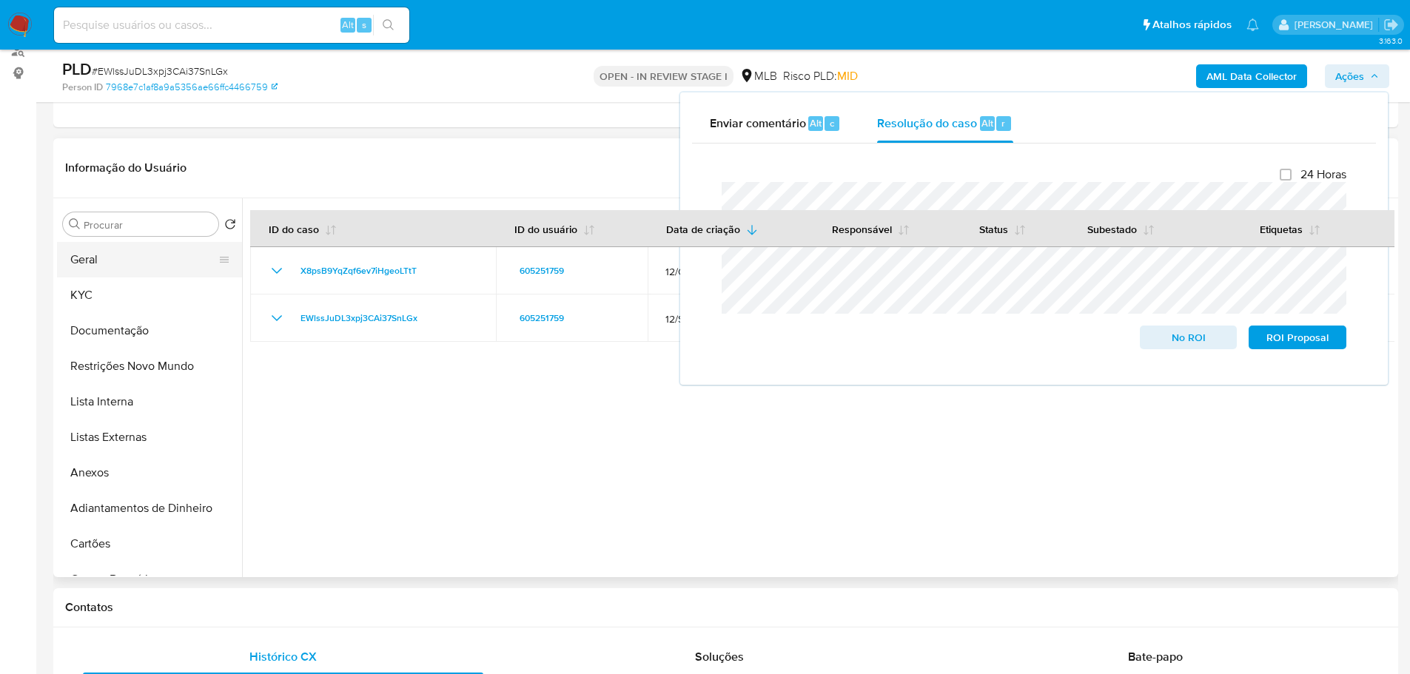
click at [109, 268] on button "Geral" at bounding box center [143, 260] width 173 height 36
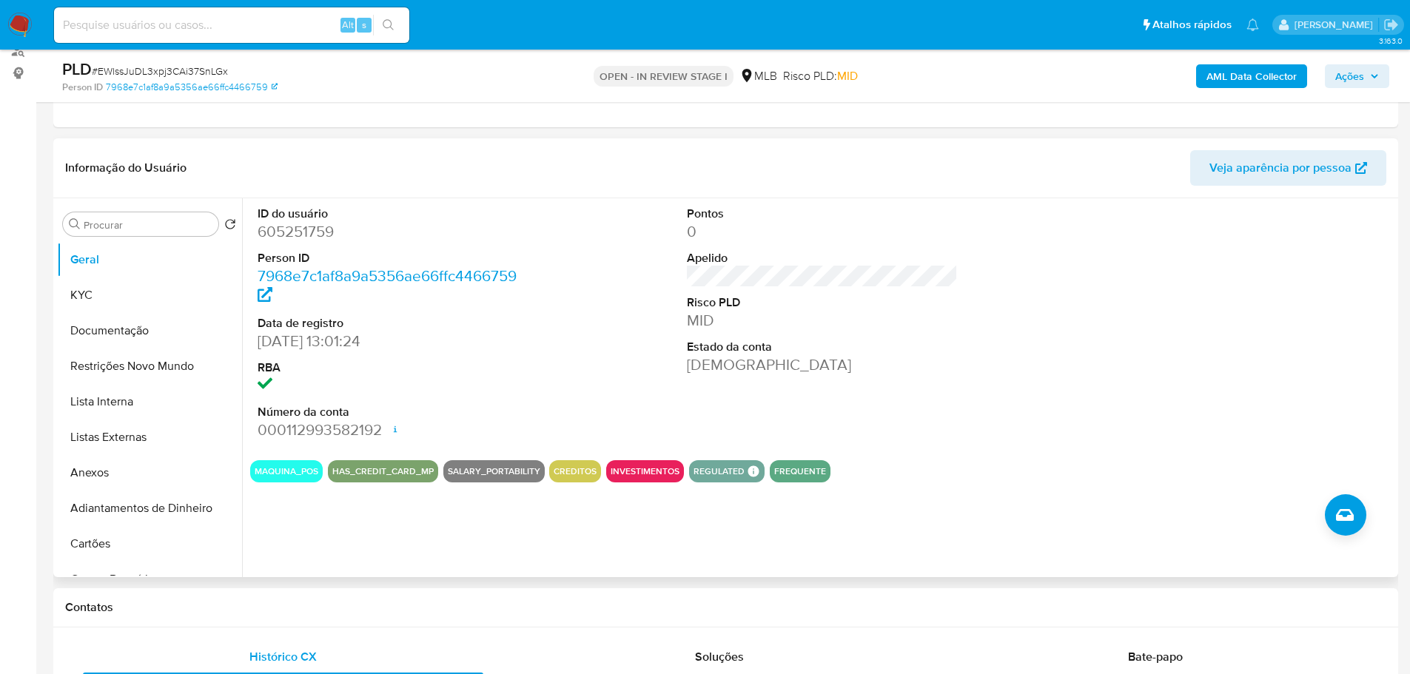
scroll to position [592, 0]
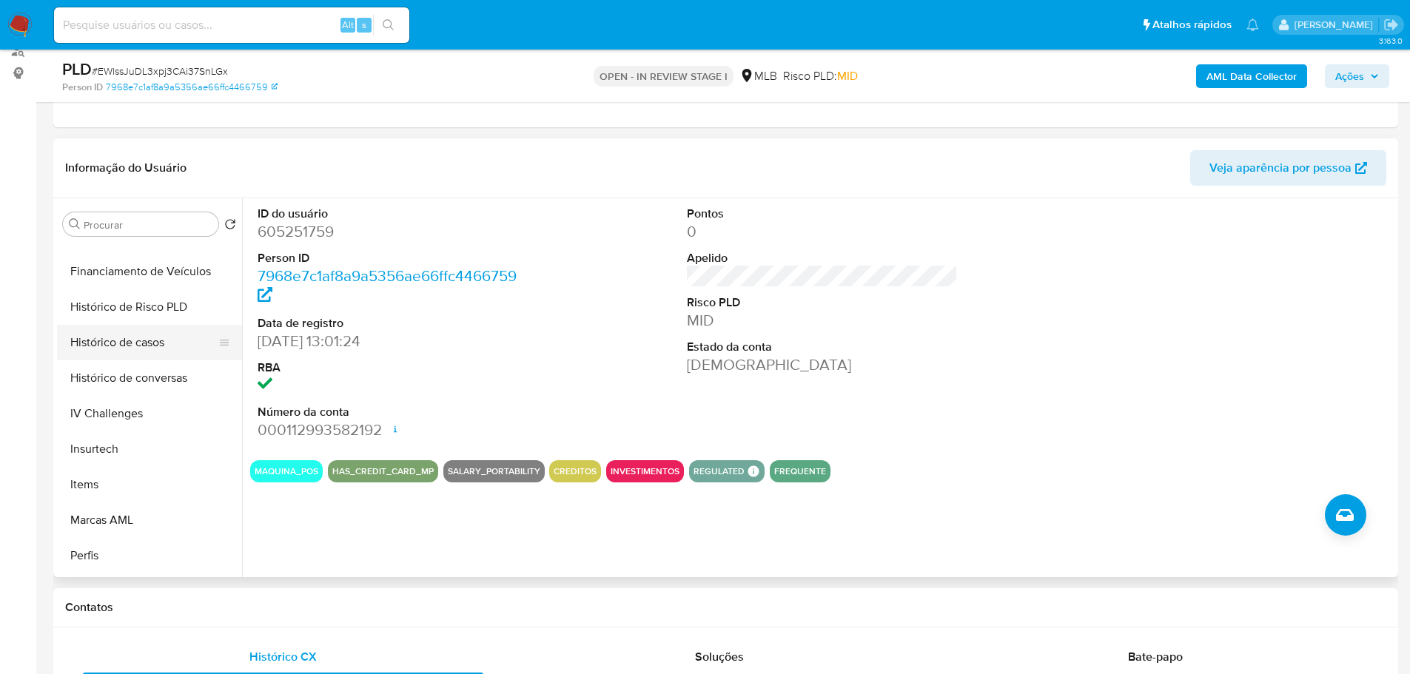
click at [158, 350] on button "Histórico de casos" at bounding box center [143, 343] width 173 height 36
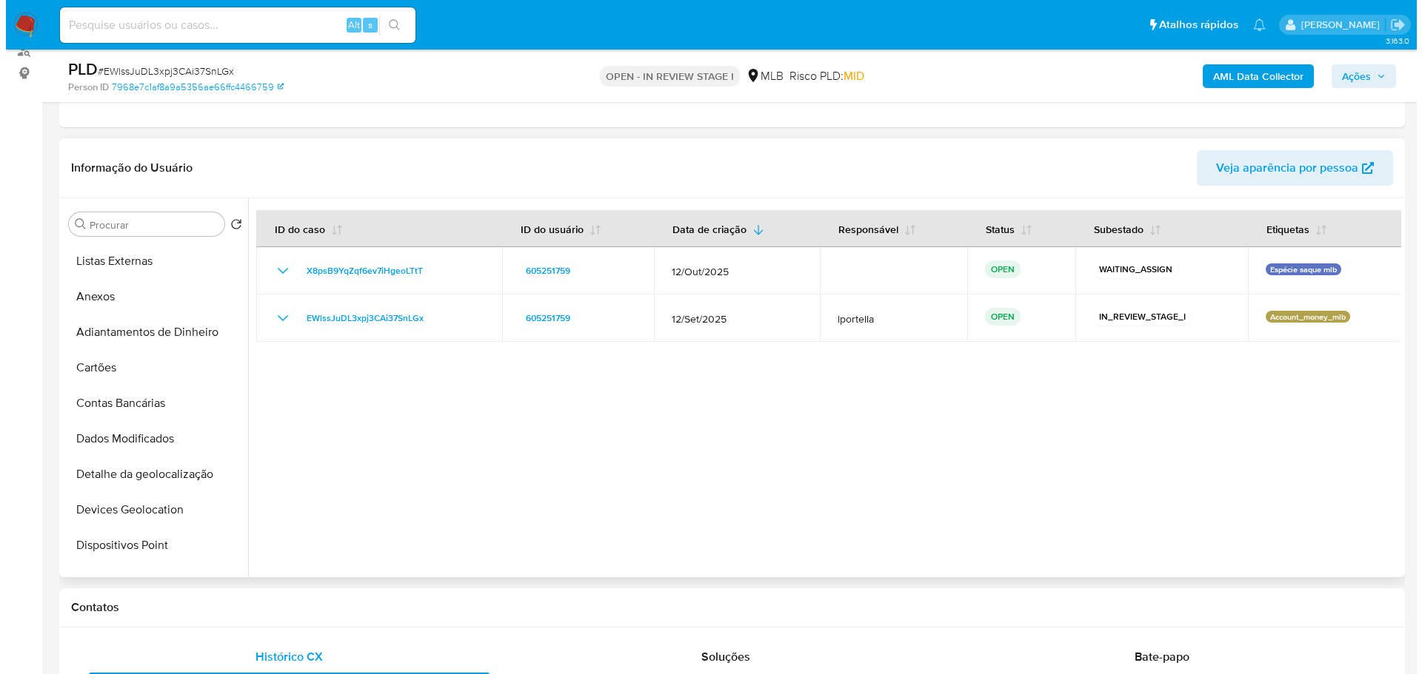
scroll to position [0, 0]
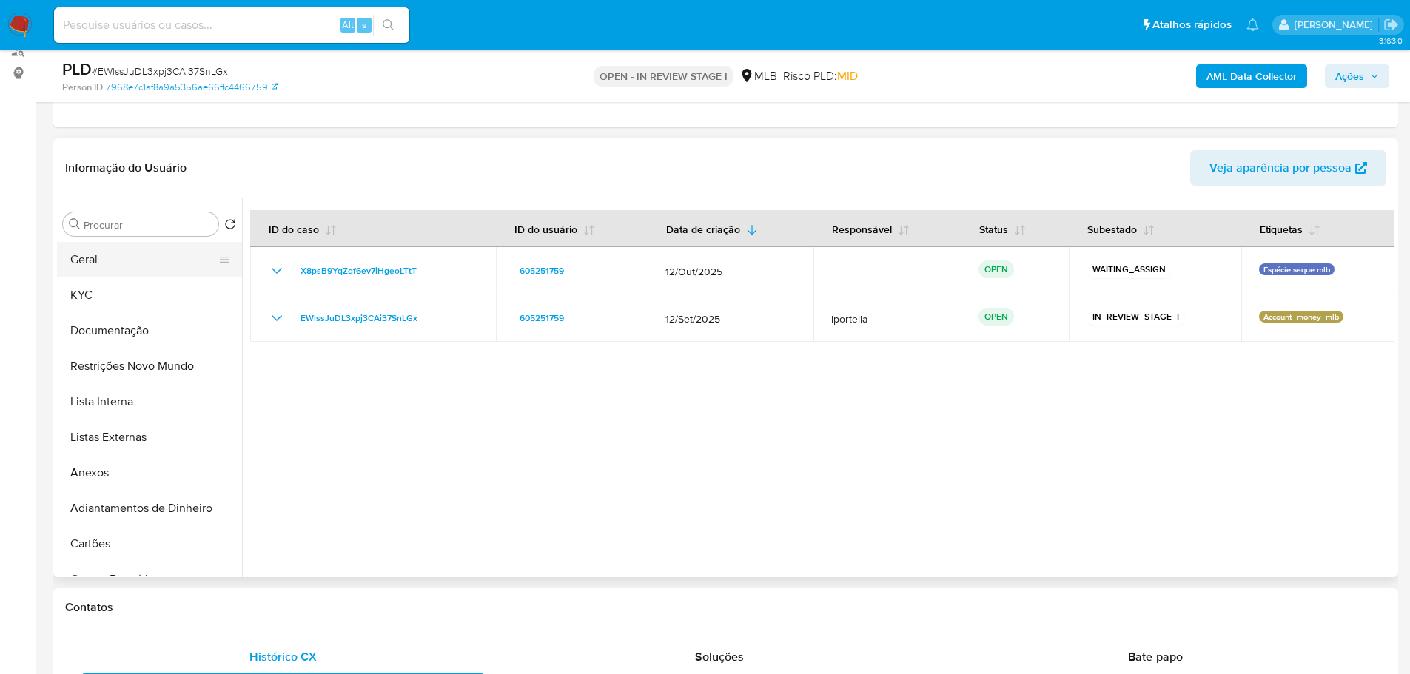
click at [120, 275] on button "Geral" at bounding box center [143, 260] width 173 height 36
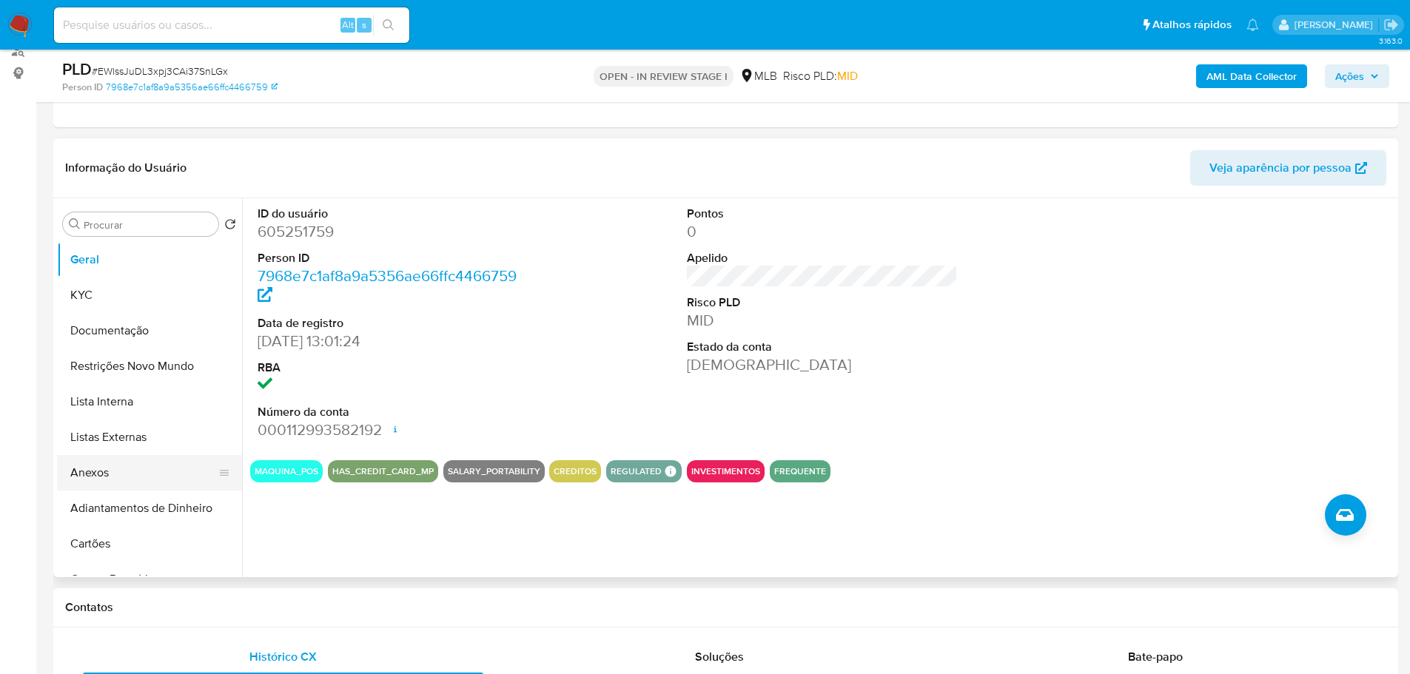
click at [141, 462] on button "Anexos" at bounding box center [143, 473] width 173 height 36
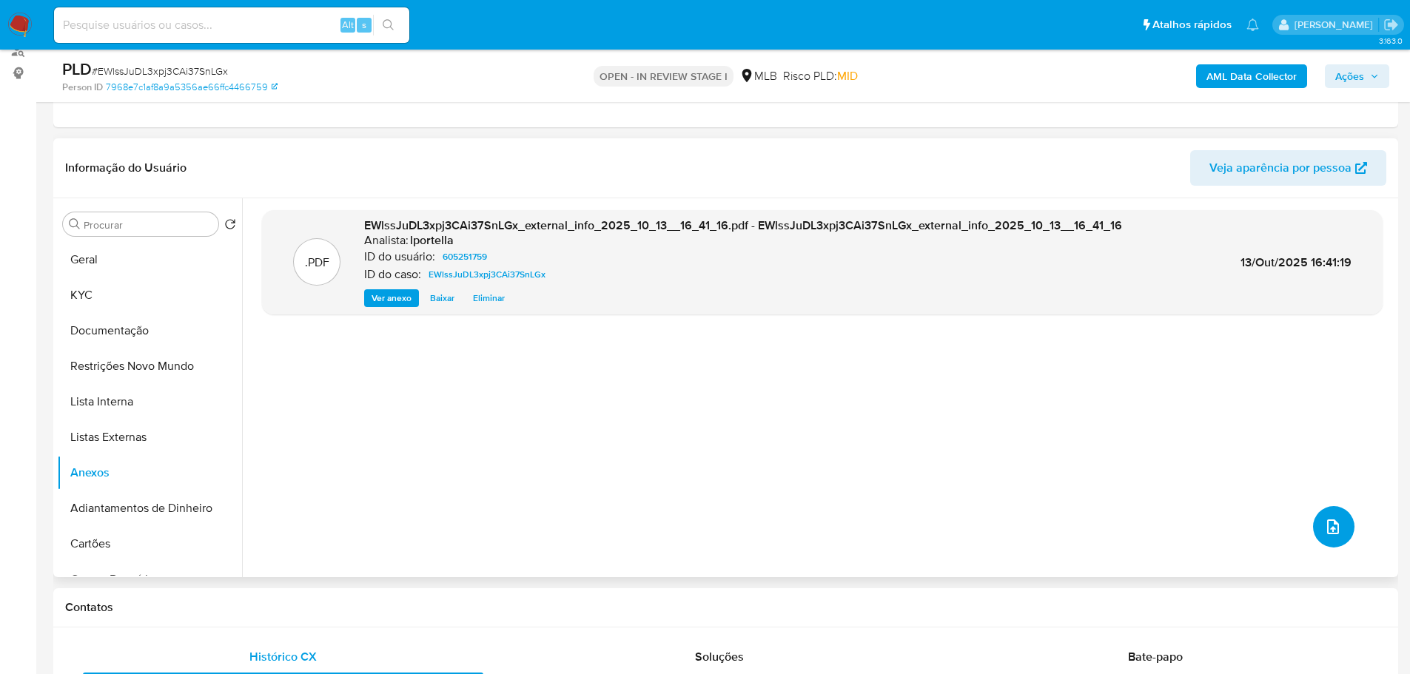
click at [1327, 538] on button "upload-file" at bounding box center [1333, 526] width 41 height 41
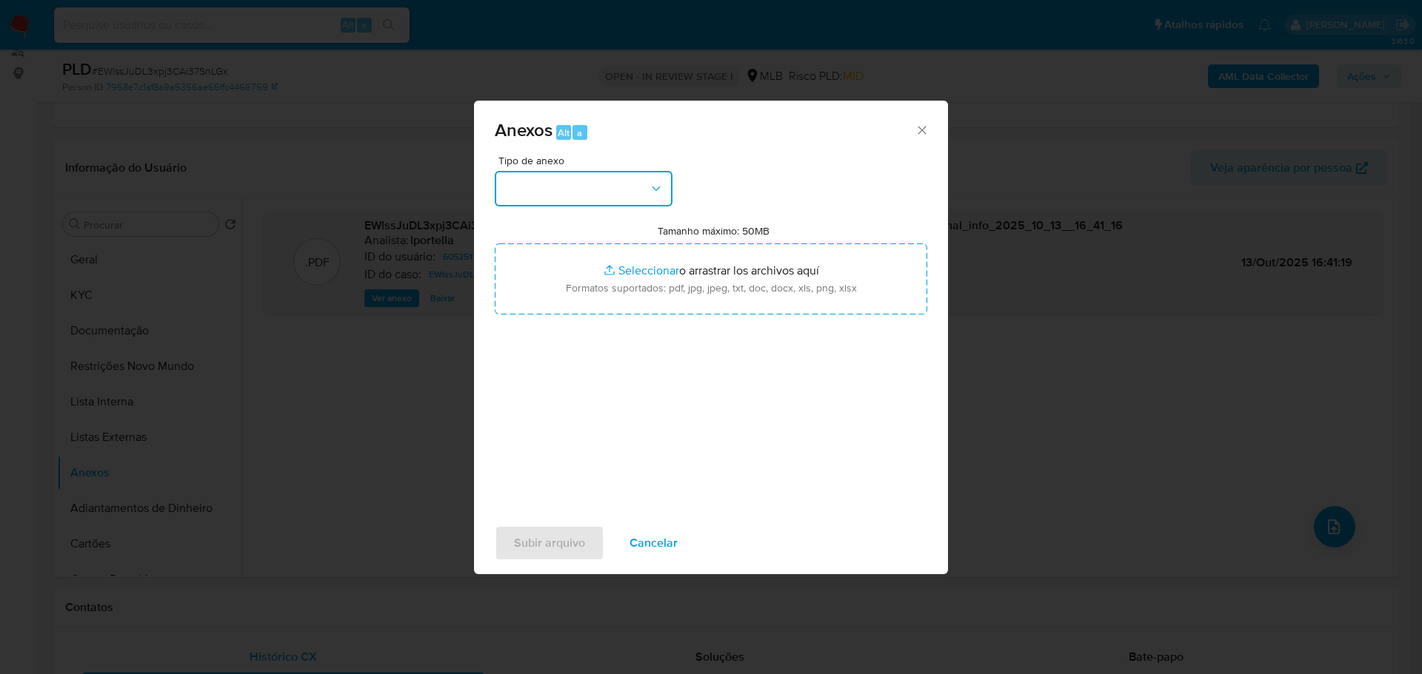
click at [555, 181] on button "button" at bounding box center [584, 189] width 178 height 36
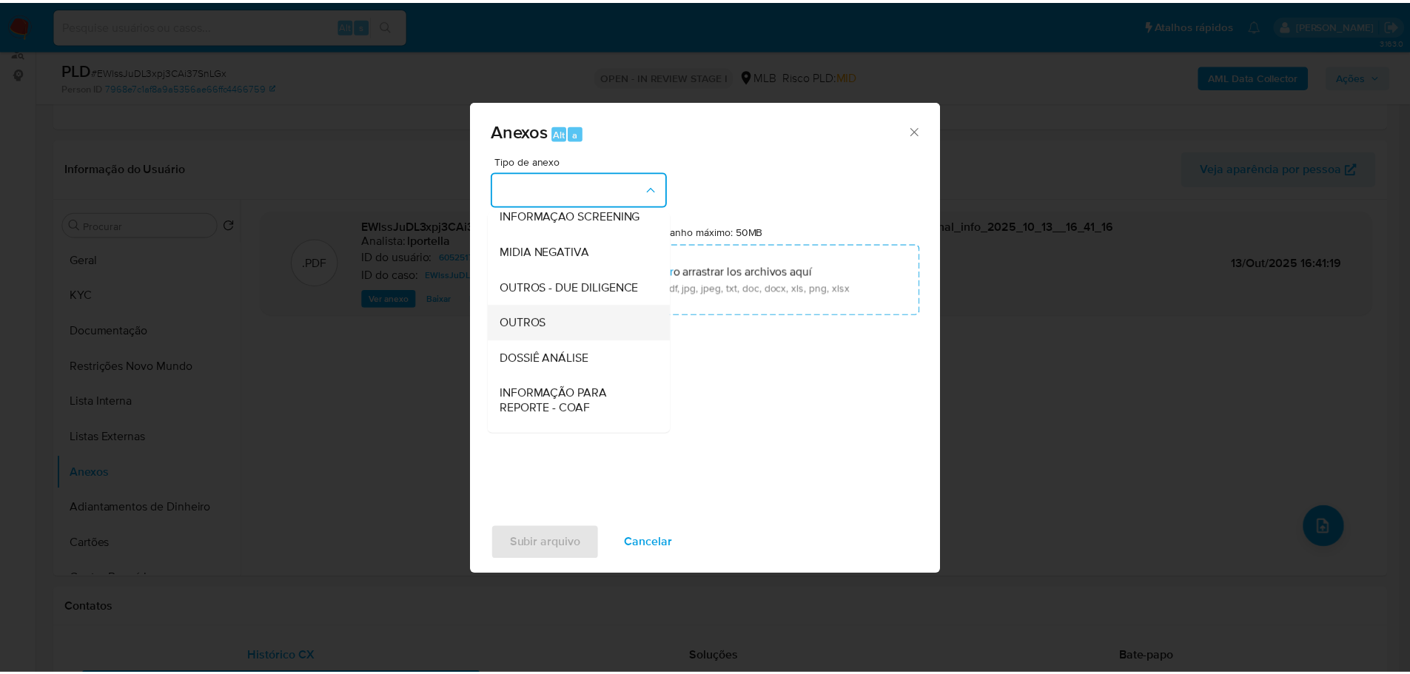
scroll to position [228, 0]
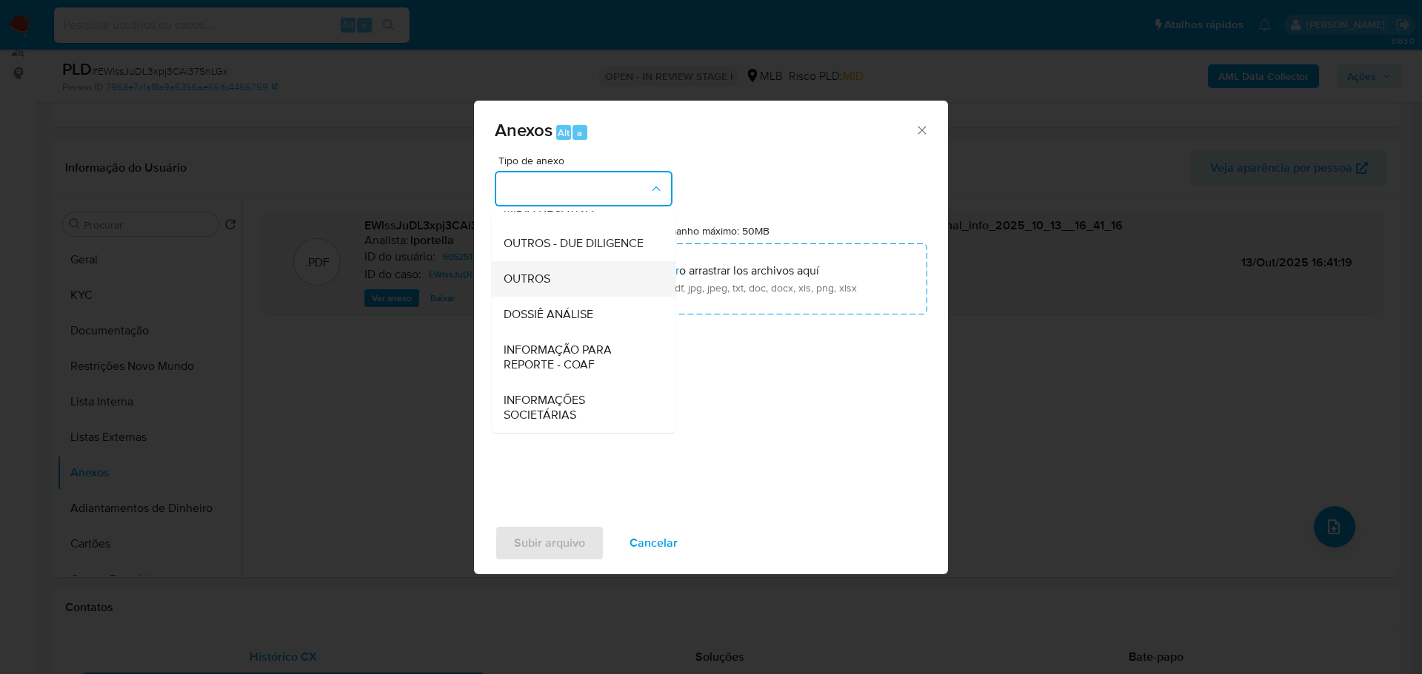
click at [546, 269] on div "OUTROS" at bounding box center [578, 279] width 151 height 36
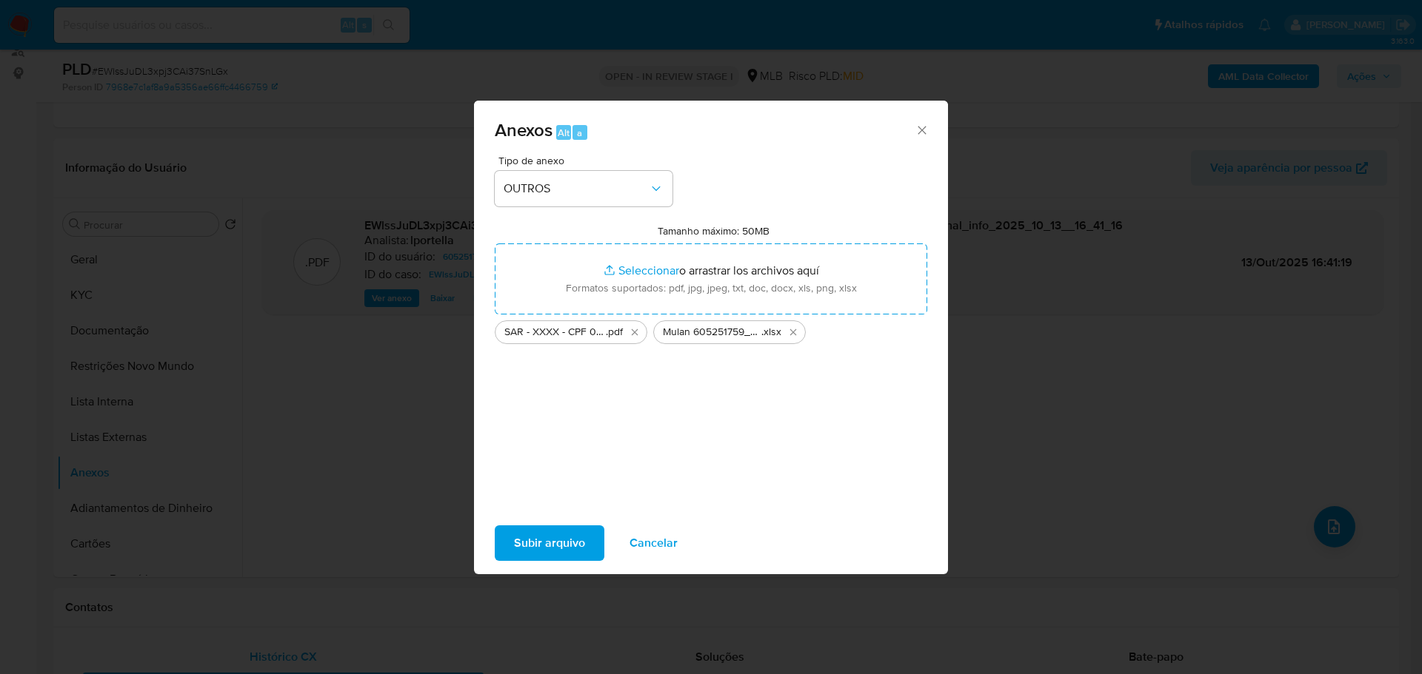
click at [592, 543] on button "Subir arquivo" at bounding box center [550, 544] width 110 height 36
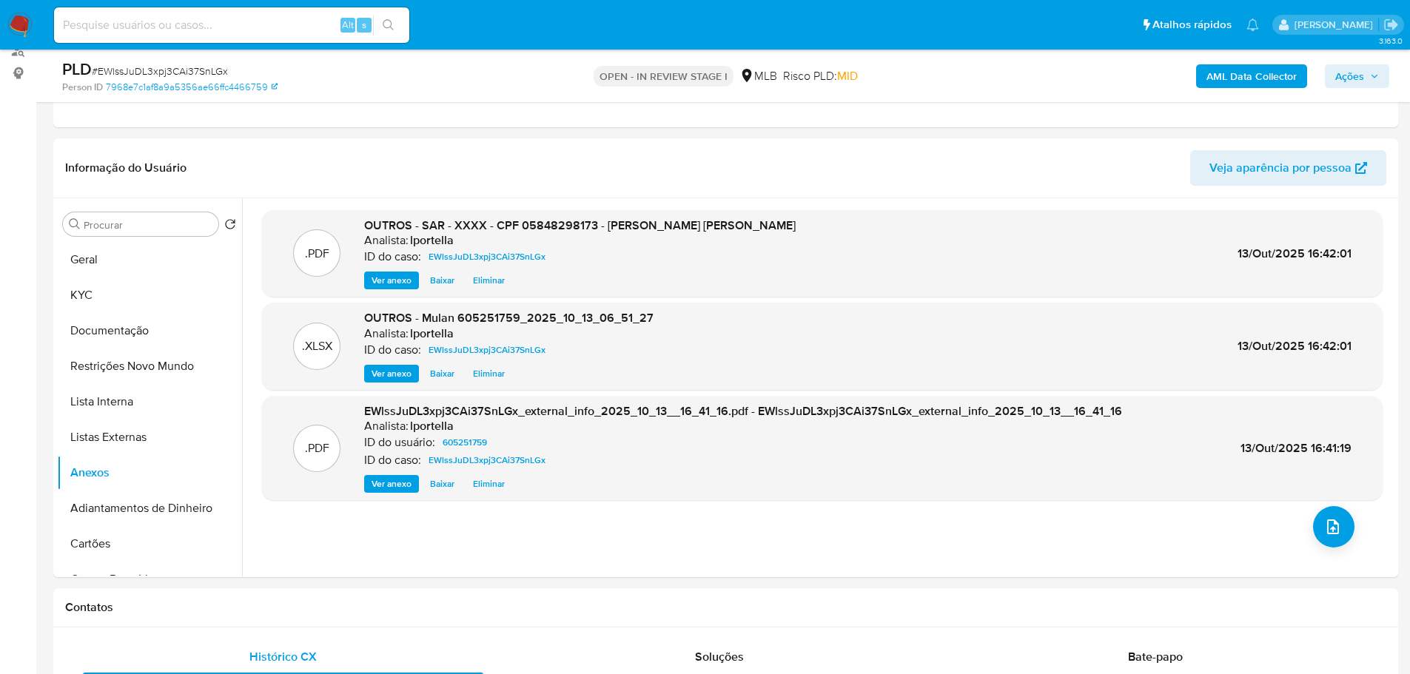
click at [1342, 73] on span "Ações" at bounding box center [1350, 76] width 29 height 24
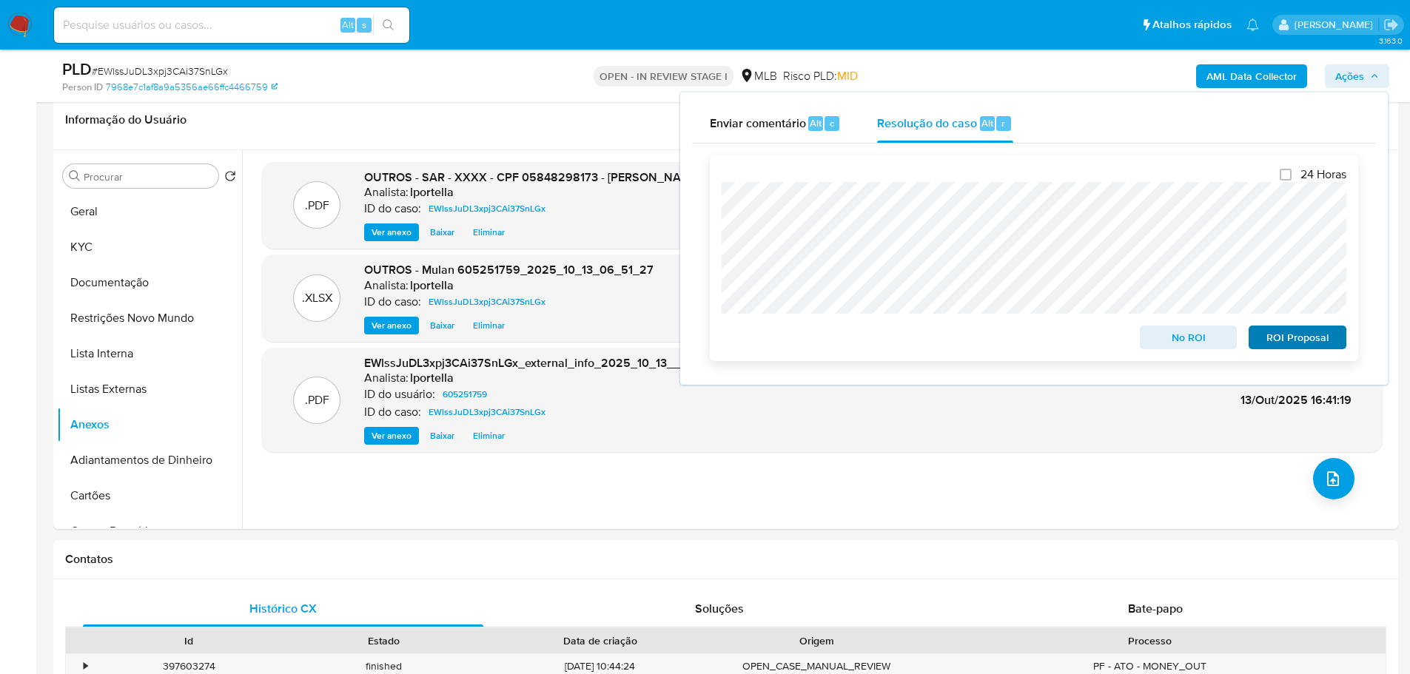
scroll to position [260, 0]
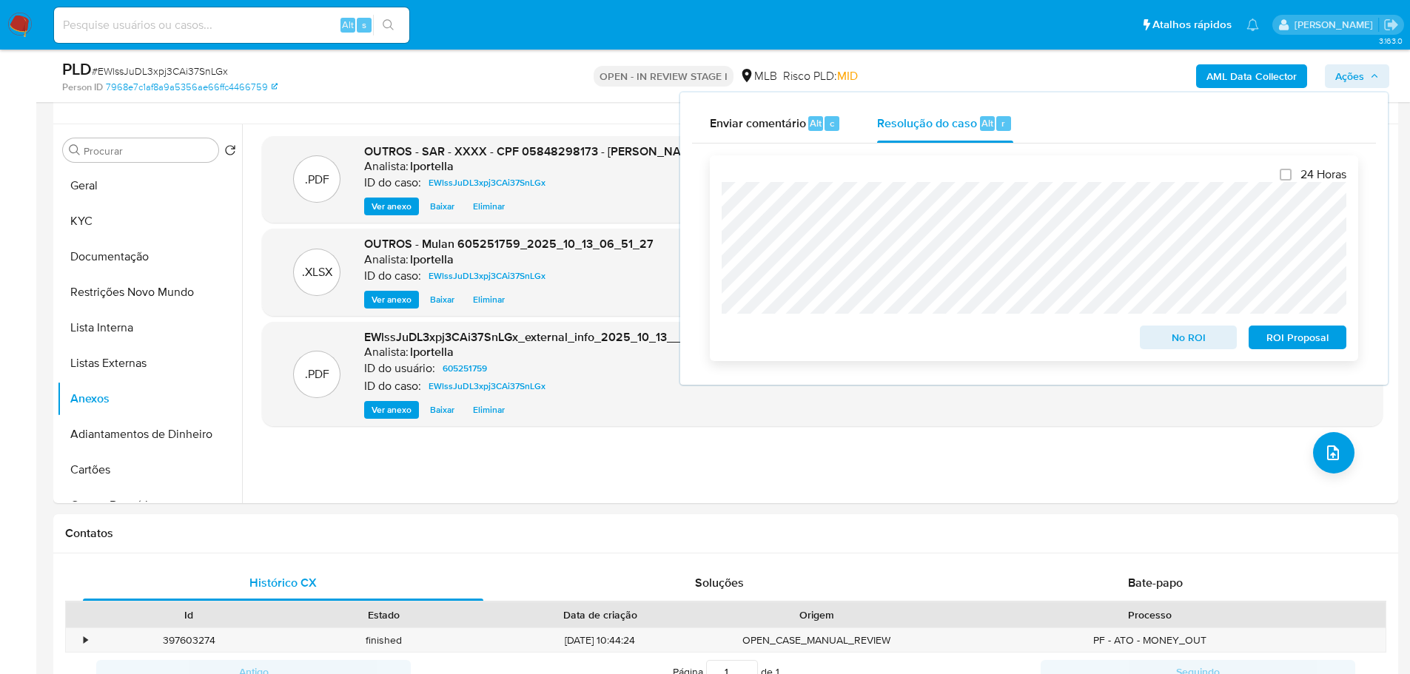
click at [1307, 335] on span "ROI Proposal" at bounding box center [1297, 337] width 77 height 21
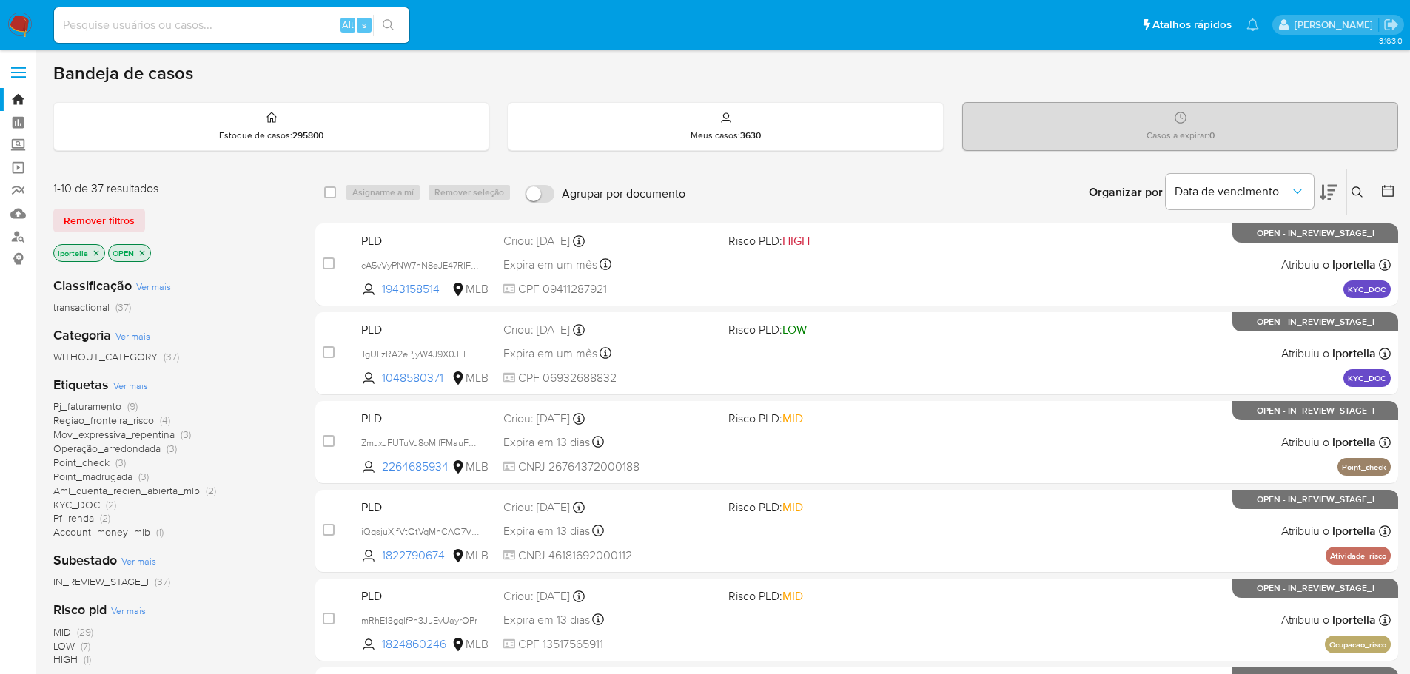
click at [143, 30] on input at bounding box center [231, 25] width 355 height 19
paste input "2217030257"
type input "2217030257"
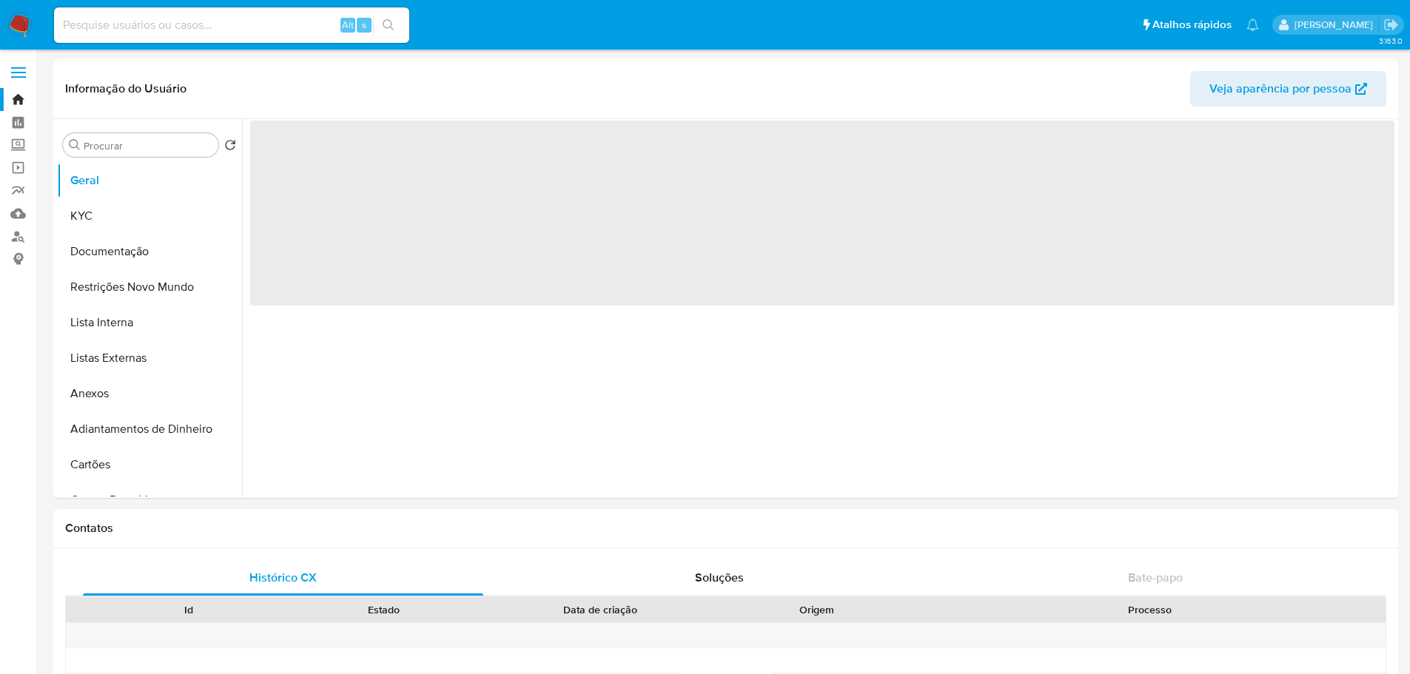
select select "10"
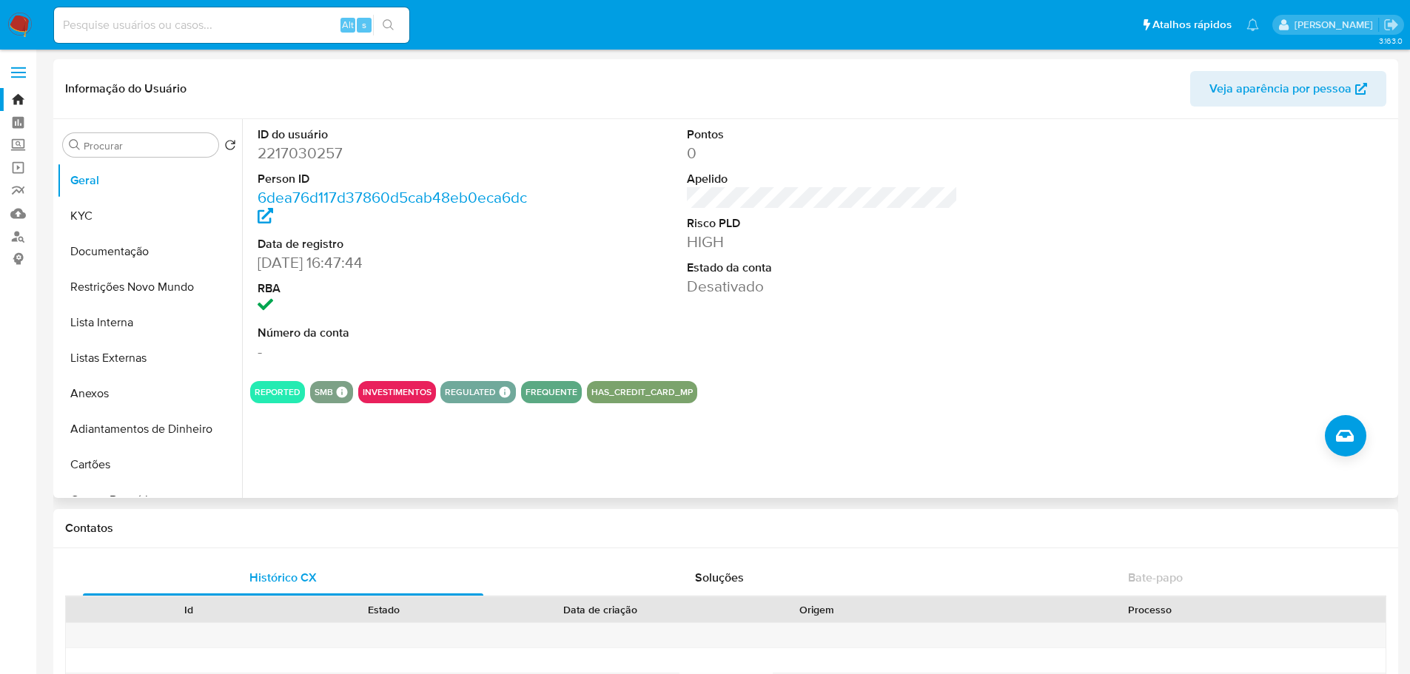
scroll to position [592, 0]
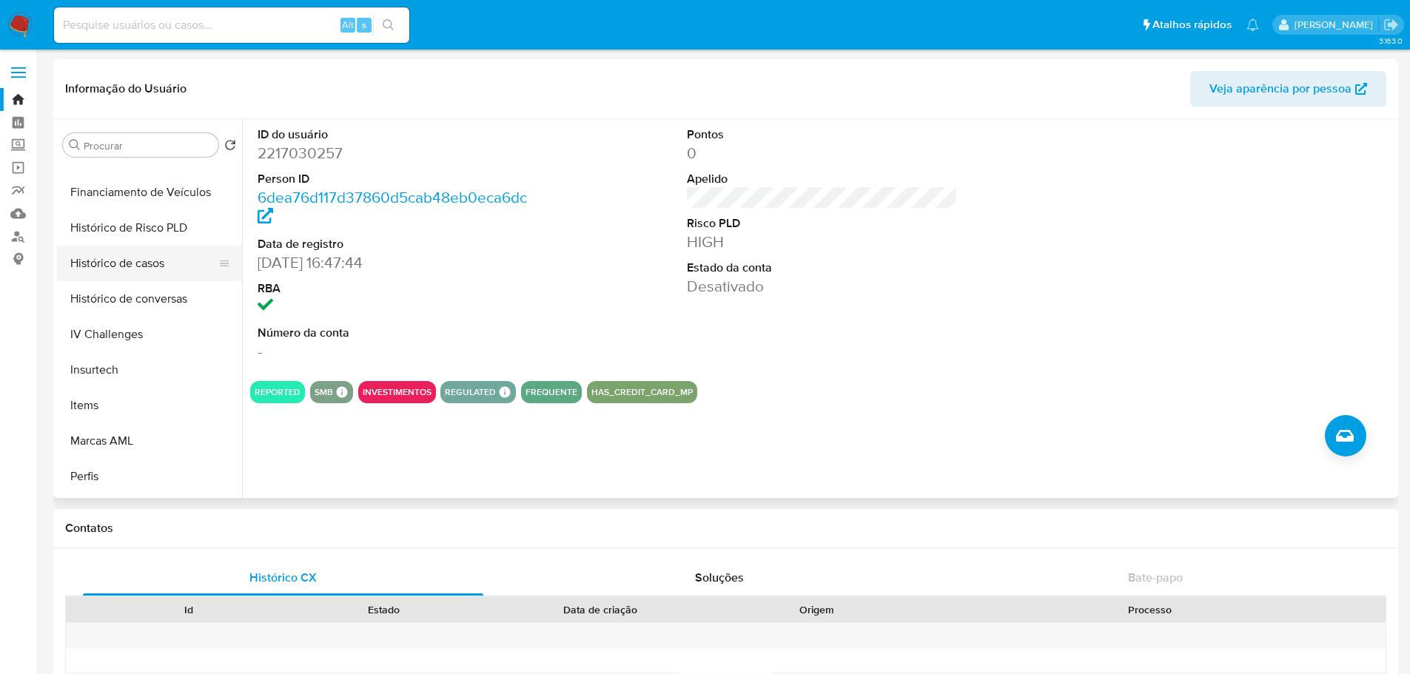
click at [123, 256] on button "Histórico de casos" at bounding box center [143, 264] width 173 height 36
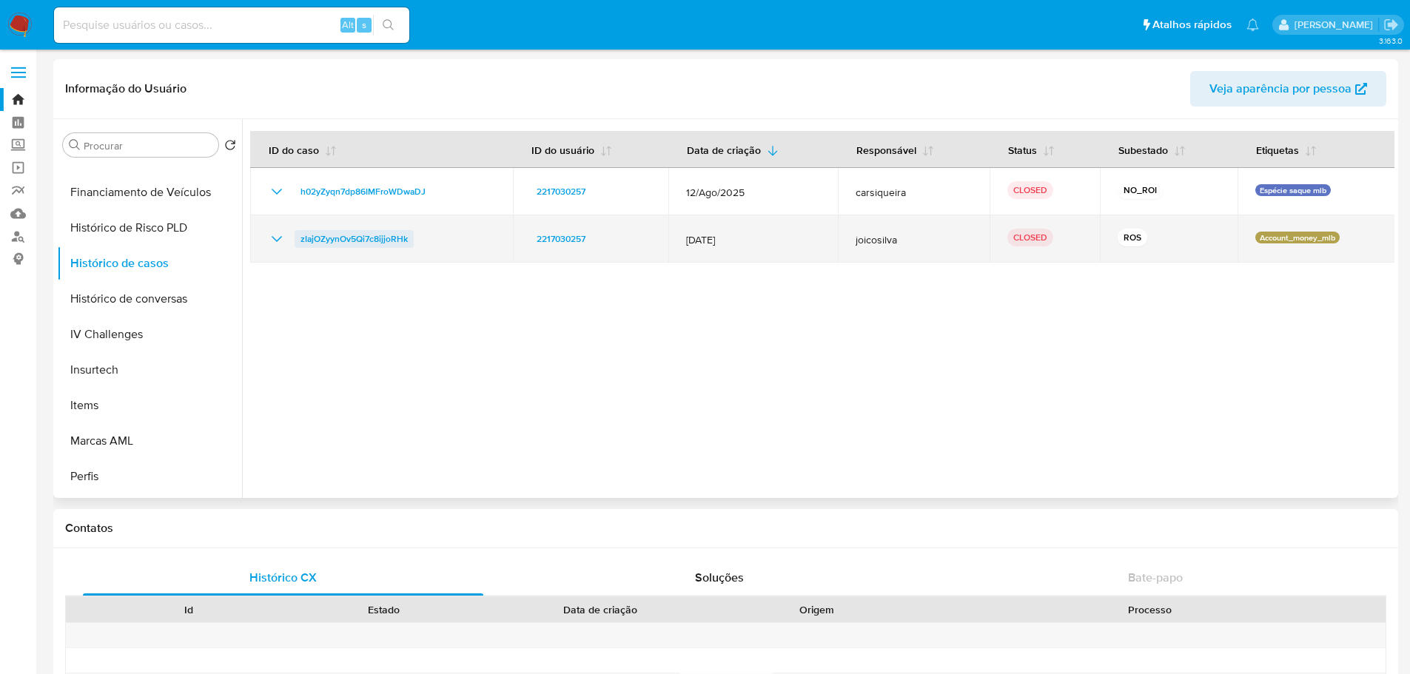
click at [368, 240] on span "zIajOZyynOv5Qi7c8ijjoRHk" at bounding box center [354, 239] width 107 height 18
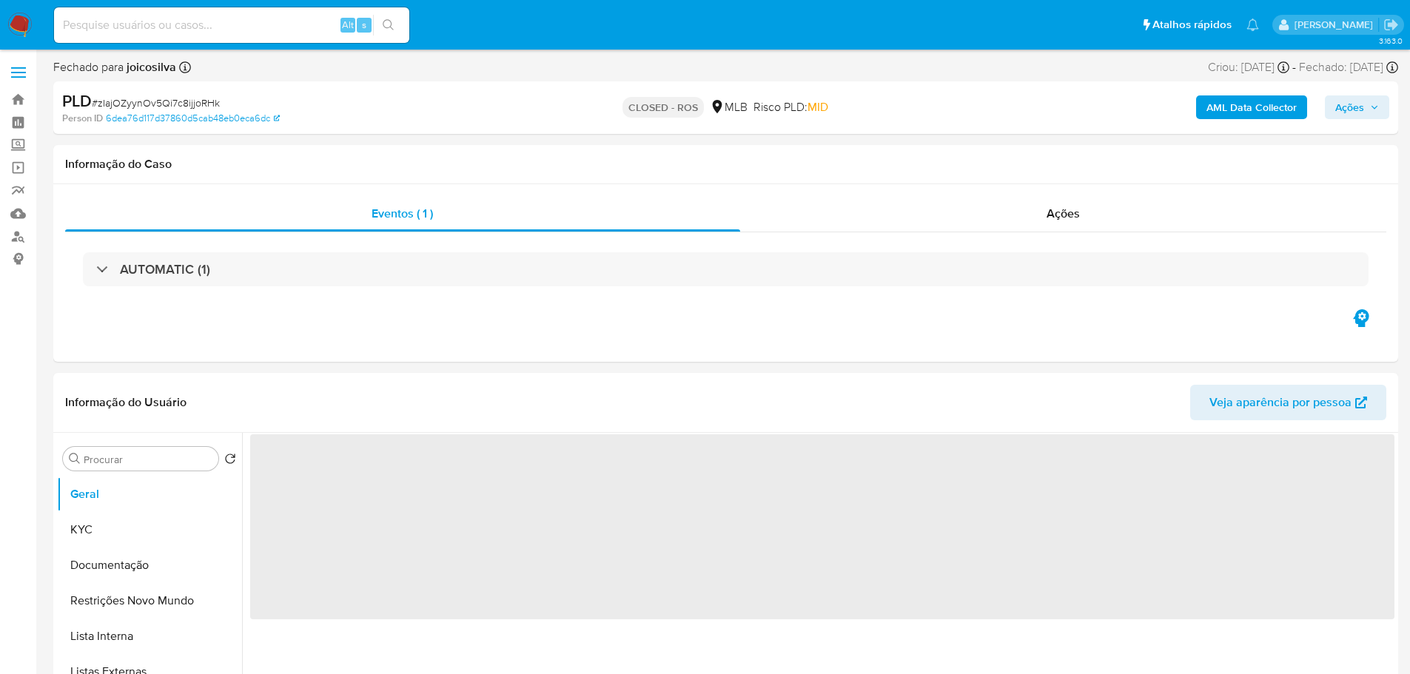
select select "10"
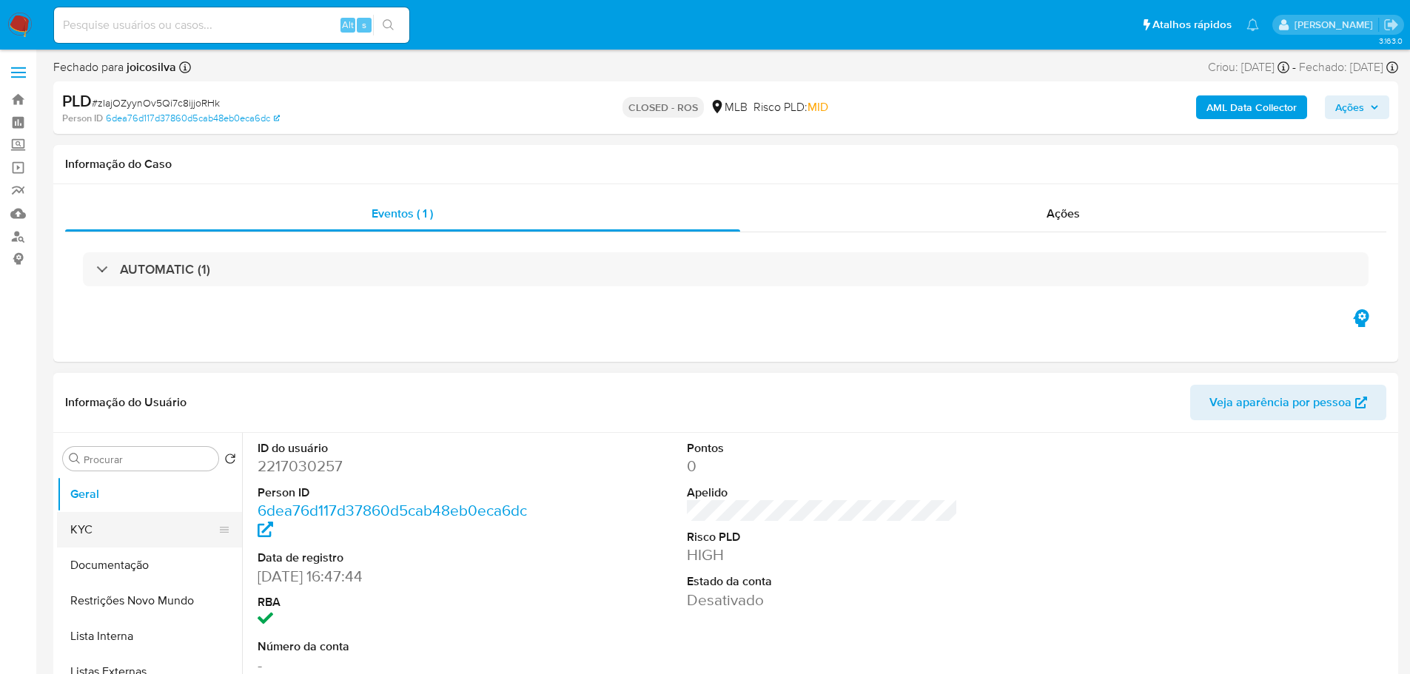
click at [104, 519] on button "KYC" at bounding box center [143, 530] width 173 height 36
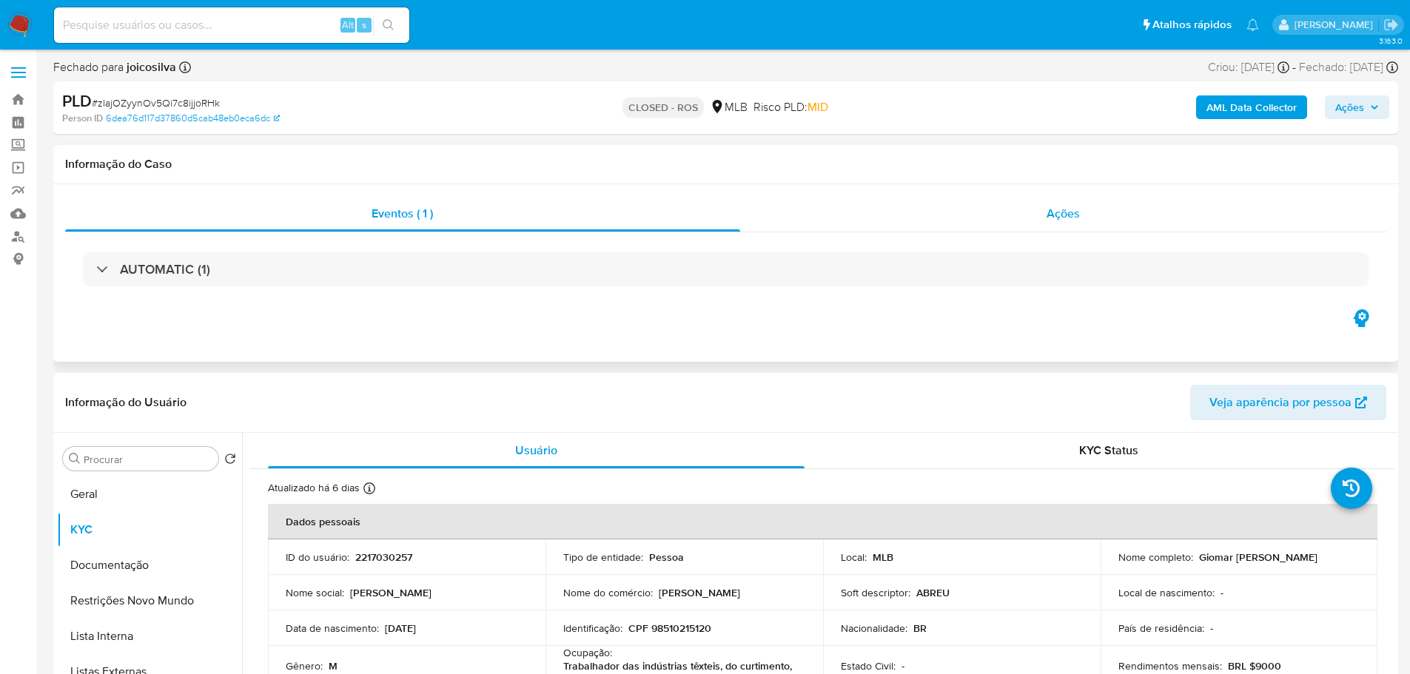
click at [1035, 215] on div "Ações" at bounding box center [1063, 214] width 647 height 36
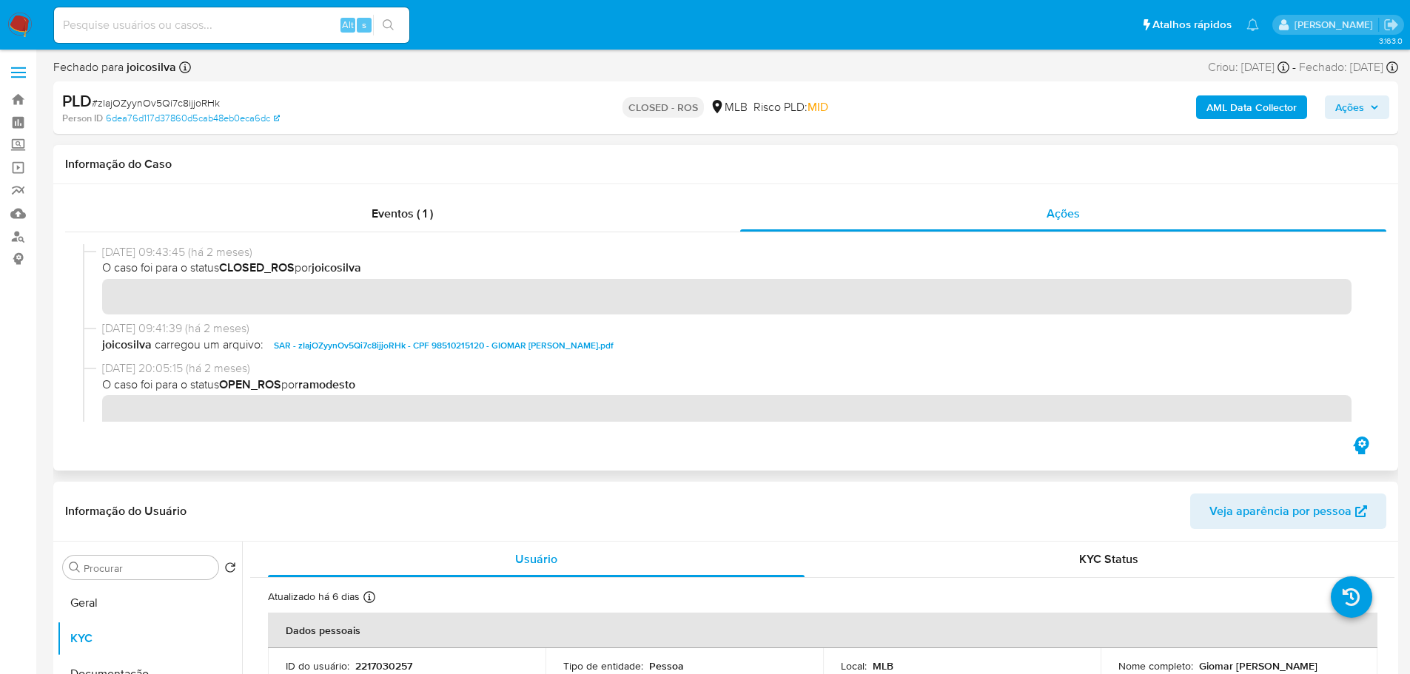
drag, startPoint x: 161, startPoint y: 254, endPoint x: 102, endPoint y: 255, distance: 59.2
click at [102, 255] on span "14/08/2025 09:43:45 (há 2 meses)" at bounding box center [732, 252] width 1261 height 16
click at [224, 30] on input at bounding box center [231, 25] width 355 height 19
paste input "2307233527"
type input "2307233527"
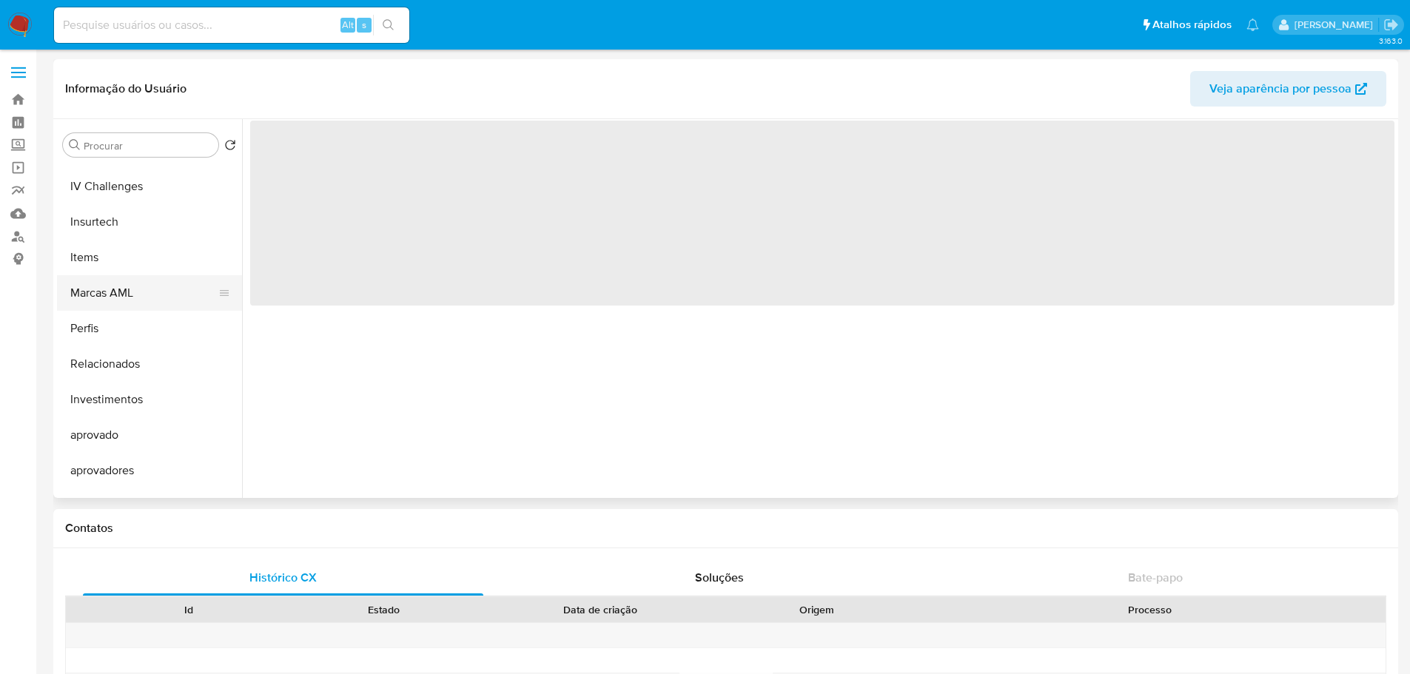
select select "10"
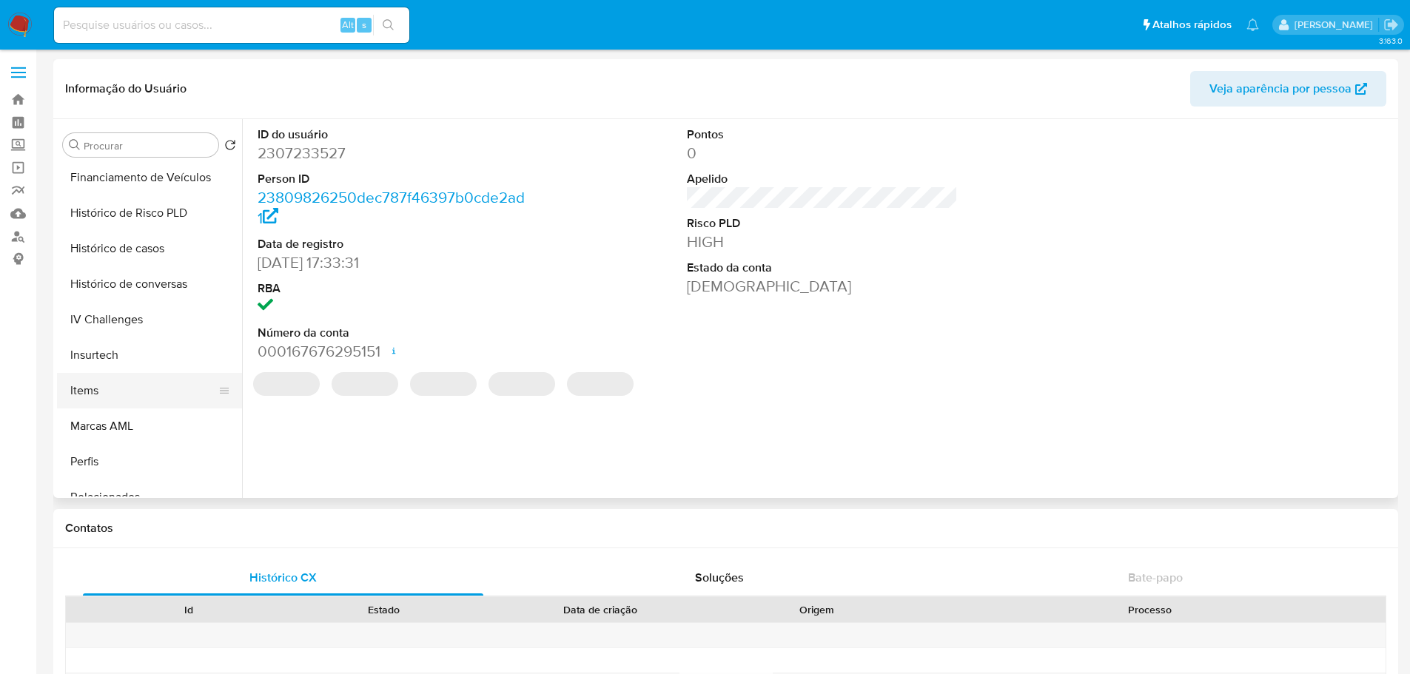
scroll to position [444, 0]
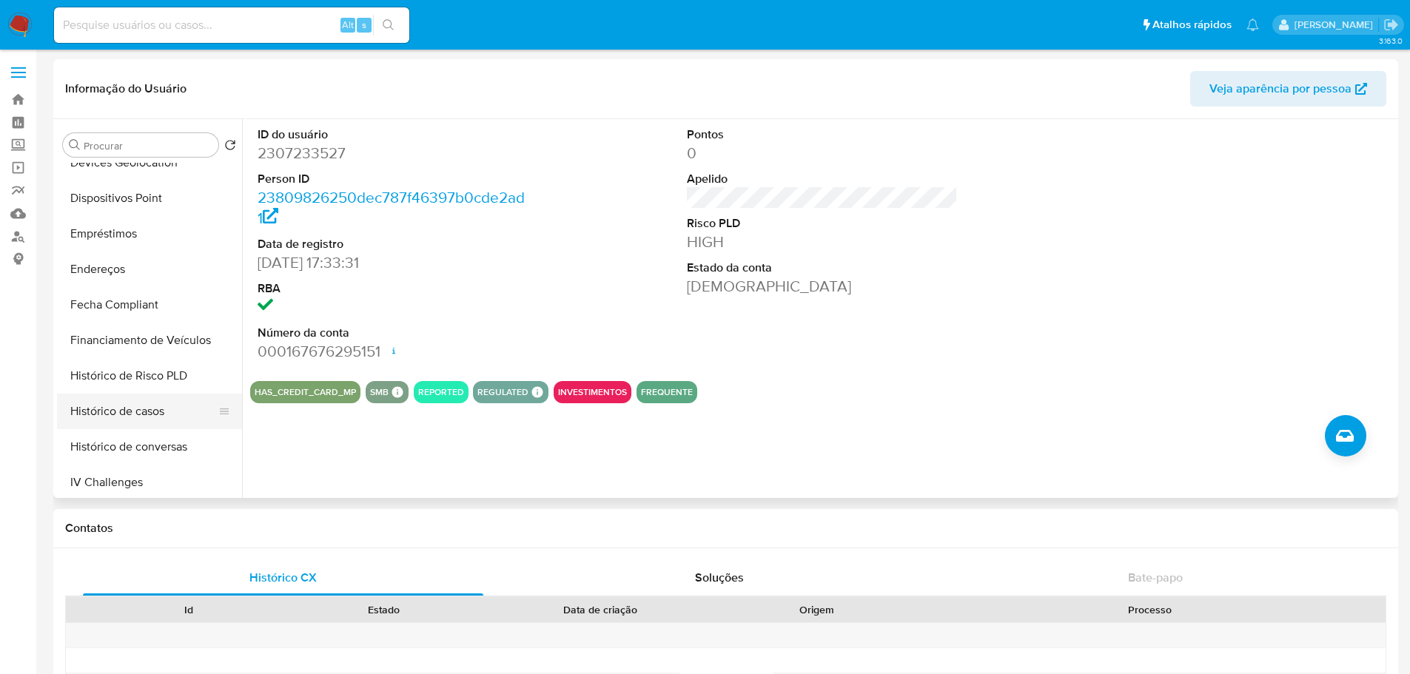
click at [135, 408] on button "Histórico de casos" at bounding box center [143, 412] width 173 height 36
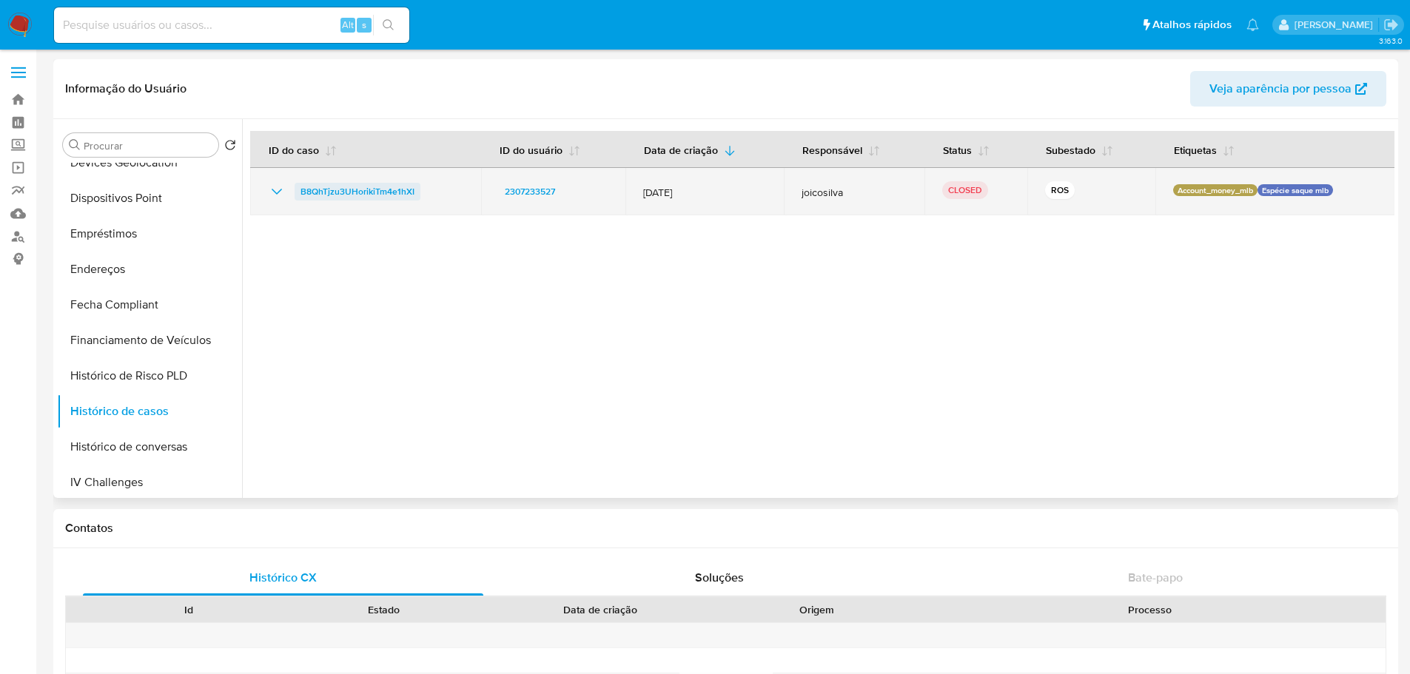
click at [373, 195] on span "B8QhTjzu3UHorikiTm4e1hXI" at bounding box center [358, 192] width 114 height 18
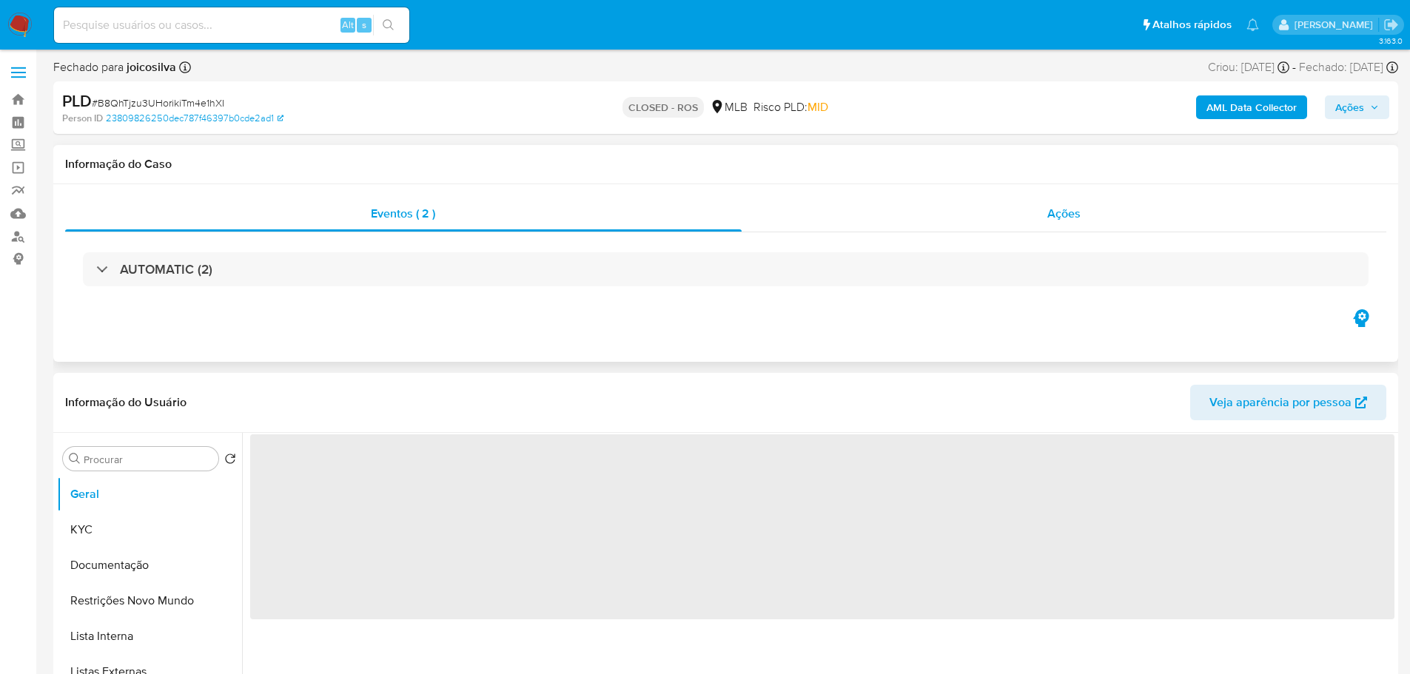
click at [1113, 207] on div "Ações" at bounding box center [1065, 214] width 646 height 36
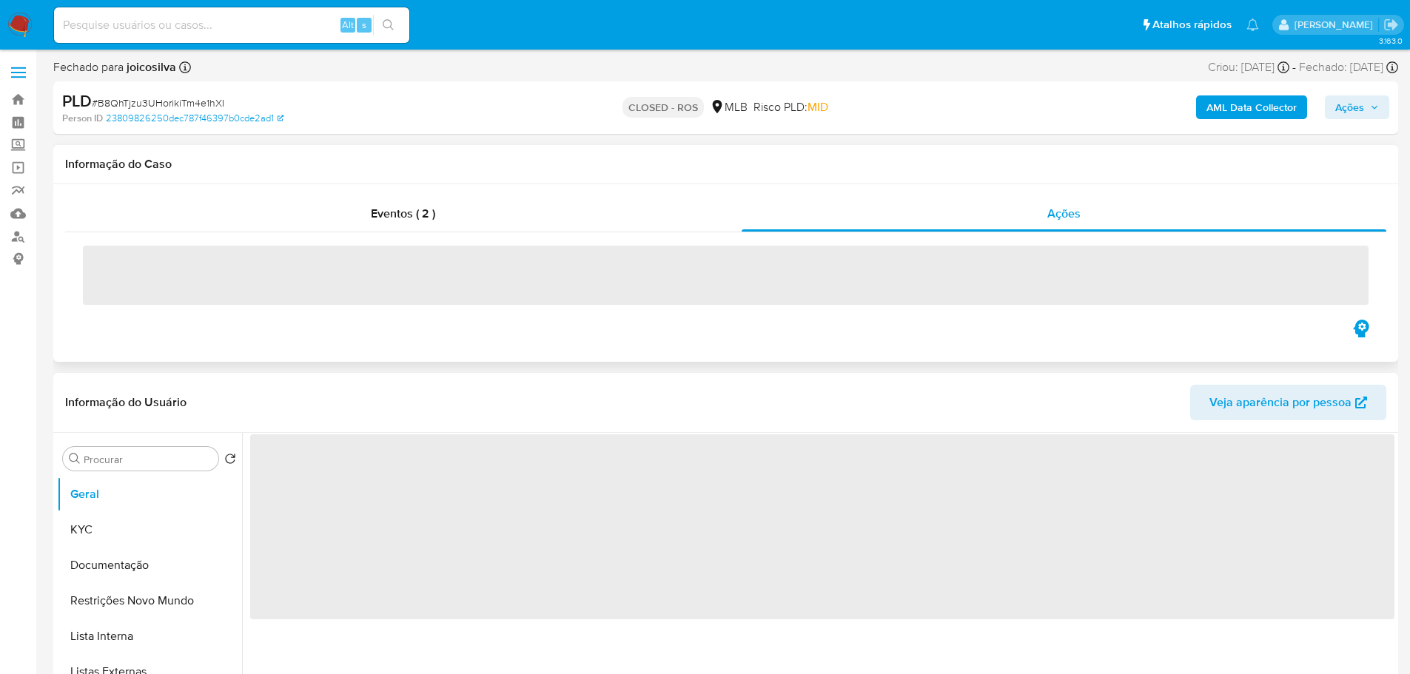
select select "10"
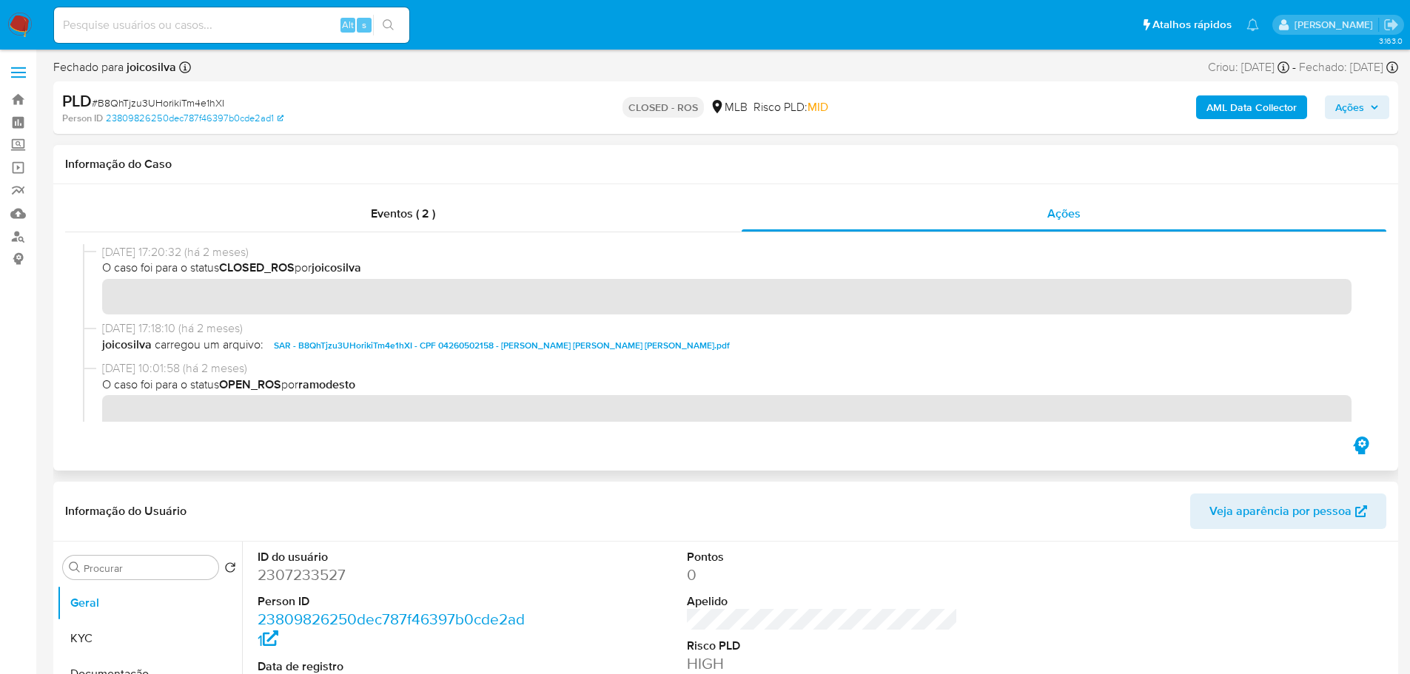
drag, startPoint x: 165, startPoint y: 251, endPoint x: 101, endPoint y: 259, distance: 64.9
click at [101, 259] on div "20/08/2025 17:20:32 (há 2 meses) O caso foi para o status CLOSED_ROS por joicos…" at bounding box center [726, 282] width 1286 height 76
click at [288, 26] on input at bounding box center [231, 25] width 355 height 19
paste input "1943961070"
type input "1943961070"
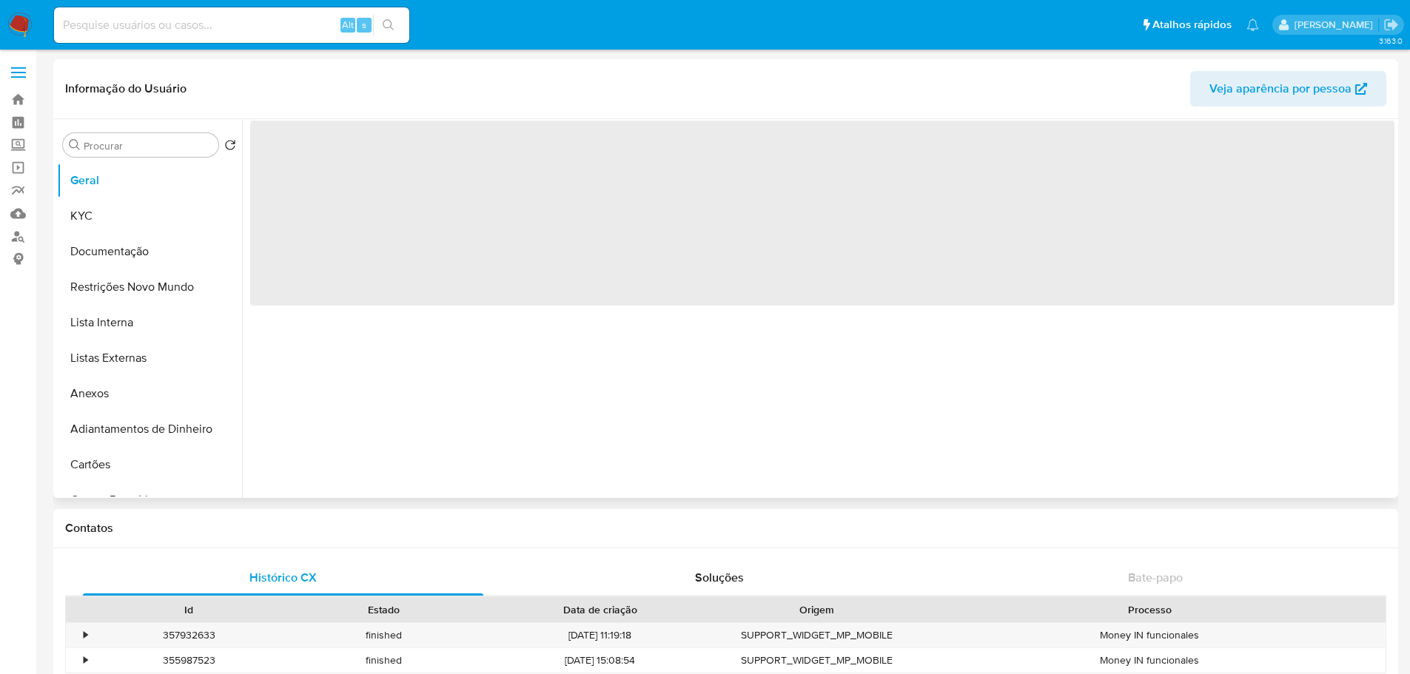
select select "10"
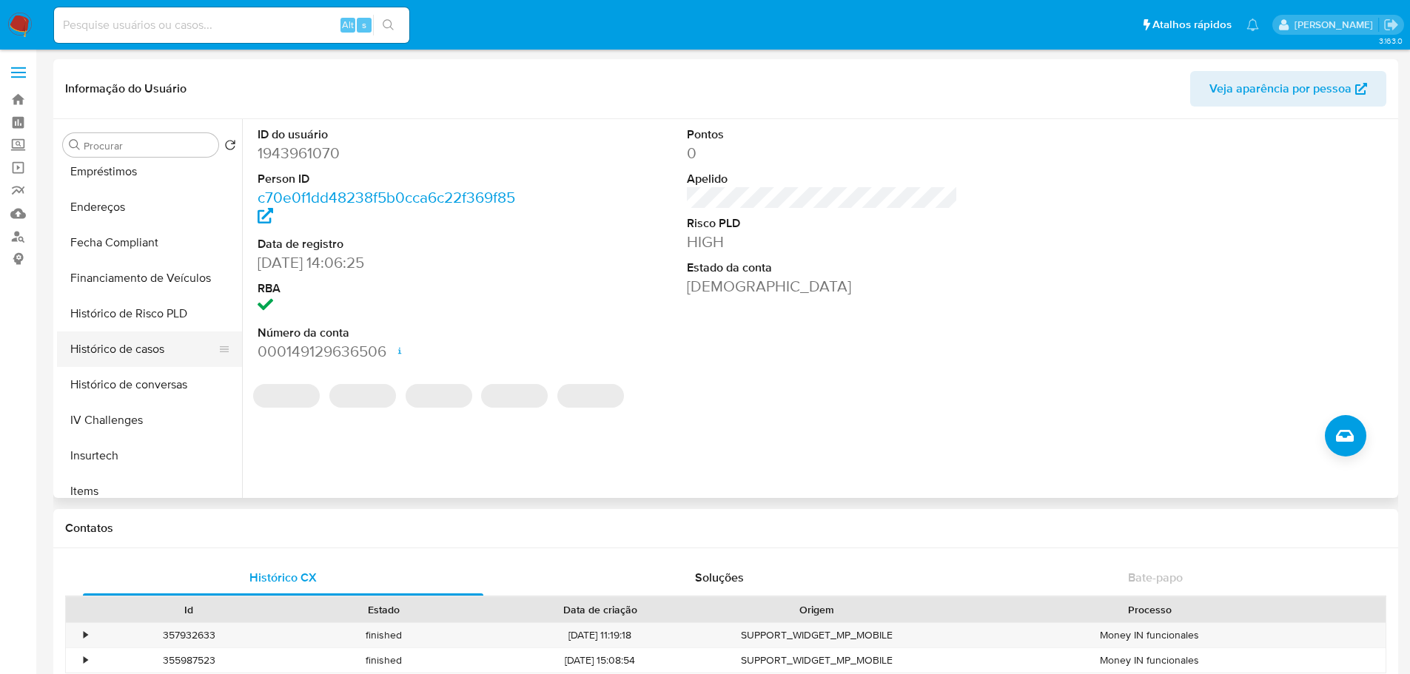
scroll to position [666, 0]
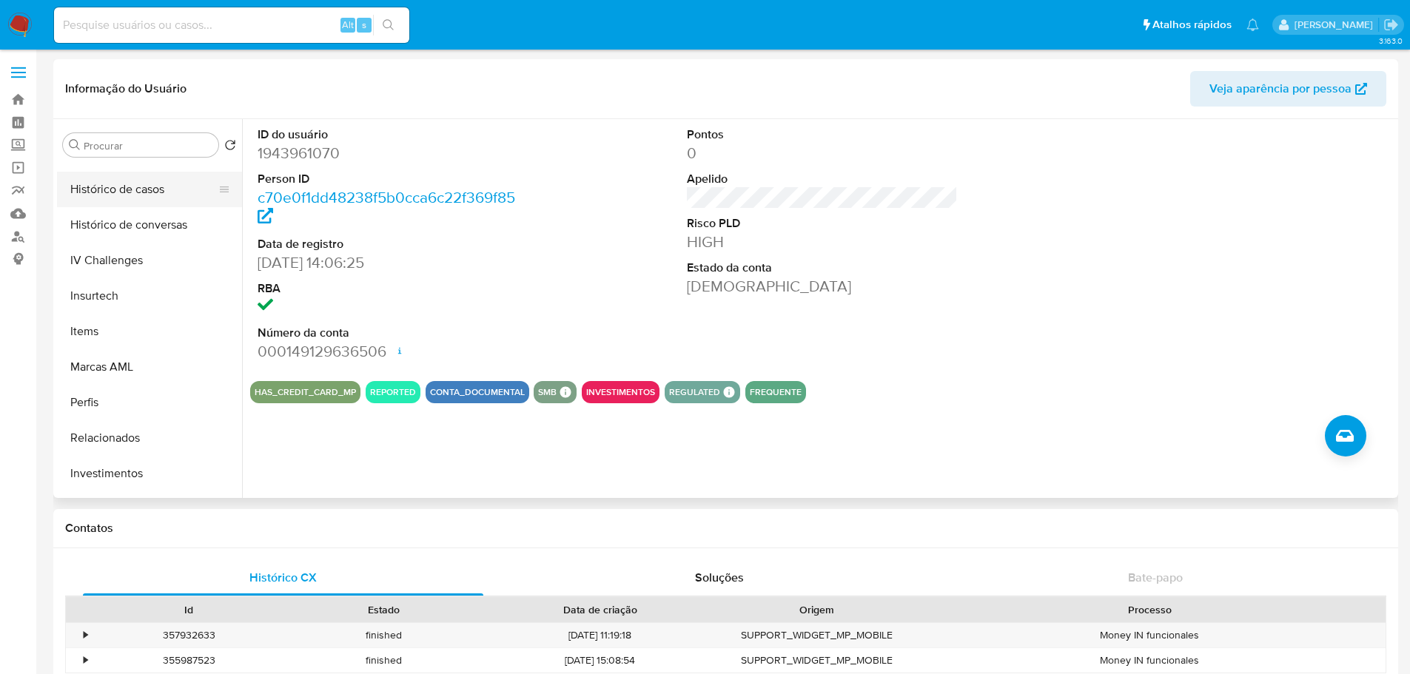
click at [117, 193] on button "Histórico de casos" at bounding box center [143, 190] width 173 height 36
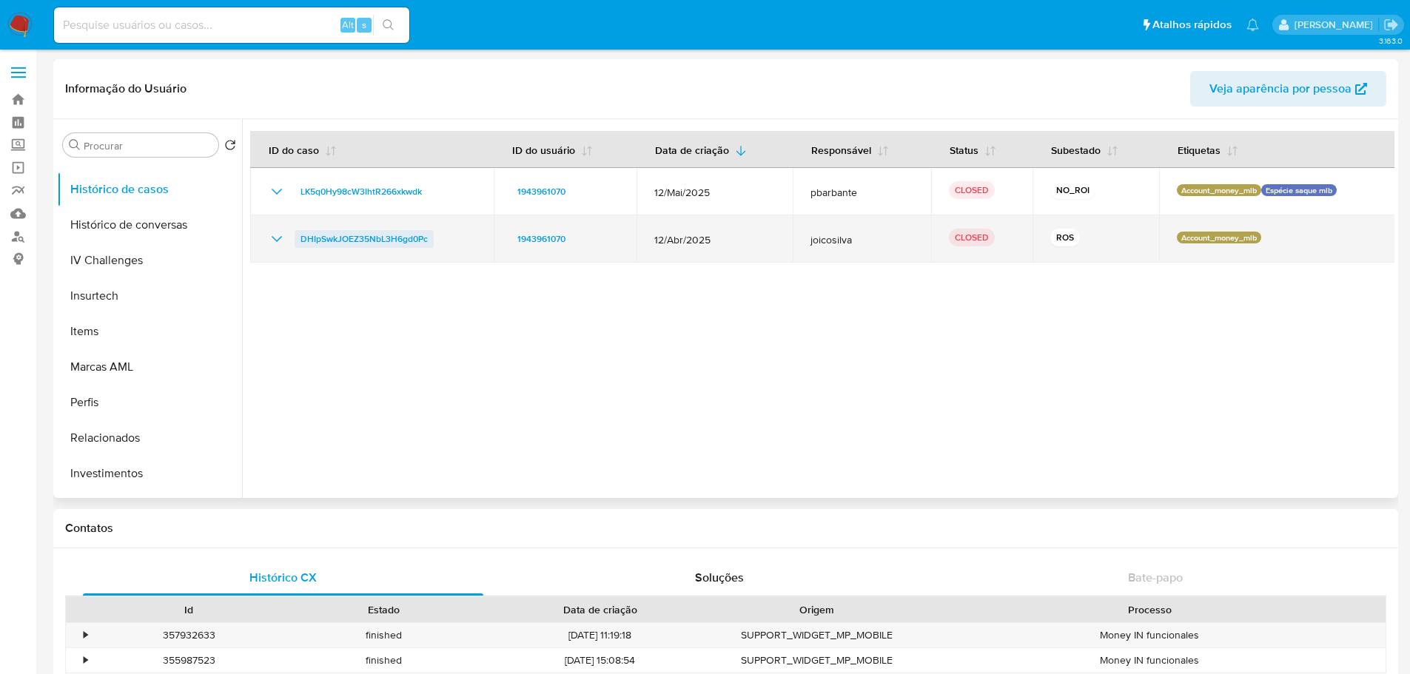
click at [354, 236] on span "DHIpSwkJOEZ35NbL3H6gd0Pc" at bounding box center [364, 239] width 127 height 18
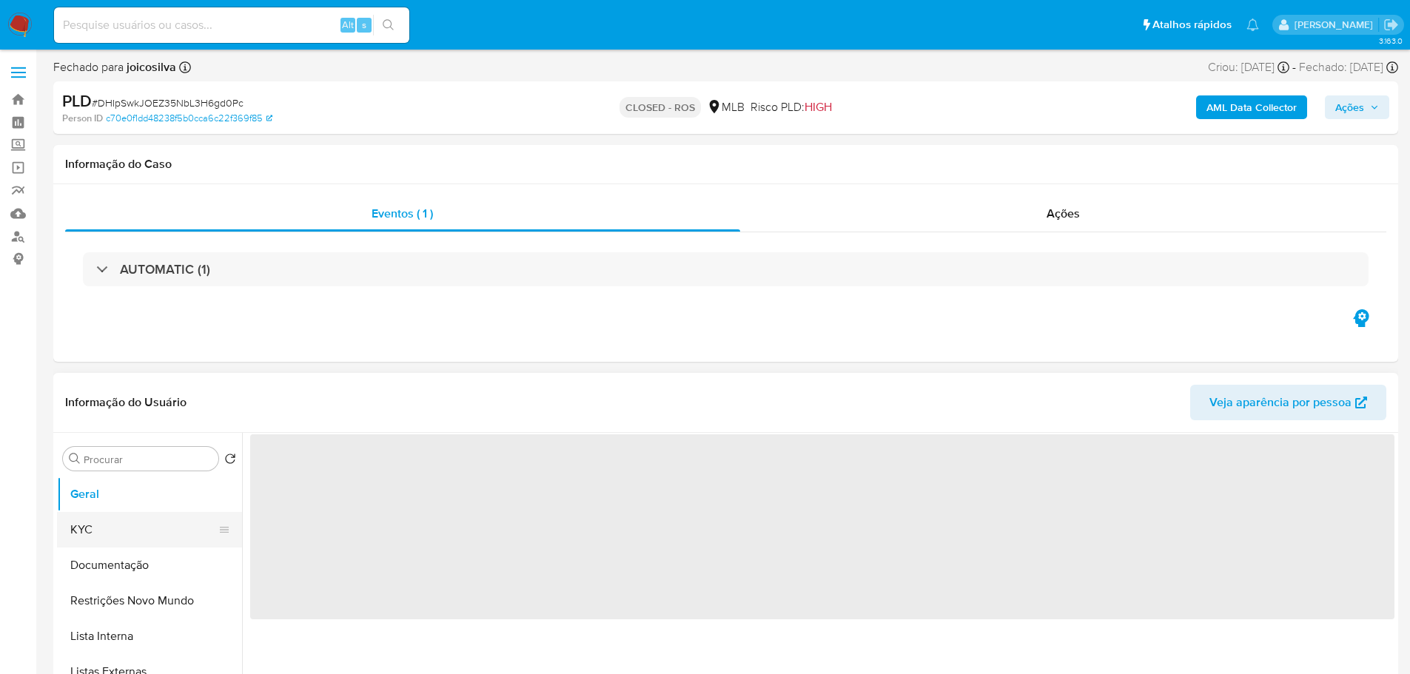
click at [90, 526] on button "KYC" at bounding box center [143, 530] width 173 height 36
select select "10"
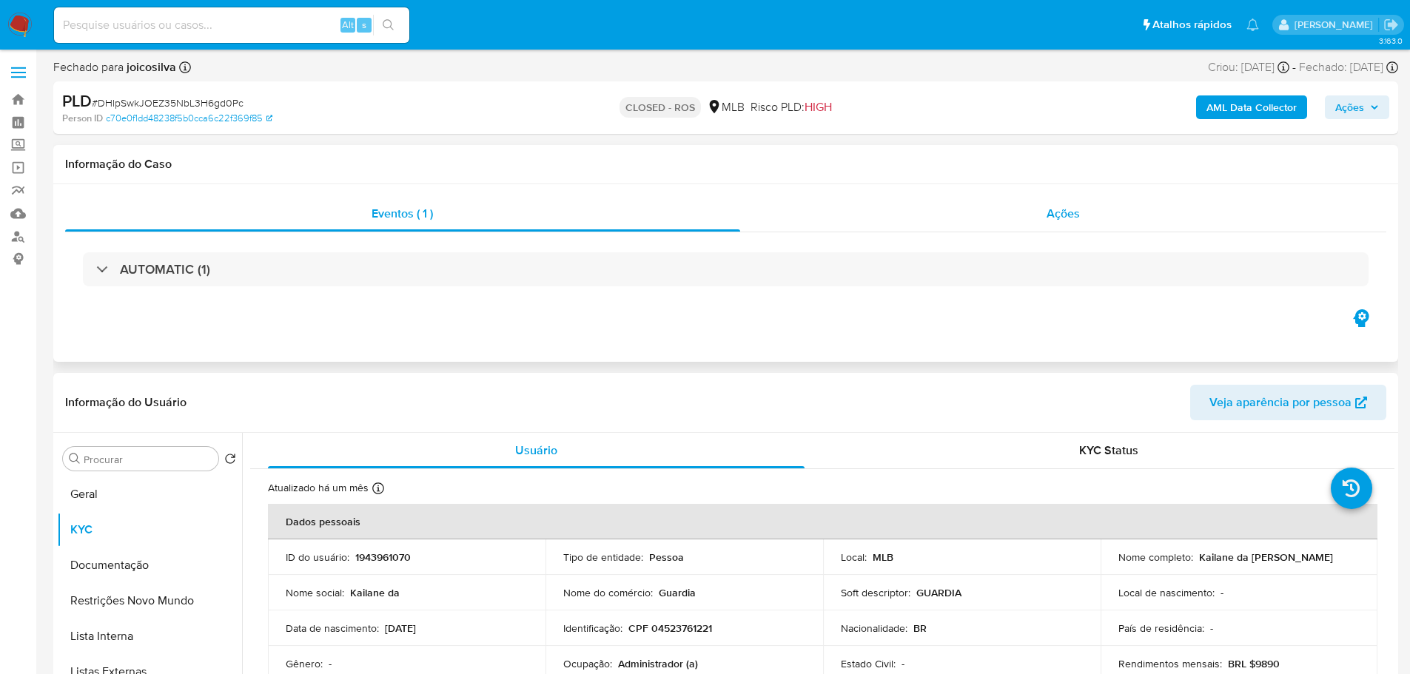
click at [1082, 218] on div "Ações" at bounding box center [1063, 214] width 647 height 36
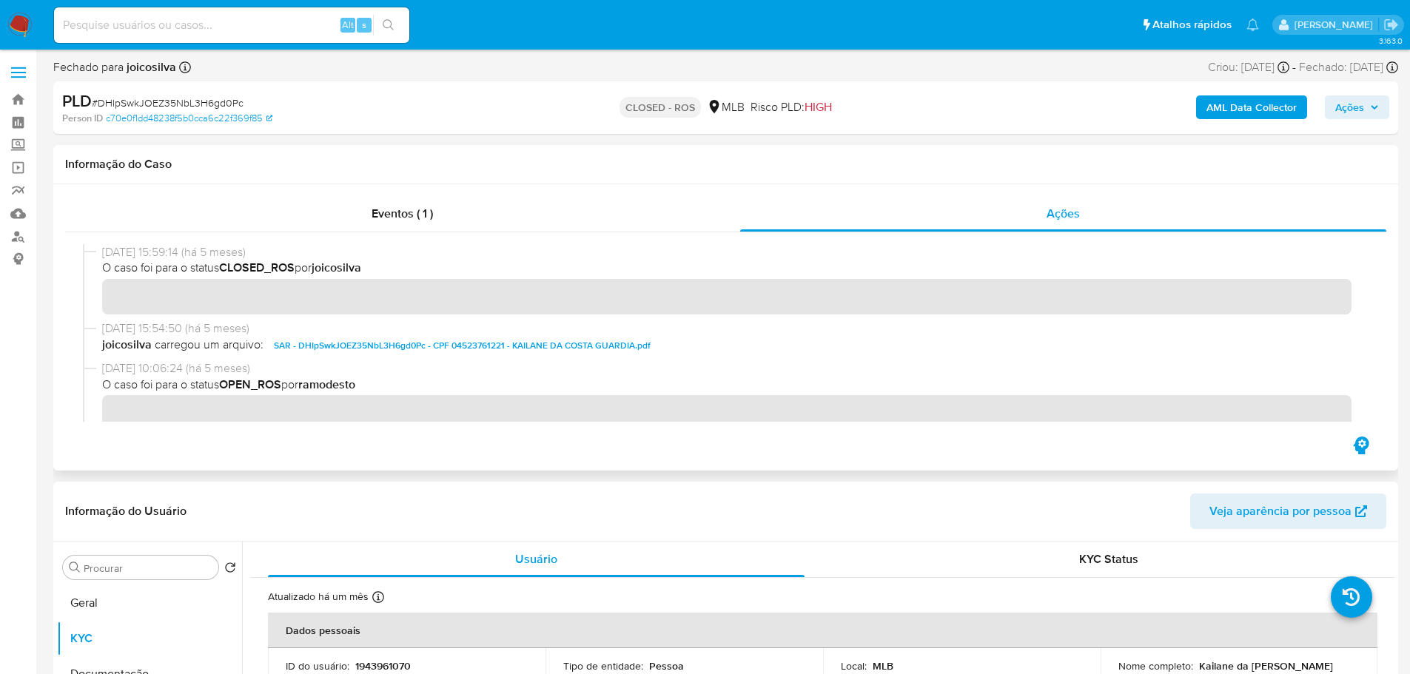
drag, startPoint x: 160, startPoint y: 253, endPoint x: 101, endPoint y: 251, distance: 59.3
click at [101, 251] on div "[DATE] 15:59:14 (há 5 meses) O caso foi para o status CLOSED_ROS por joicosilva" at bounding box center [726, 282] width 1286 height 76
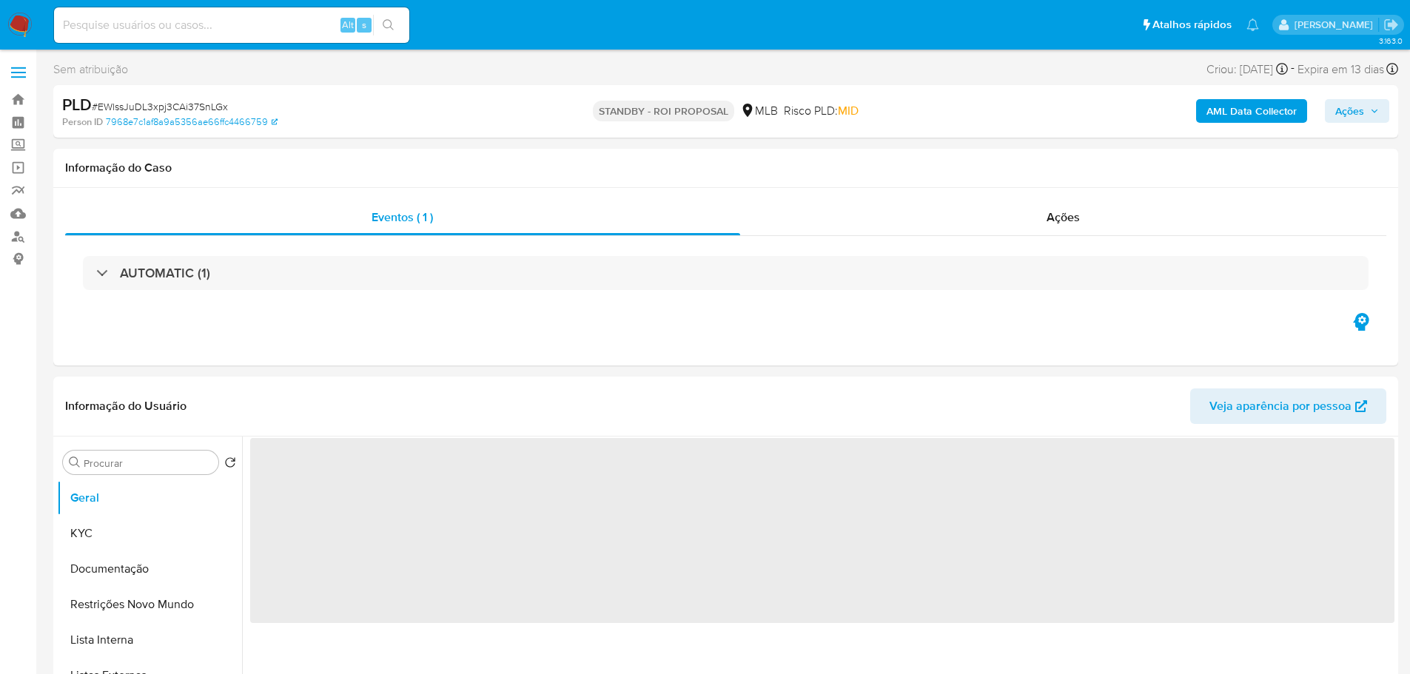
select select "10"
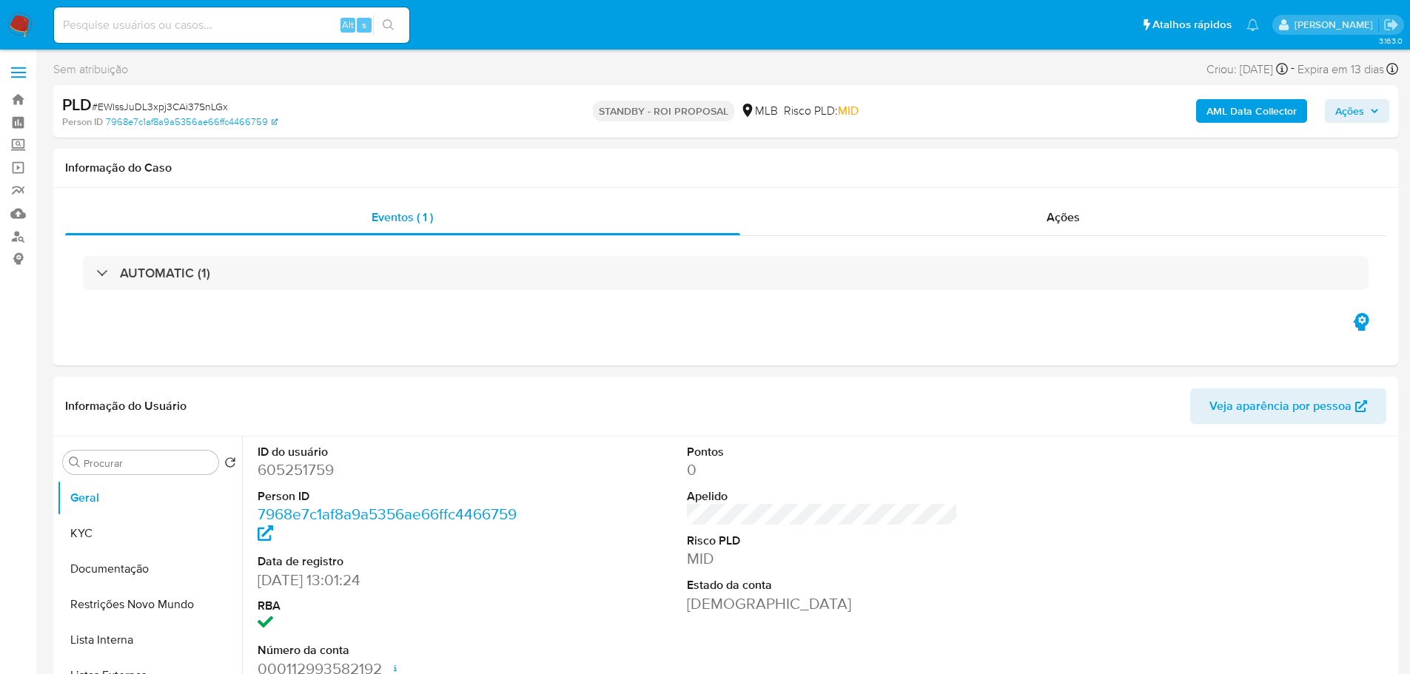
click at [184, 103] on span "# EWlssJuDL3xpj3CAi37SnLGx" at bounding box center [160, 106] width 136 height 15
click at [181, 104] on span "# EWlssJuDL3xpj3CAi37SnLGx" at bounding box center [160, 106] width 136 height 15
click at [158, 113] on span "# EWlssJuDL3xpj3CAi37SnLGx" at bounding box center [160, 106] width 136 height 15
click at [148, 110] on span "# EWlssJuDL3xpj3CAi37SnLGx" at bounding box center [160, 106] width 136 height 15
click at [147, 109] on span "# EWlssJuDL3xpj3CAi37SnLGx" at bounding box center [160, 106] width 136 height 15
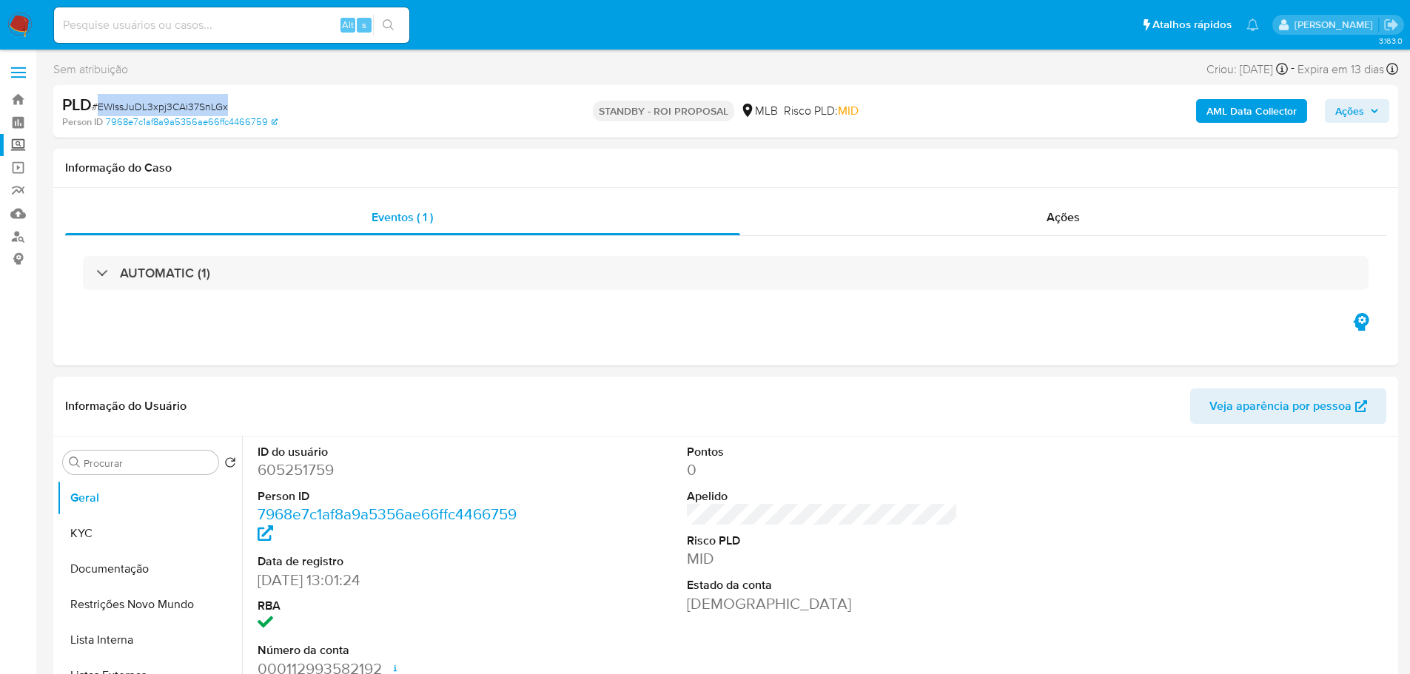
copy span "EWlssJuDL3xpj3CAi37SnLGx"
click at [24, 16] on img at bounding box center [19, 25] width 25 height 25
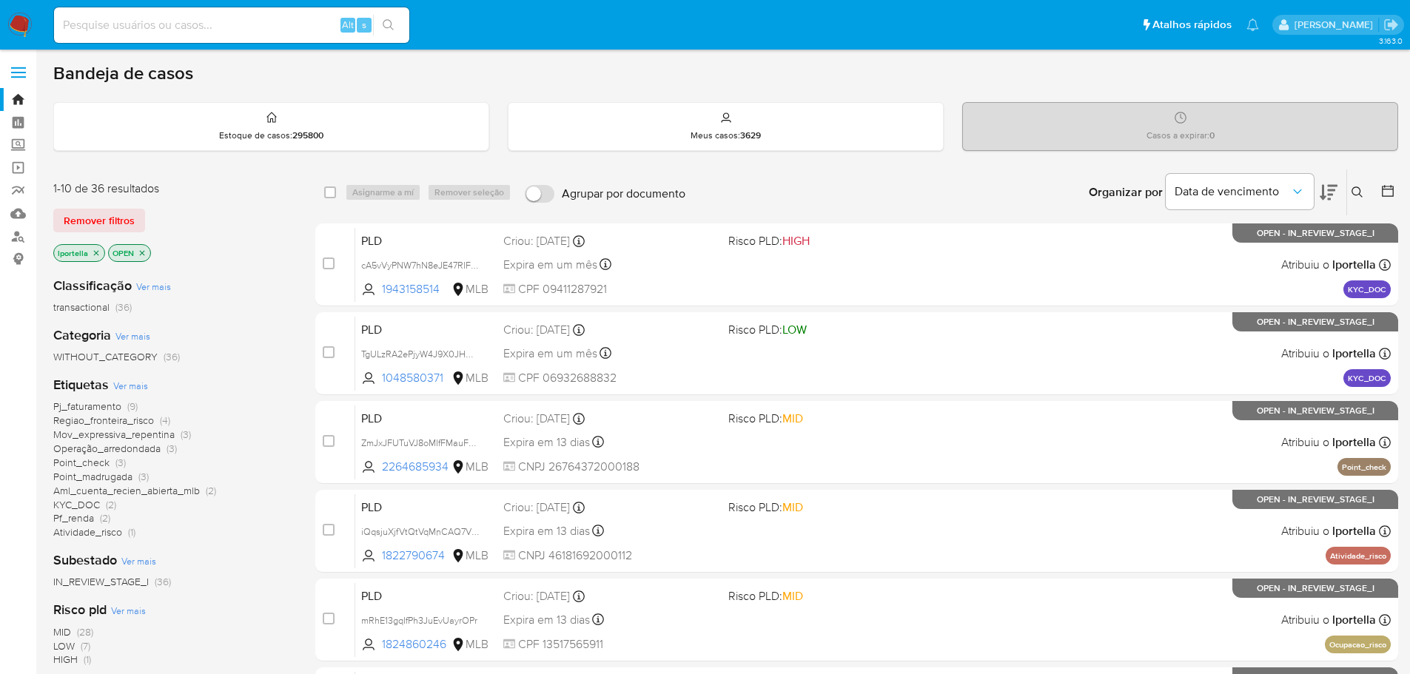
click at [210, 21] on input at bounding box center [231, 25] width 355 height 19
paste input "EWlssJuDL3xpj3CAi37SnLGx"
type input "EWlssJuDL3xpj3CAi37SnLGx"
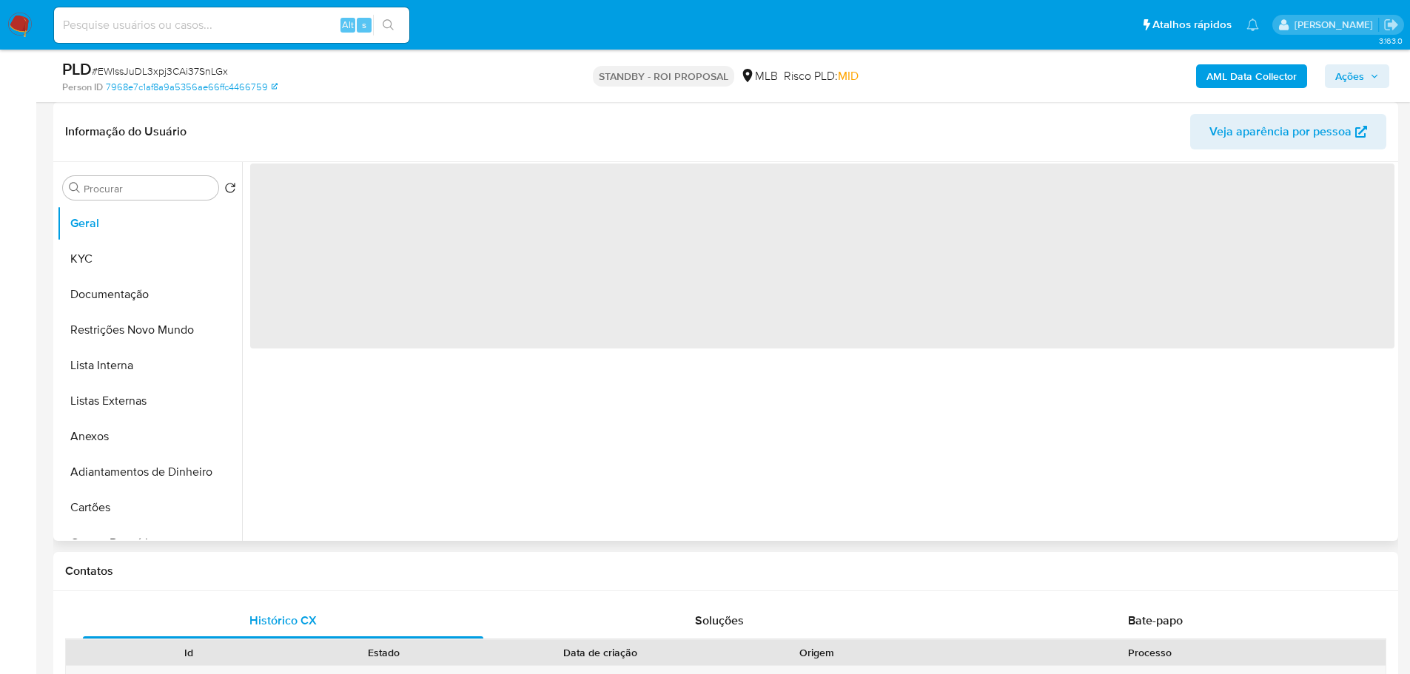
scroll to position [444, 0]
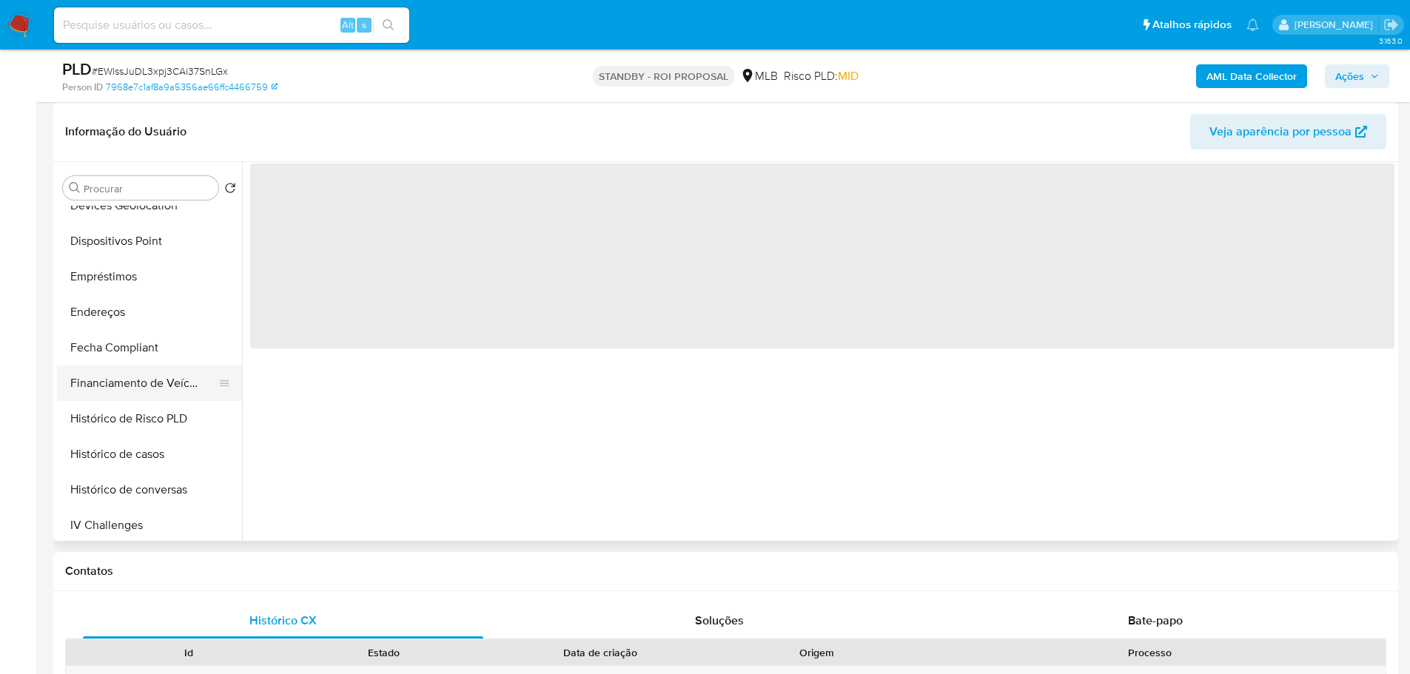
select select "10"
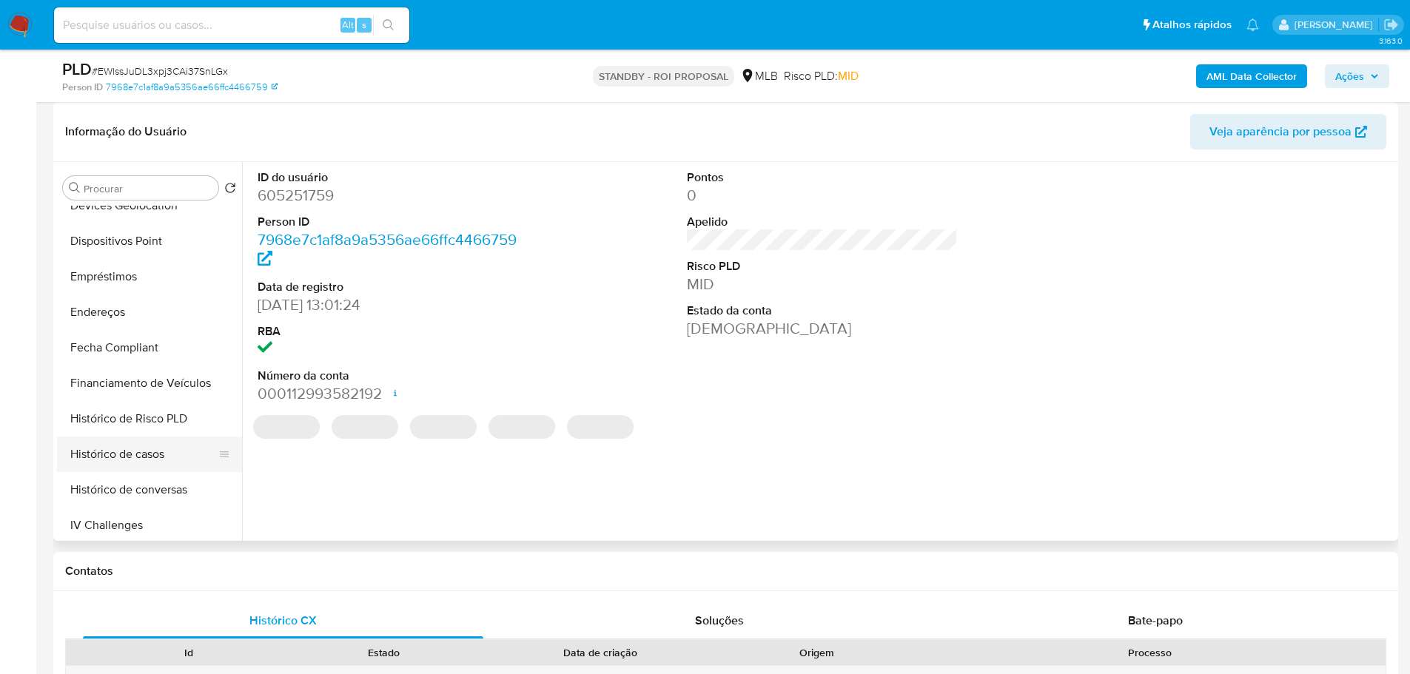
click at [156, 457] on button "Histórico de casos" at bounding box center [143, 455] width 173 height 36
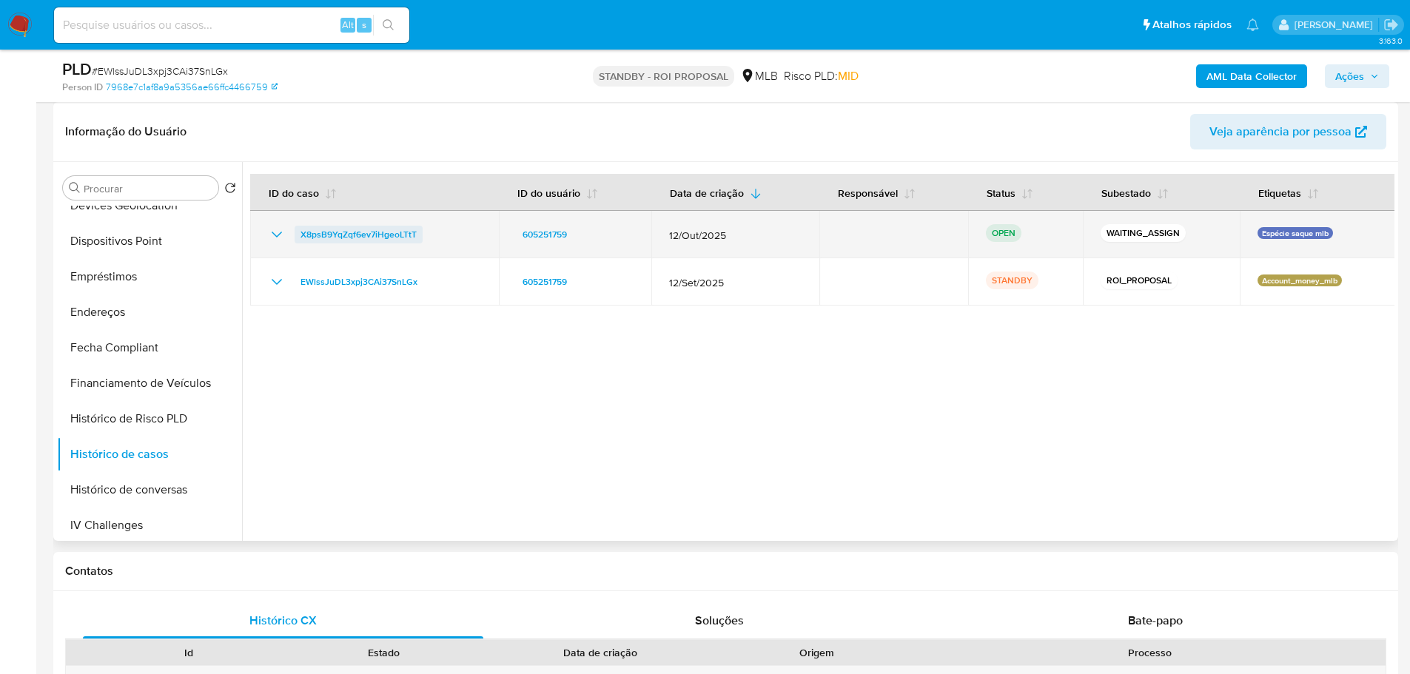
drag, startPoint x: 429, startPoint y: 241, endPoint x: 302, endPoint y: 238, distance: 127.4
click at [302, 238] on div "X8psB9YqZqf6ev7iHgeoLTtT" at bounding box center [374, 235] width 213 height 18
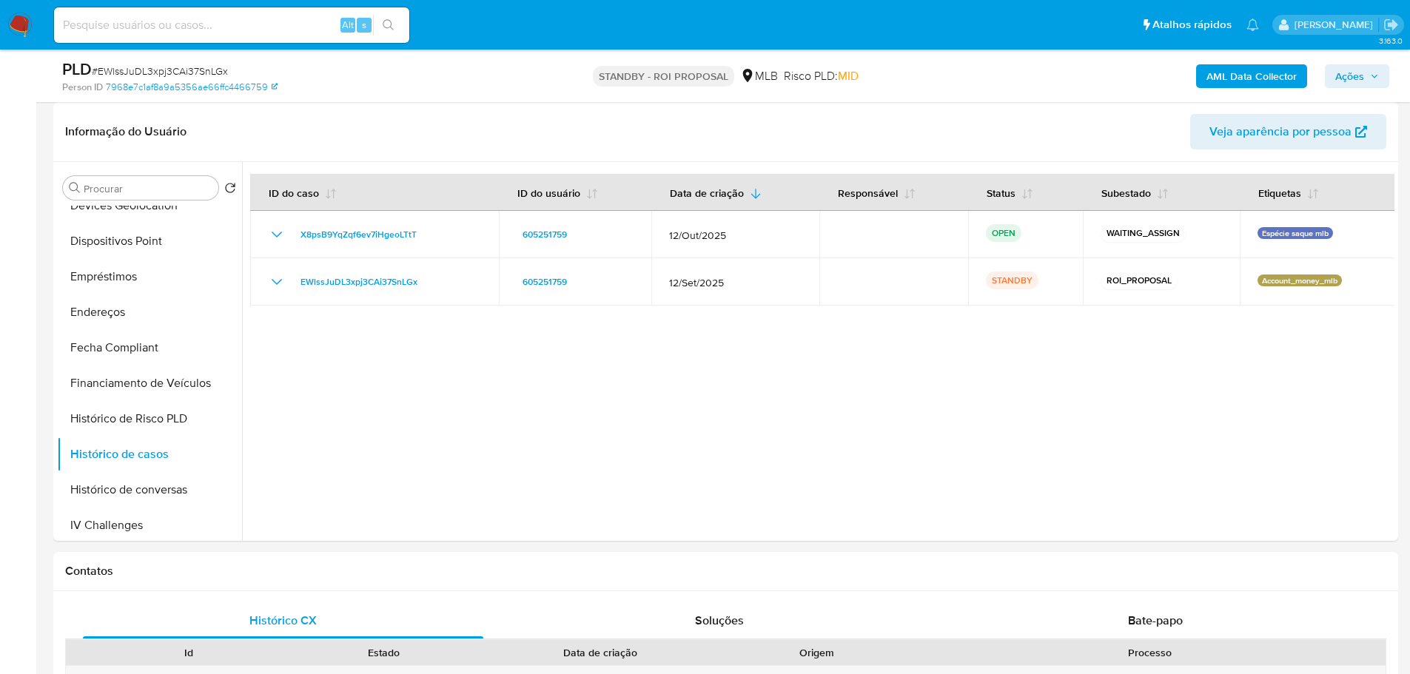
click at [21, 30] on img at bounding box center [19, 25] width 25 height 25
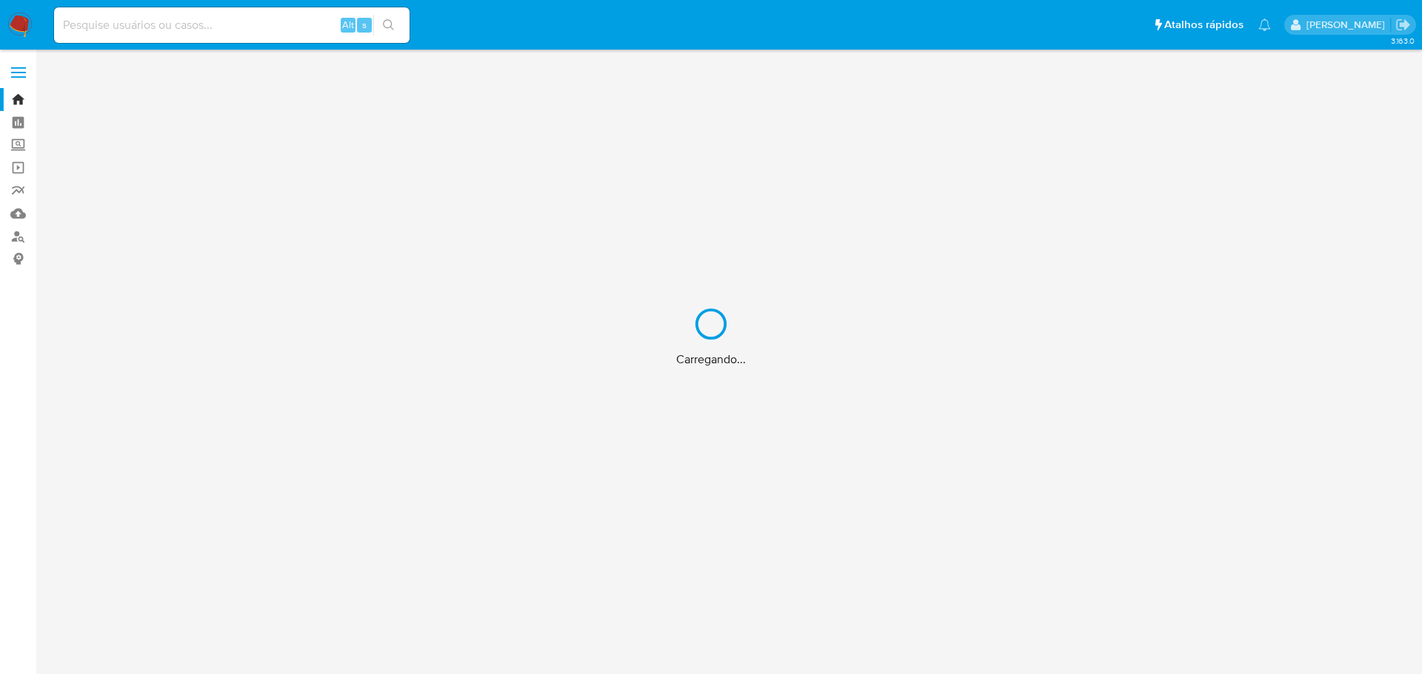
click at [112, 30] on div "Carregando..." at bounding box center [711, 337] width 1422 height 674
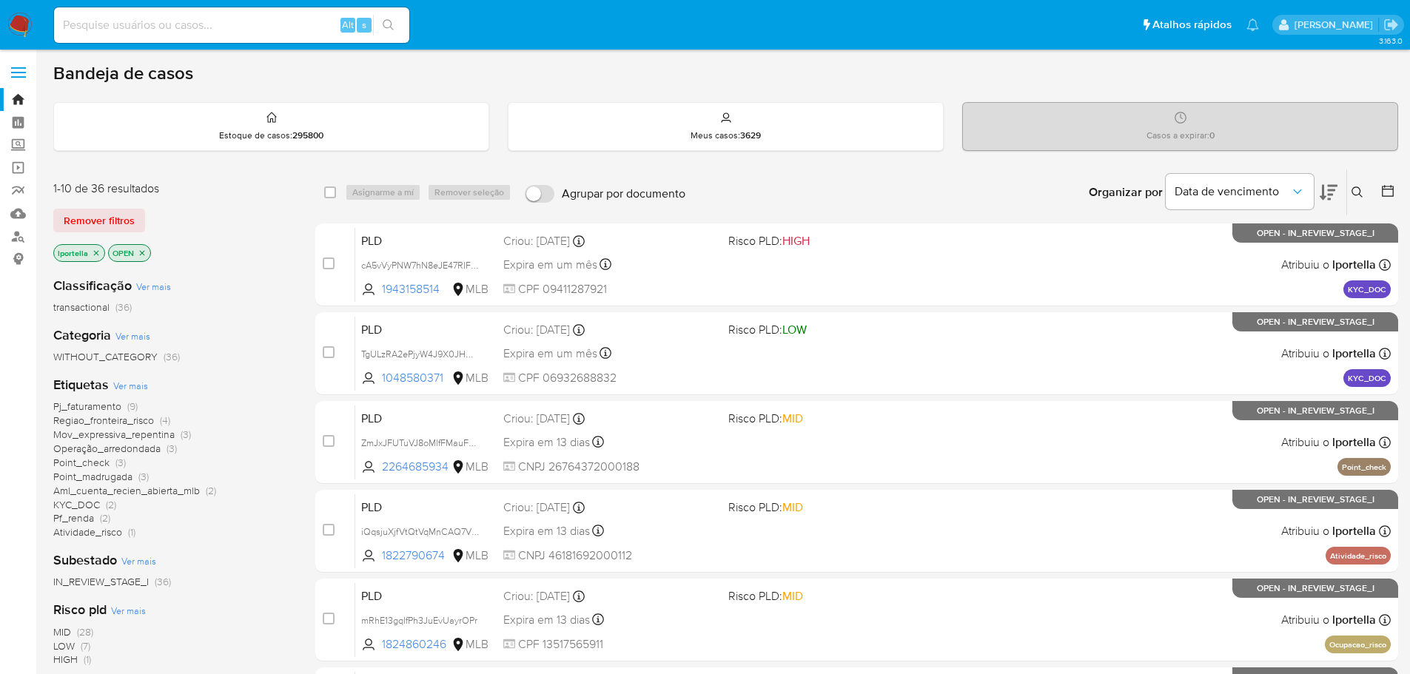
click at [110, 22] on input at bounding box center [231, 25] width 355 height 19
paste input "X8psB9YqZqf6ev7iHgeoLTtT"
type input "X8psB9YqZqf6ev7iHgeoLTtT"
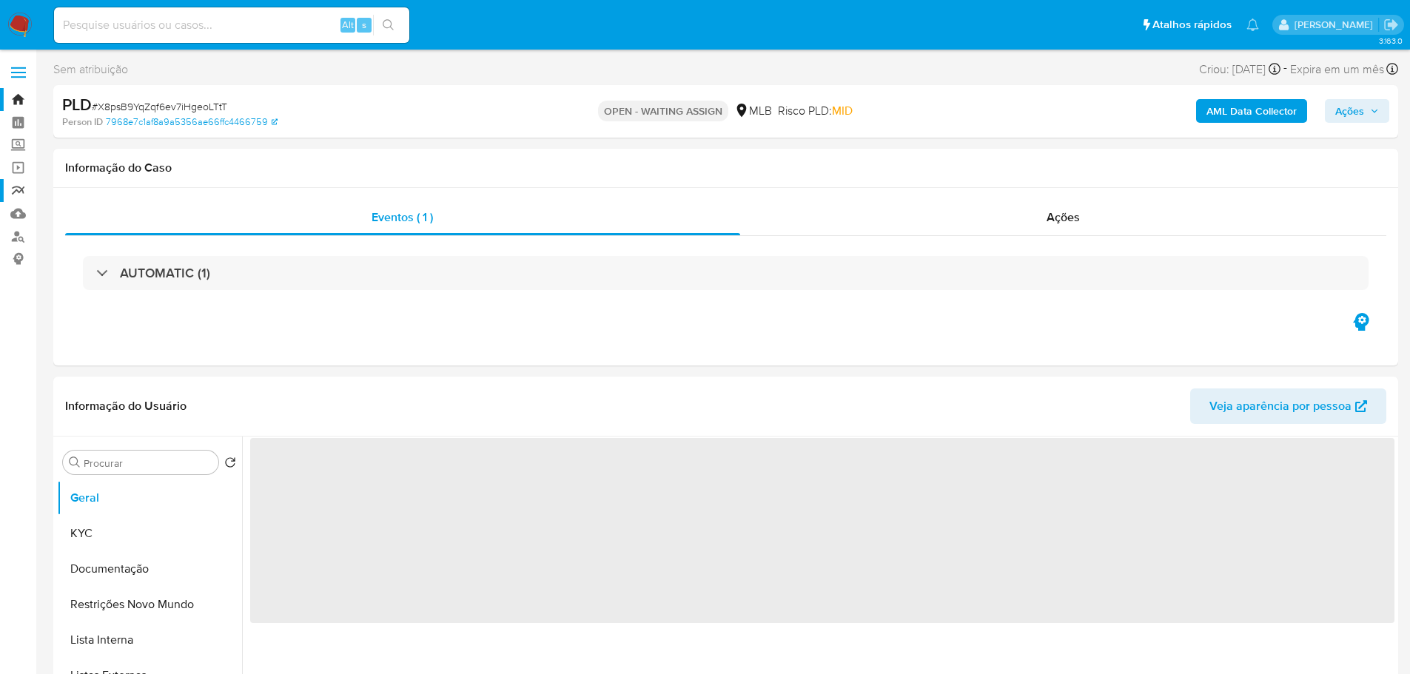
select select "10"
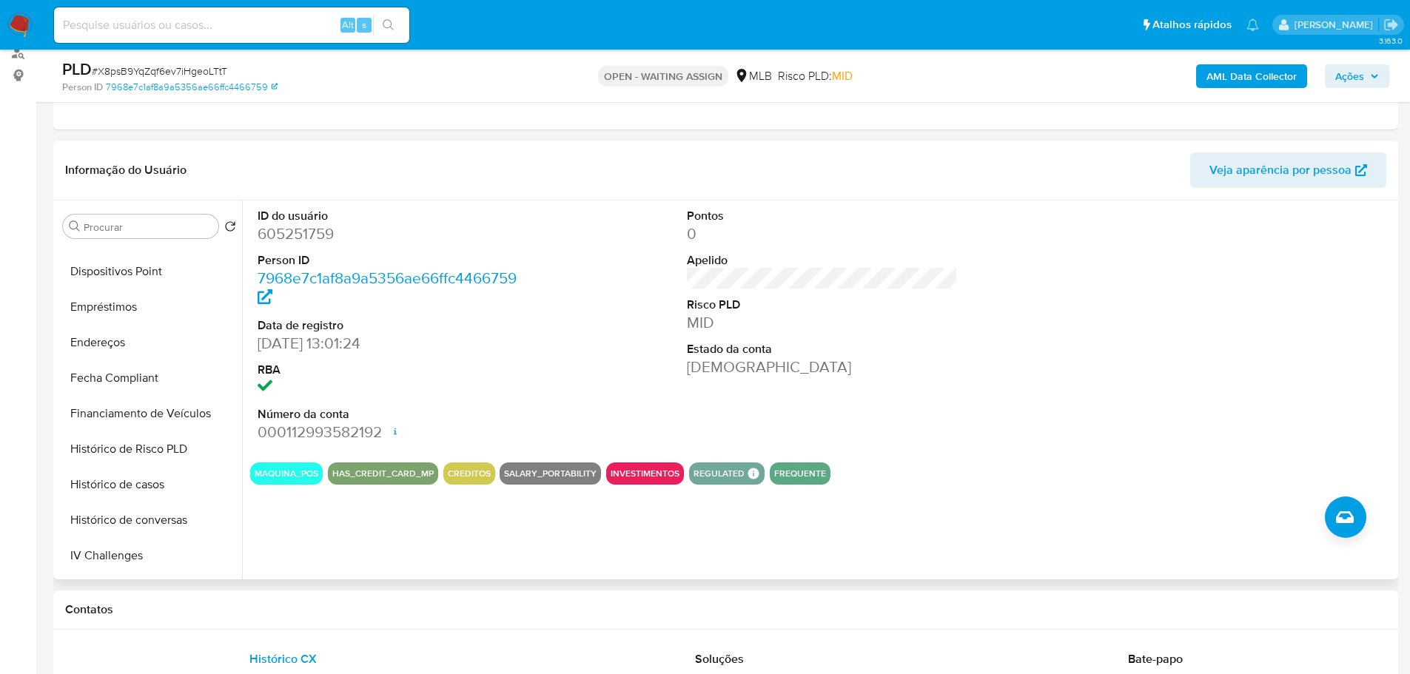
scroll to position [666, 0]
click at [135, 277] on button "Histórico de casos" at bounding box center [143, 271] width 173 height 36
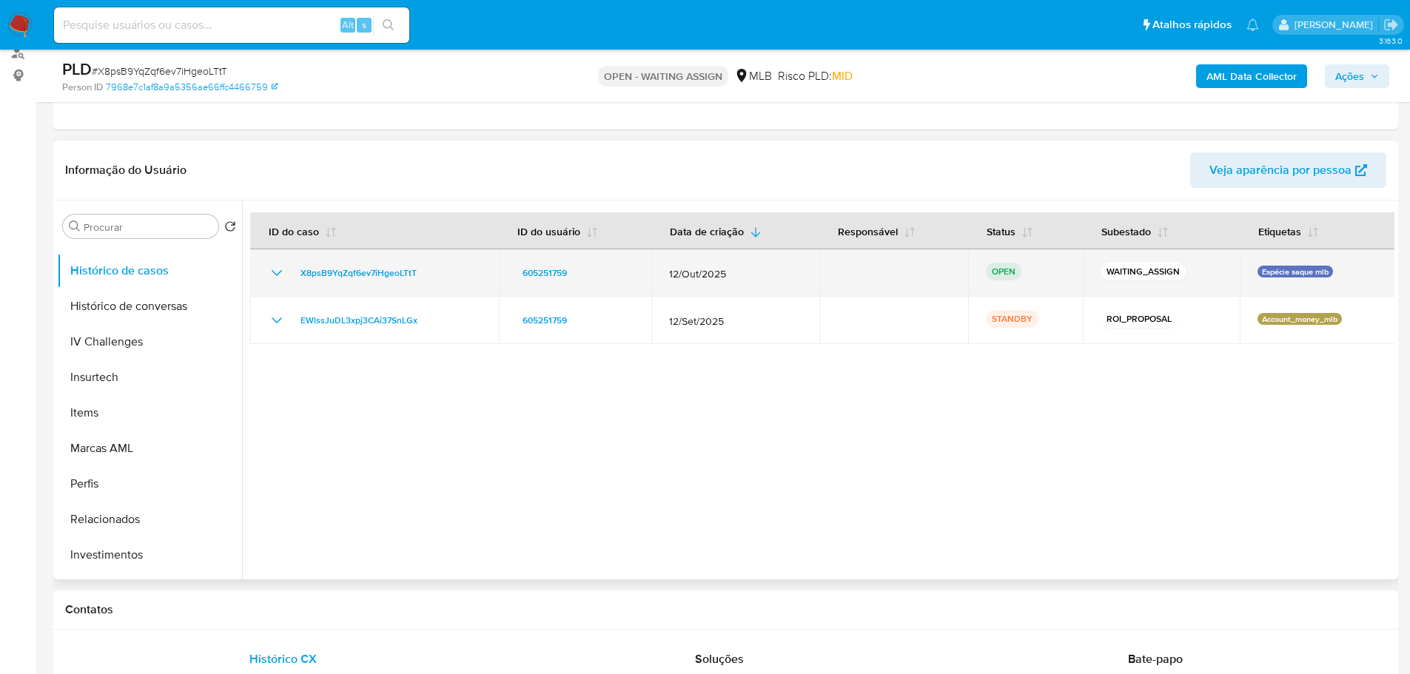
drag, startPoint x: 436, startPoint y: 273, endPoint x: 291, endPoint y: 279, distance: 145.2
click at [291, 279] on div "X8psB9YqZqf6ev7iHgeoLTtT" at bounding box center [374, 273] width 213 height 18
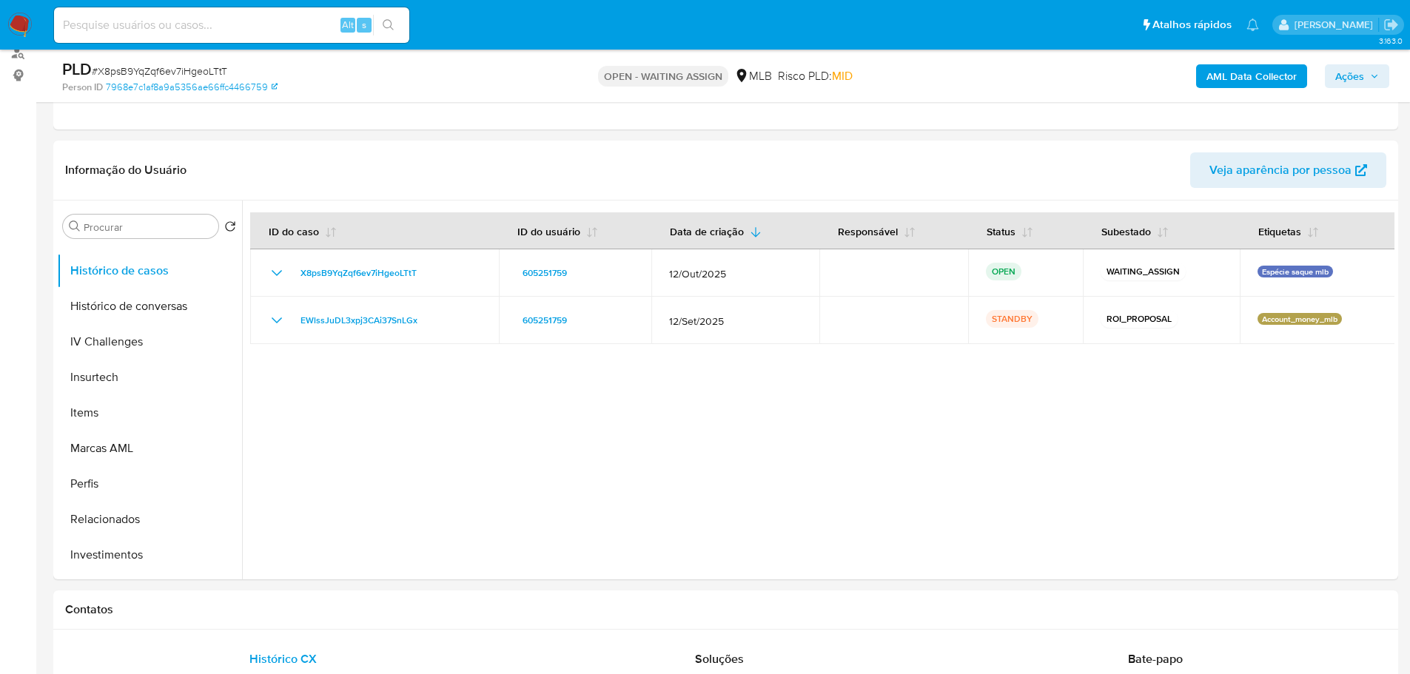
click at [19, 20] on img at bounding box center [19, 25] width 25 height 25
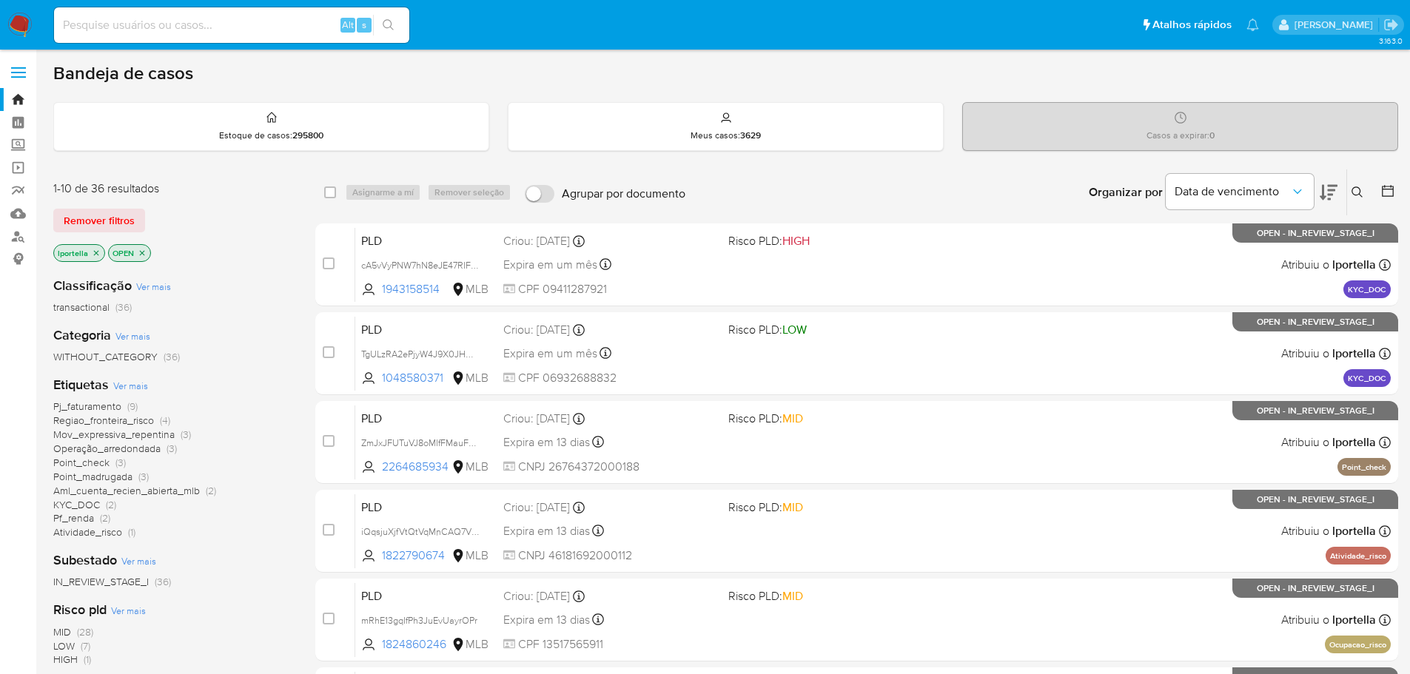
click at [98, 250] on icon "close-filter" at bounding box center [96, 253] width 9 height 9
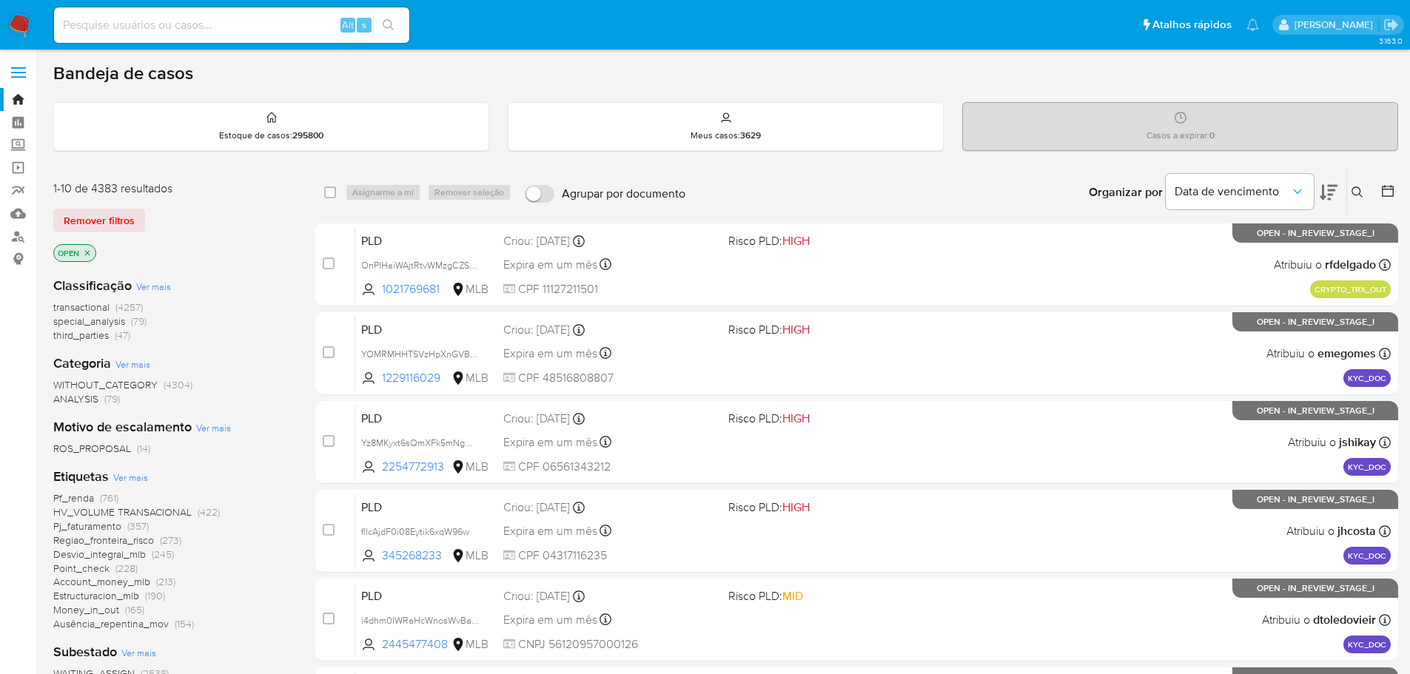
click at [1355, 195] on icon at bounding box center [1357, 192] width 11 height 11
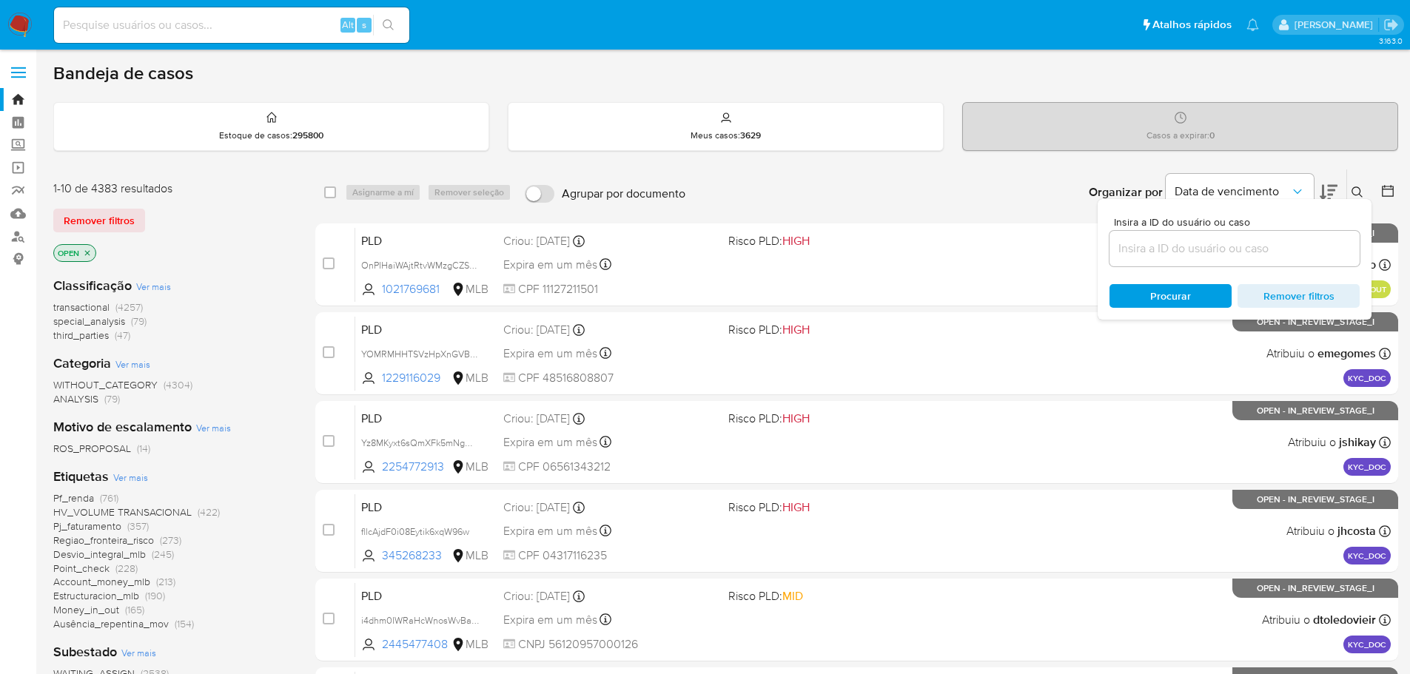
click at [1206, 262] on div at bounding box center [1235, 249] width 250 height 36
click at [1194, 252] on input at bounding box center [1235, 248] width 250 height 19
paste input "X8psB9YqZqf6ev7iHgeoLTtT"
type input "X8psB9YqZqf6ev7iHgeoLTtT"
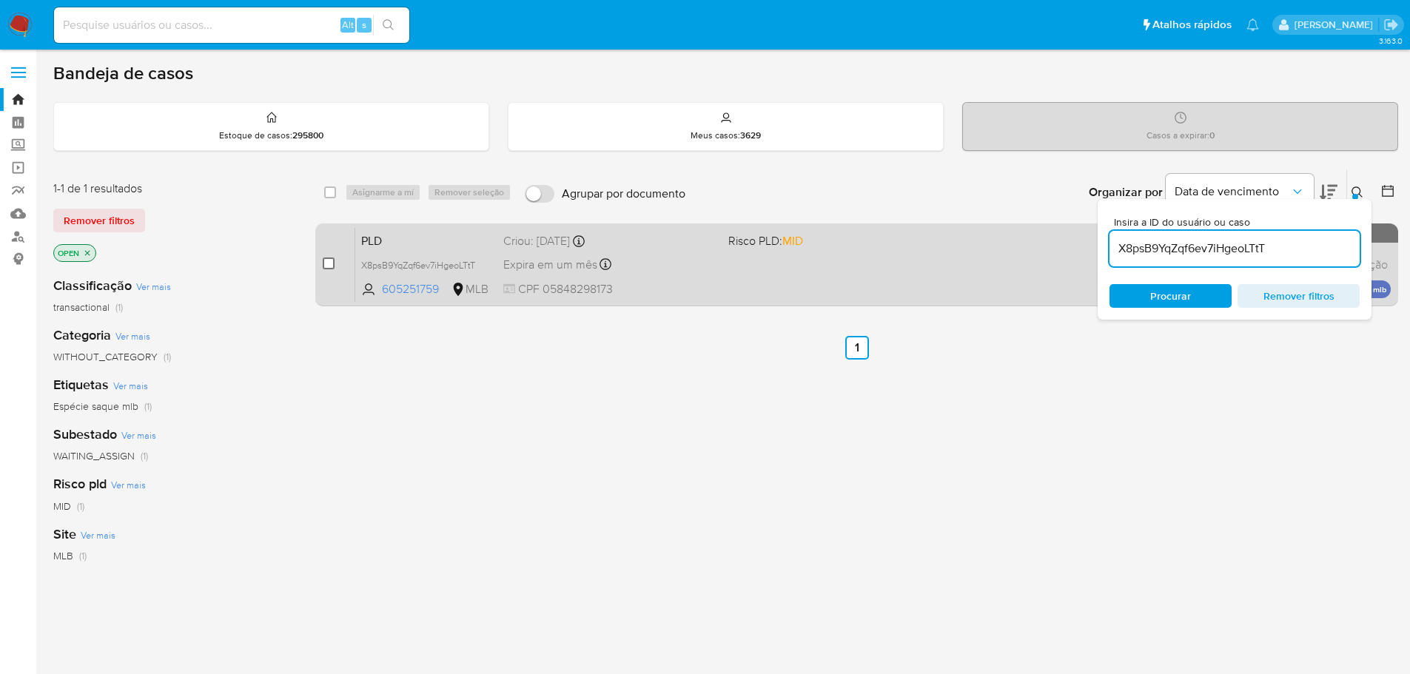
click at [329, 266] on input "checkbox" at bounding box center [329, 264] width 12 height 12
checkbox input "true"
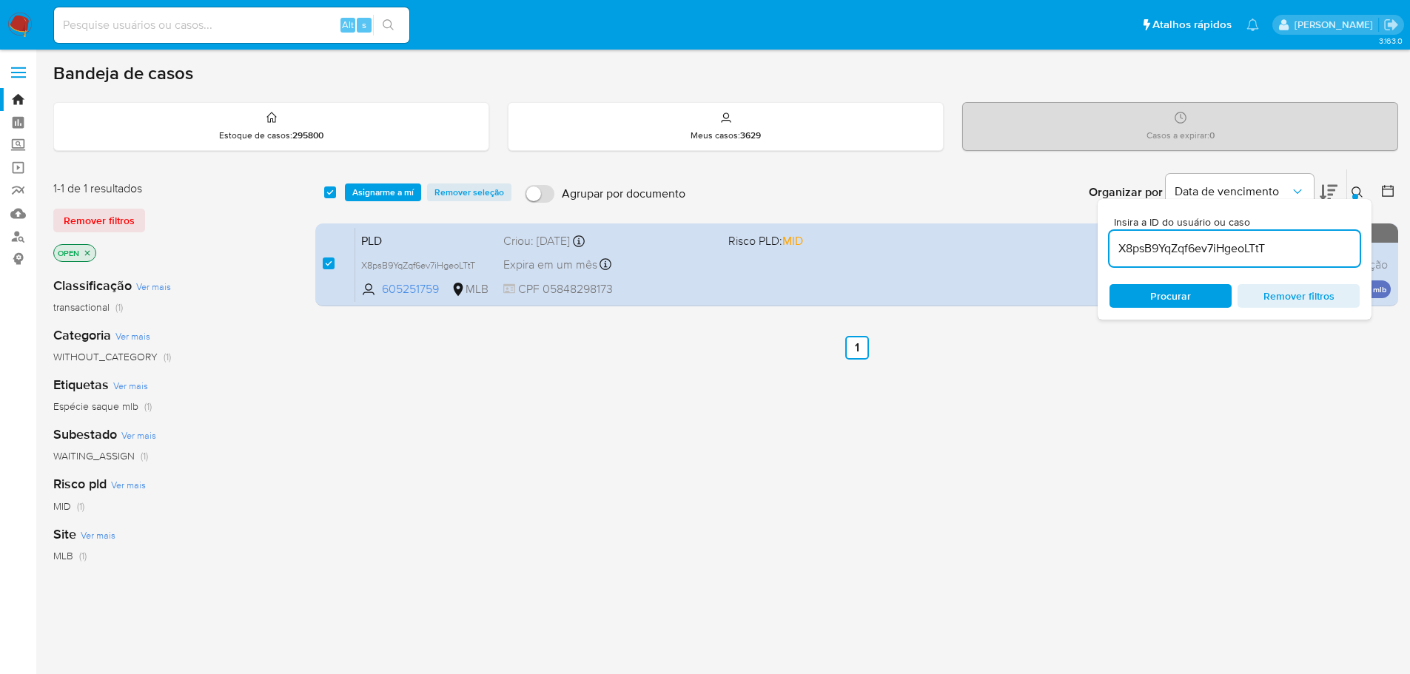
click at [394, 182] on div "select-all-cases-checkbox Asignarme a mí Remover seleção Agrupar por documento …" at bounding box center [856, 193] width 1083 height 46
click at [393, 189] on span "Asignarme a mí" at bounding box center [382, 192] width 61 height 15
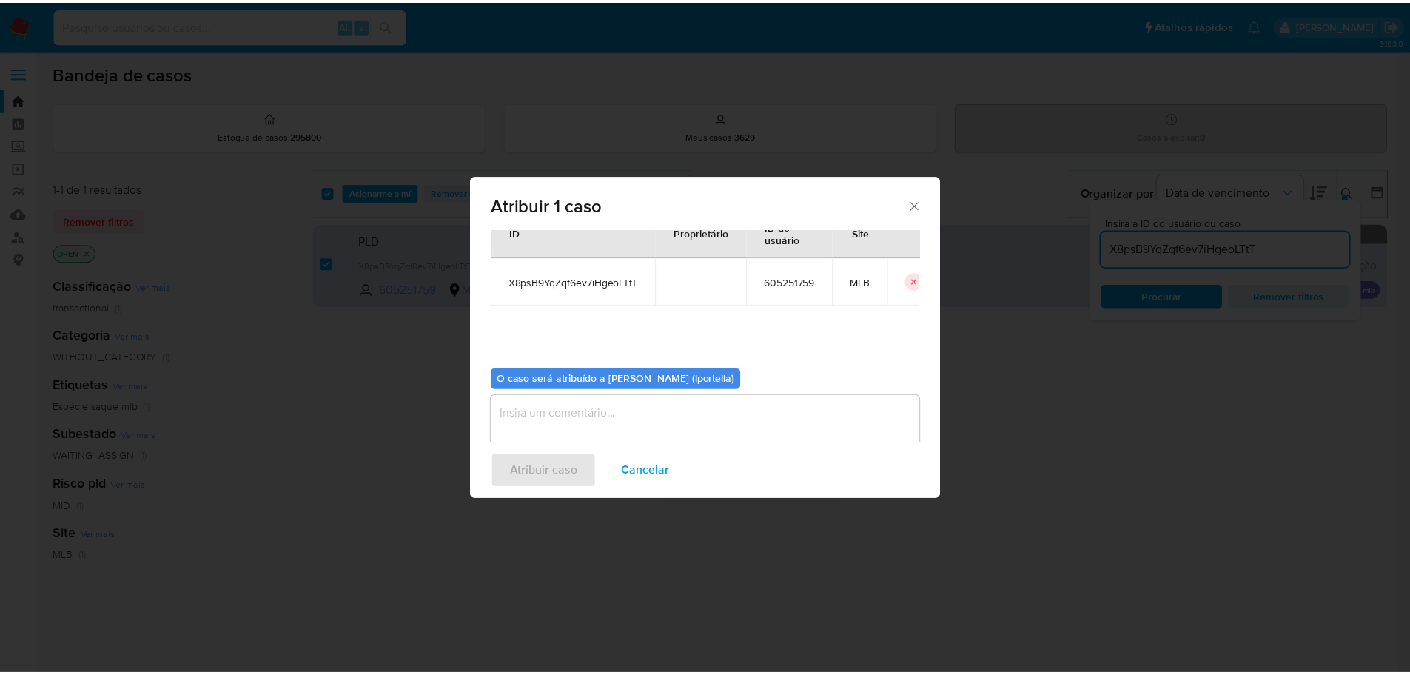
scroll to position [77, 0]
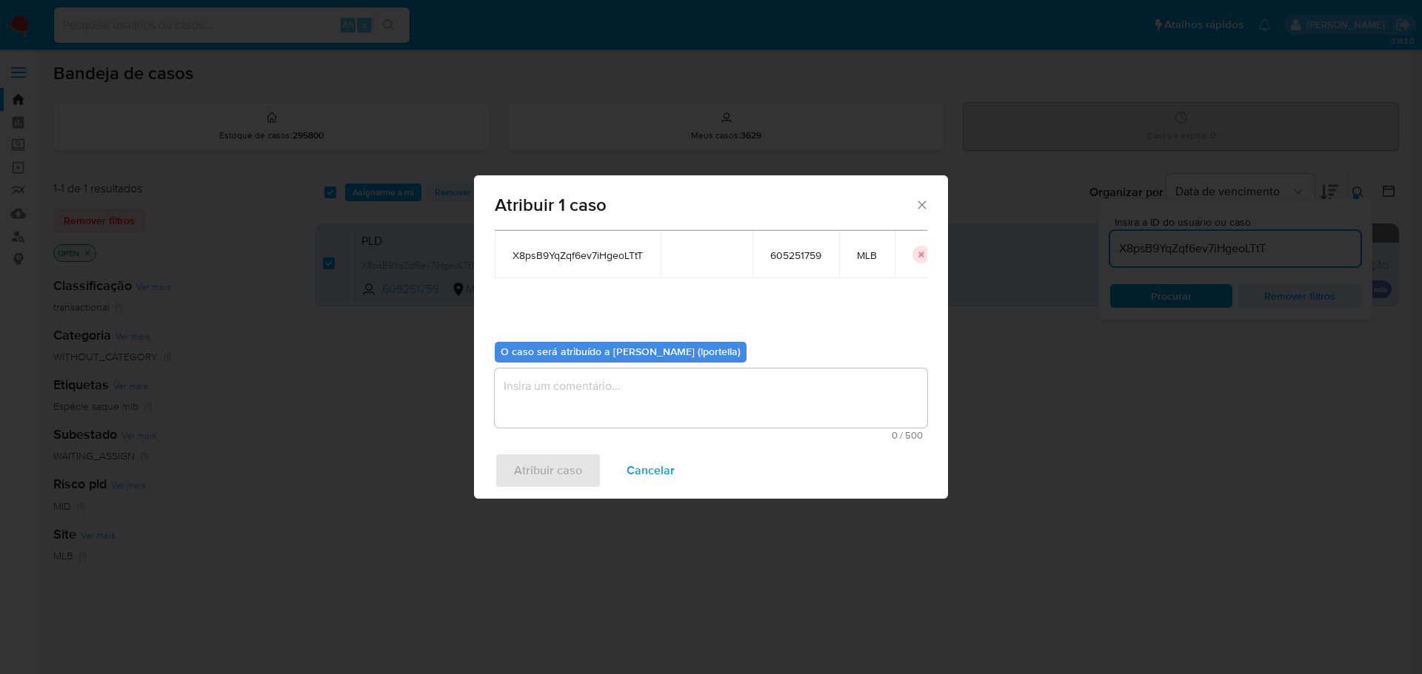
click at [574, 378] on textarea "assign-modal" at bounding box center [711, 398] width 432 height 59
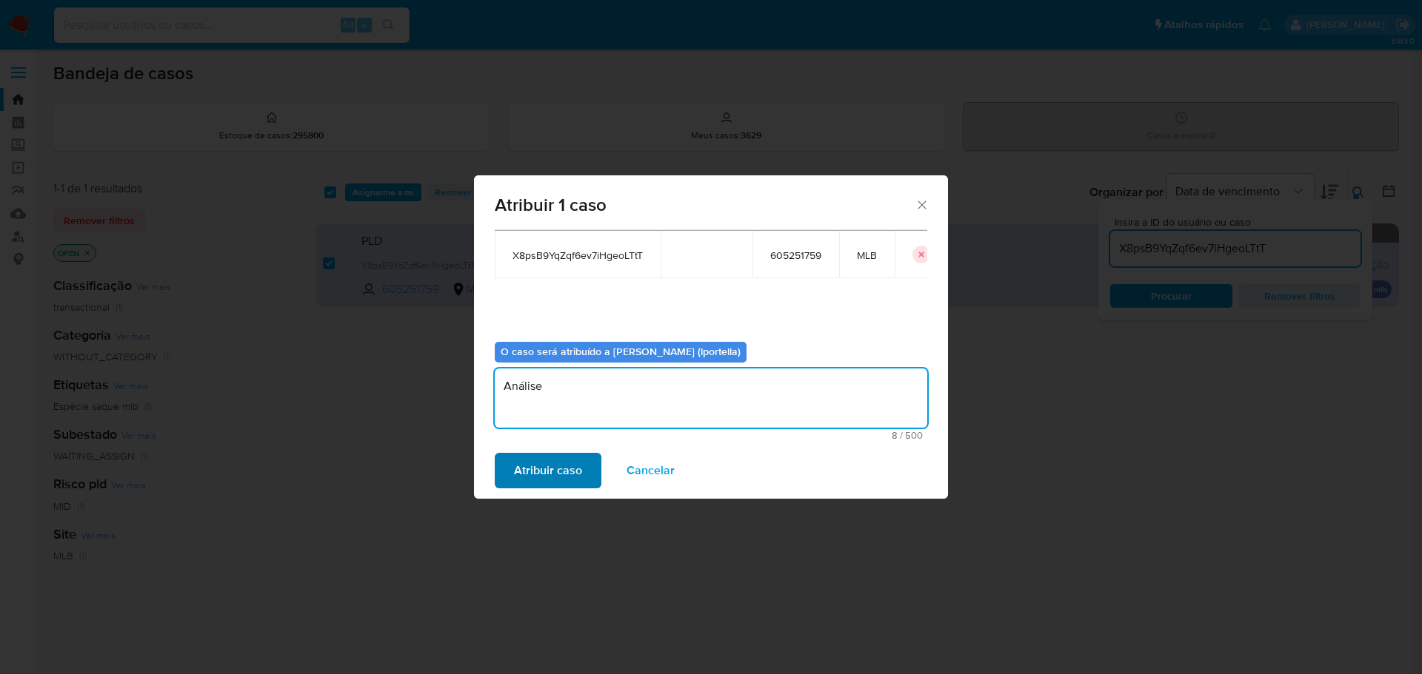
type textarea "Análise"
click at [512, 465] on button "Atribuir caso" at bounding box center [548, 471] width 107 height 36
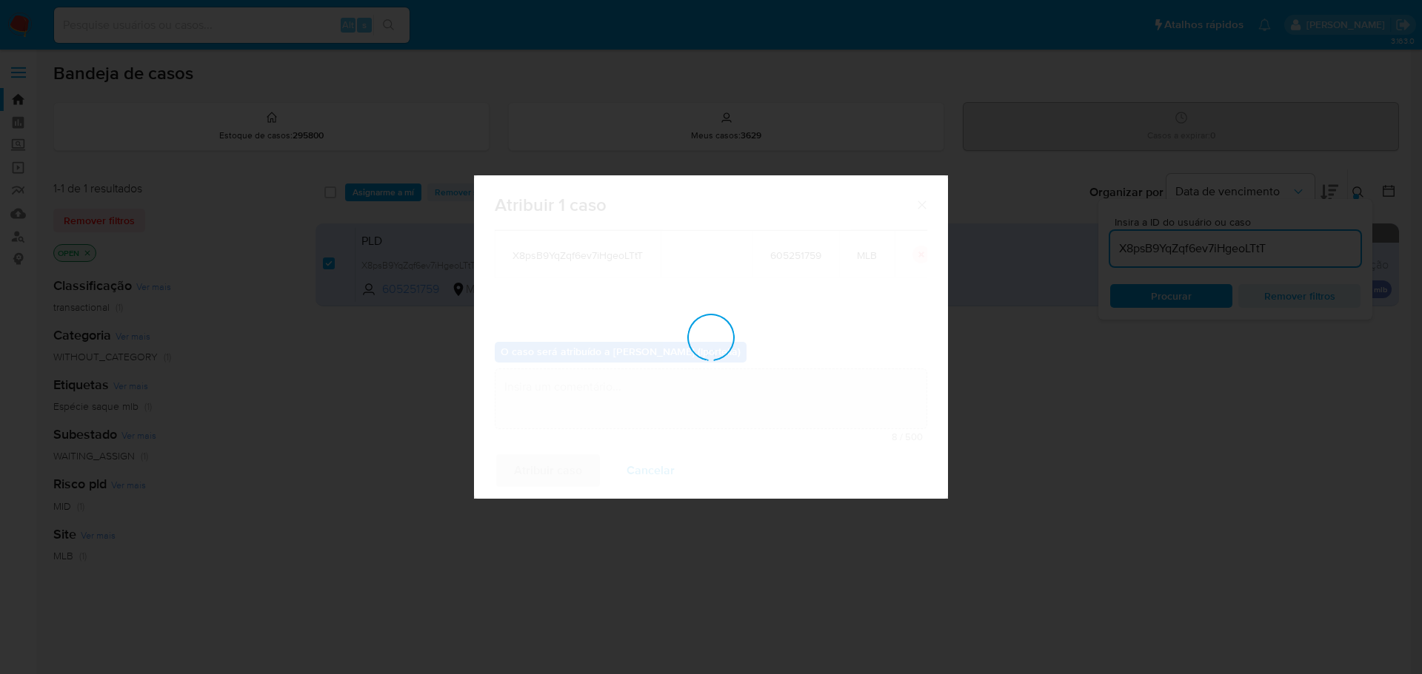
checkbox input "false"
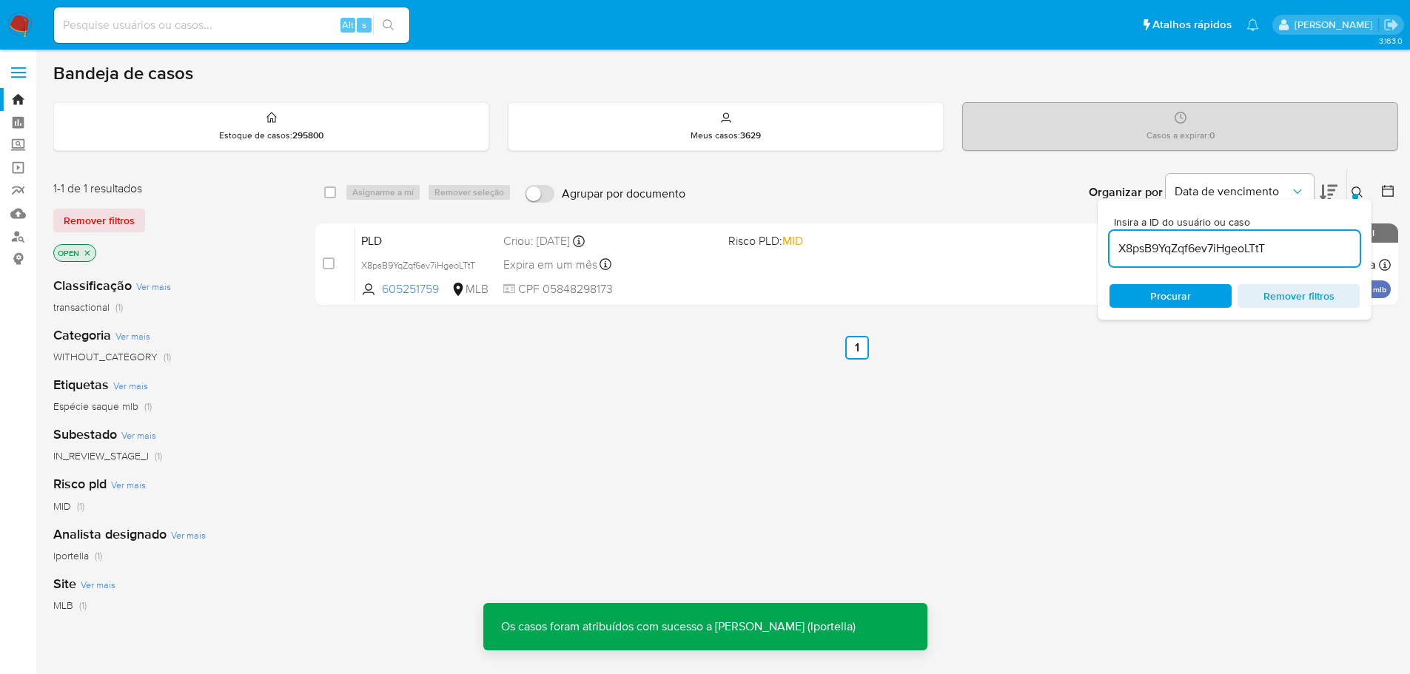
click at [907, 206] on div "Organizar por Data de vencimento Os resultados não podem ser classificados enqu…" at bounding box center [1046, 193] width 706 height 46
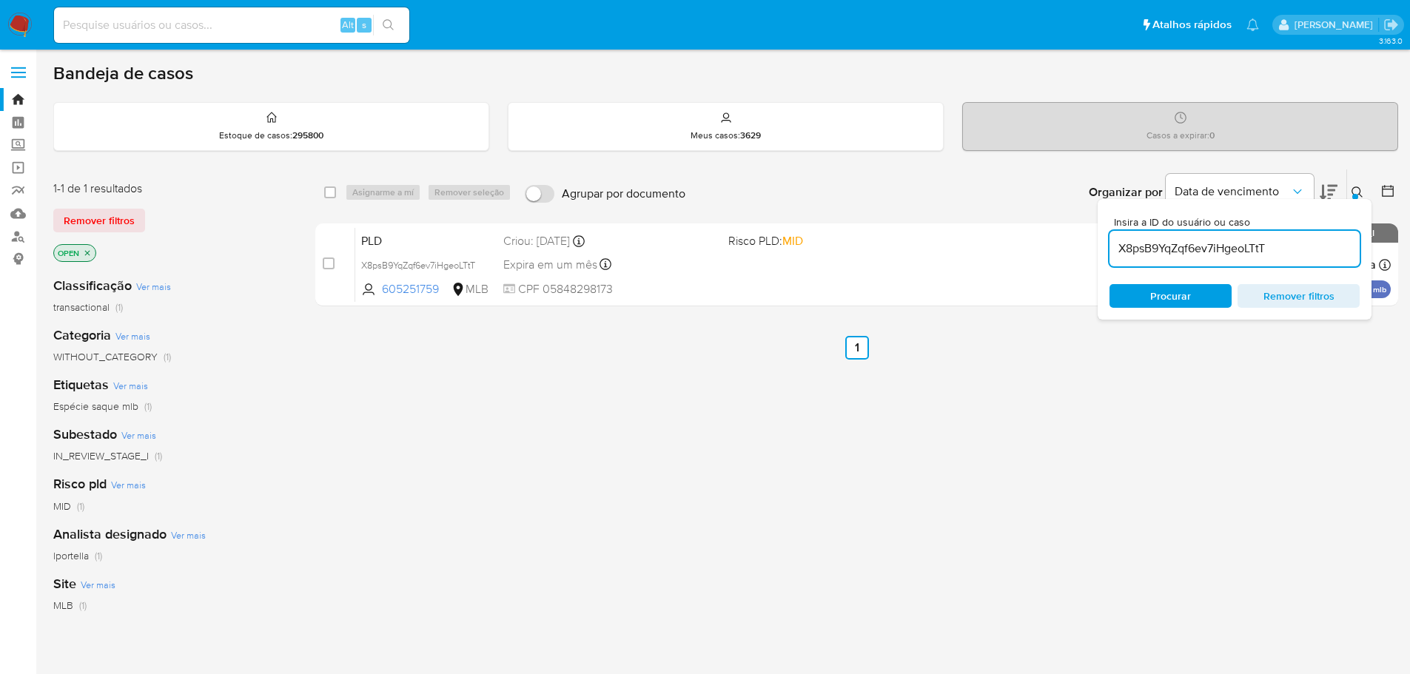
click at [241, 7] on div "Alt s" at bounding box center [231, 25] width 355 height 36
click at [234, 22] on input at bounding box center [231, 25] width 355 height 19
paste input "X8psB9YqZqf6ev7iHgeoLTtT"
type input "X8psB9YqZqf6ev7iHgeoLTtT"
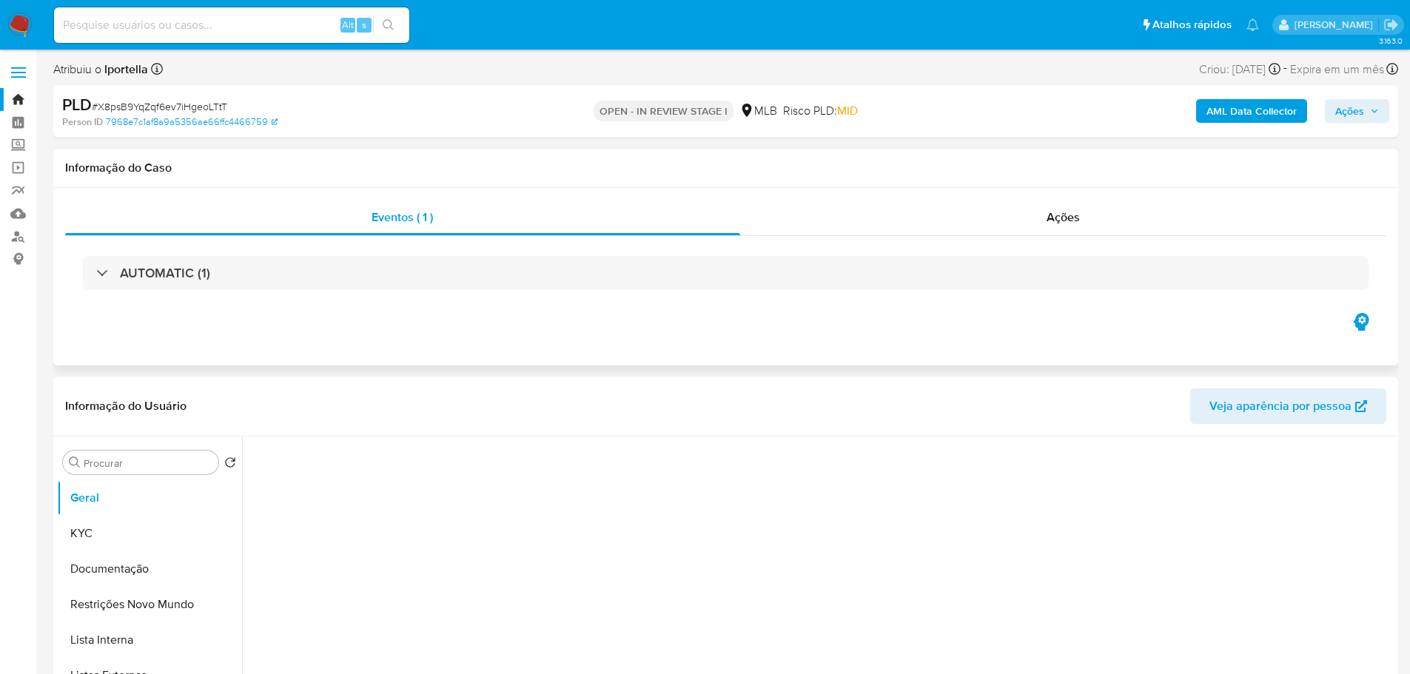
select select "10"
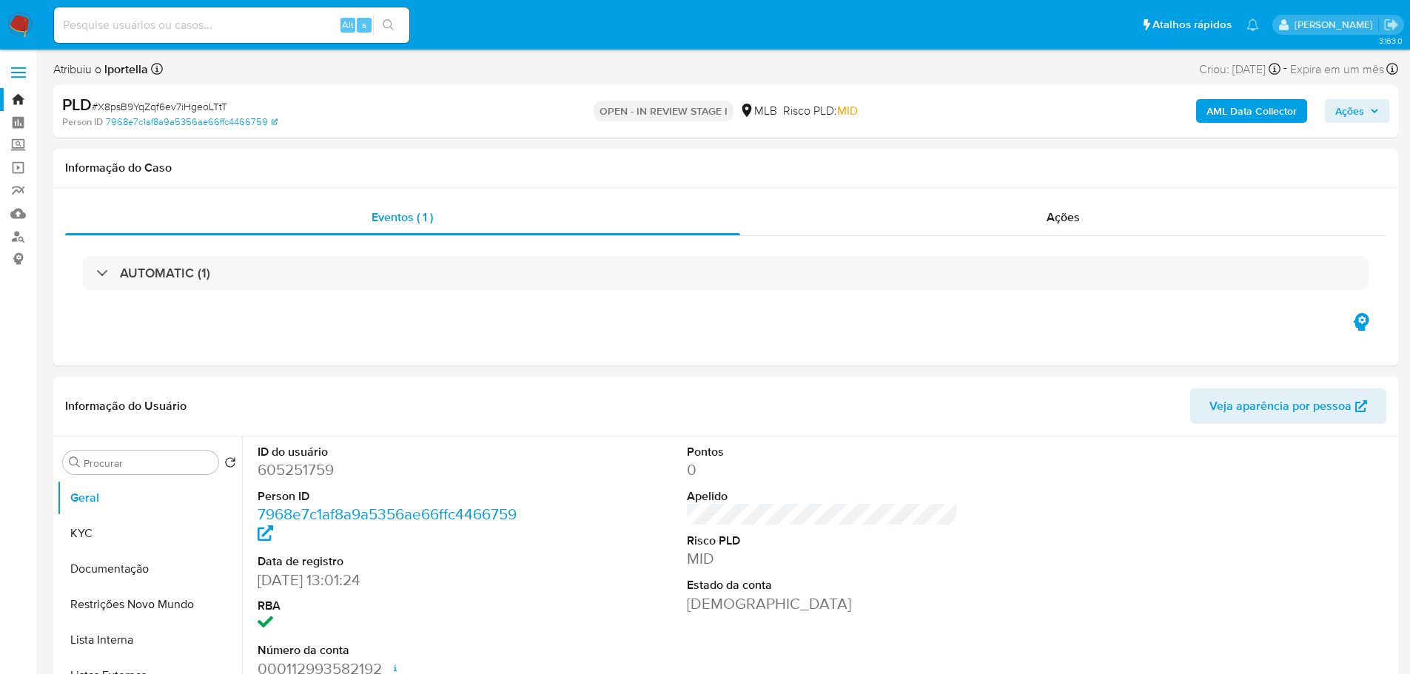
click at [1345, 118] on span "Ações" at bounding box center [1350, 111] width 29 height 24
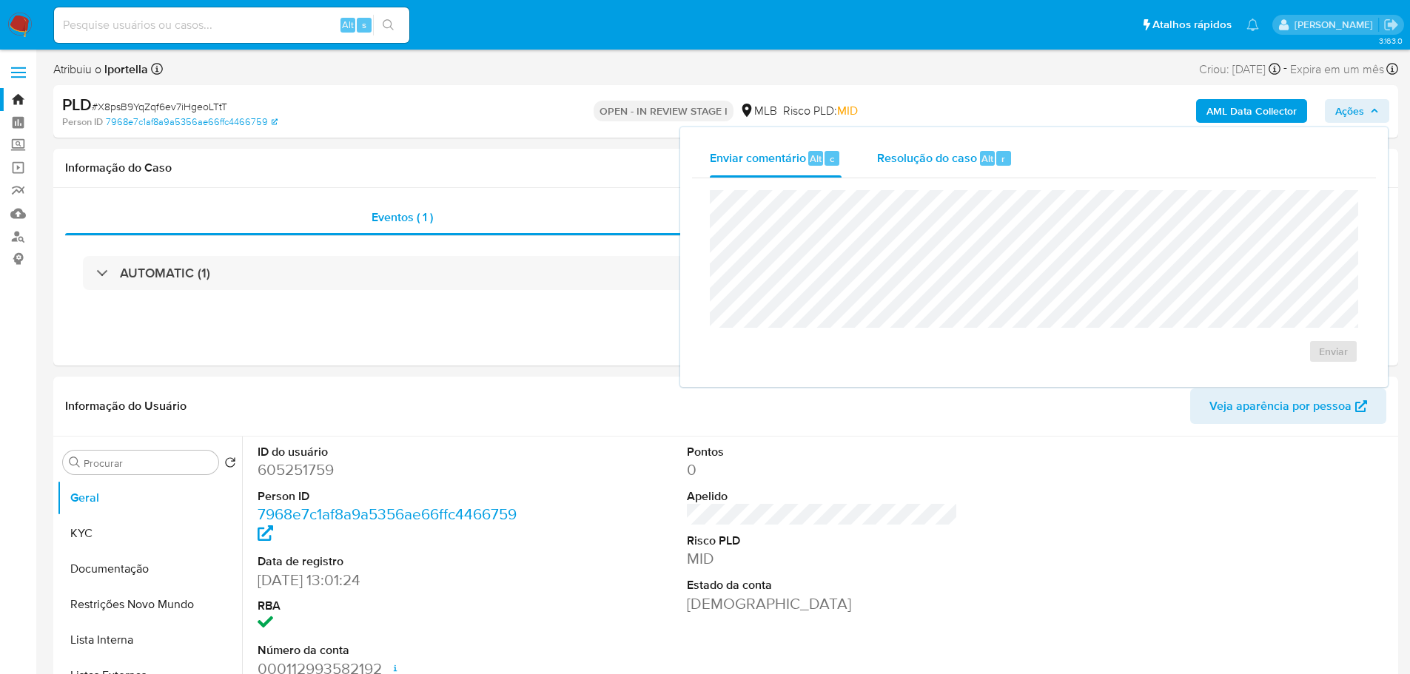
click at [897, 162] on span "Resolução do caso" at bounding box center [927, 158] width 100 height 17
click at [857, 242] on textarea at bounding box center [1034, 271] width 647 height 118
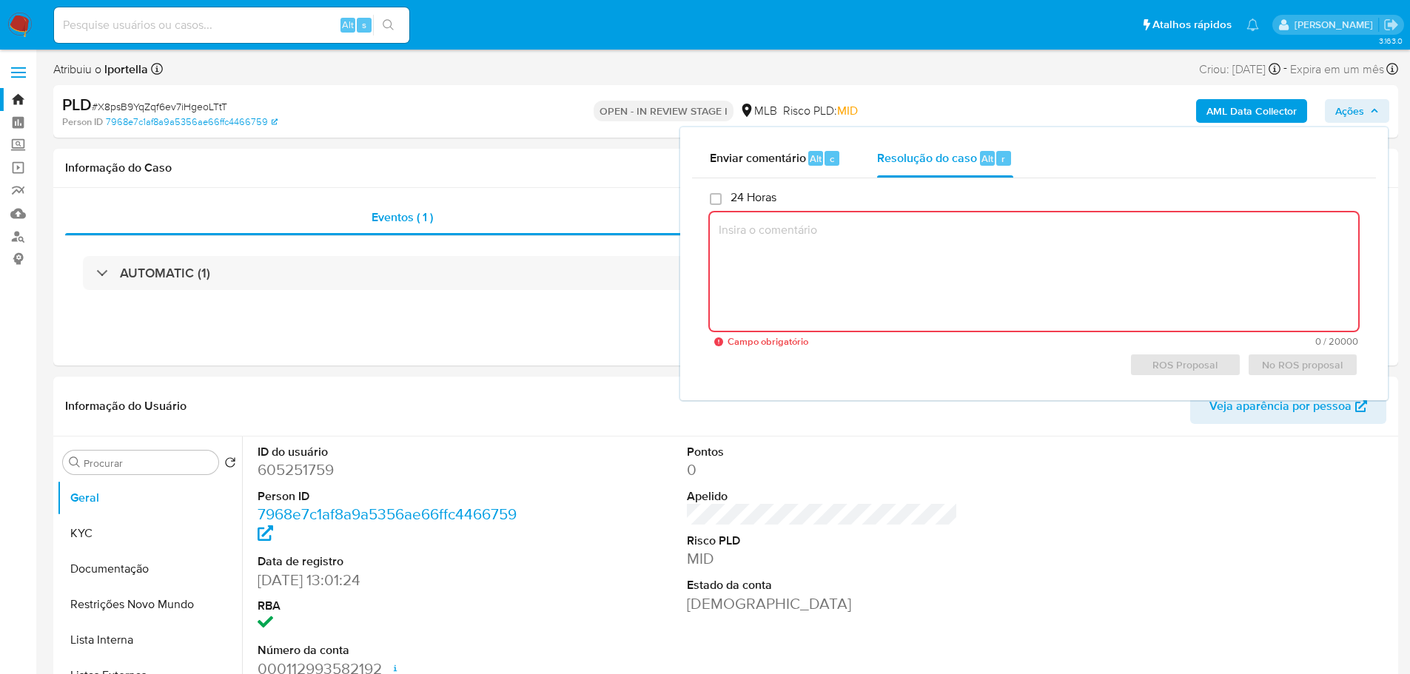
click at [859, 239] on textarea at bounding box center [1034, 271] width 649 height 118
paste textarea "Cliente já analisado nos últimos 30 dias (caso XXXXXX na data XXXXX). Mediante …"
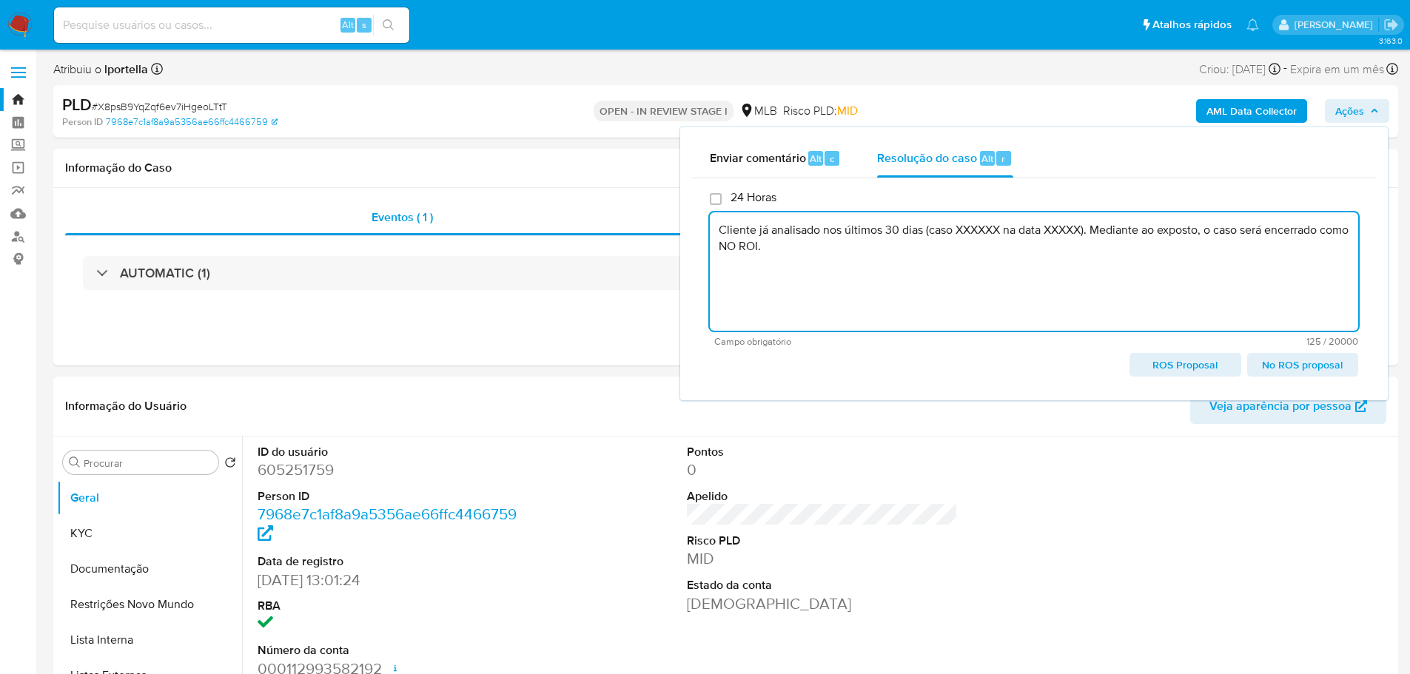
drag, startPoint x: 825, startPoint y: 232, endPoint x: 931, endPoint y: 229, distance: 105.9
click at [931, 229] on textarea "Cliente já analisado nos últimos 30 dias (caso XXXXXX na data XXXXX). Mediante …" at bounding box center [1034, 271] width 649 height 118
click at [931, 229] on textarea "Cliente já analisado através do caso XXXXXX na data XXXXX). Mediante ao exposto…" at bounding box center [1034, 271] width 649 height 118
paste textarea "EWlssJuDL3xpj3CAi37SnLGx"
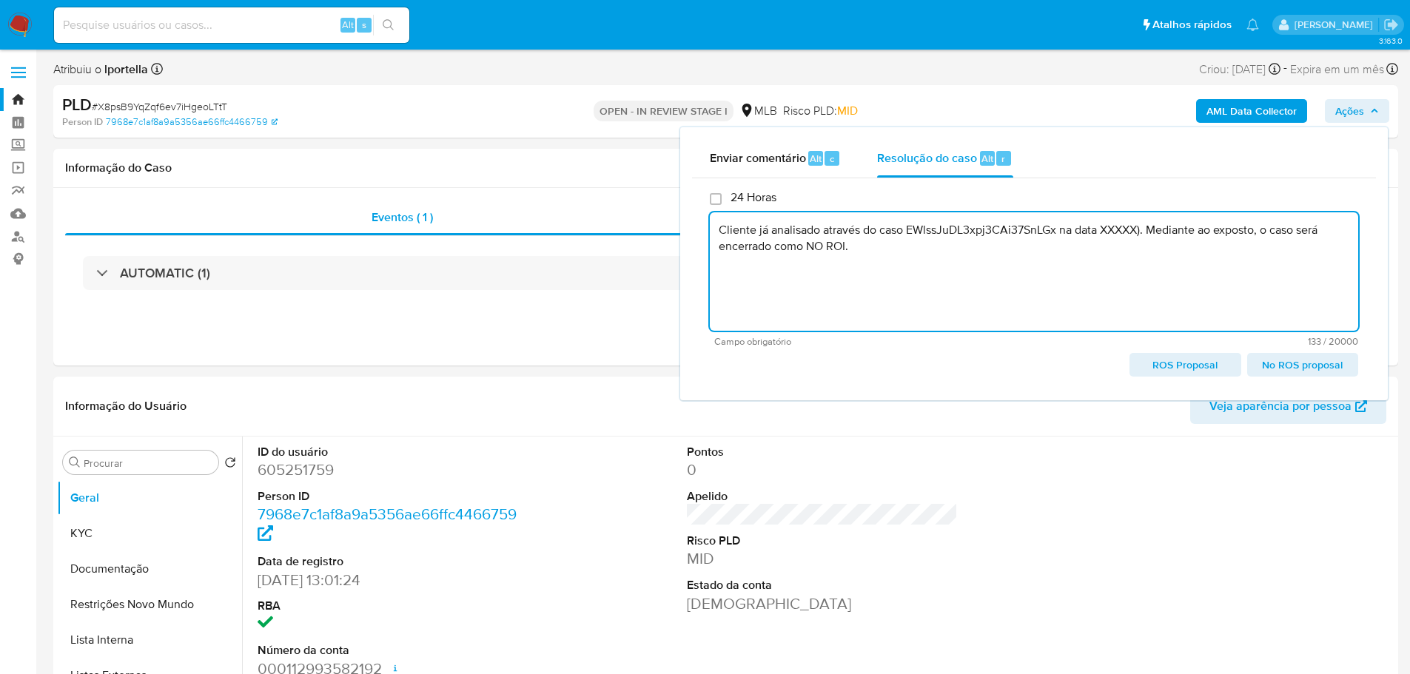
click at [1131, 230] on textarea "Cliente já analisado através do caso EWlssJuDL3xpj3CAi37SnLGx na data XXXXX). M…" at bounding box center [1034, 271] width 649 height 118
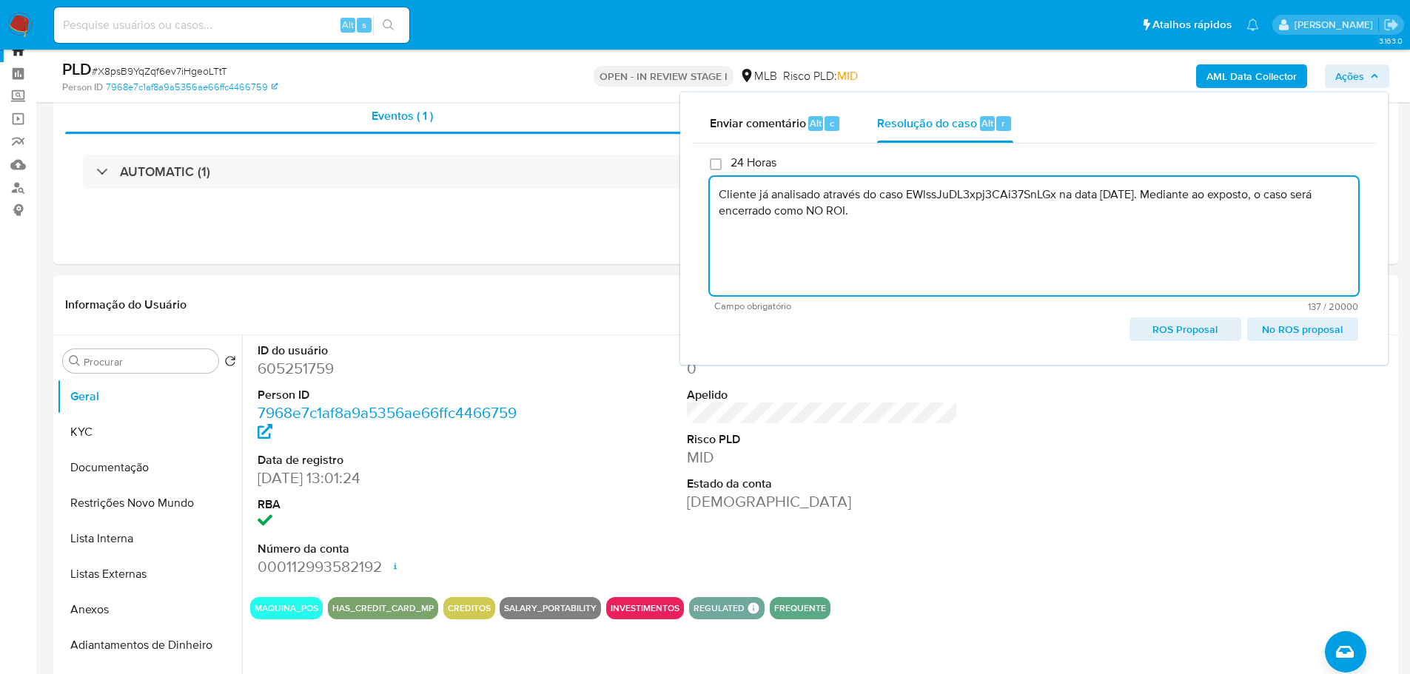
scroll to position [74, 0]
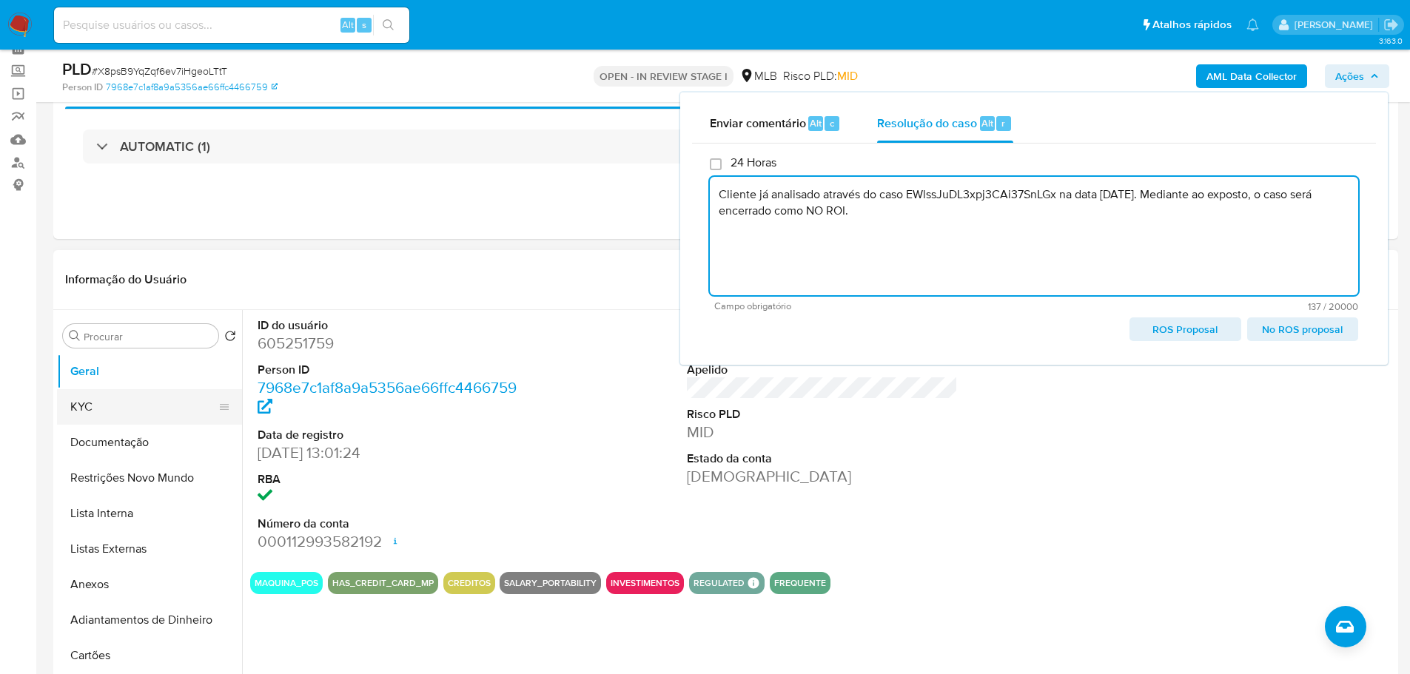
type textarea "Cliente já analisado através do caso EWlssJuDL3xpj3CAi37SnLGx na data 13/10/202…"
click at [78, 407] on button "KYC" at bounding box center [143, 407] width 173 height 36
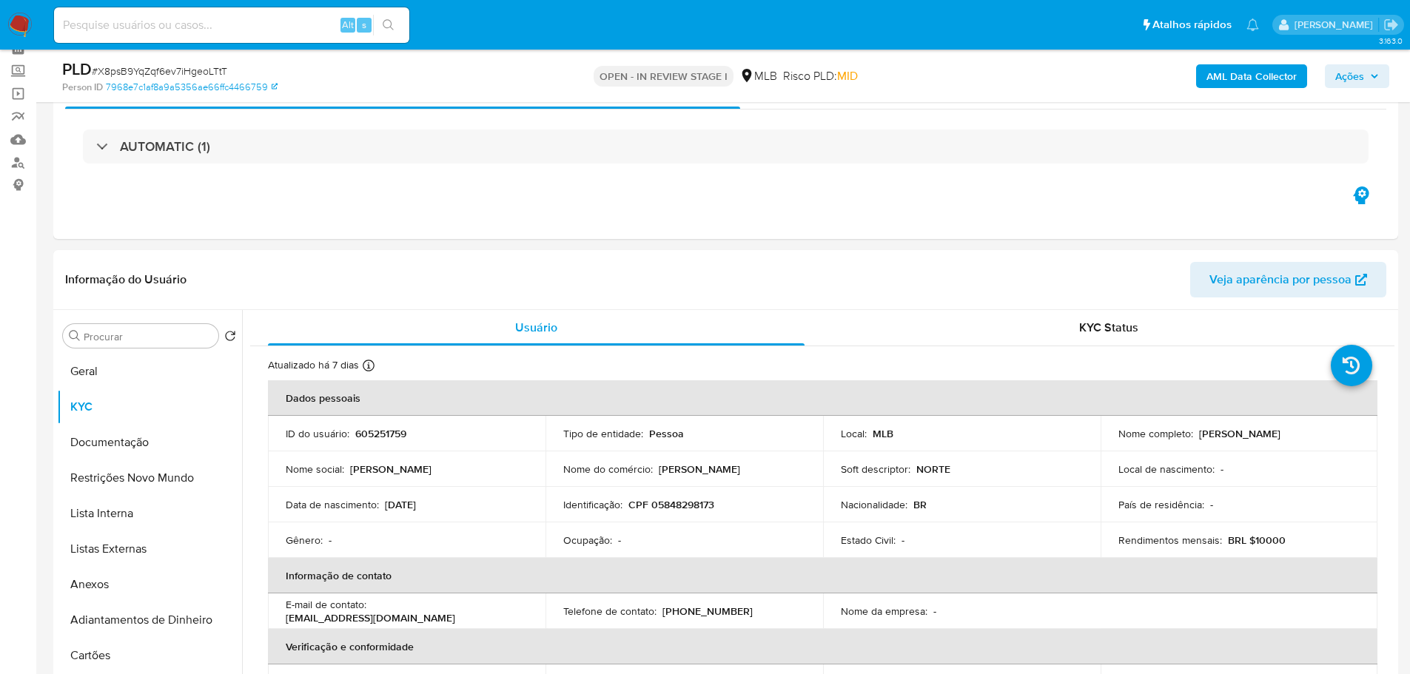
click at [1358, 78] on span "Ações" at bounding box center [1350, 76] width 29 height 24
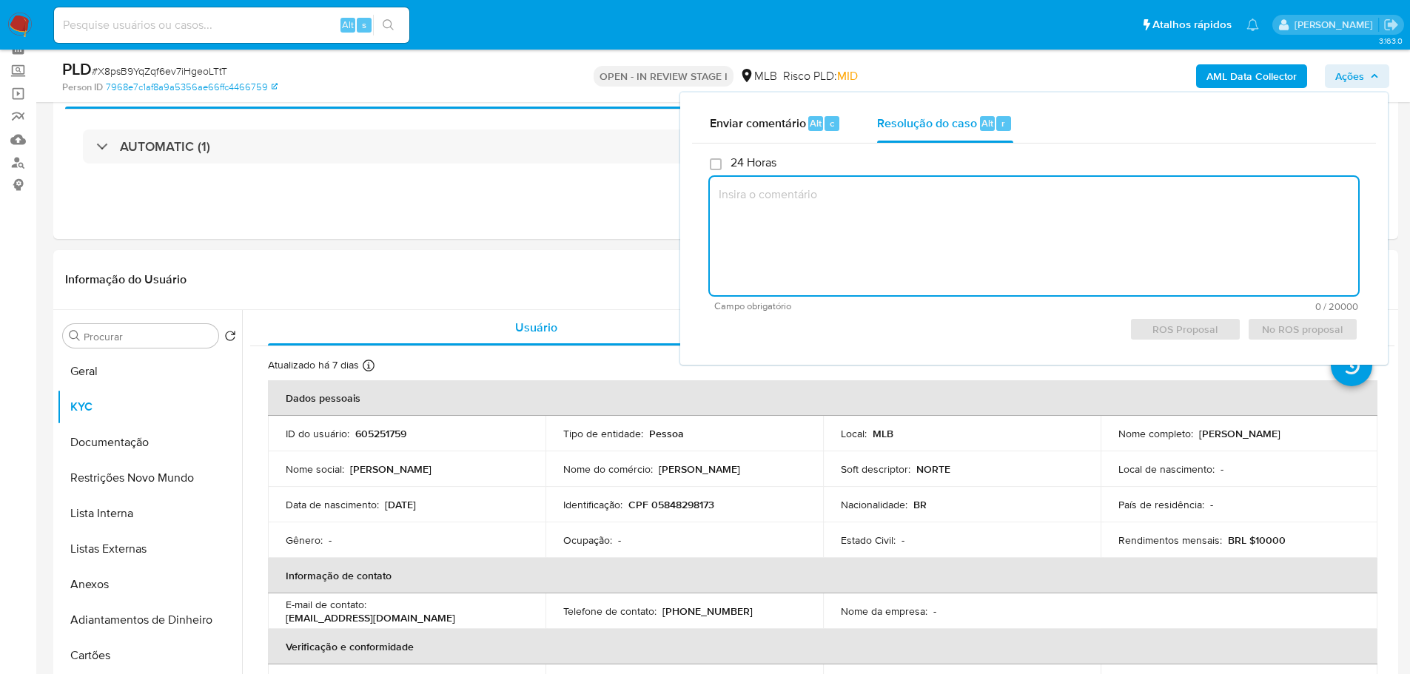
click at [835, 204] on textarea at bounding box center [1034, 236] width 649 height 118
paste textarea "EWlssJuDL3xpj3CAi37SnLGx"
type textarea "EWlssJuDL3xpj3CAi37SnLGx"
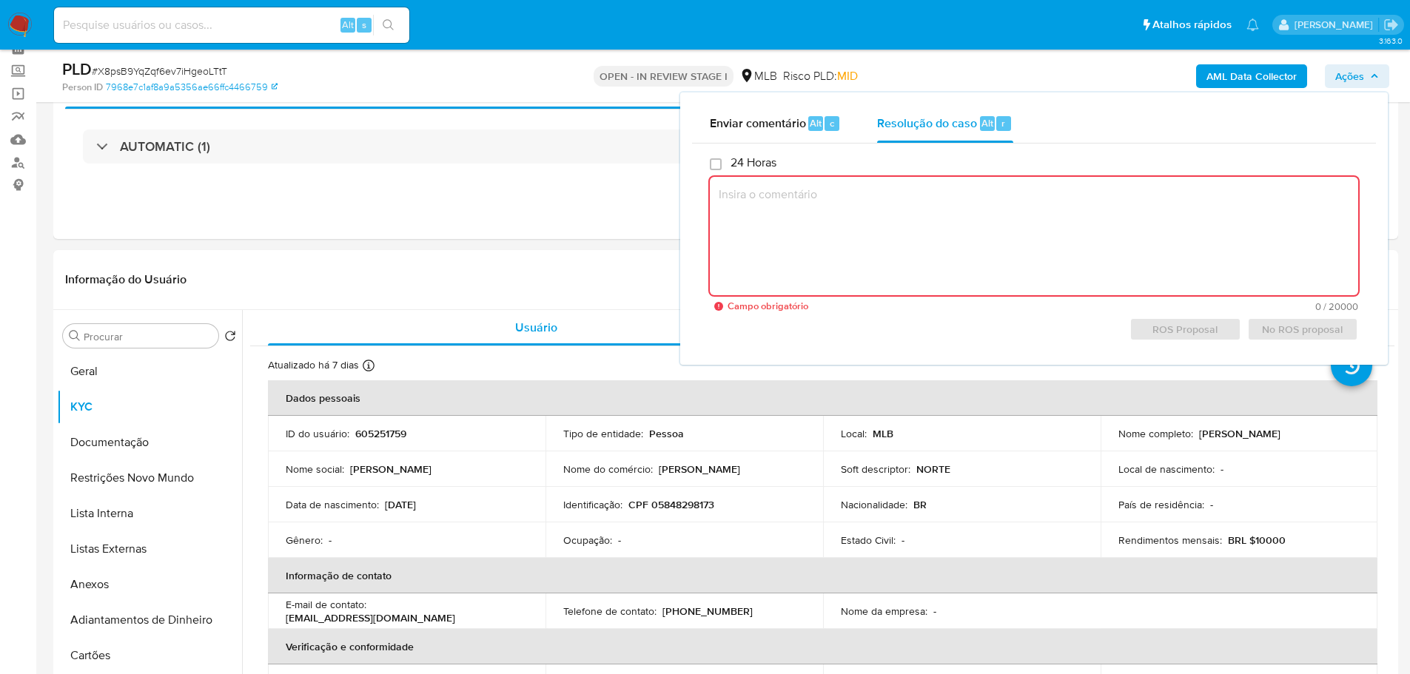
click at [759, 223] on textarea at bounding box center [1034, 236] width 649 height 118
paste textarea "Cliente já analisado nos últimos 30 dias (caso XXXXXX na data XXXXX). Mediante …"
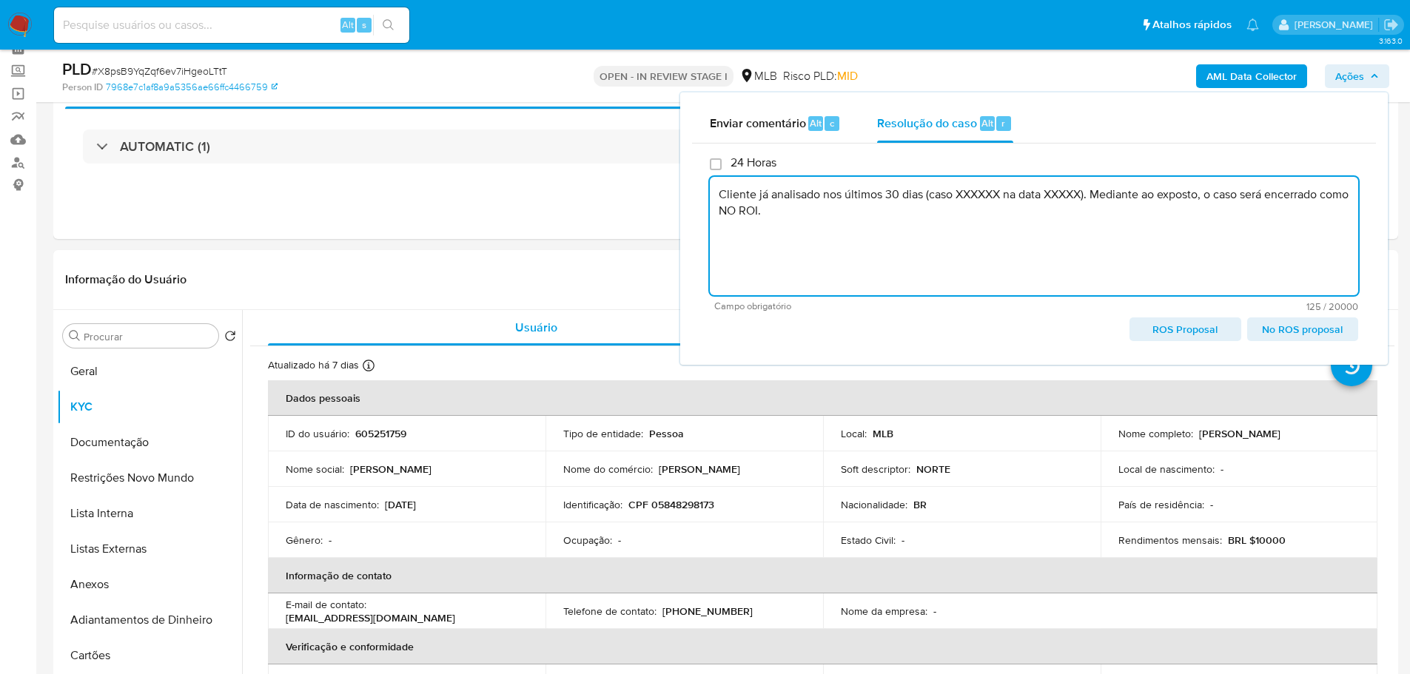
drag, startPoint x: 826, startPoint y: 195, endPoint x: 929, endPoint y: 201, distance: 103.0
click at [929, 201] on textarea "Cliente já analisado nos últimos 30 dias (caso XXXXXX na data XXXXX). Mediante …" at bounding box center [1034, 236] width 649 height 118
click at [921, 196] on textarea "Cliente já analisado através do caso XXXXXX na data XXXXX). Mediante ao exposto…" at bounding box center [1034, 236] width 649 height 118
paste textarea "EWlssJuDL3xpj3CAi37SnLGx"
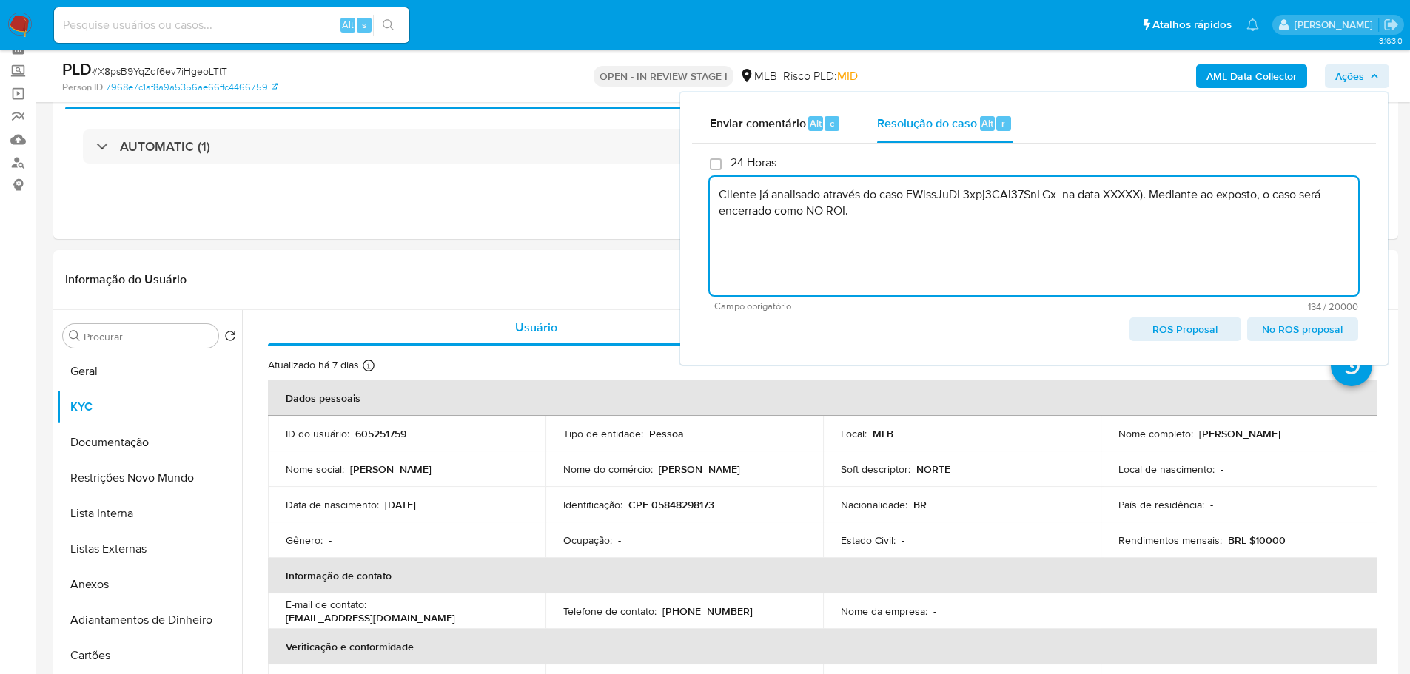
click at [1145, 193] on textarea "Cliente já analisado através do caso EWlssJuDL3xpj3CAi37SnLGx na data XXXXX). M…" at bounding box center [1034, 236] width 649 height 118
click at [1128, 197] on textarea "Cliente já analisado através do caso EWlssJuDL3xpj3CAi37SnLGx na data XXXXX). M…" at bounding box center [1034, 236] width 649 height 118
click at [1305, 325] on span "No ROS proposal" at bounding box center [1303, 329] width 90 height 21
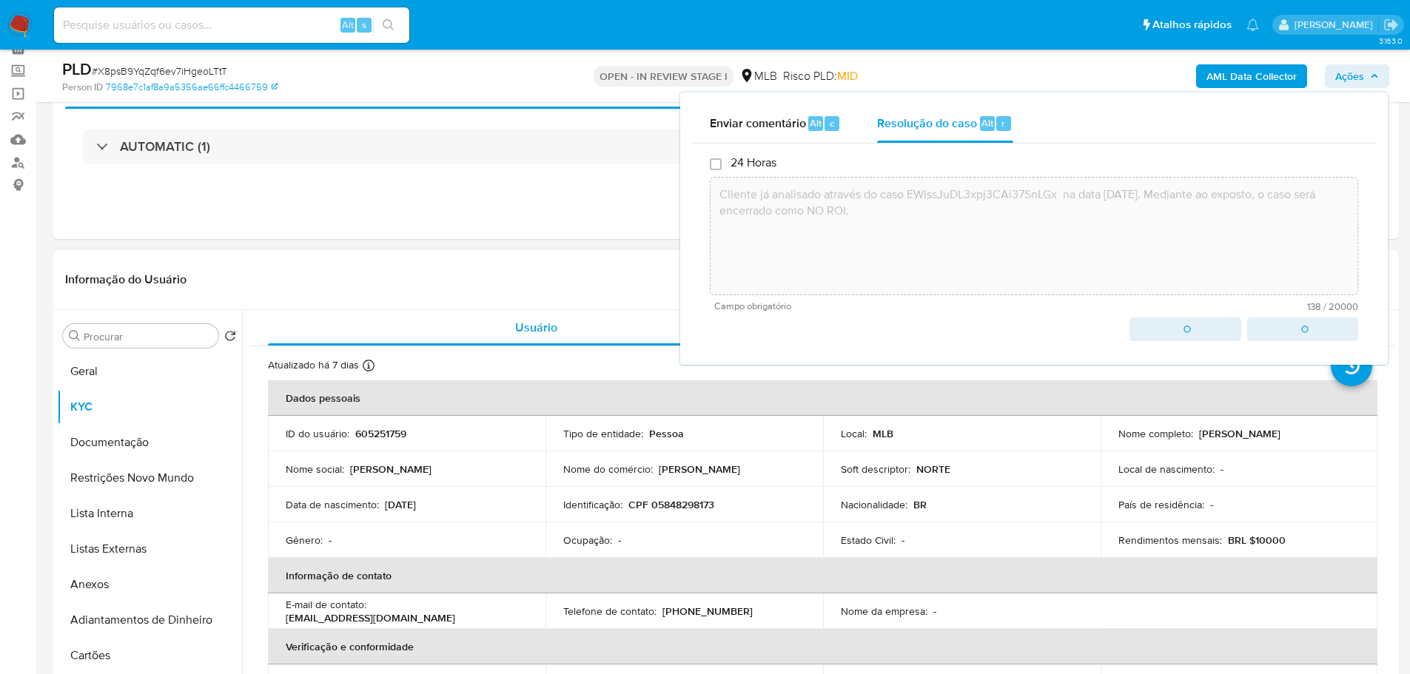
type textarea "Cliente já analisado através do caso EWlssJuDL3xpj3CAi37SnLGx na data 13/10/202…"
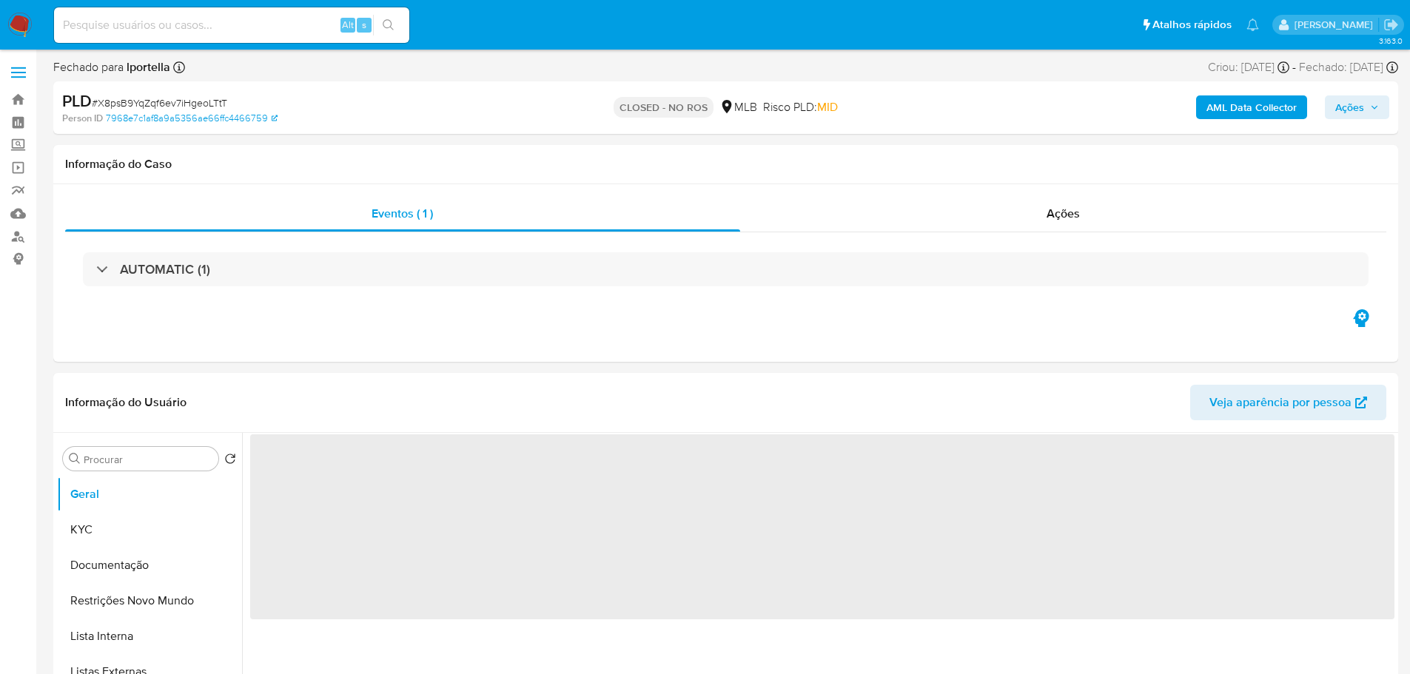
select select "10"
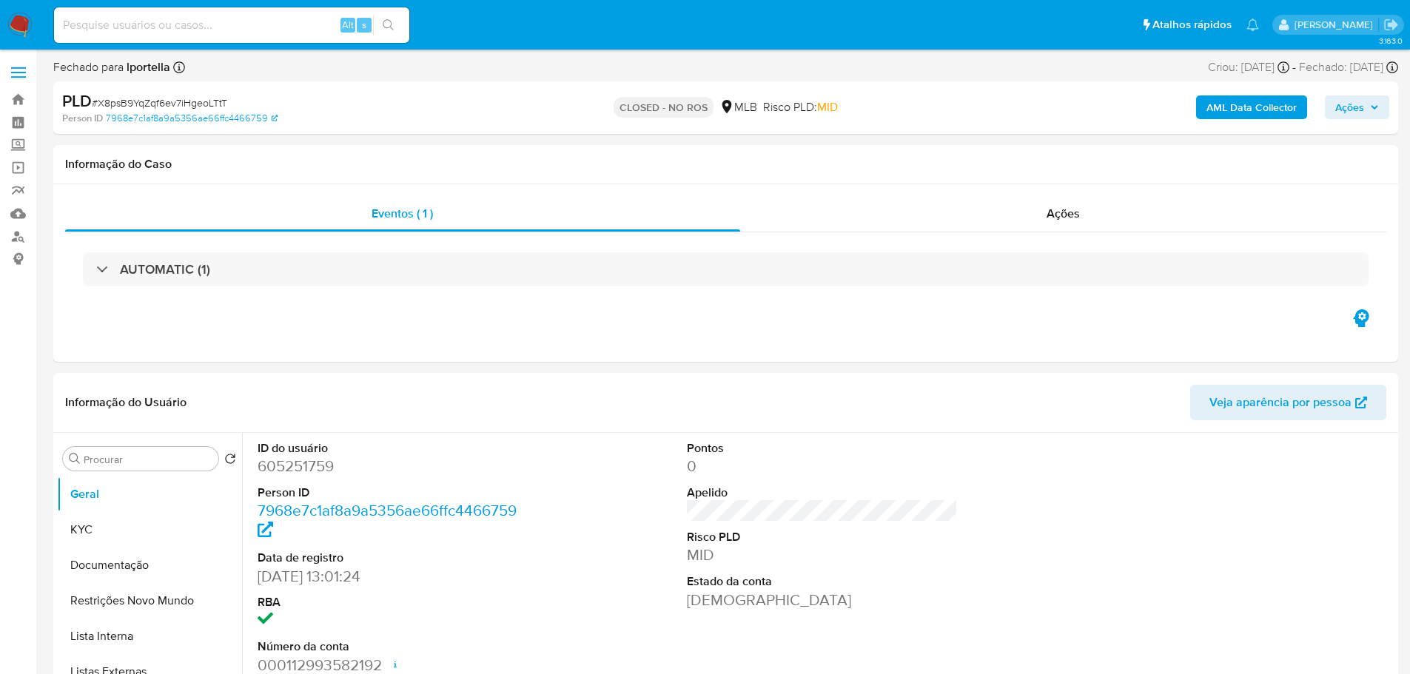
drag, startPoint x: 22, startPoint y: 19, endPoint x: 1, endPoint y: 20, distance: 21.5
click at [22, 19] on img at bounding box center [19, 25] width 25 height 25
